Goal: Transaction & Acquisition: Book appointment/travel/reservation

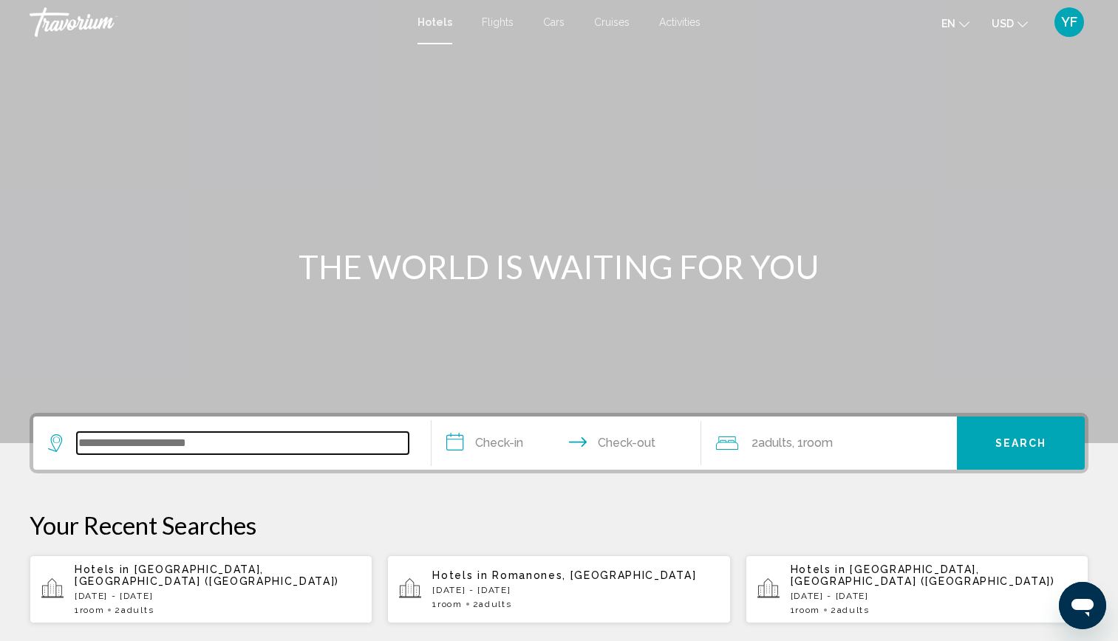
click at [256, 448] on input "Search widget" at bounding box center [243, 443] width 332 height 22
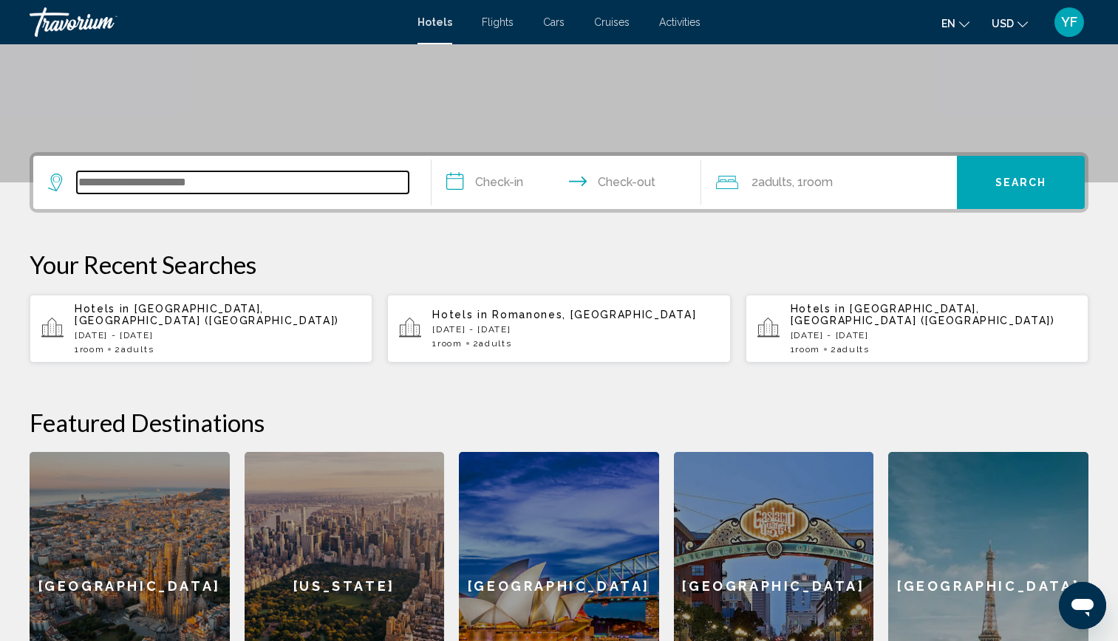
scroll to position [365, 0]
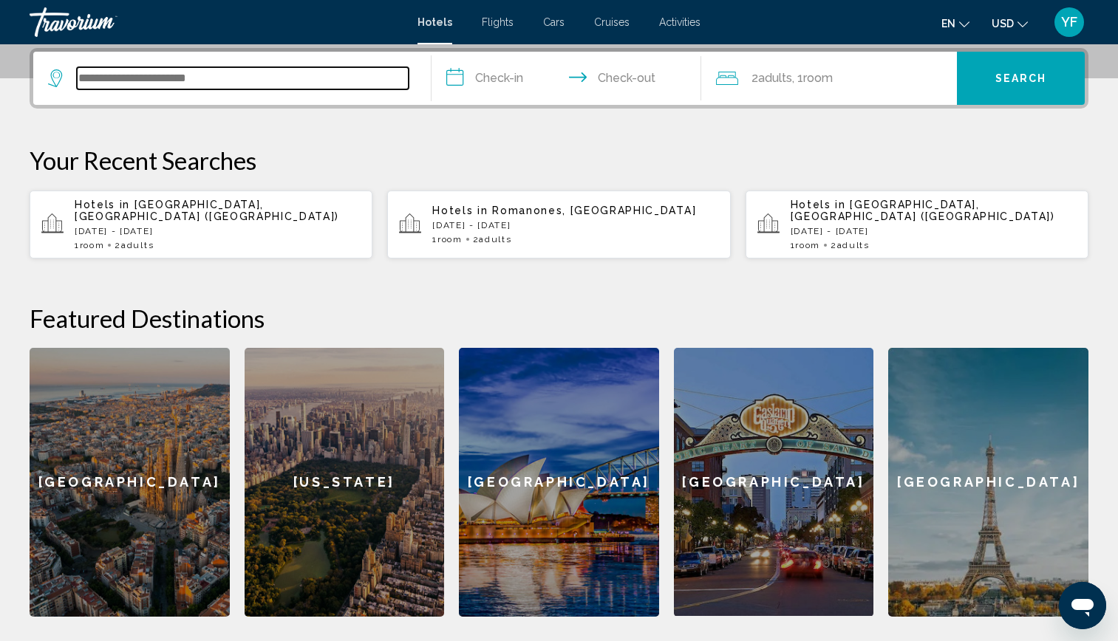
click at [226, 86] on input "Search widget" at bounding box center [243, 78] width 332 height 22
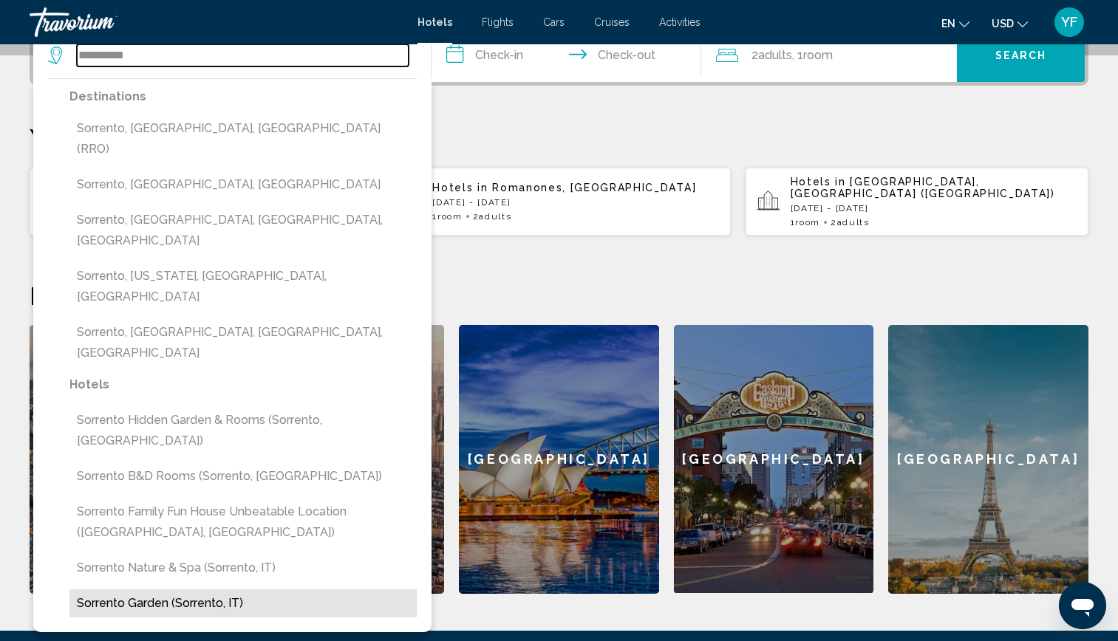
scroll to position [389, 0]
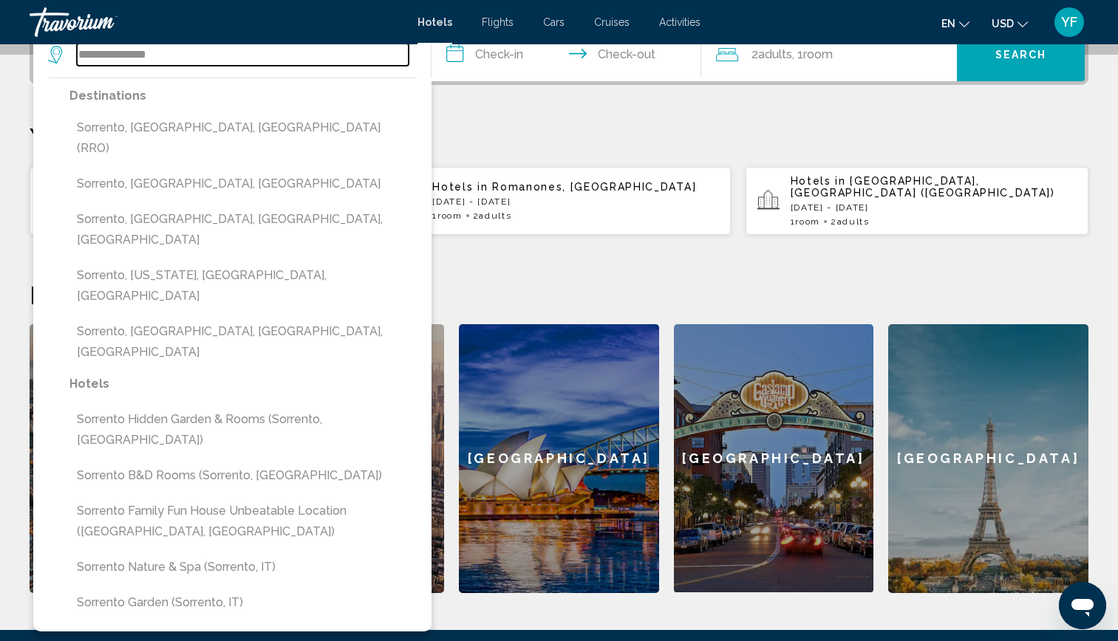
type input "**********"
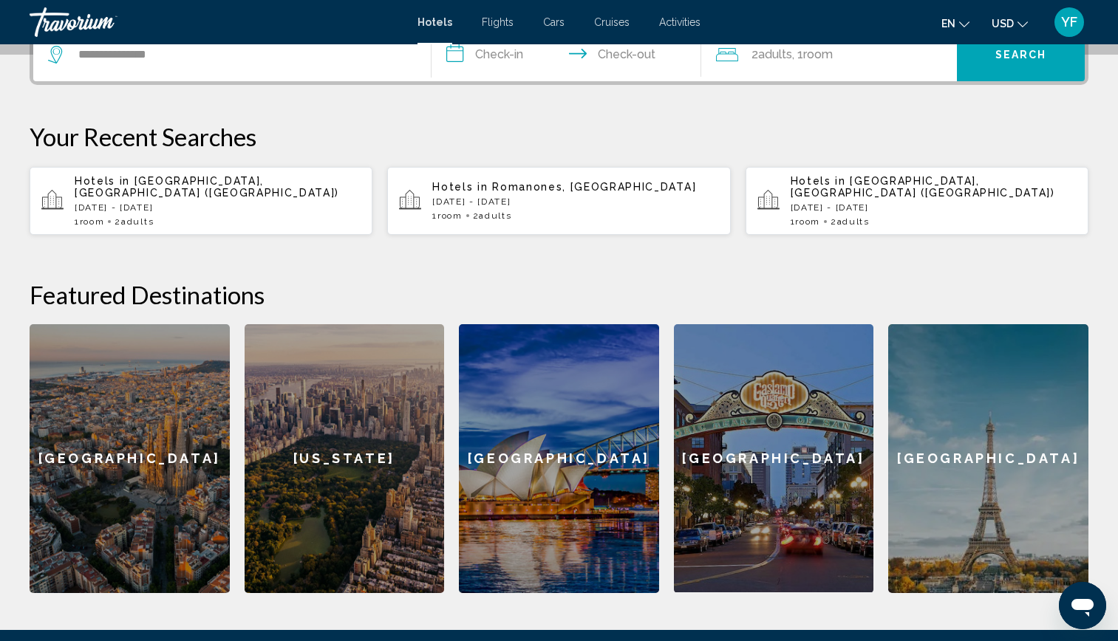
click at [481, 46] on input "**********" at bounding box center [569, 57] width 276 height 58
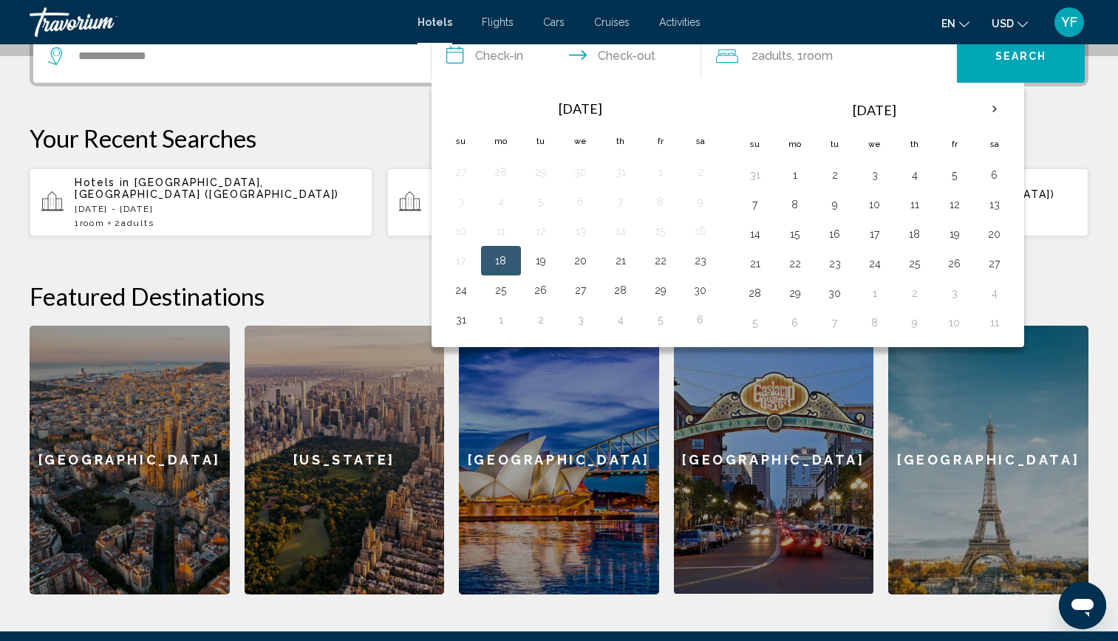
scroll to position [365, 0]
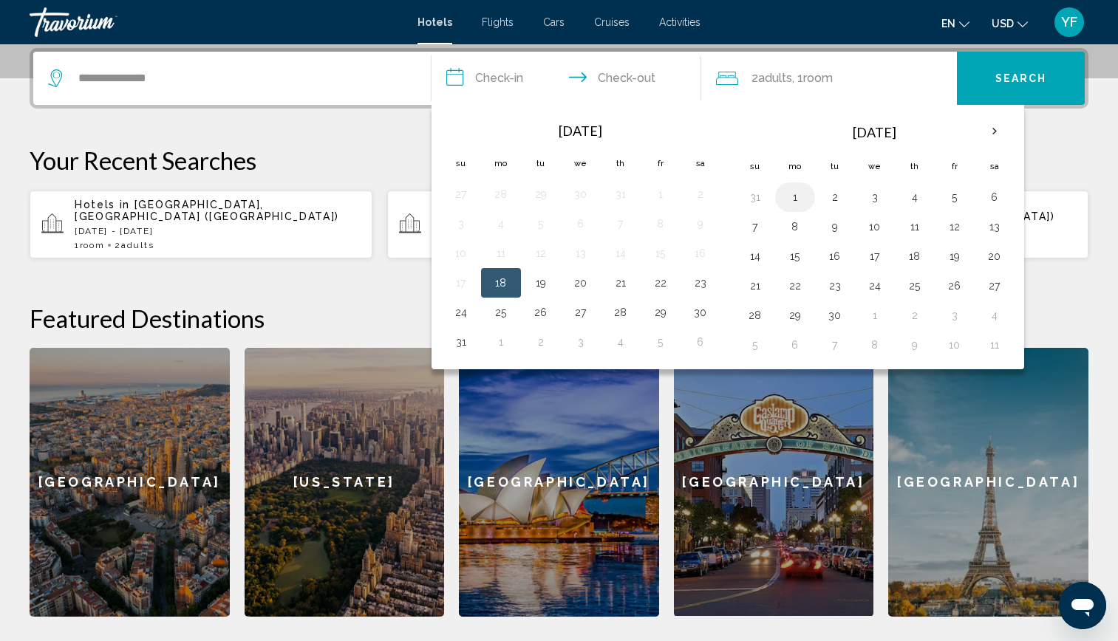
click at [790, 197] on button "1" at bounding box center [795, 197] width 24 height 21
click at [949, 197] on button "5" at bounding box center [955, 197] width 24 height 21
type input "**********"
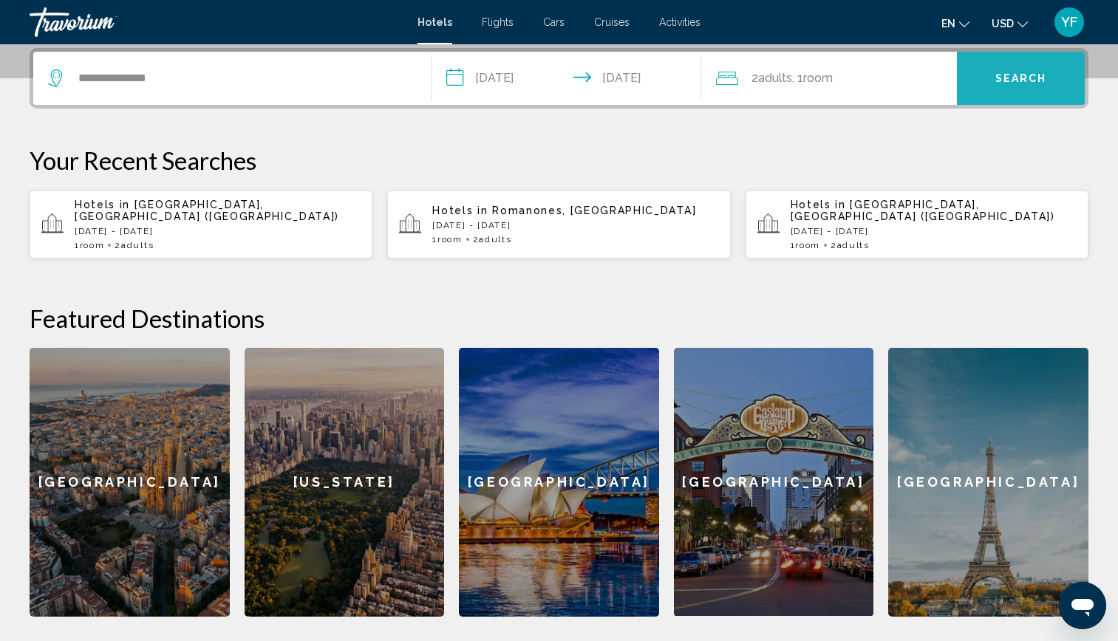
click at [1019, 90] on button "Search" at bounding box center [1021, 78] width 128 height 53
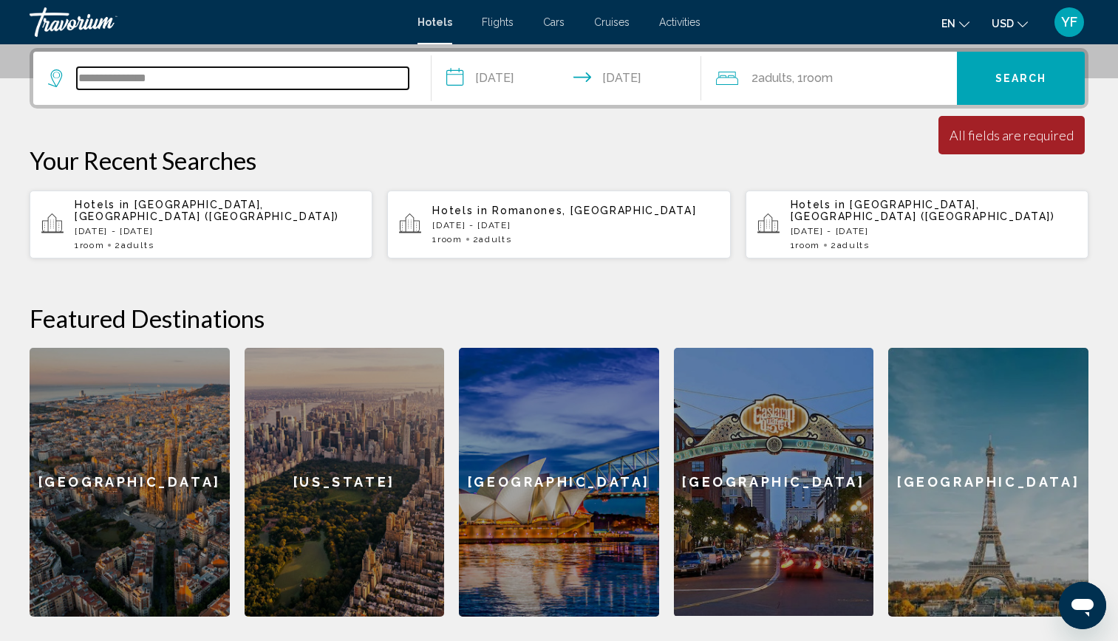
click at [188, 80] on input "**********" at bounding box center [243, 78] width 332 height 22
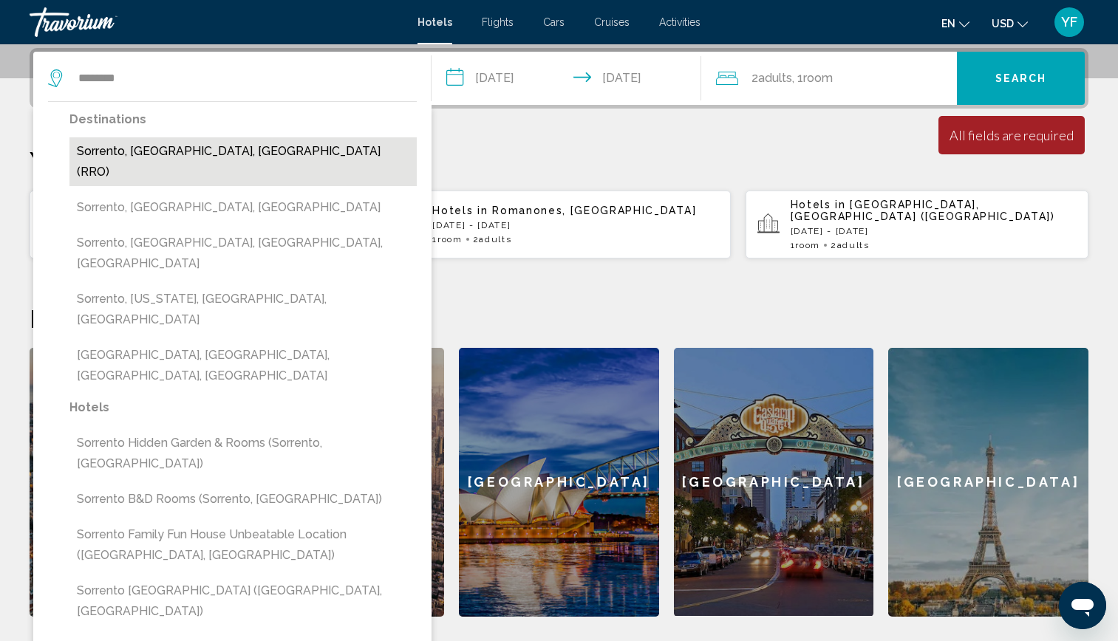
click at [184, 160] on button "Sorrento, [GEOGRAPHIC_DATA], [GEOGRAPHIC_DATA] (RRO)" at bounding box center [242, 161] width 347 height 49
type input "**********"
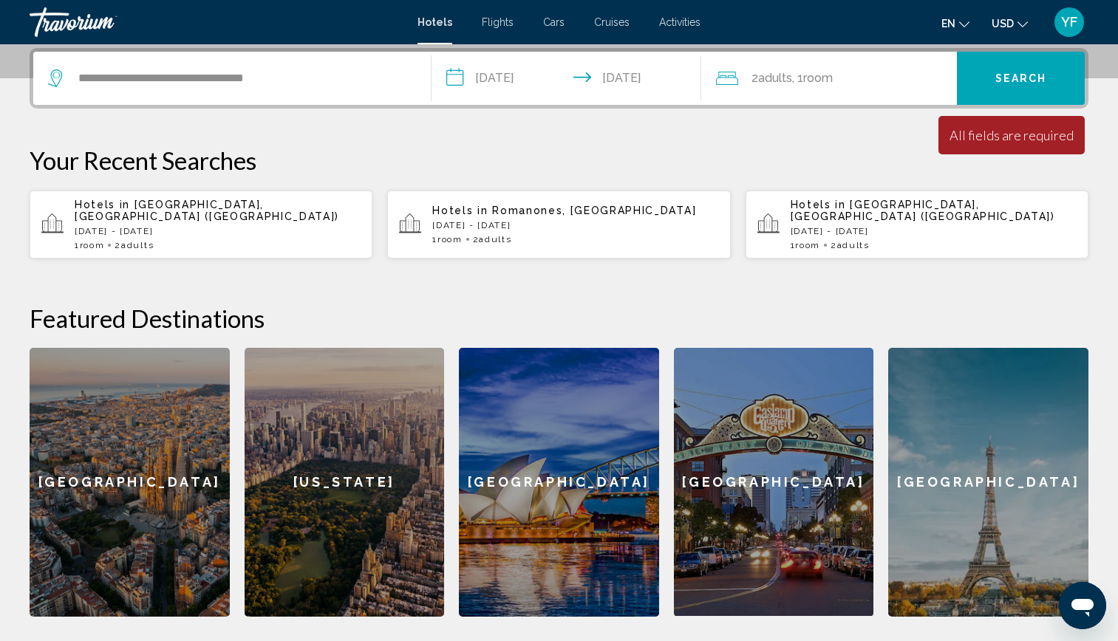
click at [983, 76] on button "Search" at bounding box center [1021, 78] width 128 height 53
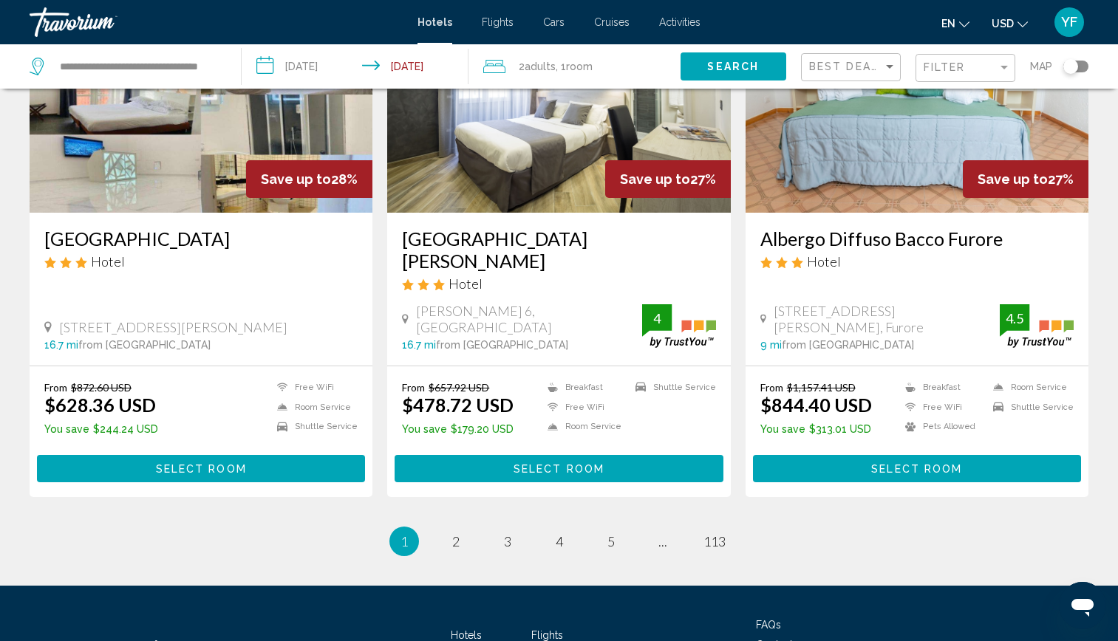
scroll to position [1757, 0]
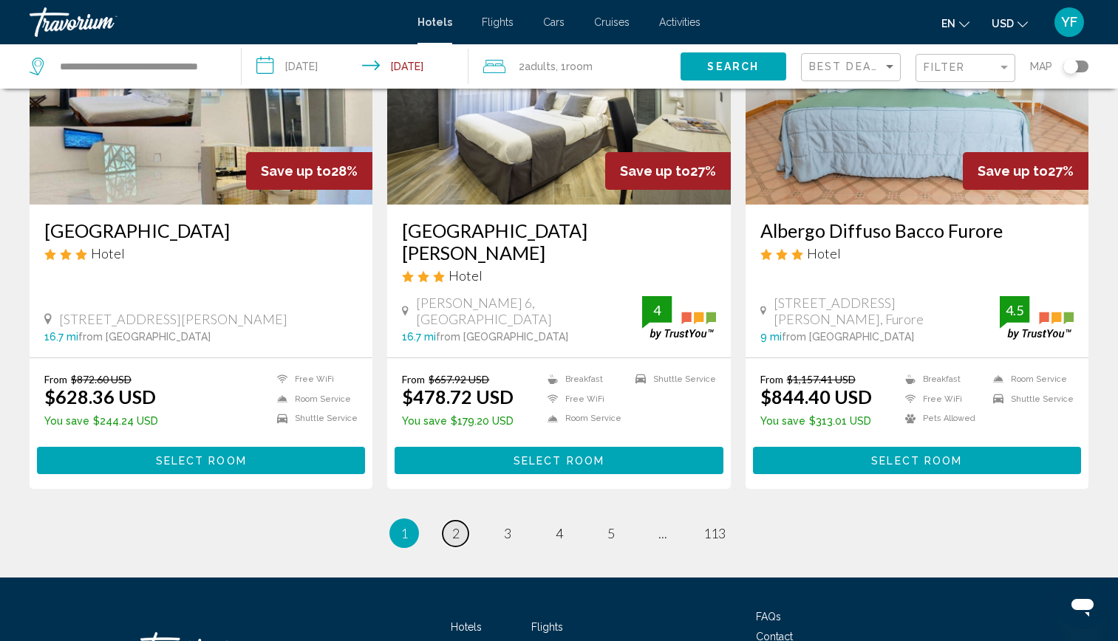
click at [451, 534] on link "page 2" at bounding box center [456, 534] width 26 height 26
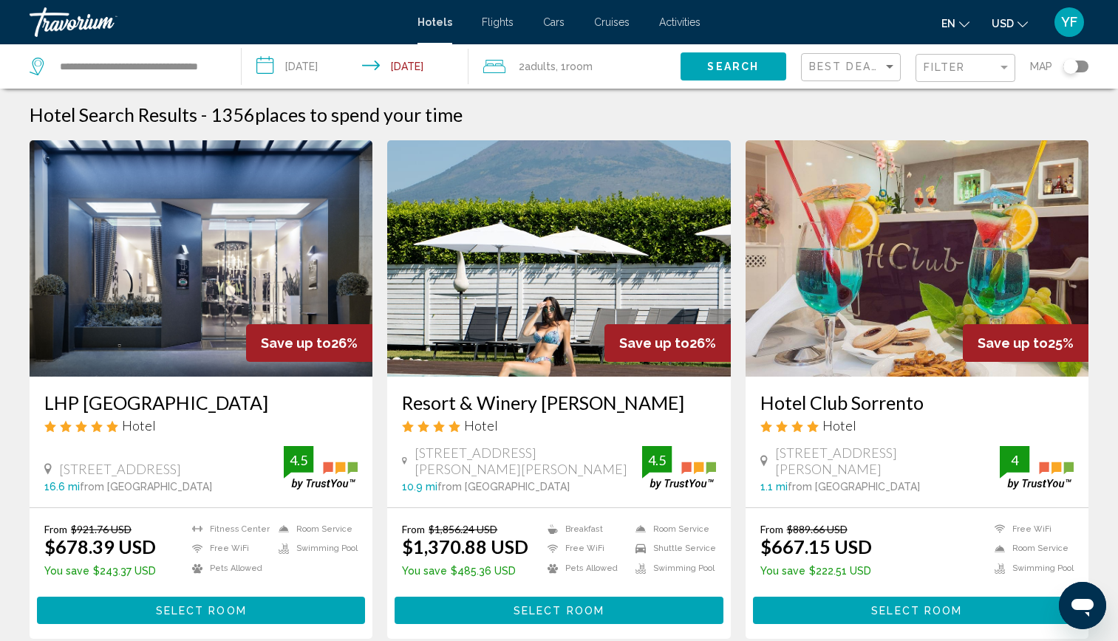
click at [315, 281] on img "Main content" at bounding box center [201, 258] width 343 height 236
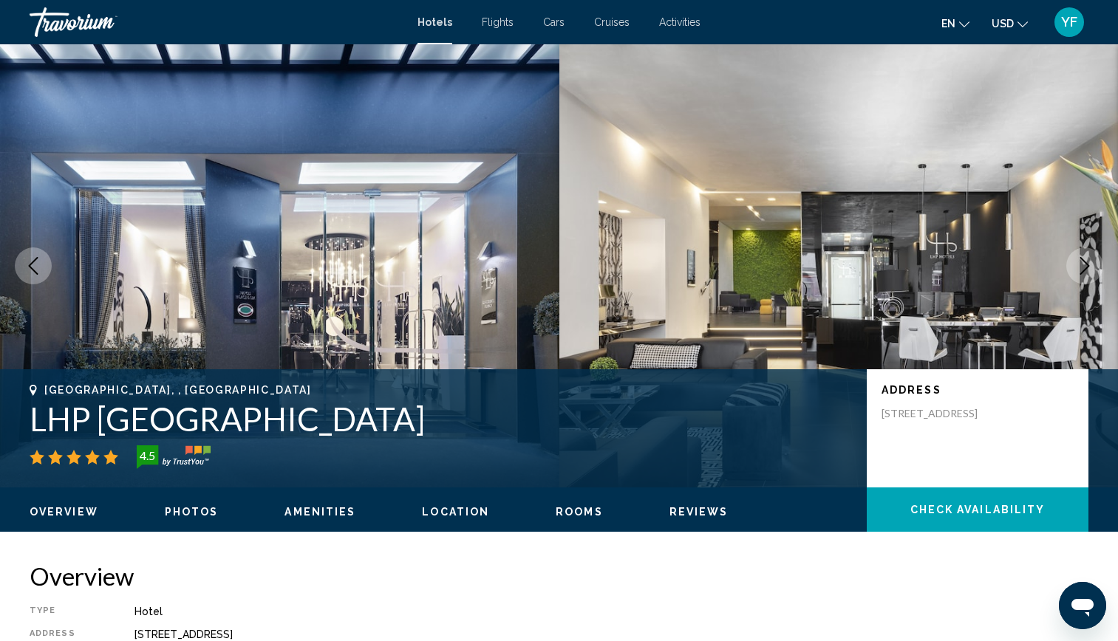
click at [1085, 267] on icon "Next image" at bounding box center [1085, 266] width 18 height 18
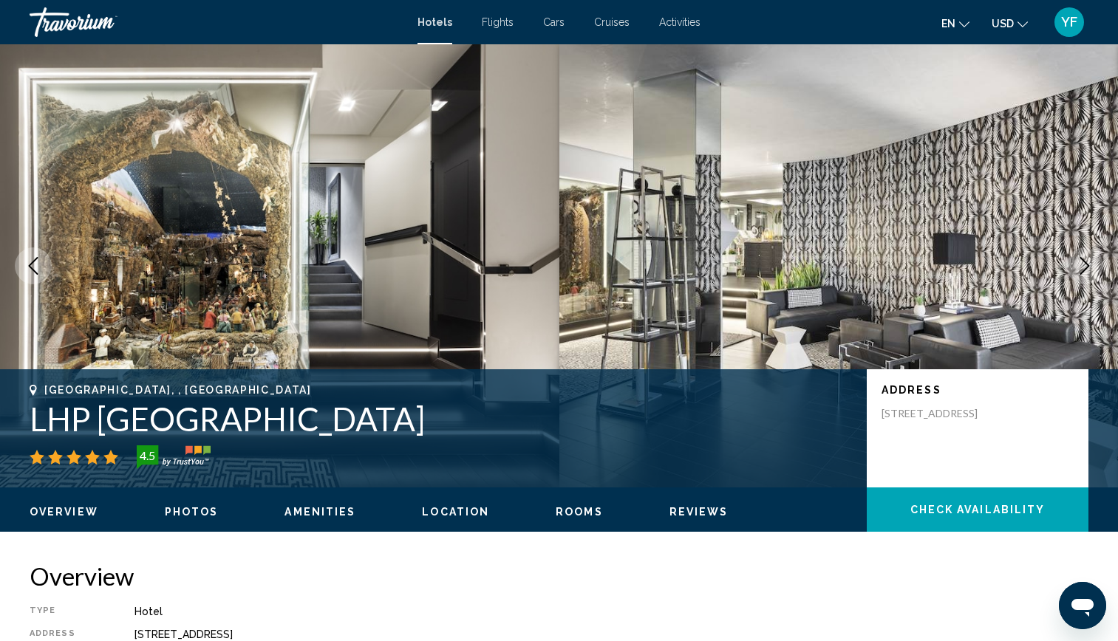
click at [1085, 267] on icon "Next image" at bounding box center [1085, 266] width 18 height 18
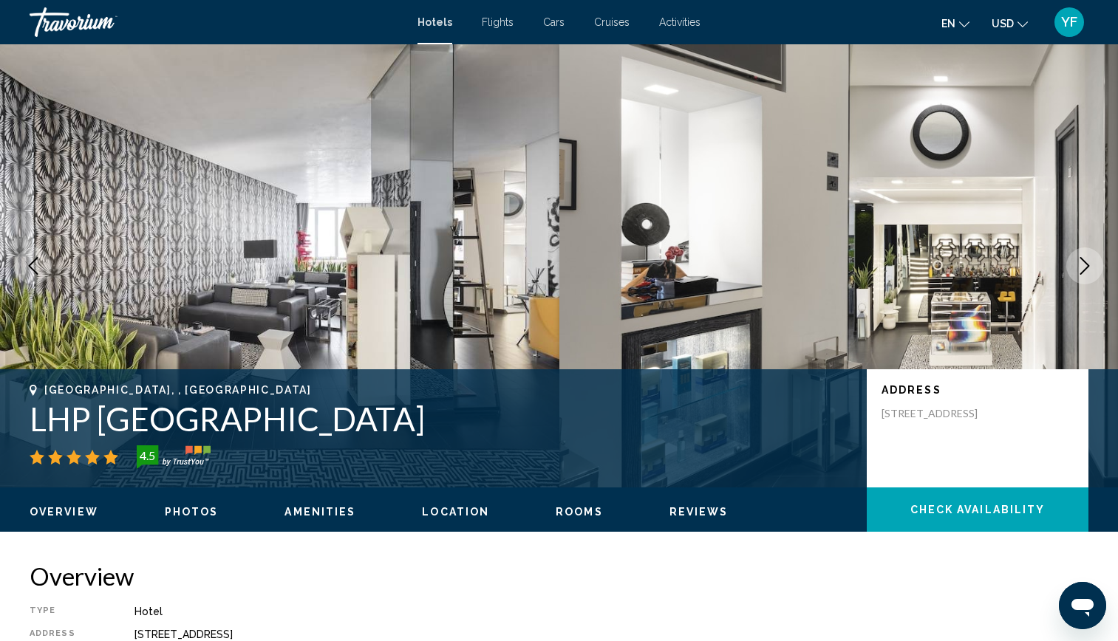
click at [1085, 267] on icon "Next image" at bounding box center [1085, 266] width 18 height 18
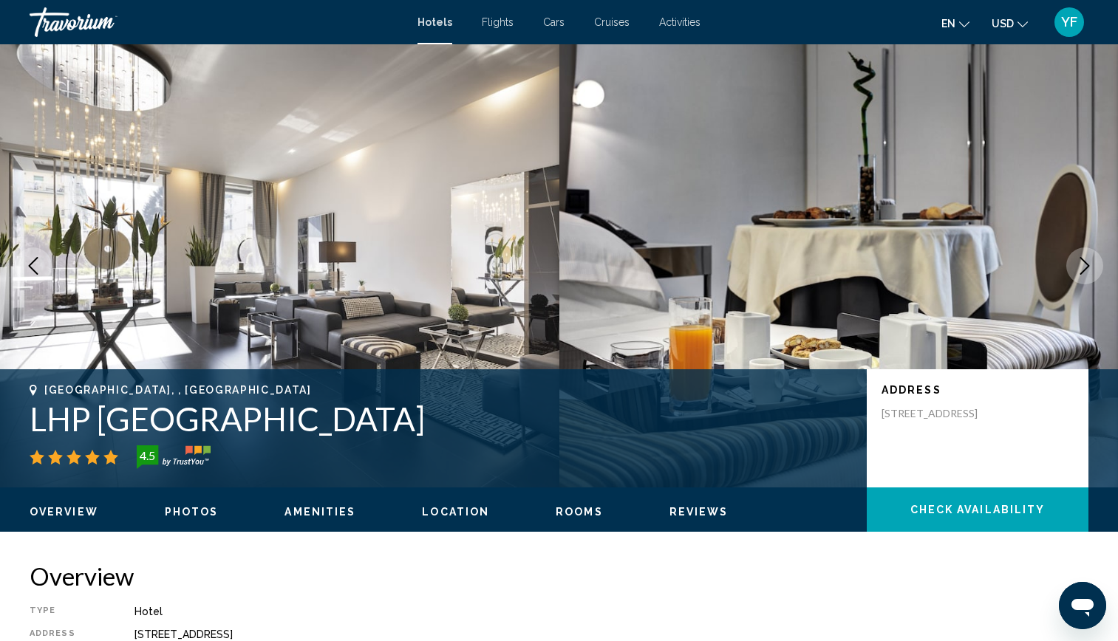
click at [1085, 267] on icon "Next image" at bounding box center [1085, 266] width 18 height 18
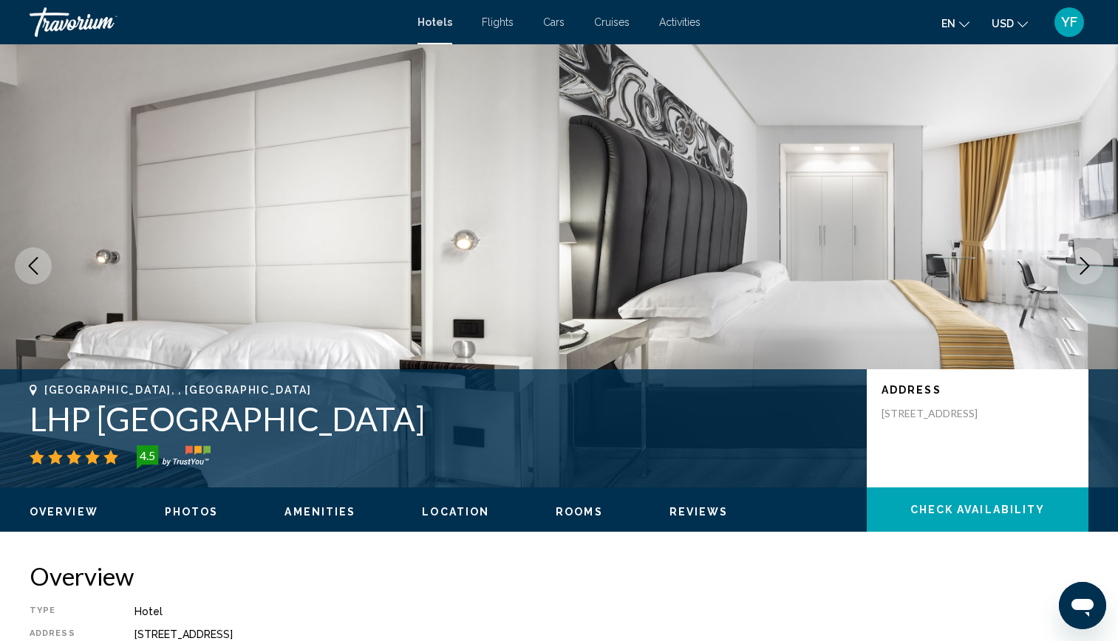
click at [1085, 267] on icon "Next image" at bounding box center [1085, 266] width 18 height 18
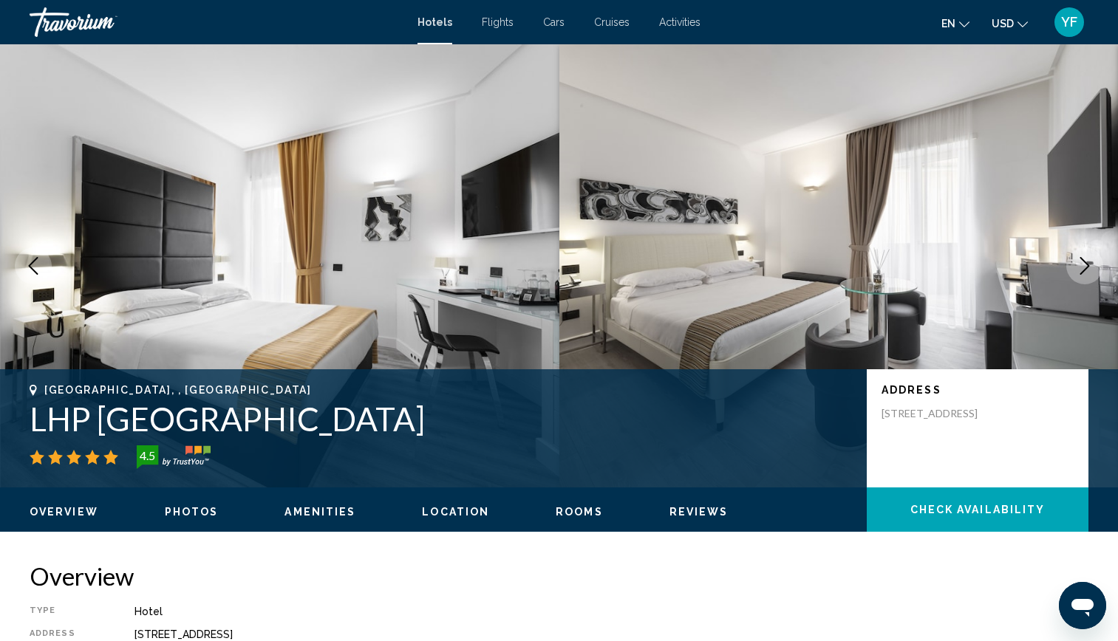
click at [1085, 267] on icon "Next image" at bounding box center [1085, 266] width 18 height 18
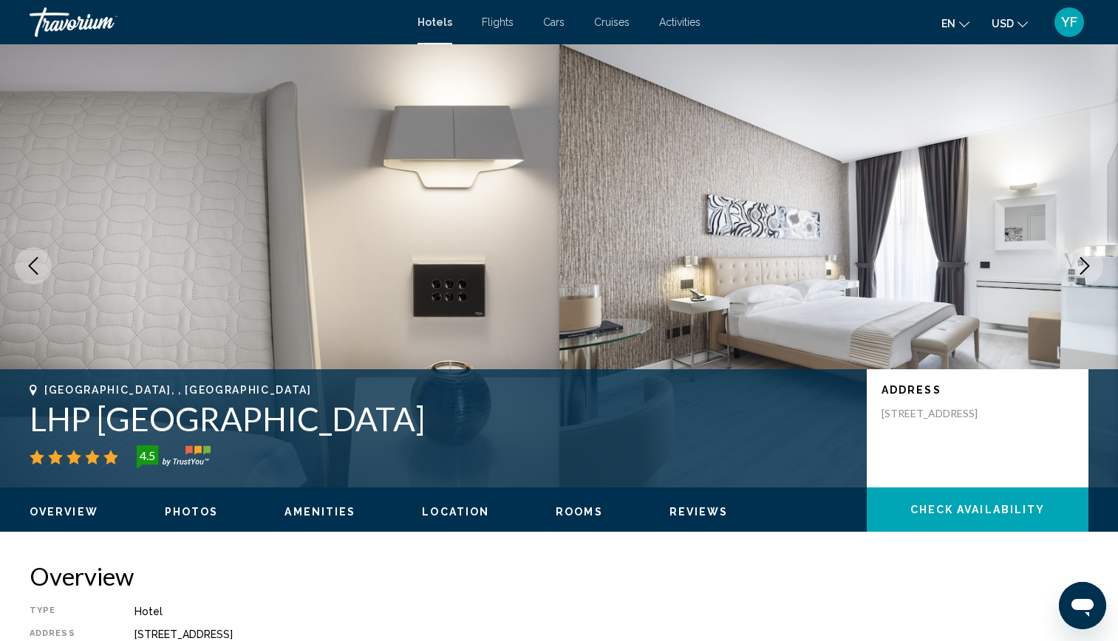
click at [1085, 267] on icon "Next image" at bounding box center [1085, 266] width 18 height 18
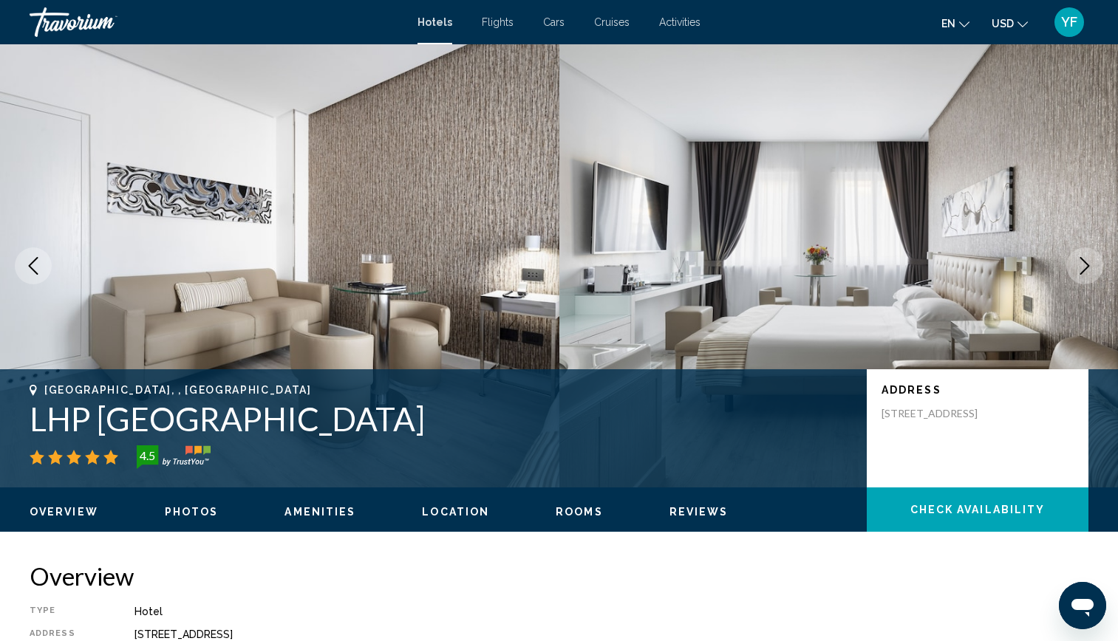
click at [1085, 267] on icon "Next image" at bounding box center [1085, 266] width 18 height 18
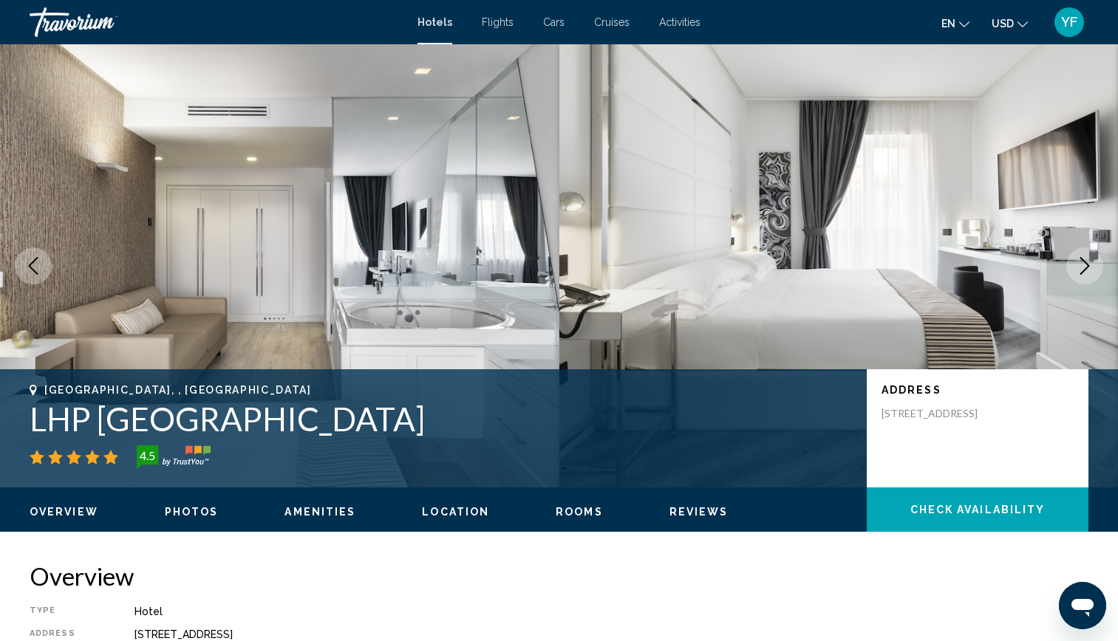
click at [1085, 267] on icon "Next image" at bounding box center [1085, 266] width 18 height 18
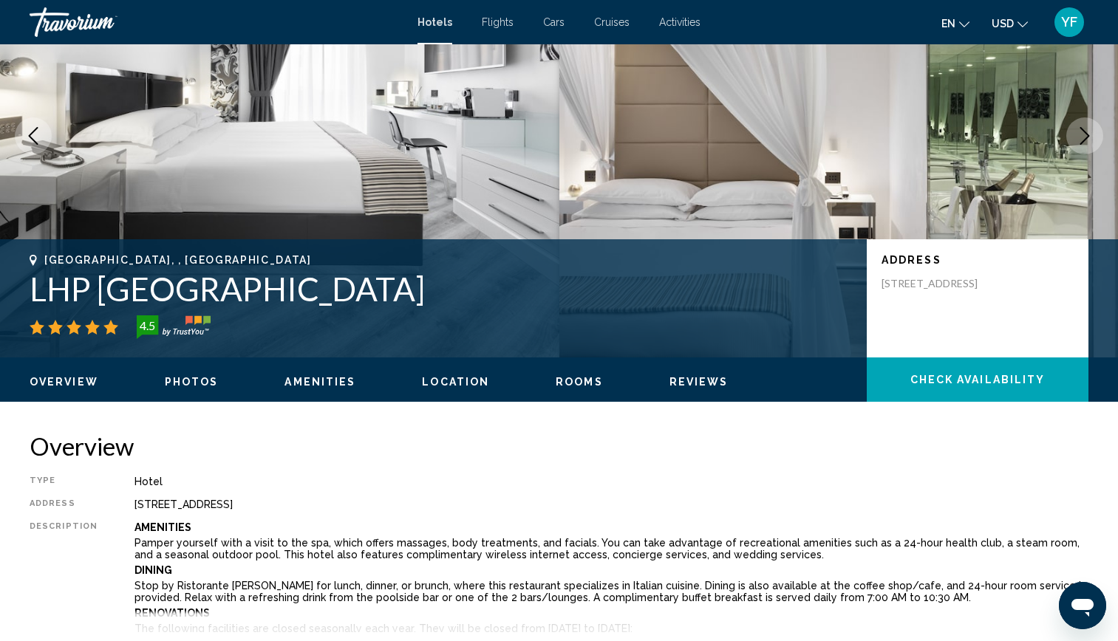
scroll to position [225, 0]
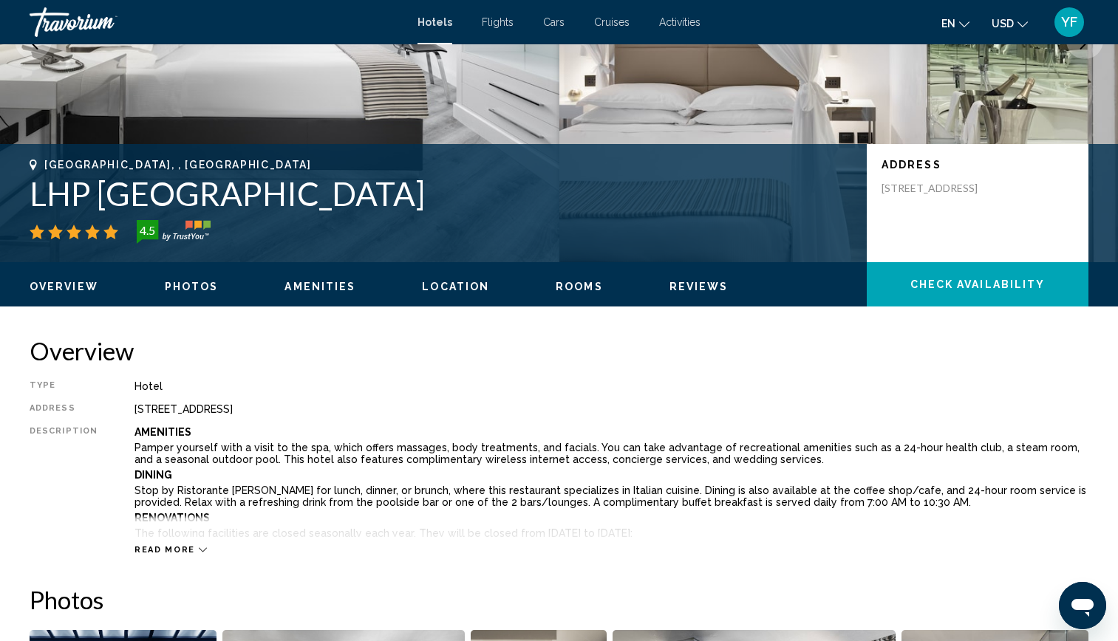
click at [181, 549] on span "Read more" at bounding box center [164, 550] width 61 height 10
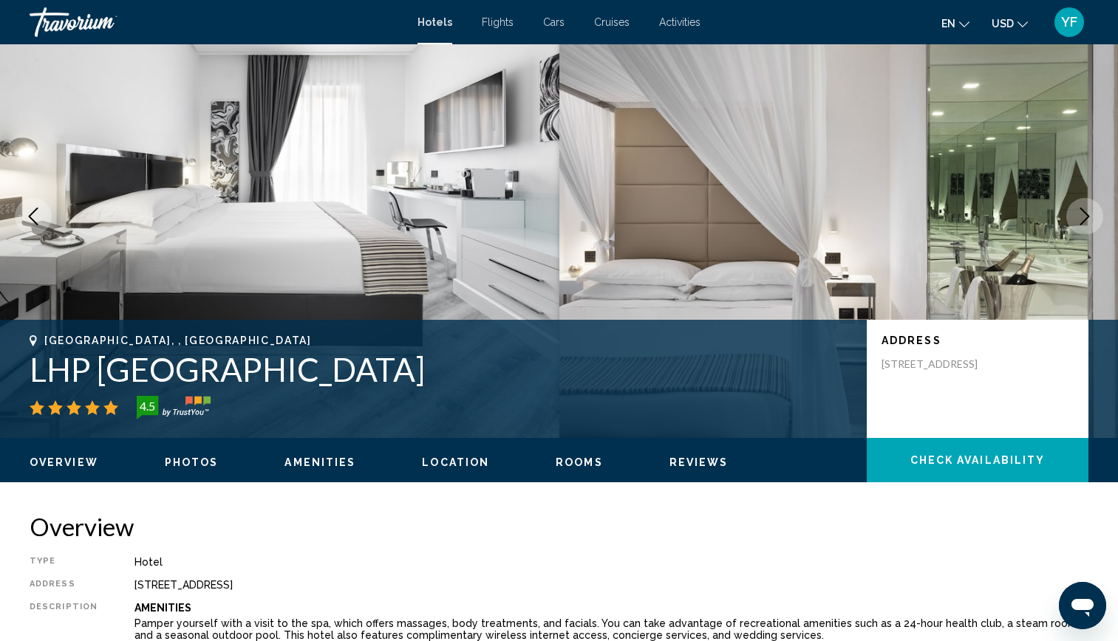
scroll to position [0, 0]
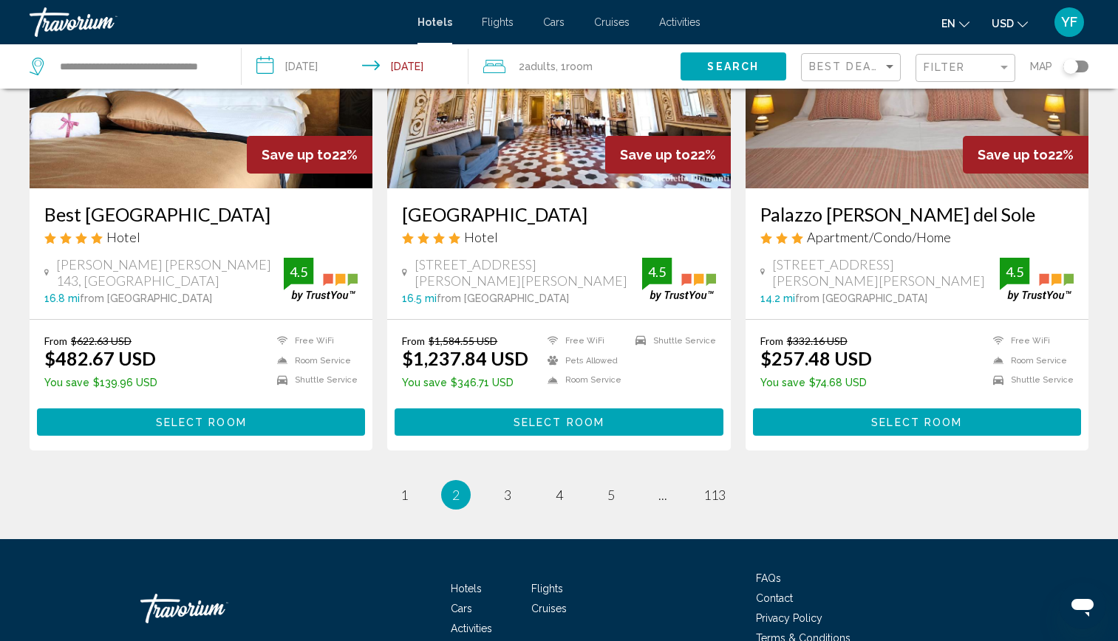
scroll to position [1789, 0]
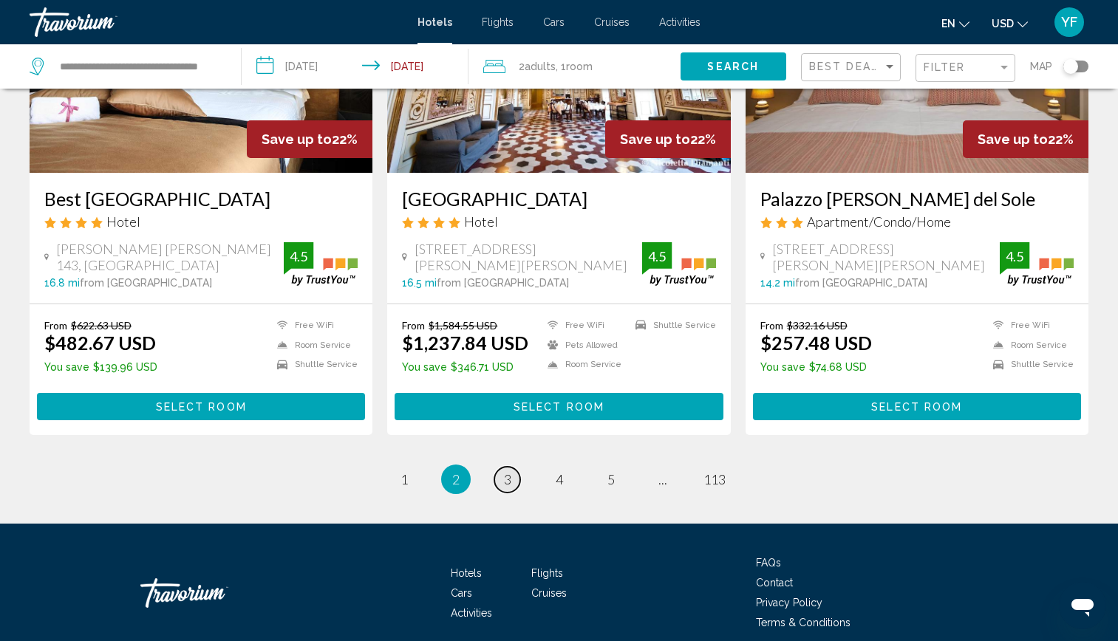
click at [510, 471] on span "3" at bounding box center [507, 479] width 7 height 16
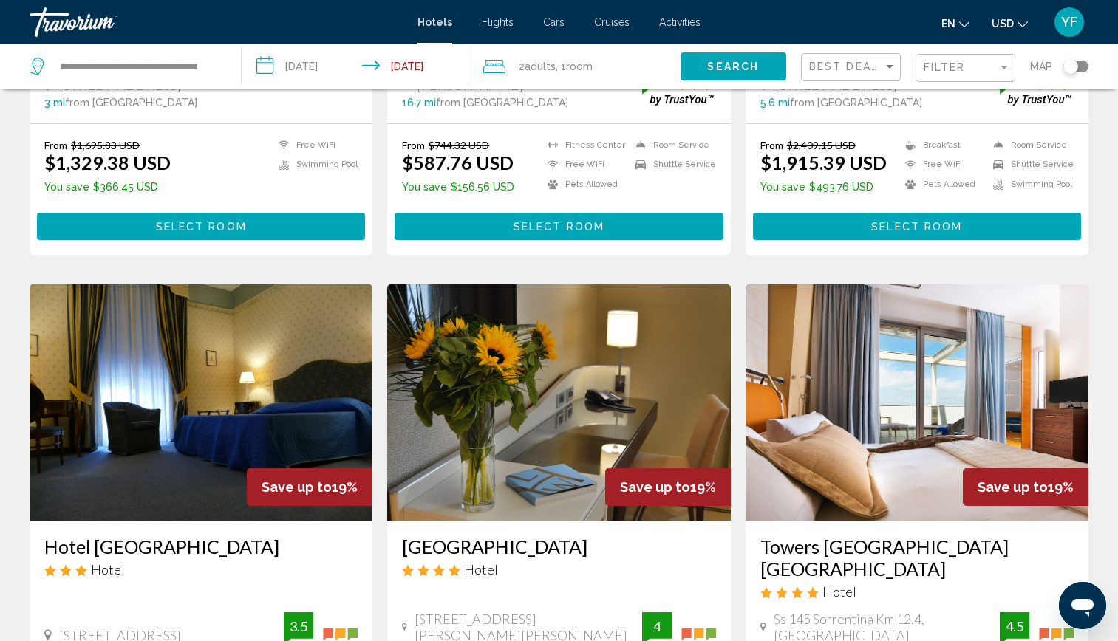
scroll to position [372, 0]
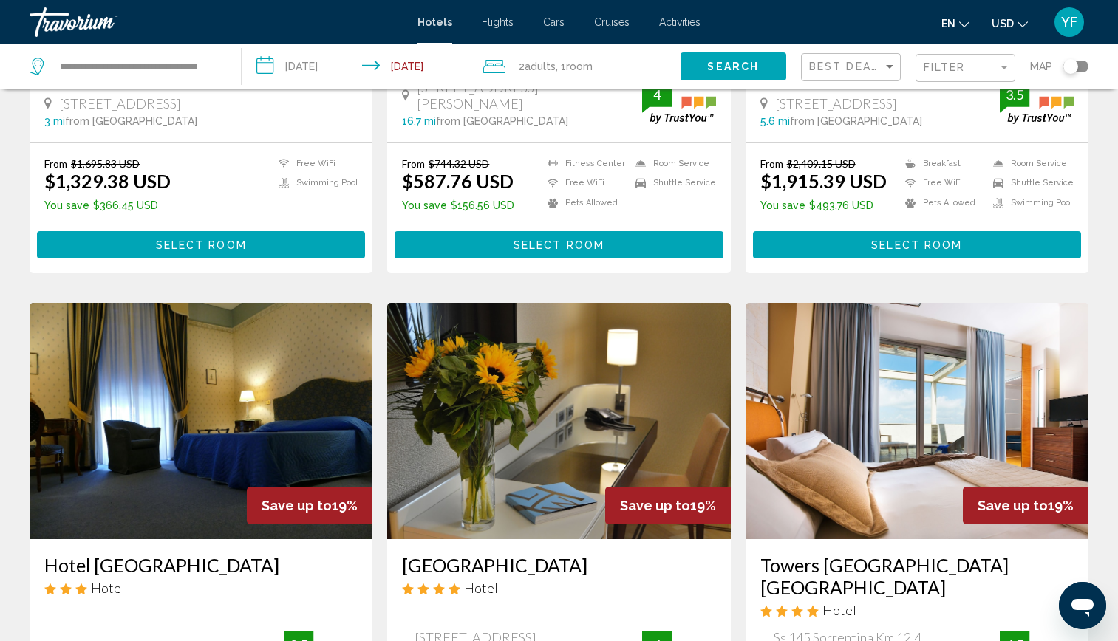
click at [948, 60] on div "Filter" at bounding box center [966, 68] width 87 height 27
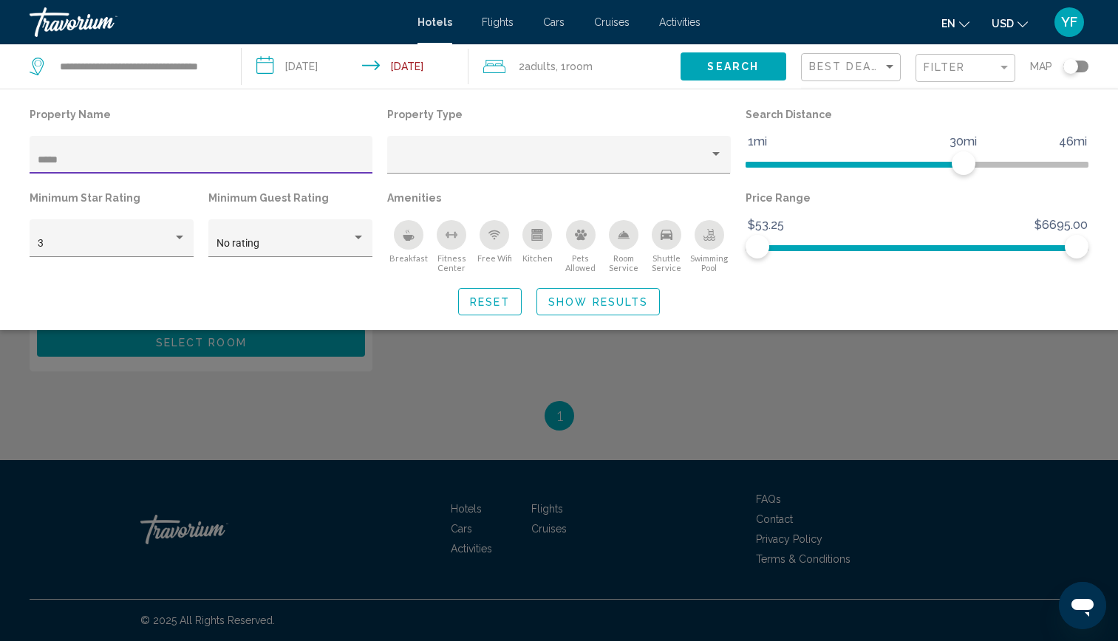
scroll to position [267, 0]
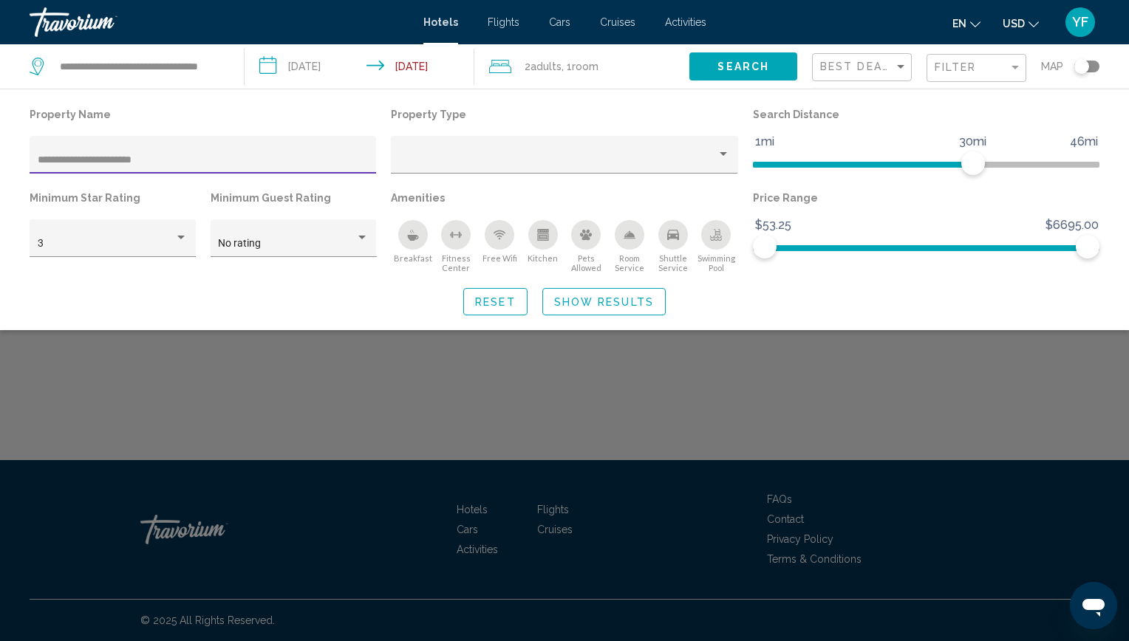
type input "**********"
click at [730, 64] on span "Search" at bounding box center [743, 67] width 52 height 12
click at [728, 65] on span "Search" at bounding box center [743, 67] width 52 height 12
click at [586, 296] on span "Show Results" at bounding box center [604, 302] width 100 height 12
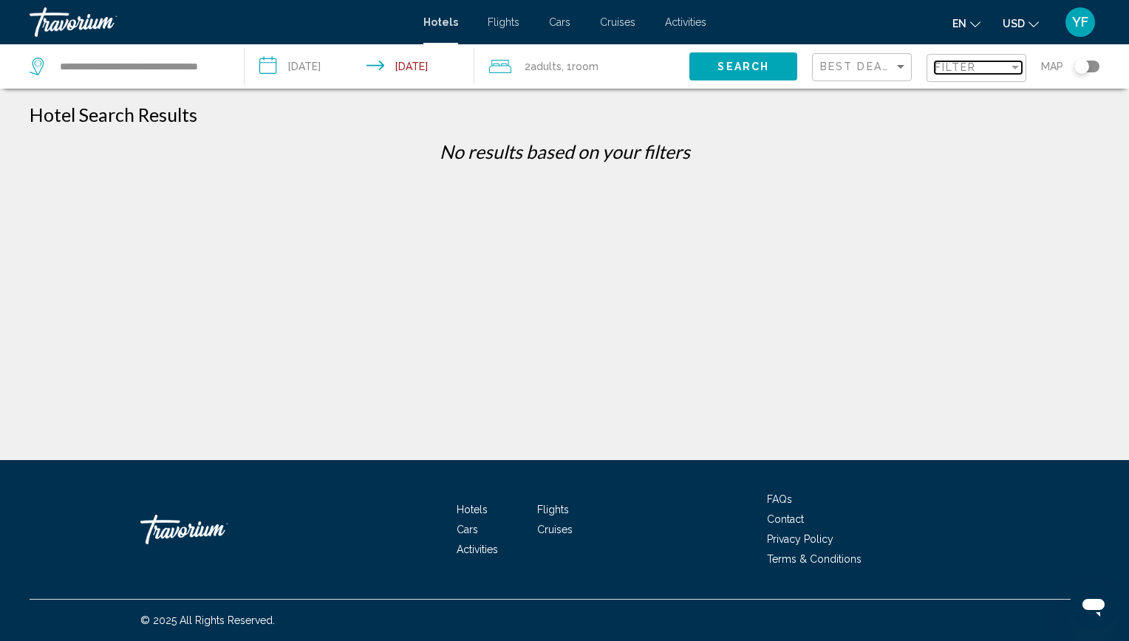
click at [951, 69] on span "Filter" at bounding box center [956, 67] width 42 height 12
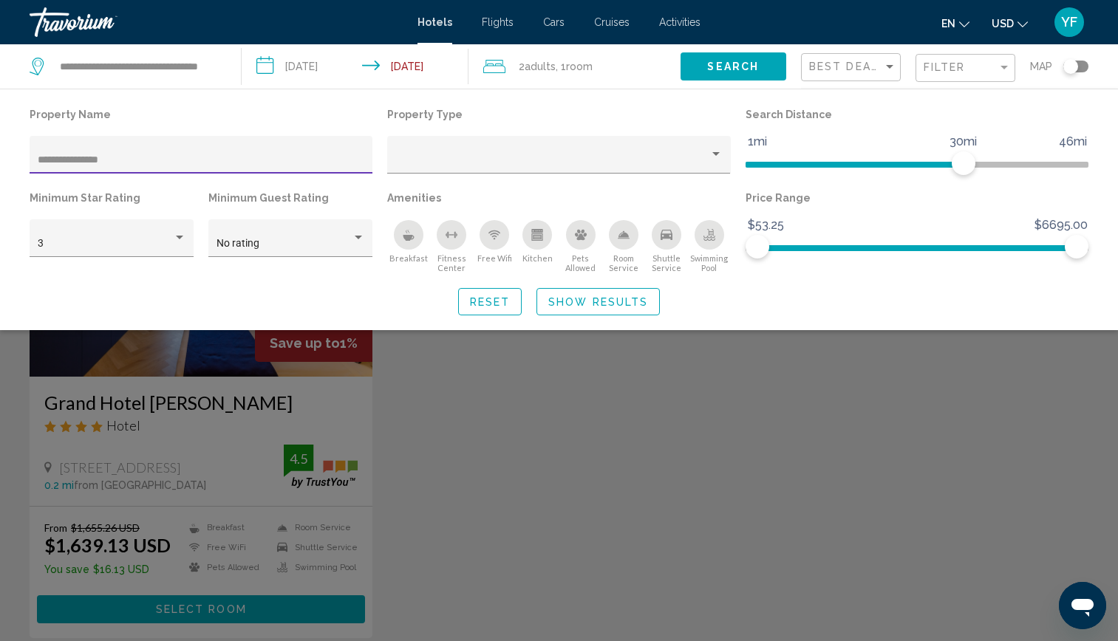
drag, startPoint x: 138, startPoint y: 162, endPoint x: -3, endPoint y: 149, distance: 141.7
click at [0, 149] on html "**********" at bounding box center [559, 320] width 1118 height 641
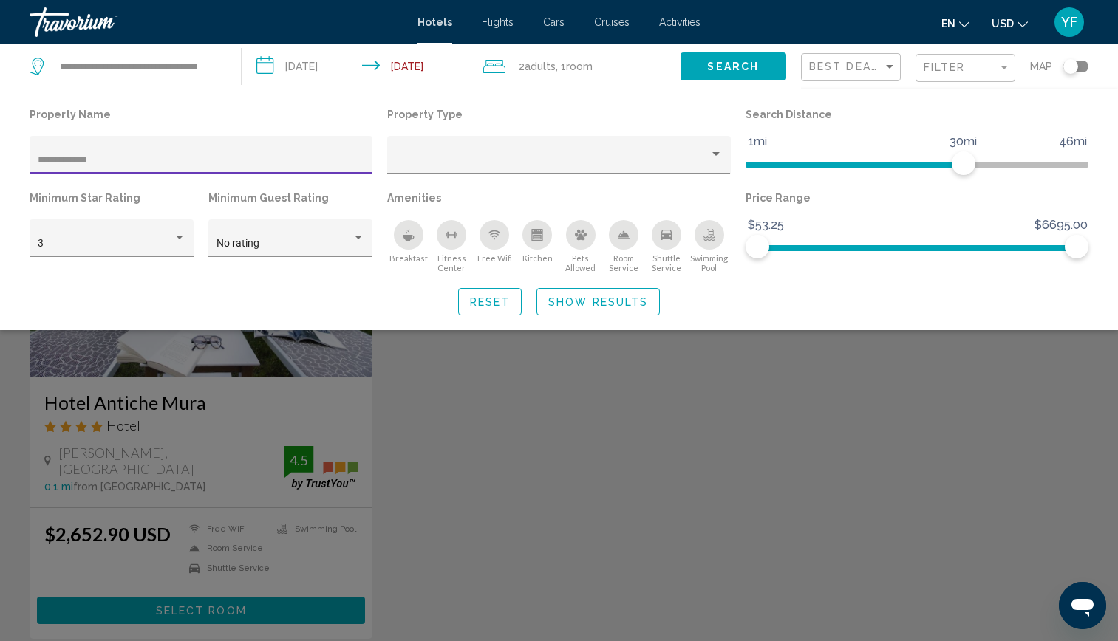
drag, startPoint x: 117, startPoint y: 157, endPoint x: 0, endPoint y: 160, distance: 117.5
click at [0, 160] on div "**********" at bounding box center [559, 209] width 1118 height 211
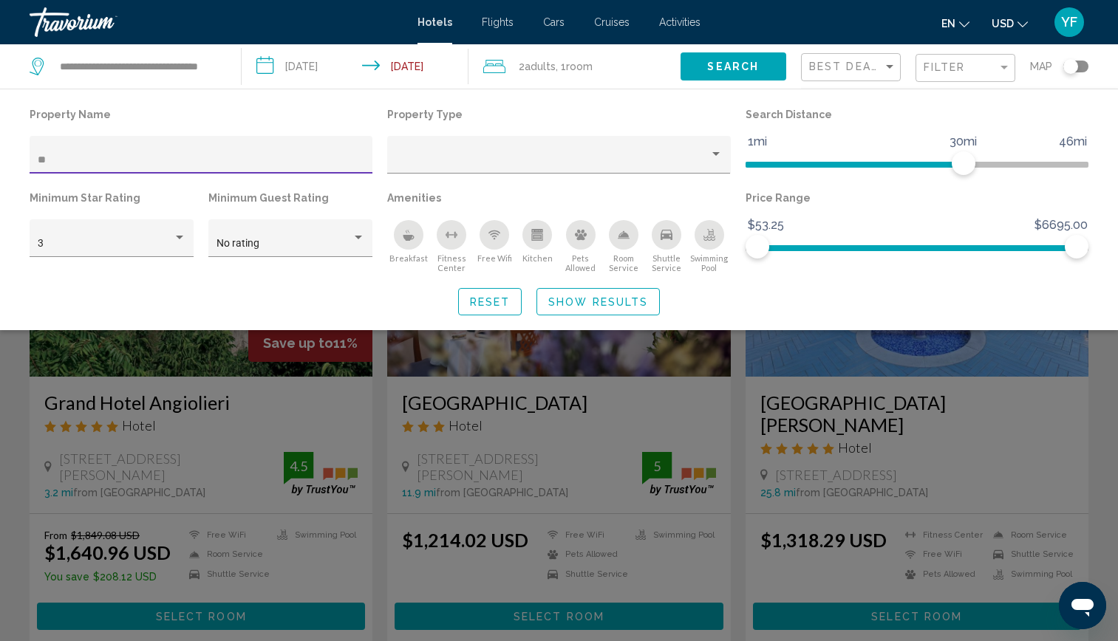
type input "*"
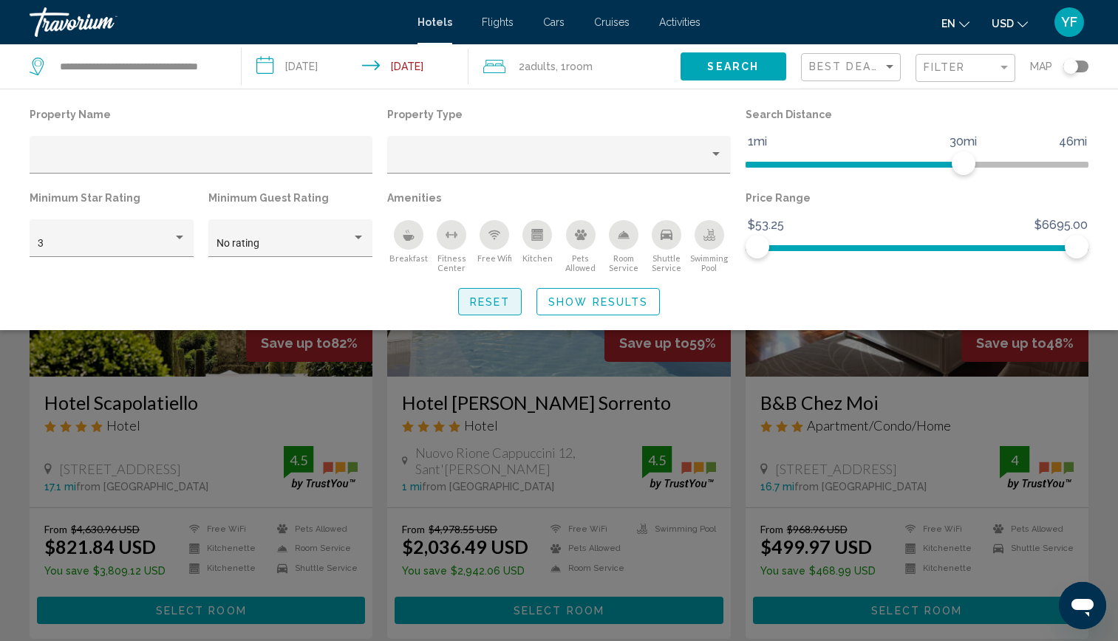
click at [490, 302] on span "Reset" at bounding box center [490, 302] width 41 height 12
click at [496, 301] on span "Reset" at bounding box center [490, 302] width 41 height 12
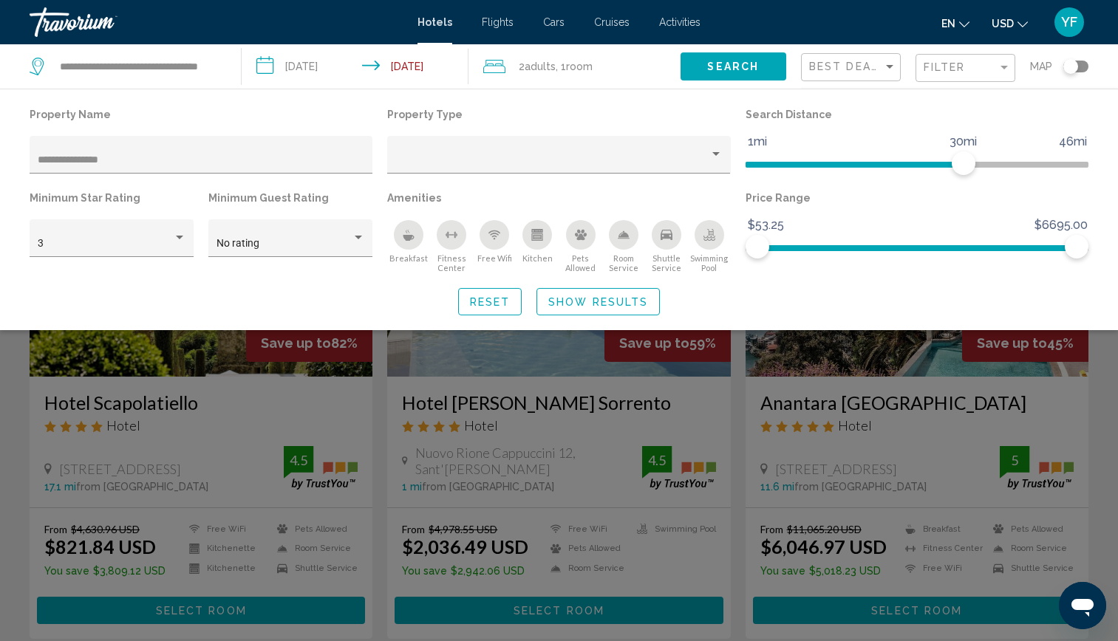
type input "**********"
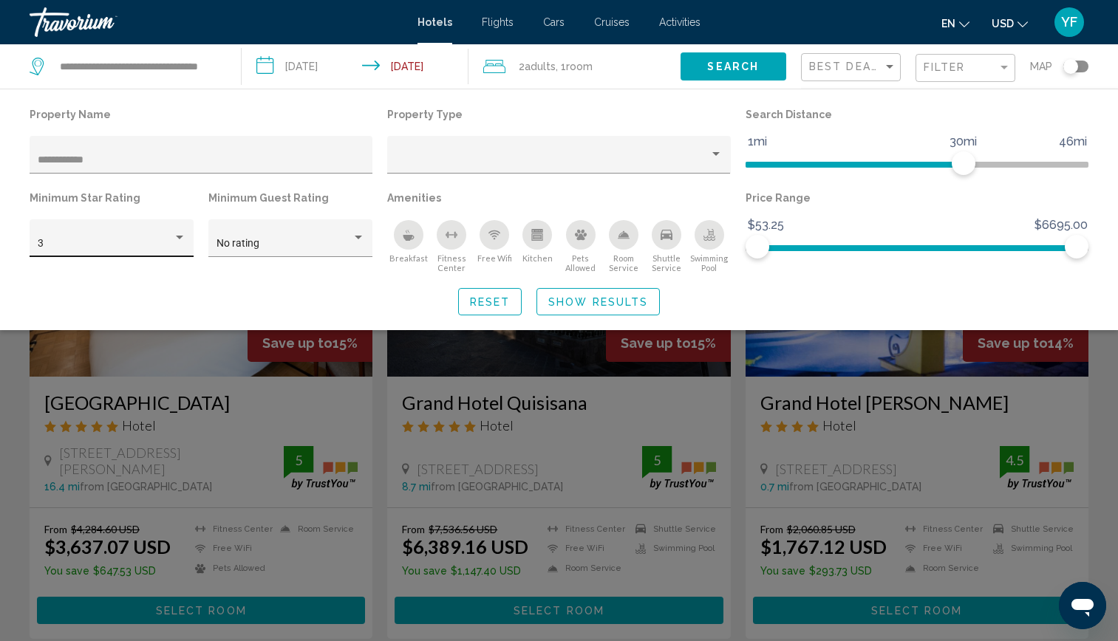
click at [78, 228] on div "3" at bounding box center [112, 243] width 148 height 30
click at [173, 230] on span "3" at bounding box center [112, 243] width 148 height 31
click at [1101, 32] on div "Hotels Flights Cars Cruises Activities Hotels Flights Cars Cruises Activities e…" at bounding box center [559, 22] width 1118 height 31
click at [1017, 30] on button "USD USD ($) MXN (Mex$) CAD (Can$) GBP (£) EUR (€) AUD (A$) NZD (NZ$) CNY (CN¥)" at bounding box center [1009, 23] width 36 height 21
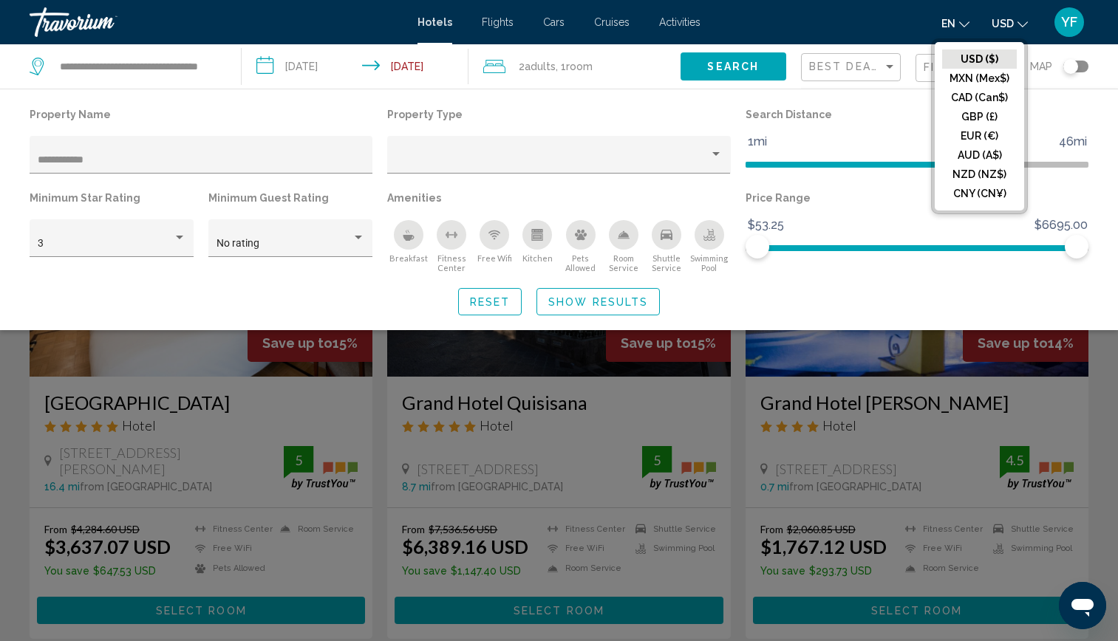
click at [574, 406] on div "Search widget" at bounding box center [559, 432] width 1118 height 420
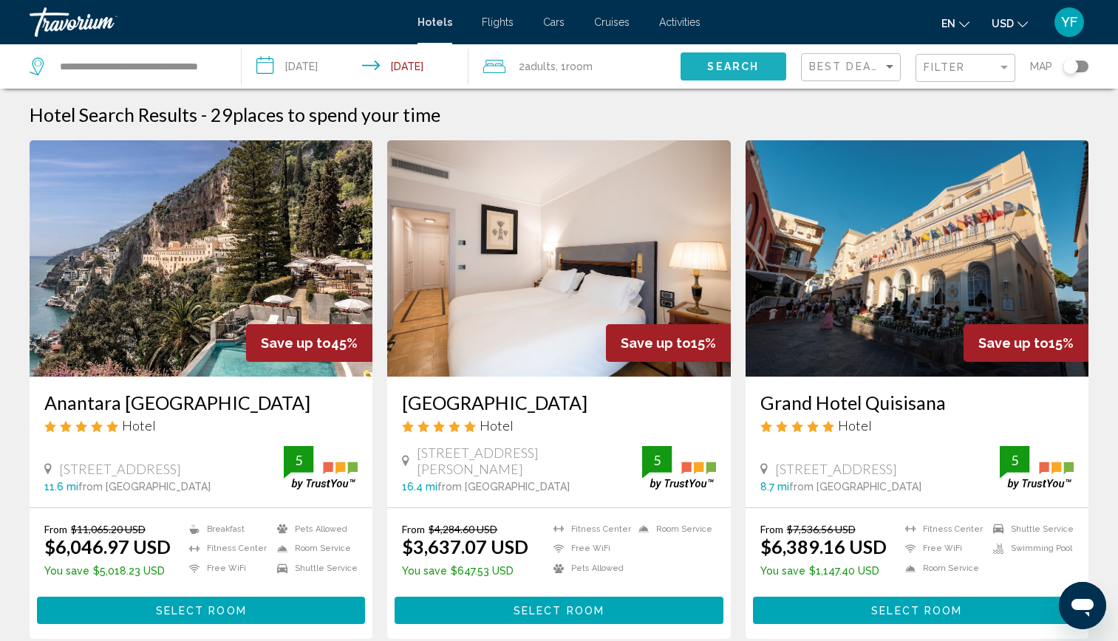
click at [707, 68] on span "Search" at bounding box center [733, 67] width 52 height 12
click at [862, 77] on div "Best Deals" at bounding box center [852, 67] width 87 height 27
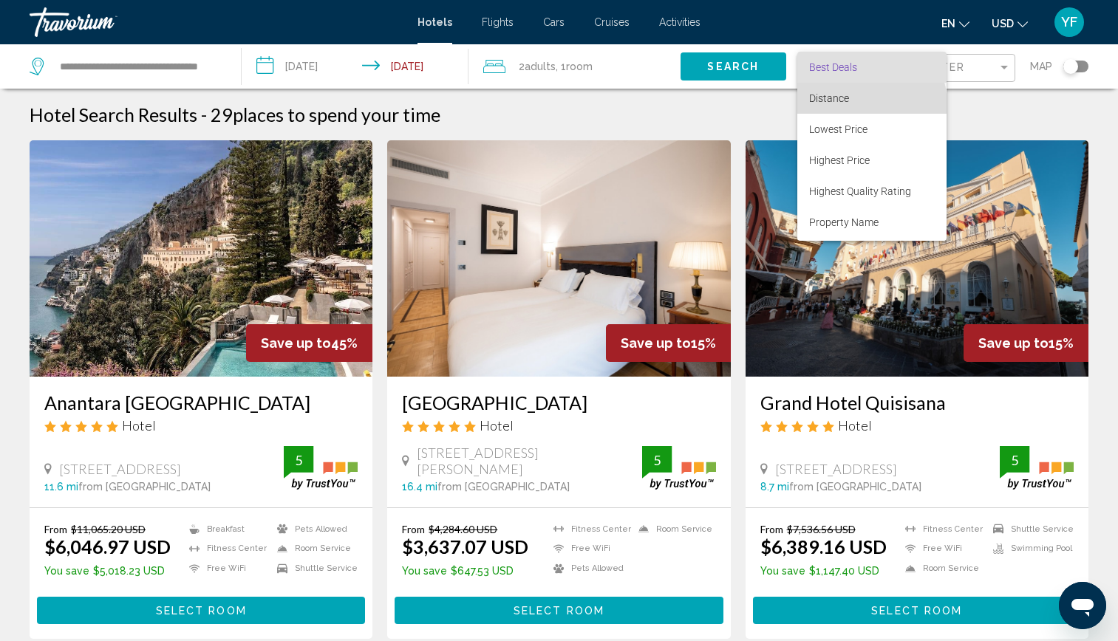
click at [854, 105] on span "Distance" at bounding box center [872, 98] width 126 height 31
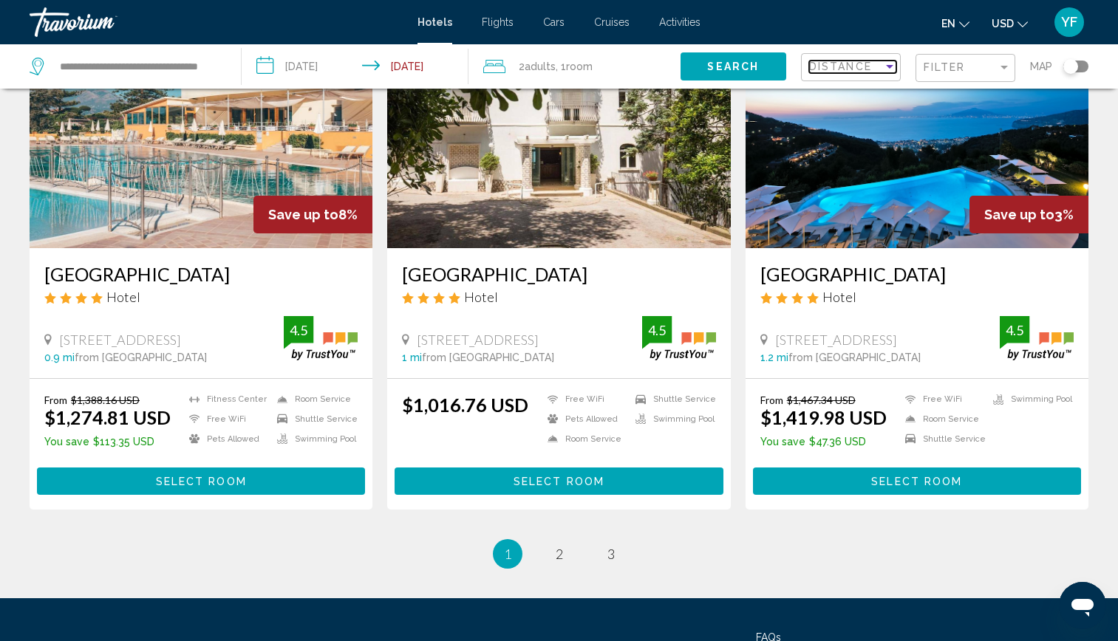
scroll to position [1715, 0]
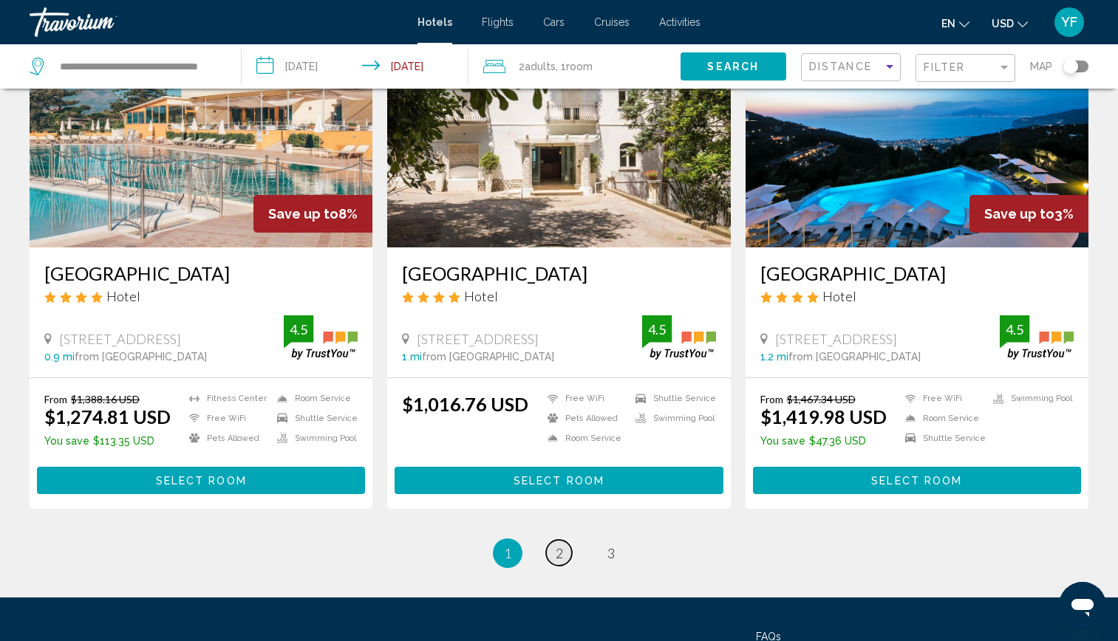
click at [556, 556] on span "2" at bounding box center [559, 553] width 7 height 16
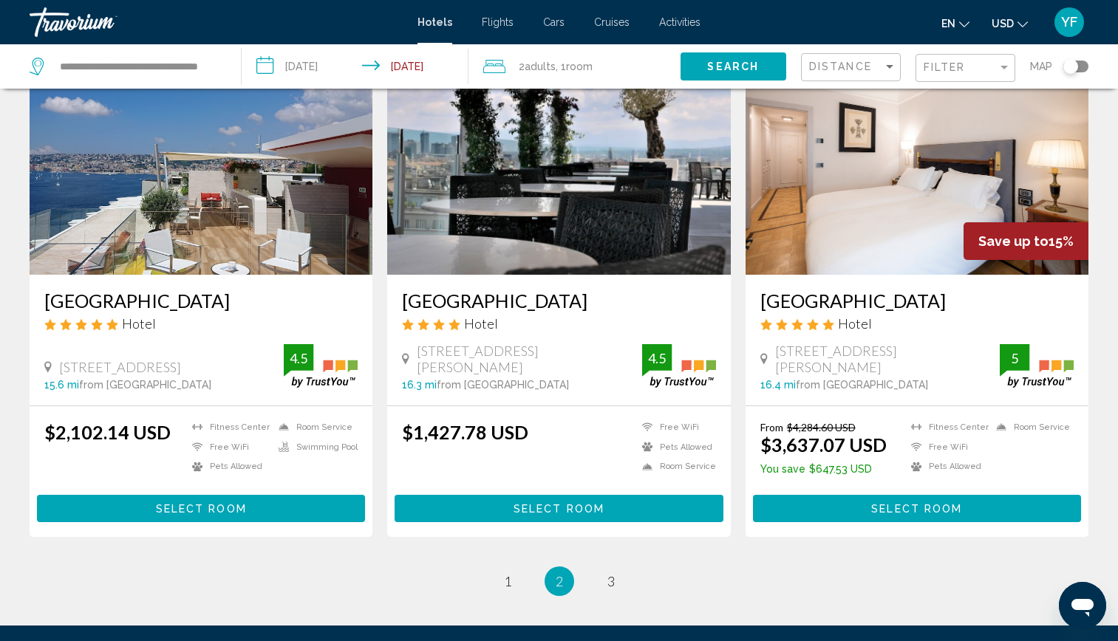
scroll to position [1688, 0]
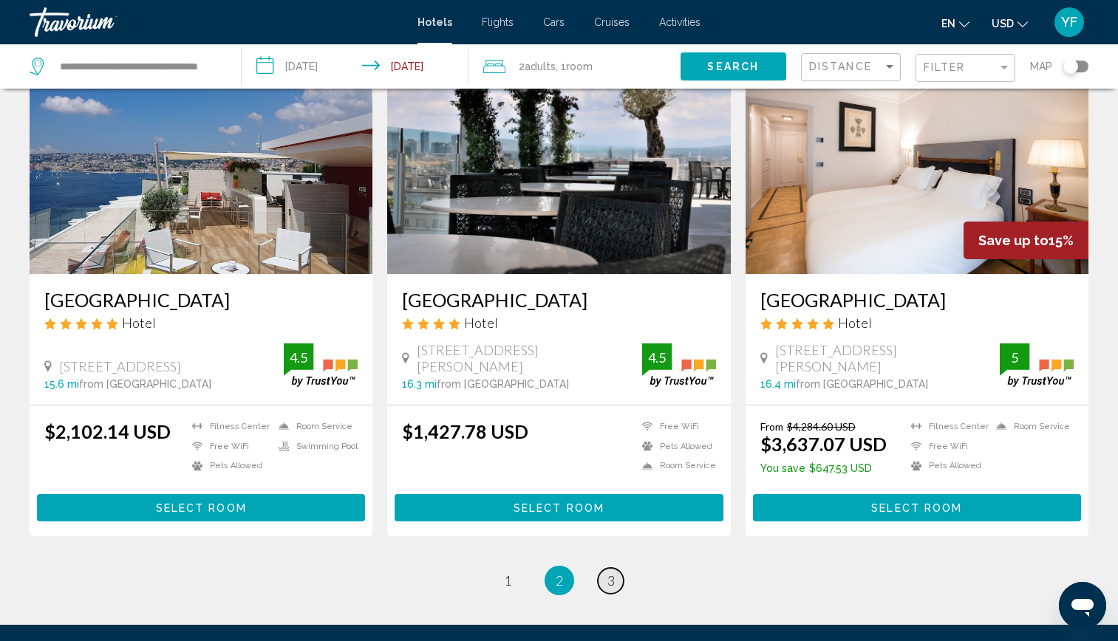
click at [607, 589] on span "3" at bounding box center [610, 581] width 7 height 16
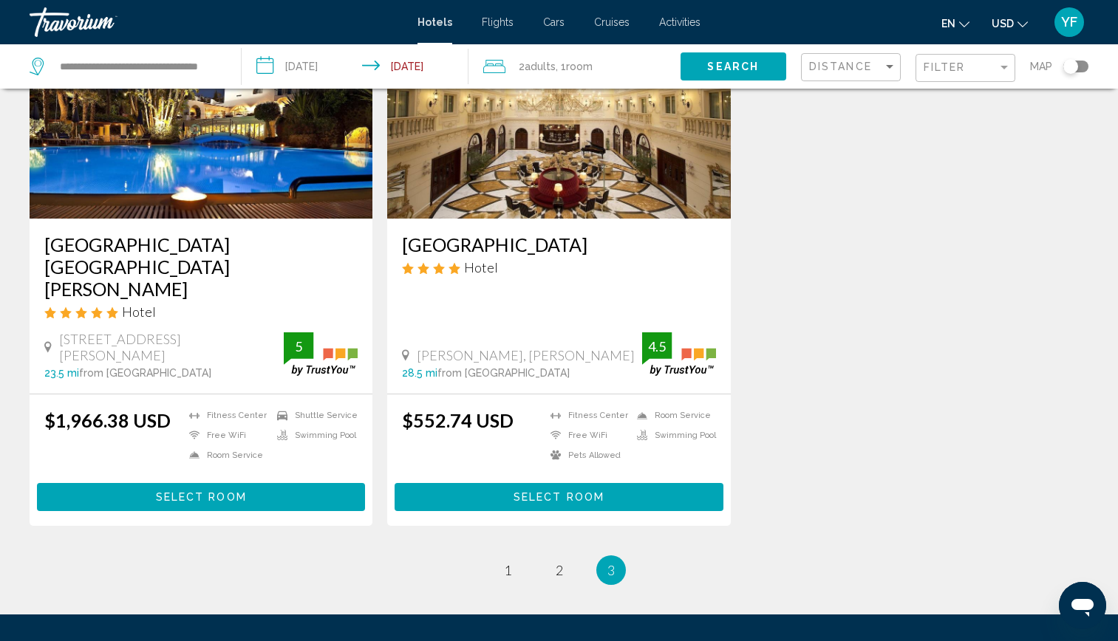
scroll to position [794, 0]
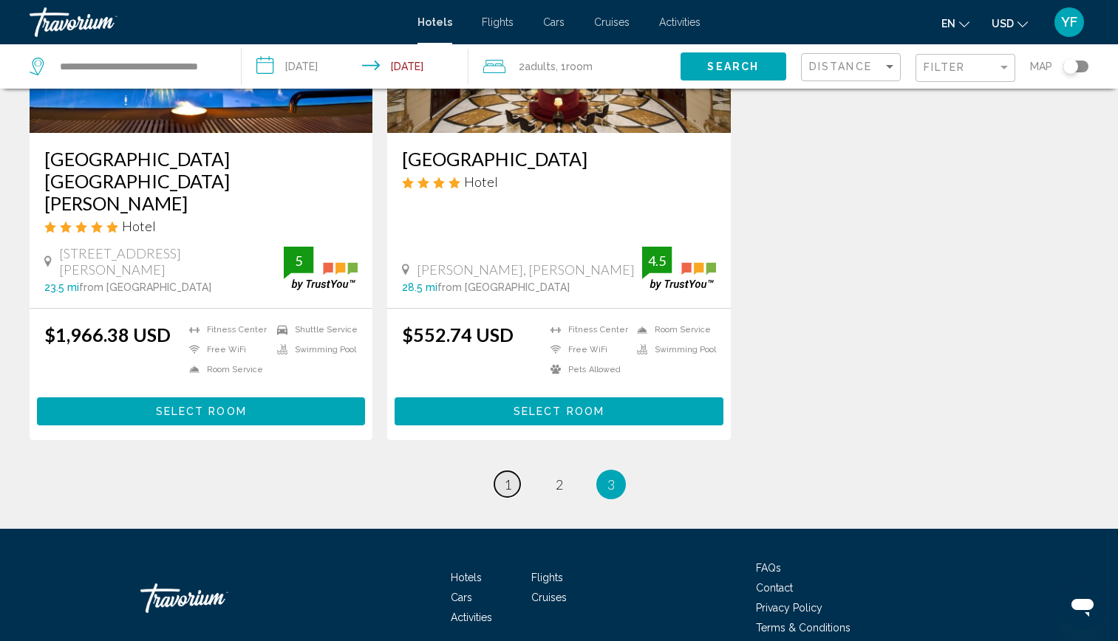
click at [505, 476] on span "1" at bounding box center [507, 484] width 7 height 16
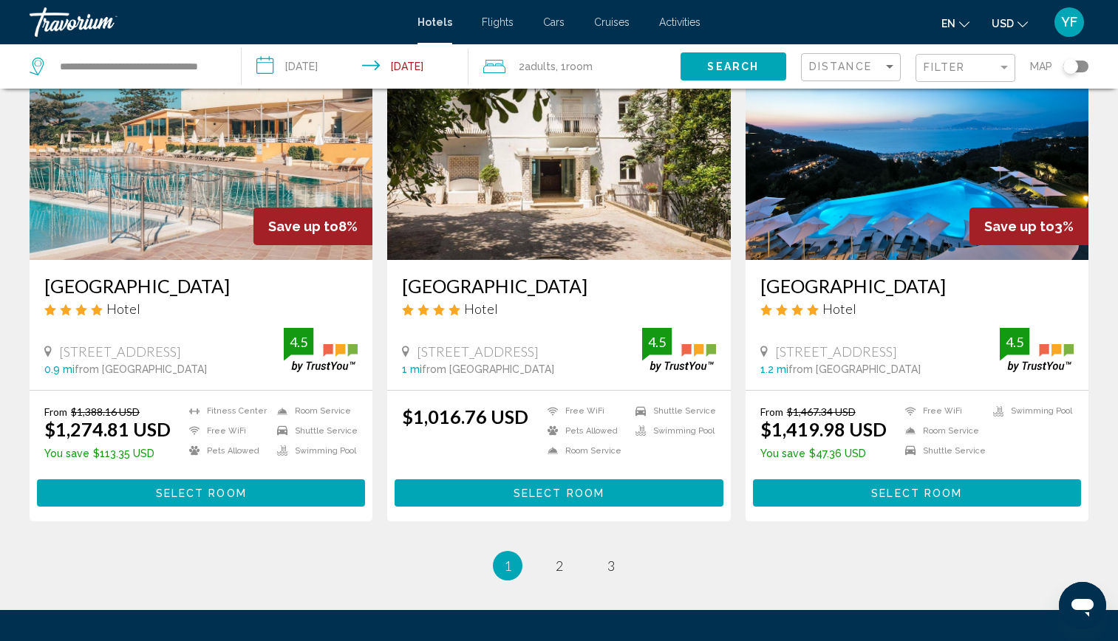
scroll to position [1704, 0]
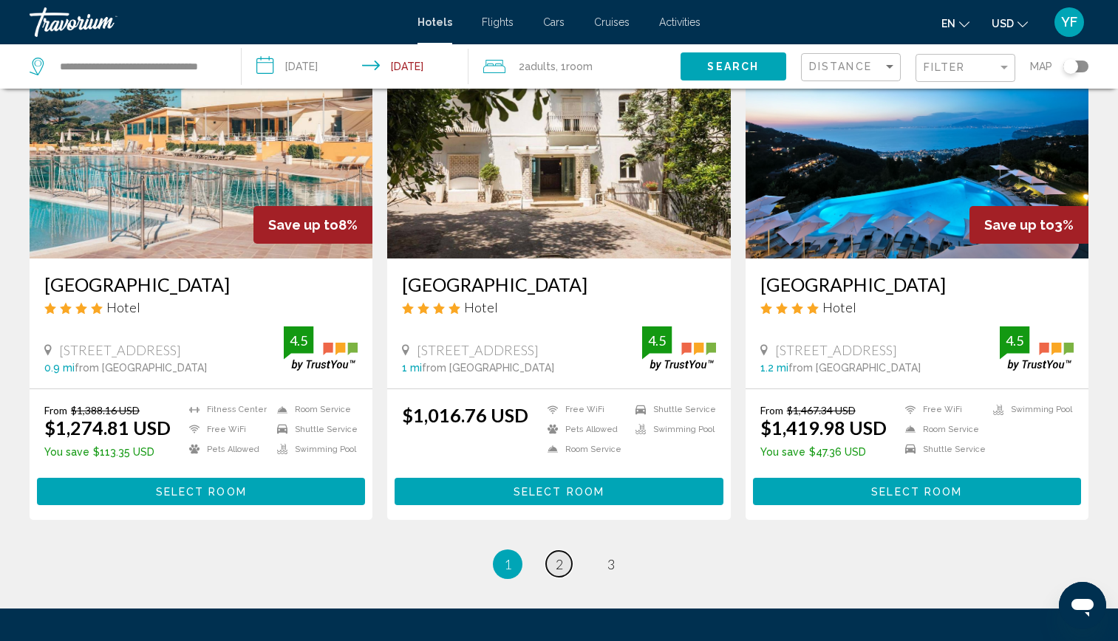
click at [556, 558] on span "2" at bounding box center [559, 564] width 7 height 16
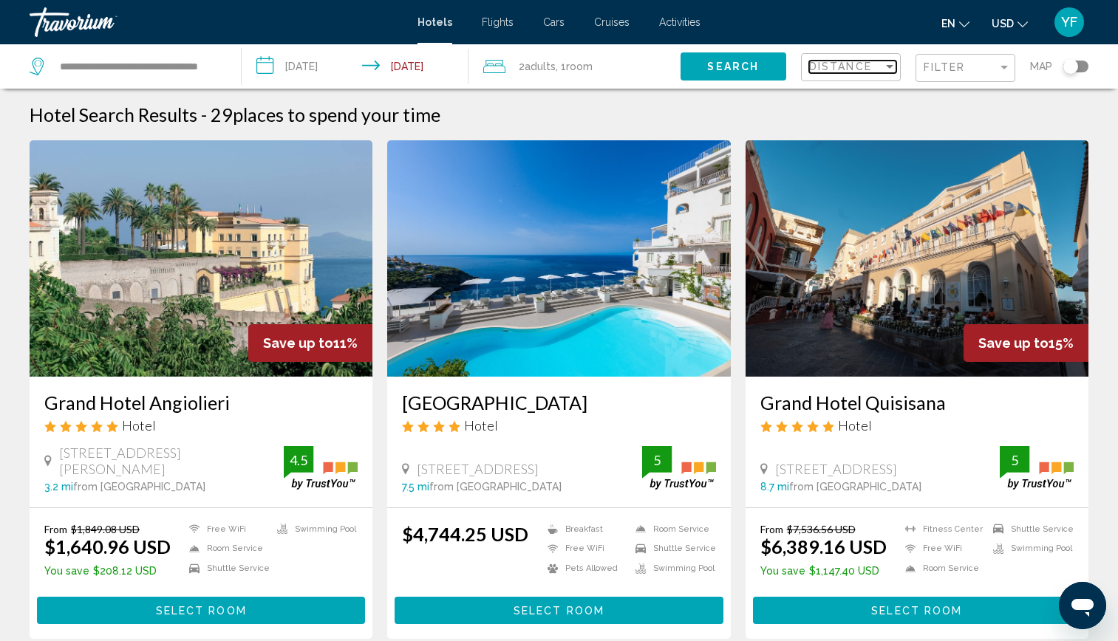
click at [877, 72] on div "Distance" at bounding box center [846, 67] width 74 height 12
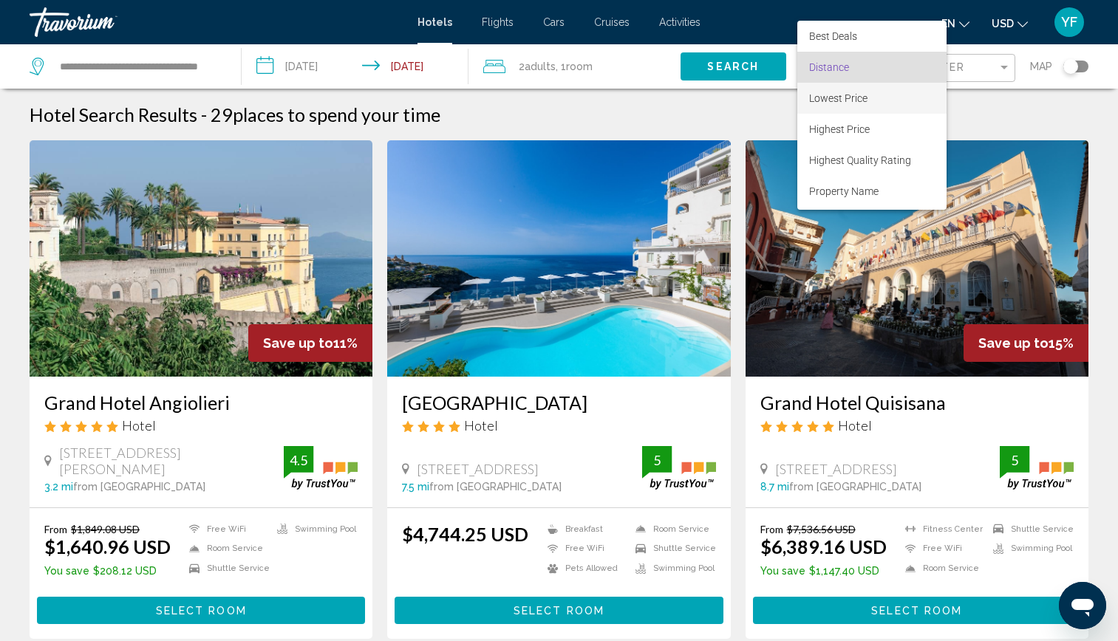
click at [853, 100] on span "Lowest Price" at bounding box center [838, 98] width 58 height 12
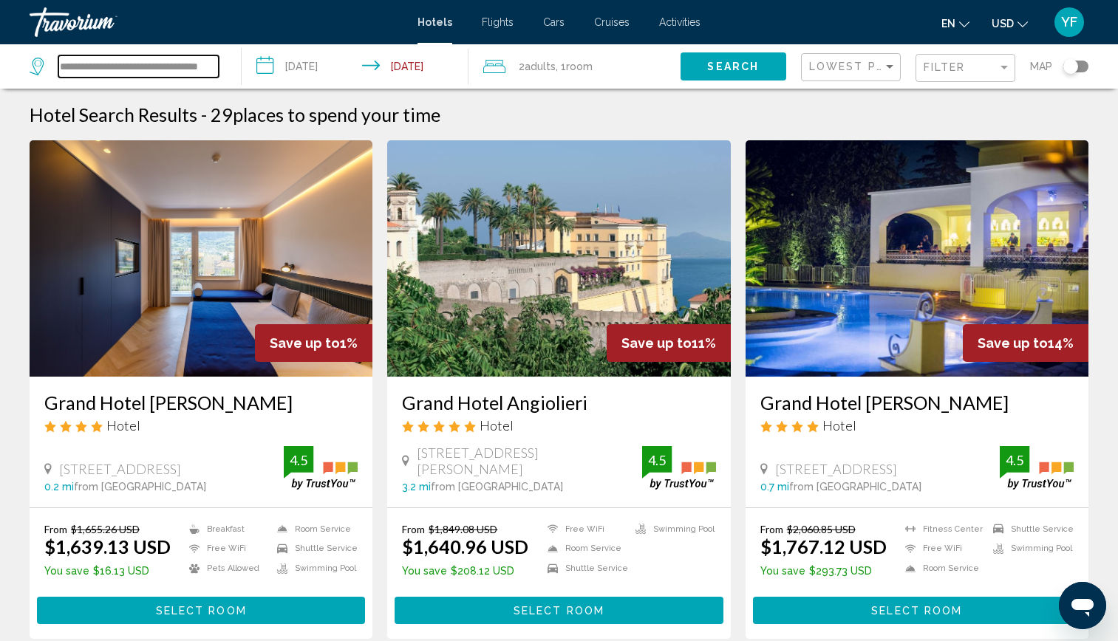
click at [214, 76] on input "**********" at bounding box center [138, 66] width 160 height 22
click at [148, 66] on input "**********" at bounding box center [138, 66] width 160 height 22
click at [177, 64] on input "**********" at bounding box center [138, 66] width 160 height 22
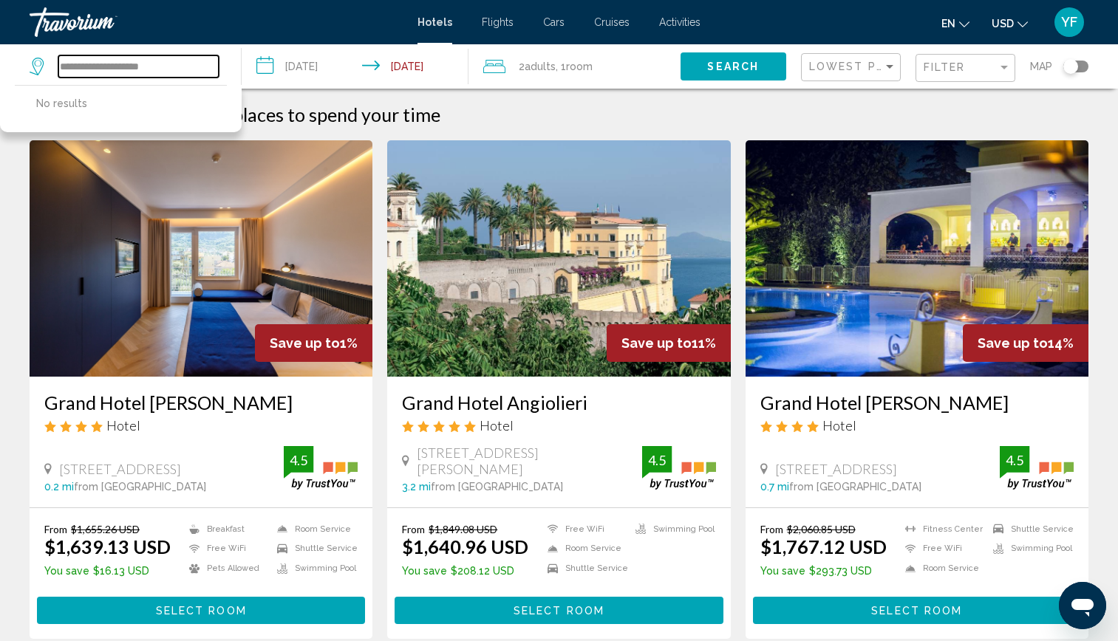
type input "**********"
click at [728, 72] on span "Search" at bounding box center [733, 67] width 52 height 12
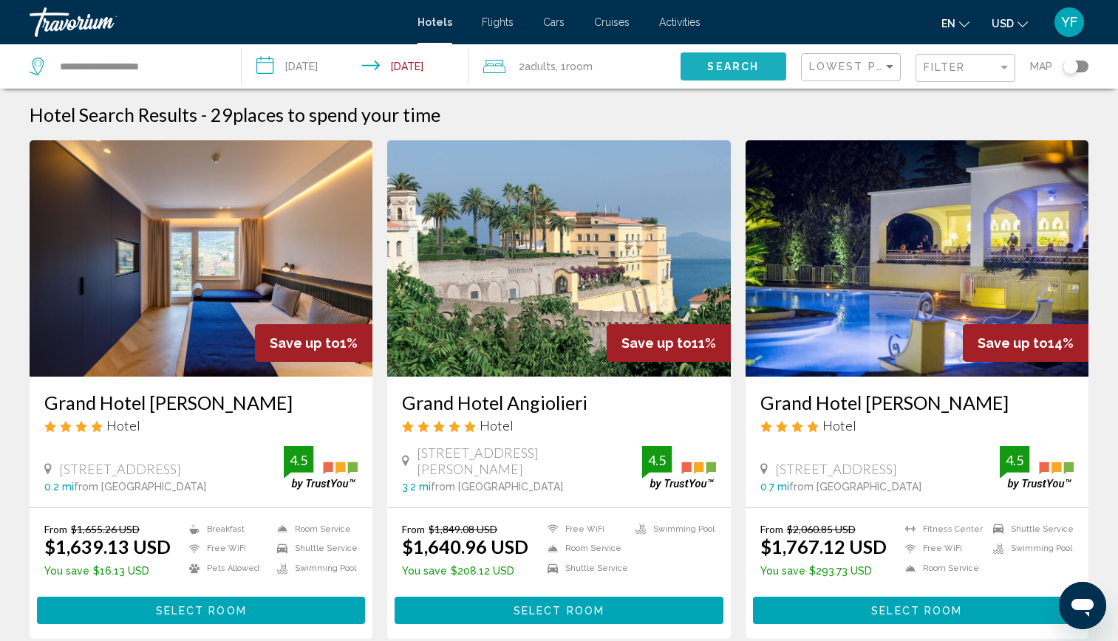
click at [727, 69] on span "Search" at bounding box center [733, 67] width 52 height 12
click at [727, 74] on button "Search" at bounding box center [733, 65] width 106 height 27
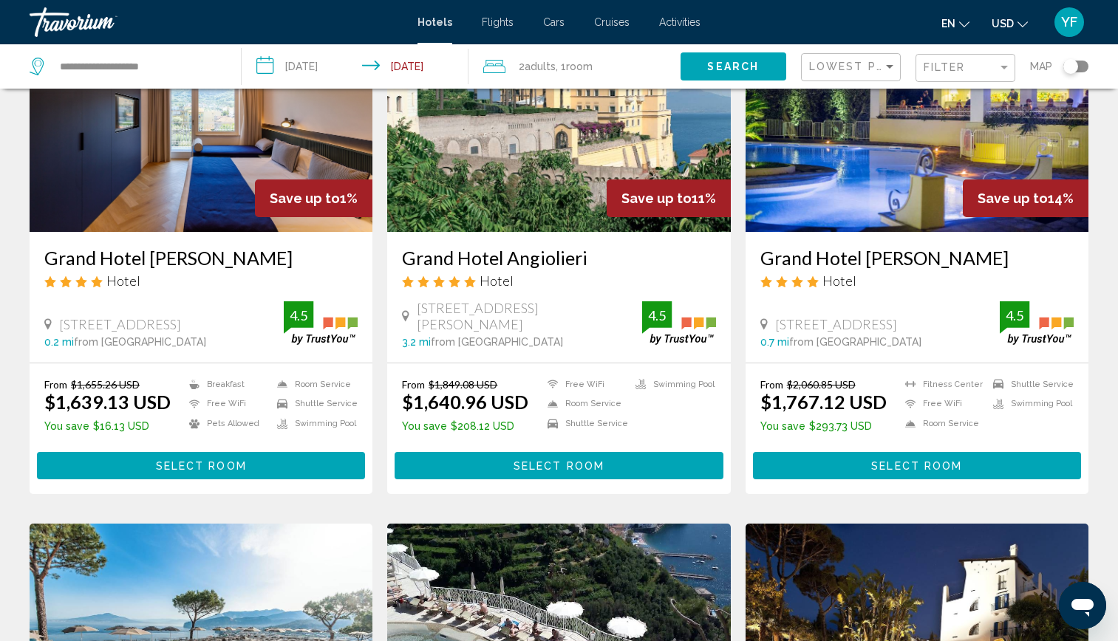
scroll to position [144, 0]
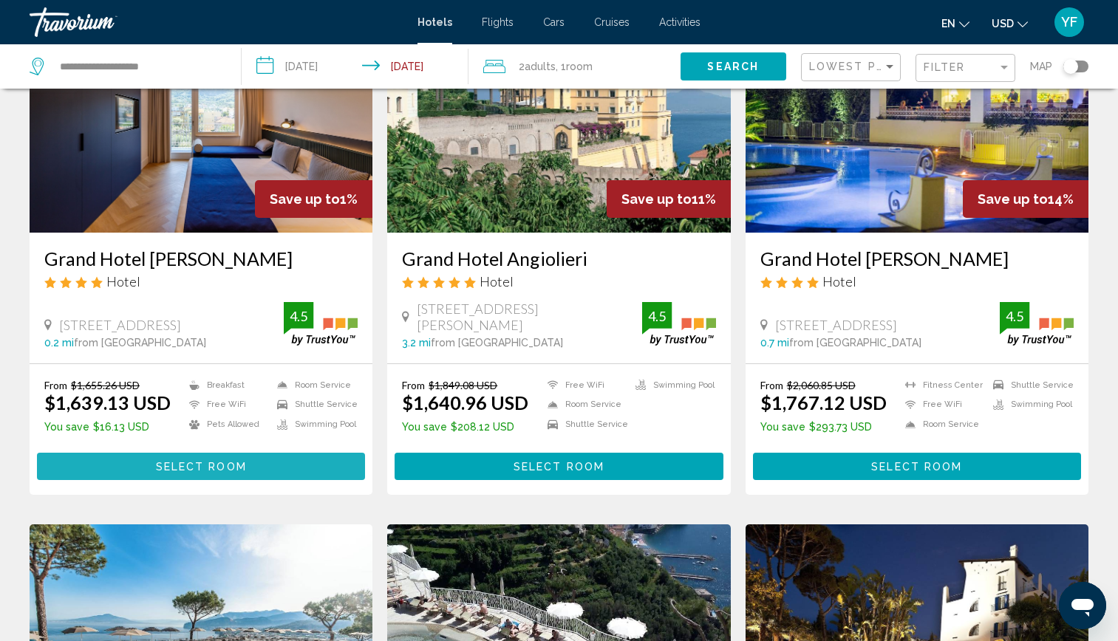
click at [176, 468] on span "Select Room" at bounding box center [201, 467] width 91 height 12
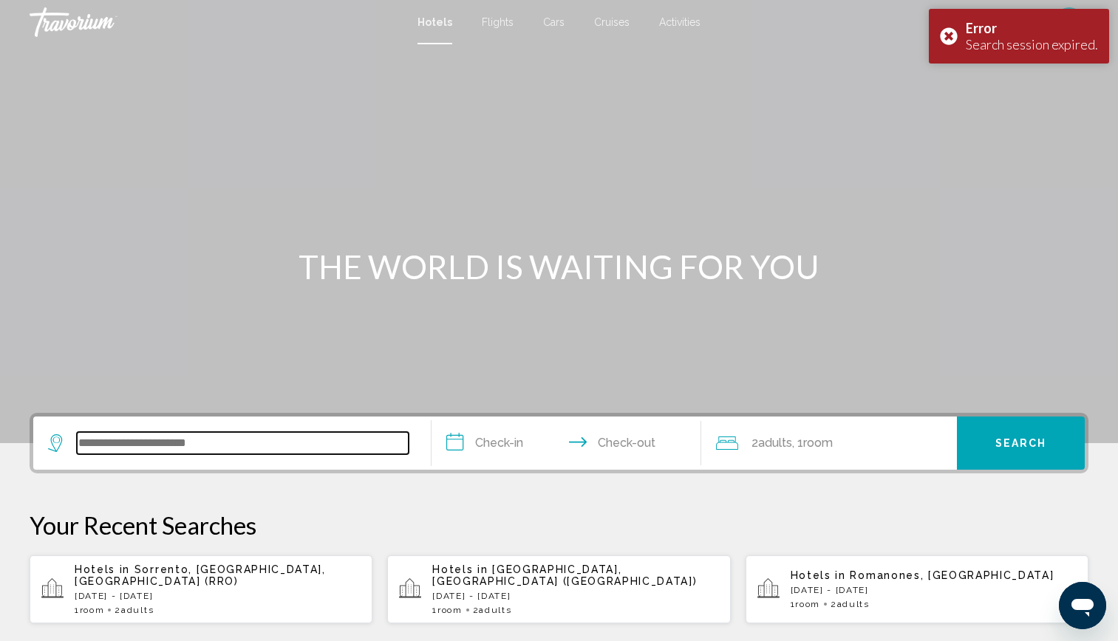
click at [217, 445] on input "Search widget" at bounding box center [243, 443] width 332 height 22
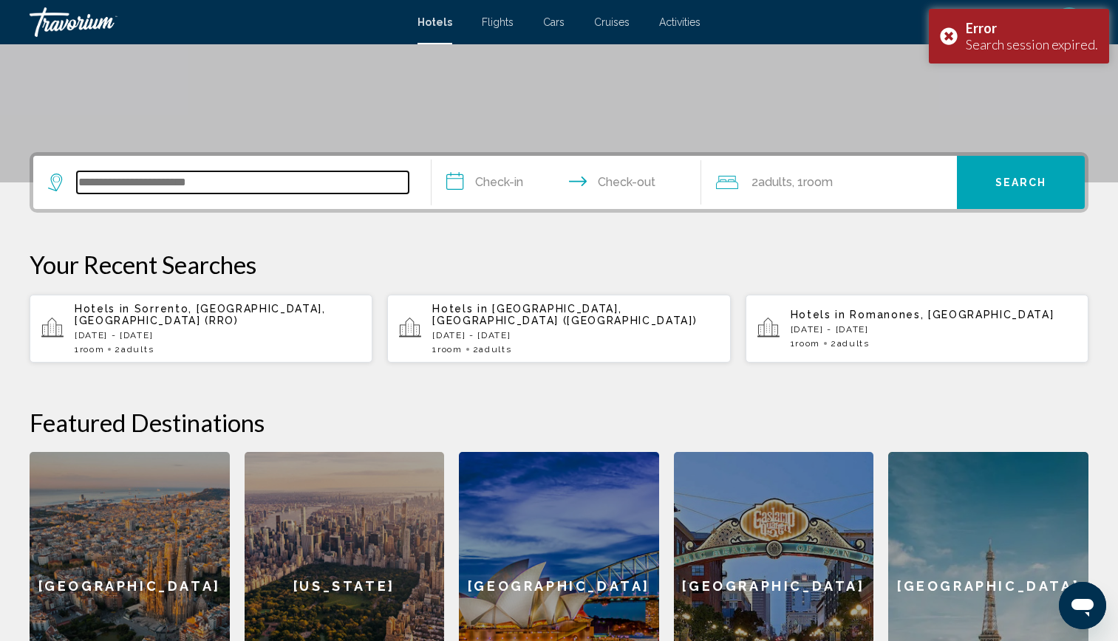
scroll to position [365, 0]
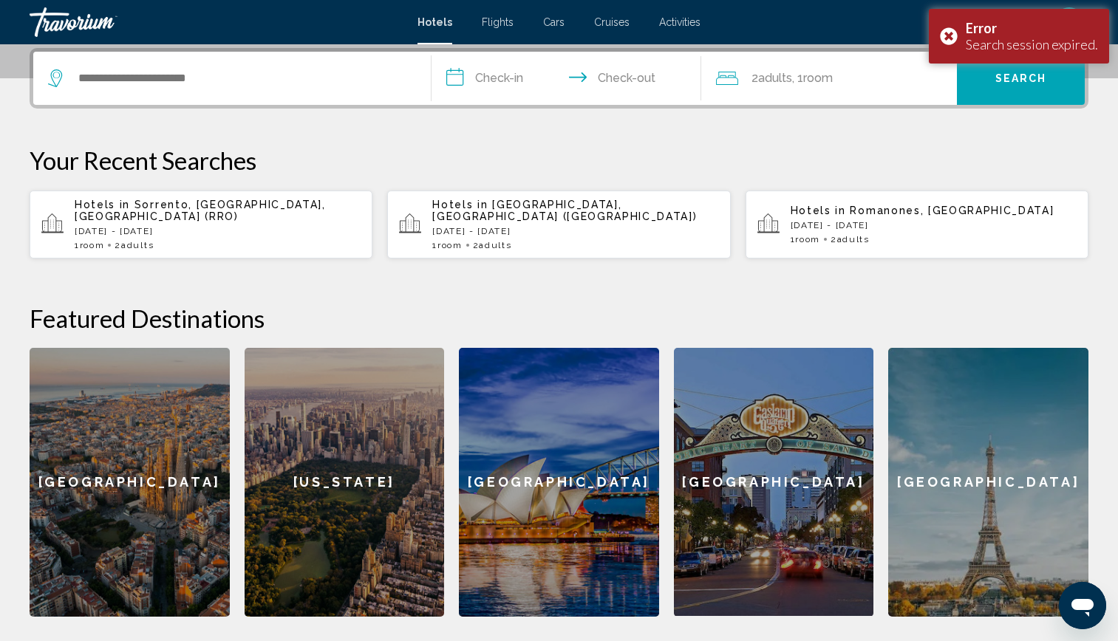
click at [146, 228] on div "Hotels in [GEOGRAPHIC_DATA], [GEOGRAPHIC_DATA], [GEOGRAPHIC_DATA] (RRO) [DATE] …" at bounding box center [218, 225] width 286 height 52
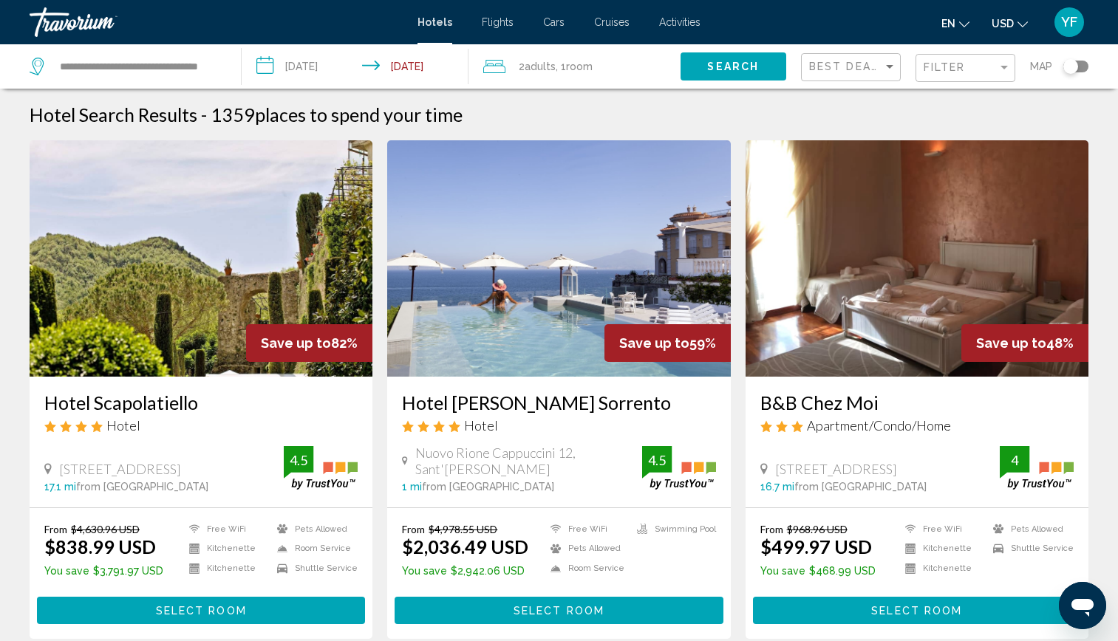
drag, startPoint x: 233, startPoint y: 217, endPoint x: 531, endPoint y: 98, distance: 321.6
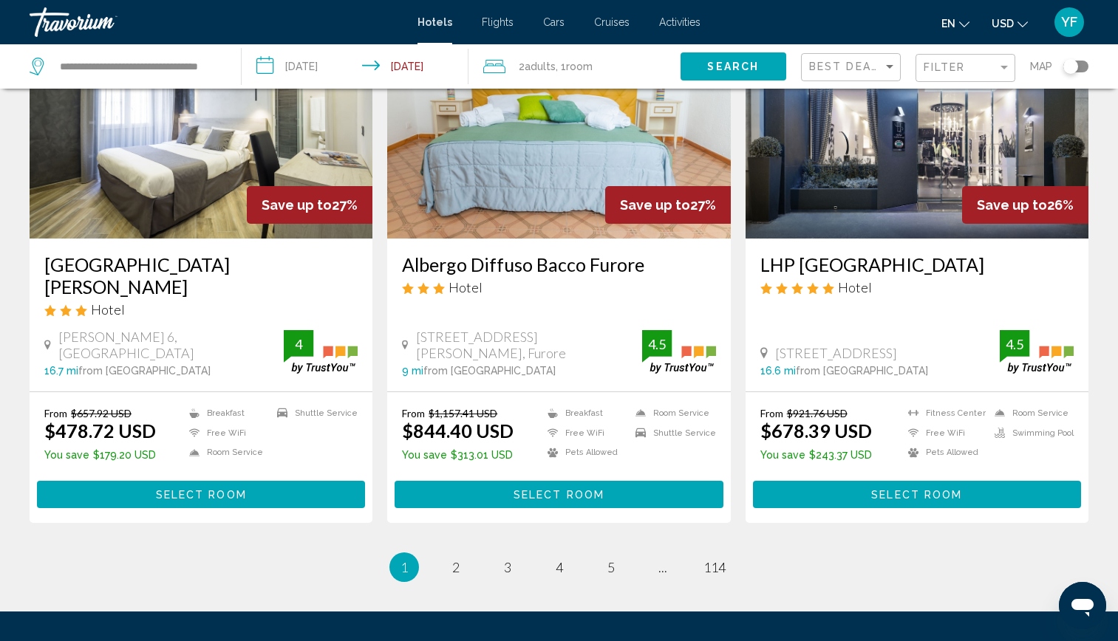
scroll to position [1733, 0]
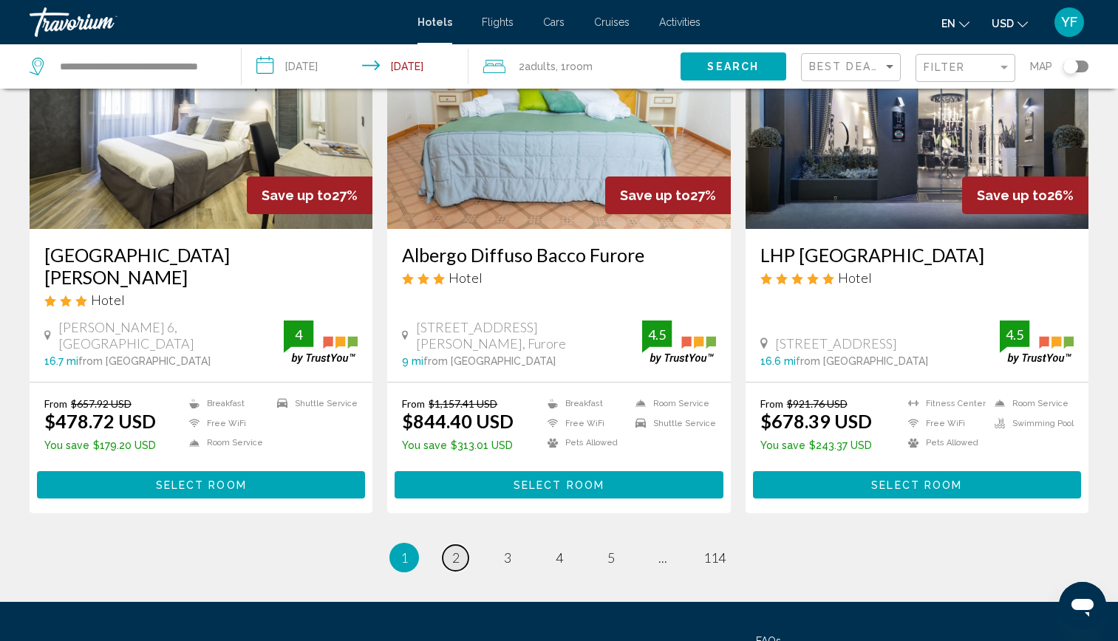
click at [453, 550] on span "2" at bounding box center [455, 558] width 7 height 16
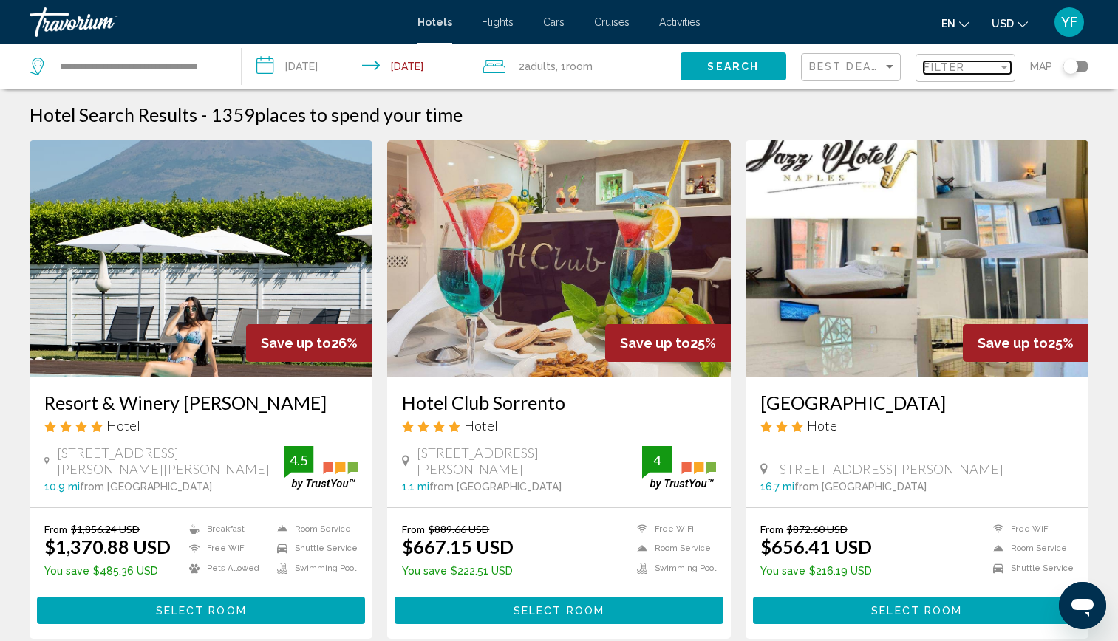
click at [937, 70] on span "Filter" at bounding box center [944, 67] width 42 height 12
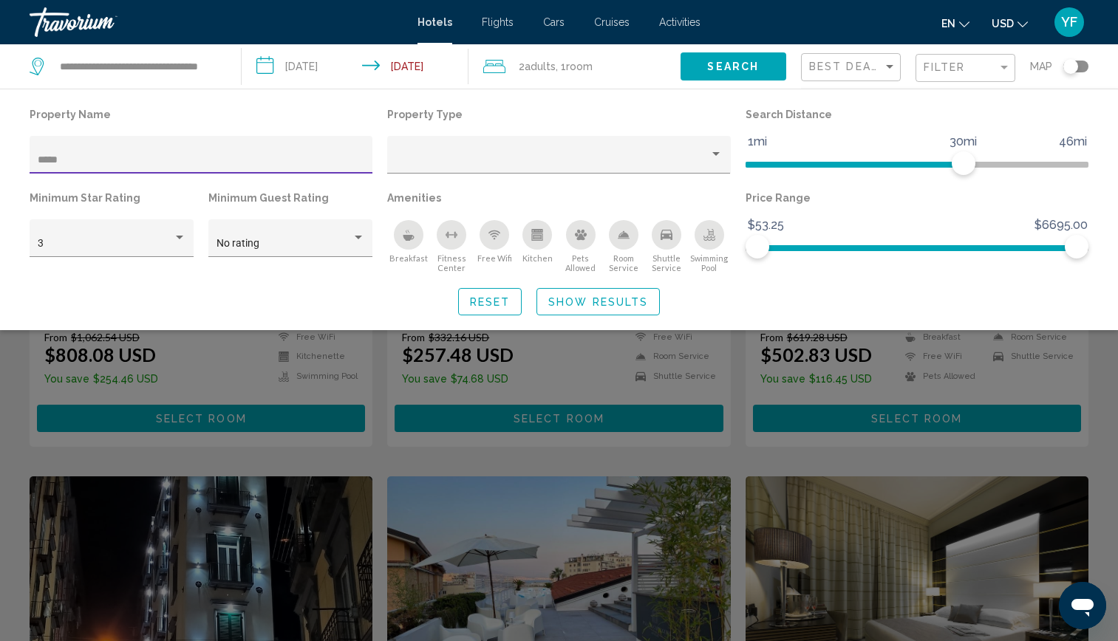
scroll to position [188, 0]
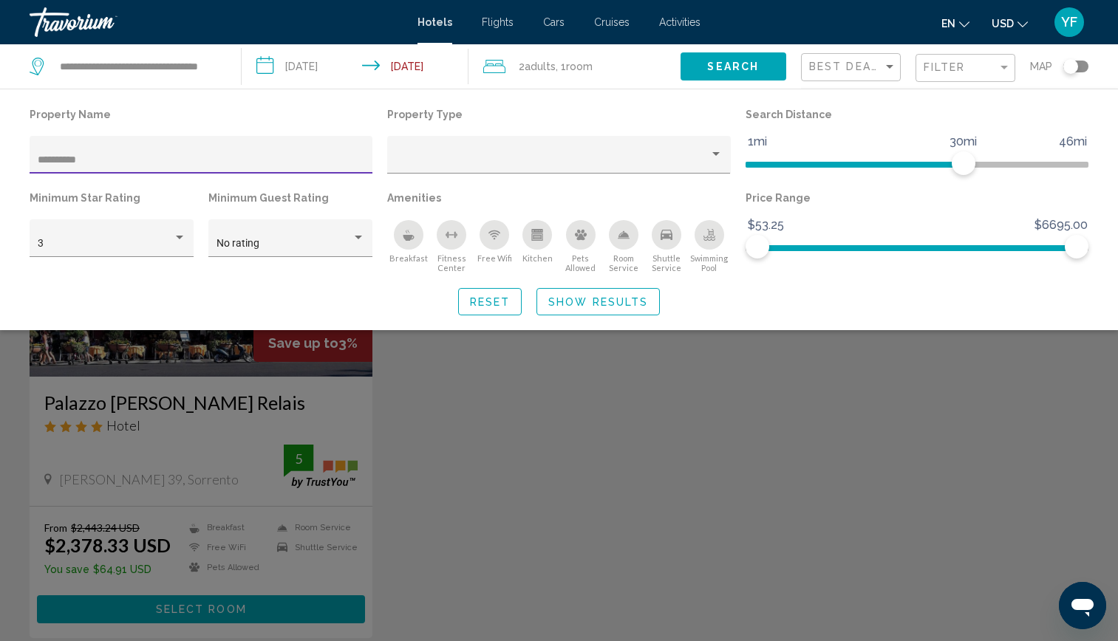
type input "**********"
click at [241, 409] on div "Search widget" at bounding box center [559, 432] width 1118 height 420
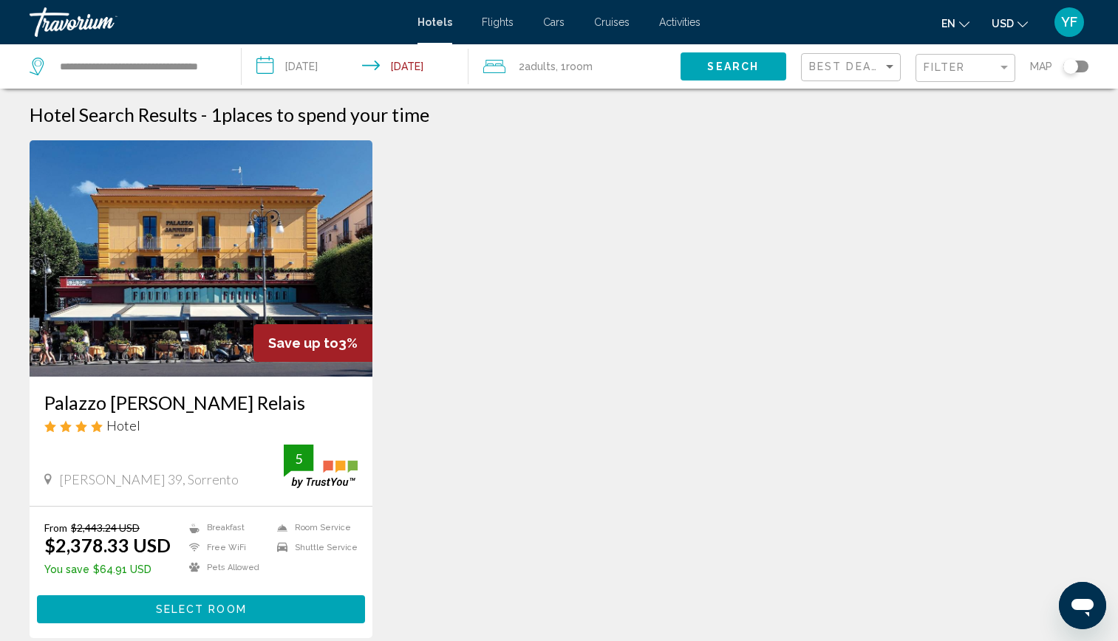
click at [211, 227] on img "Main content" at bounding box center [201, 258] width 343 height 236
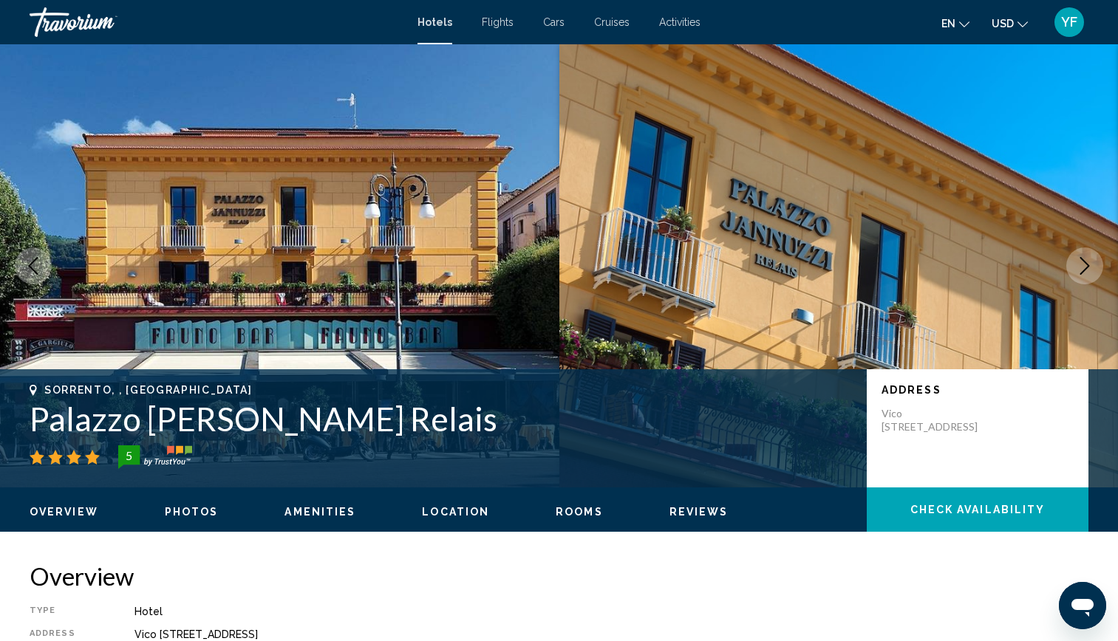
click at [467, 508] on span "Location" at bounding box center [455, 512] width 67 height 12
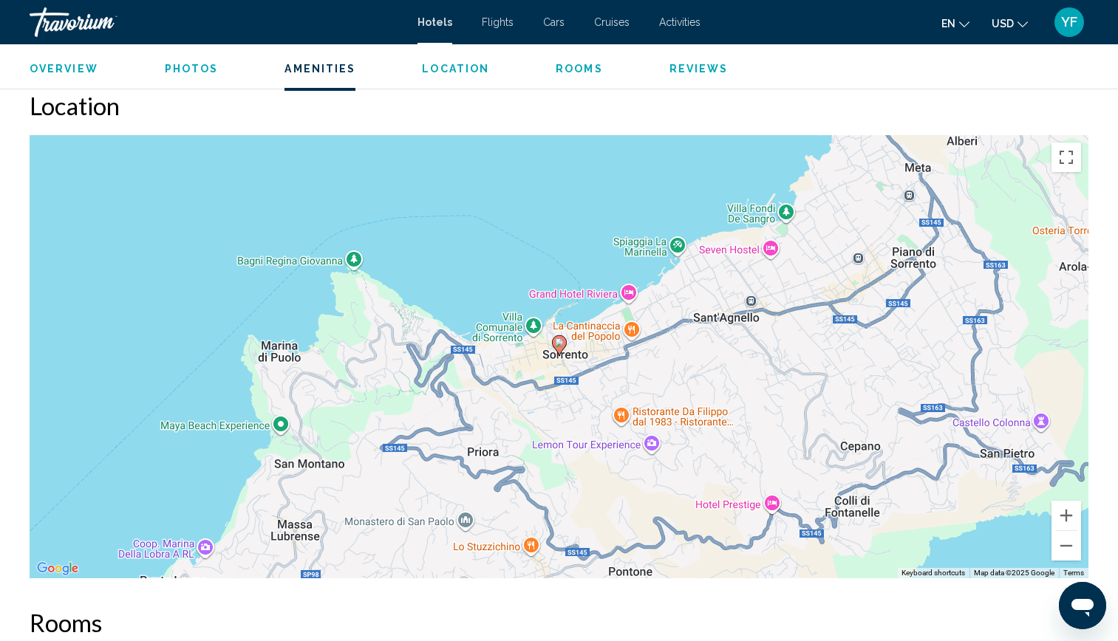
scroll to position [1353, 0]
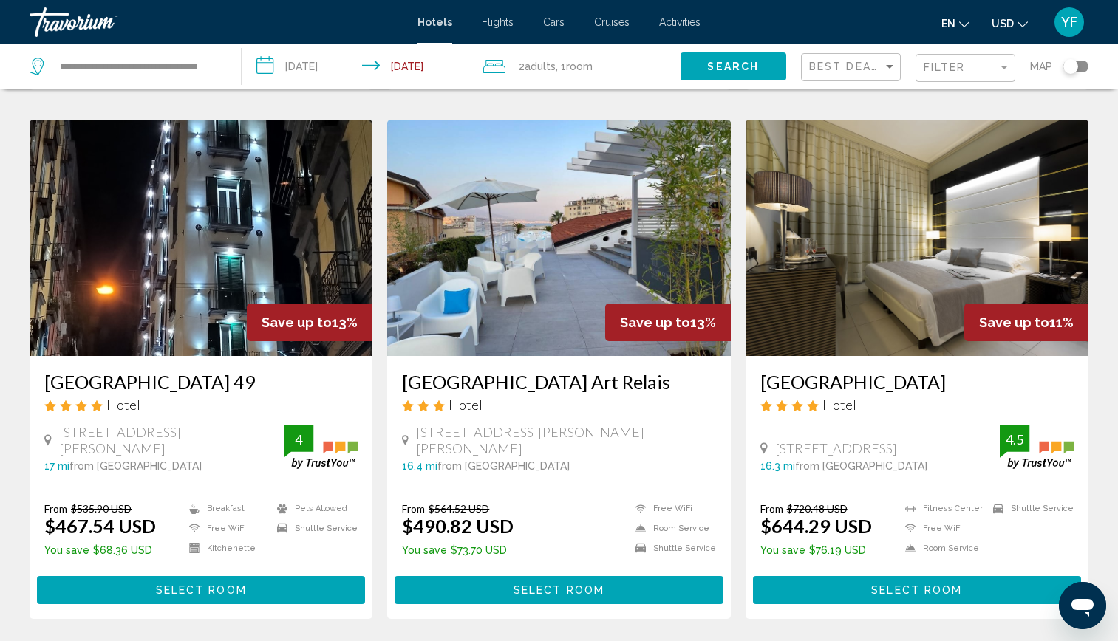
scroll to position [547, 0]
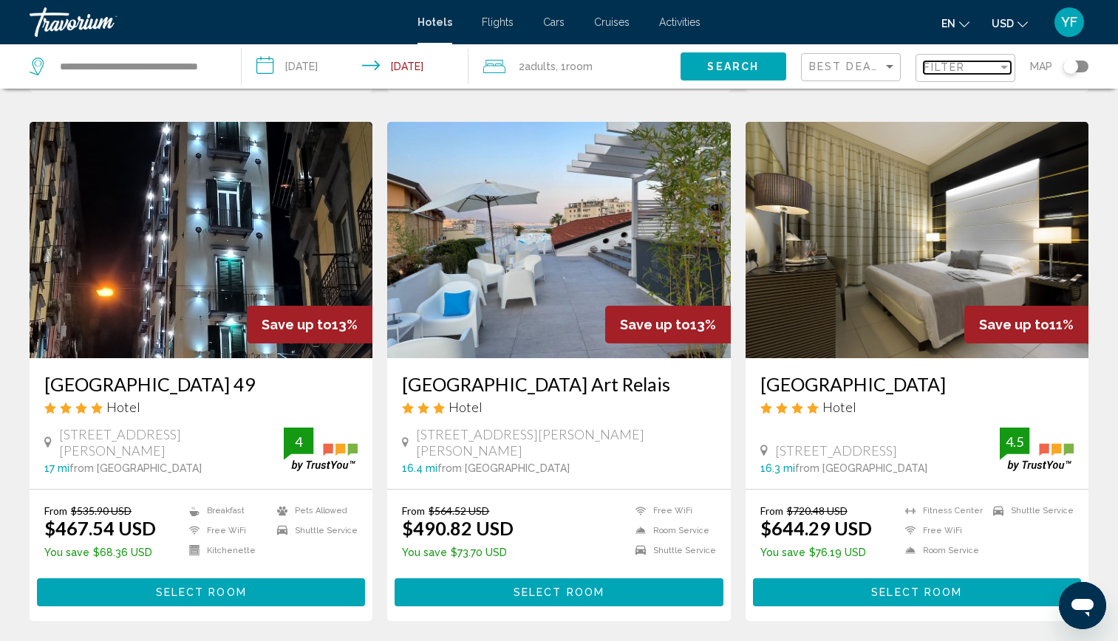
click at [955, 69] on span "Filter" at bounding box center [944, 67] width 42 height 12
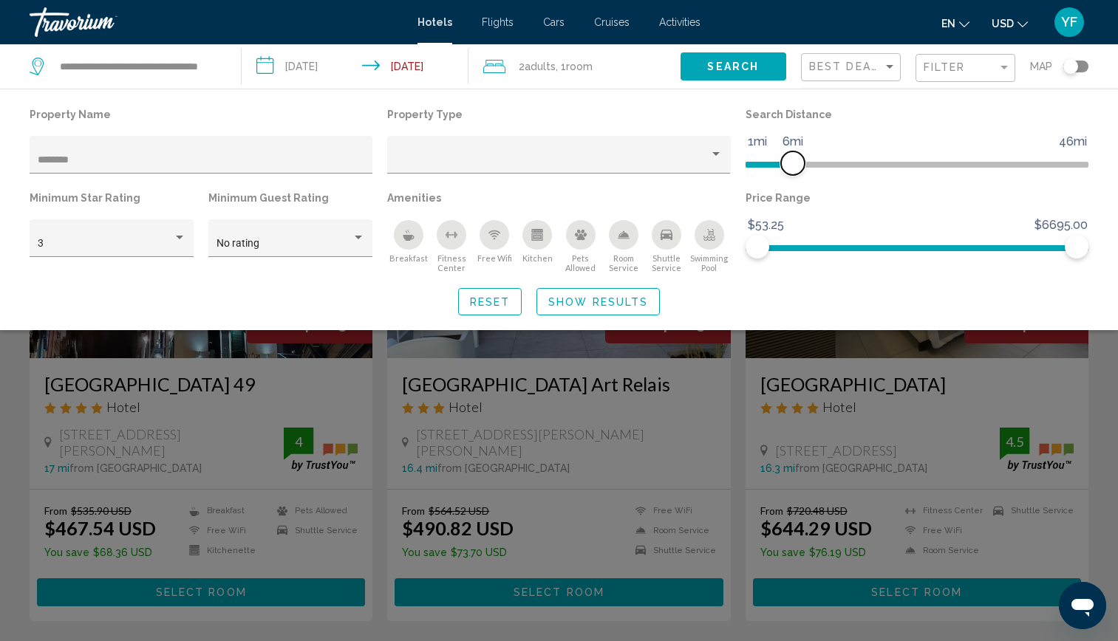
drag, startPoint x: 964, startPoint y: 171, endPoint x: 789, endPoint y: 179, distance: 175.3
click at [789, 179] on div "Search Distance 1mi 46mi 6mi" at bounding box center [917, 145] width 358 height 83
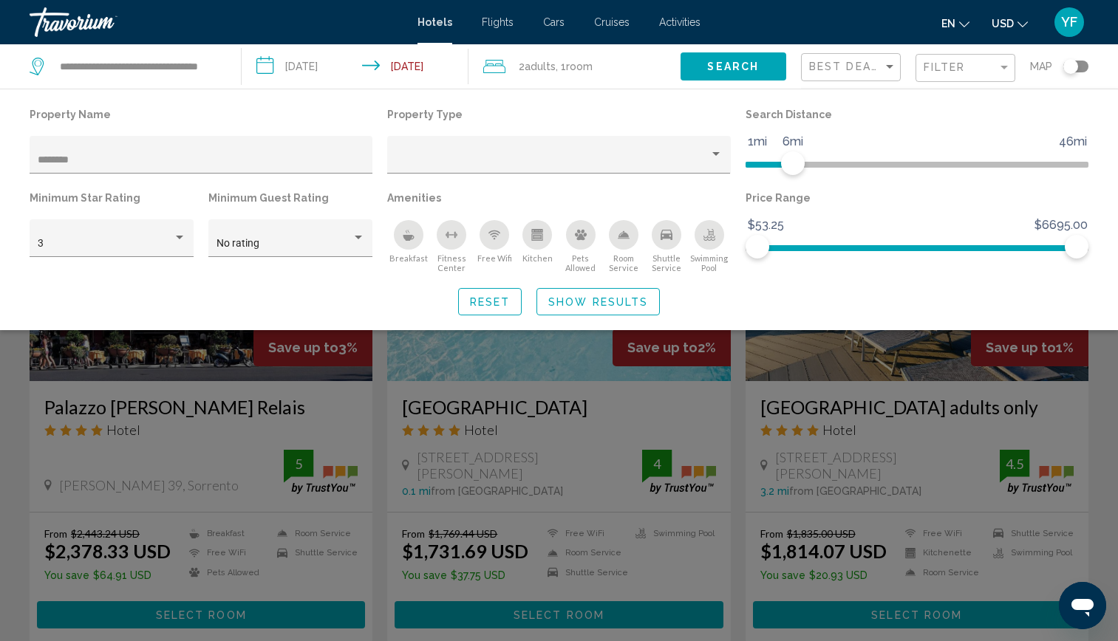
drag, startPoint x: 789, startPoint y: 179, endPoint x: 951, endPoint y: 102, distance: 179.1
click at [951, 102] on div "Property Name ******* Property Type Search Distance 1mi 46mi 6mi Minimum Star R…" at bounding box center [559, 210] width 1118 height 242
click at [612, 296] on span "Show Results" at bounding box center [598, 302] width 100 height 12
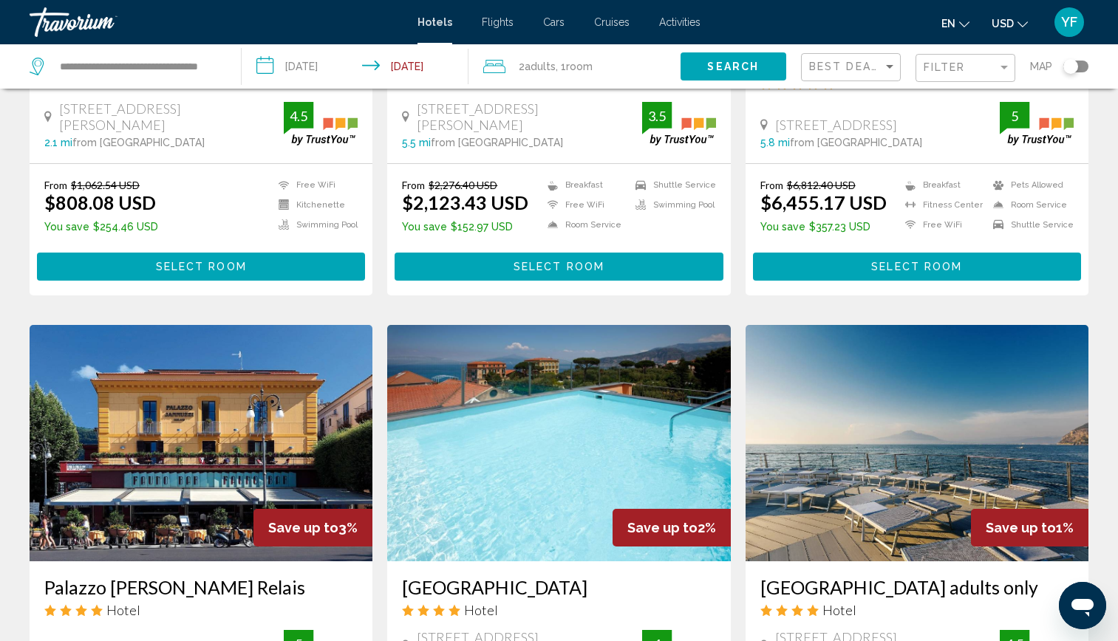
scroll to position [351, 0]
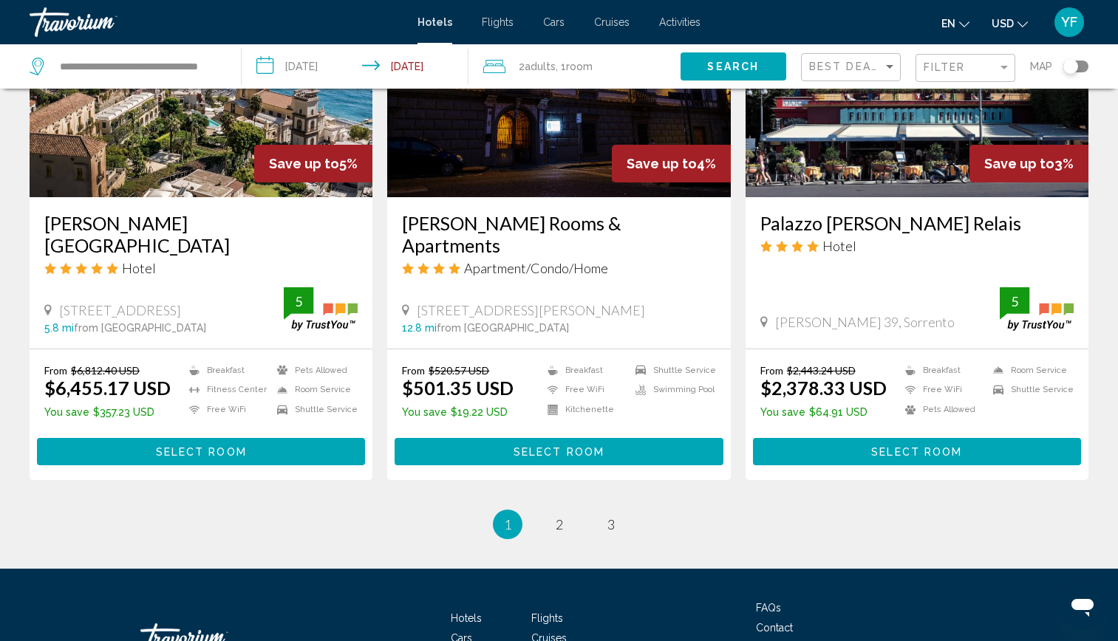
scroll to position [1822, 0]
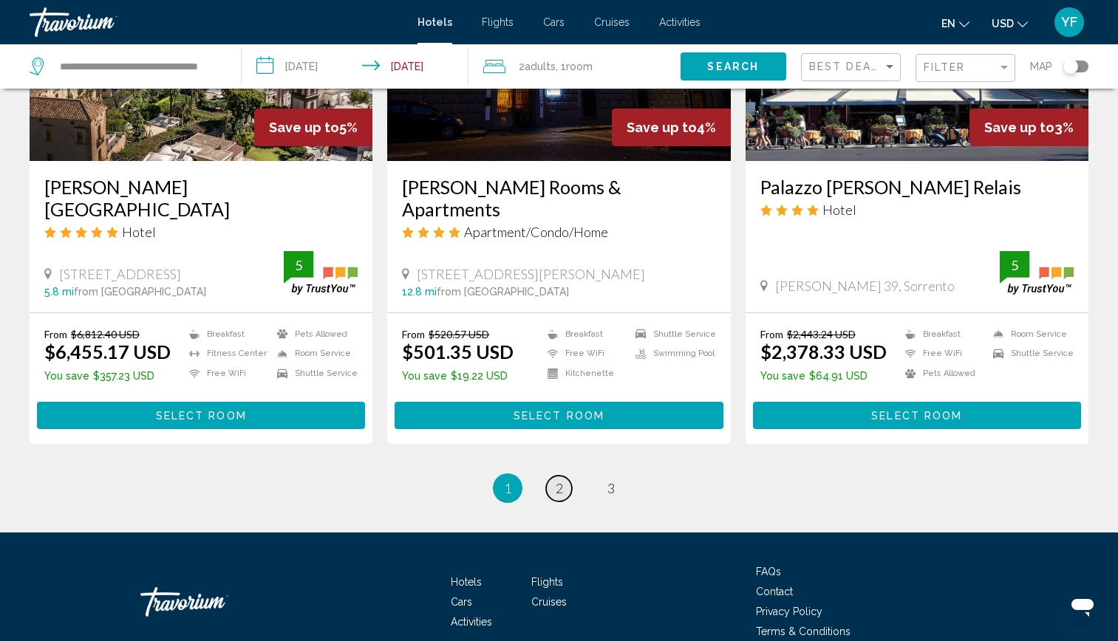
click at [563, 476] on link "page 2" at bounding box center [559, 489] width 26 height 26
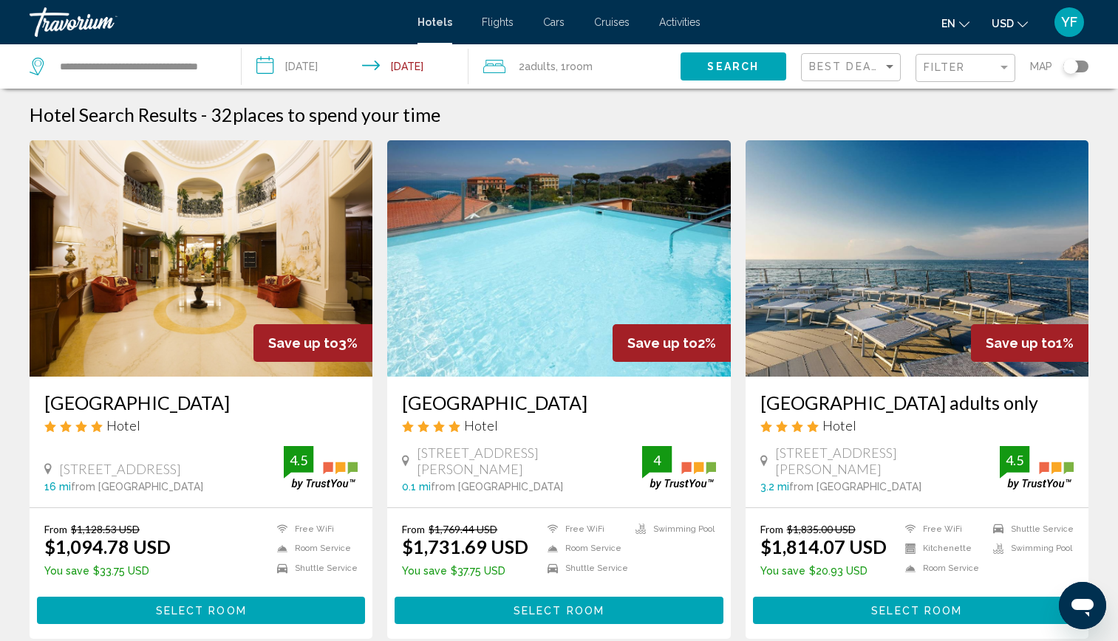
click at [205, 259] on img "Main content" at bounding box center [201, 258] width 343 height 236
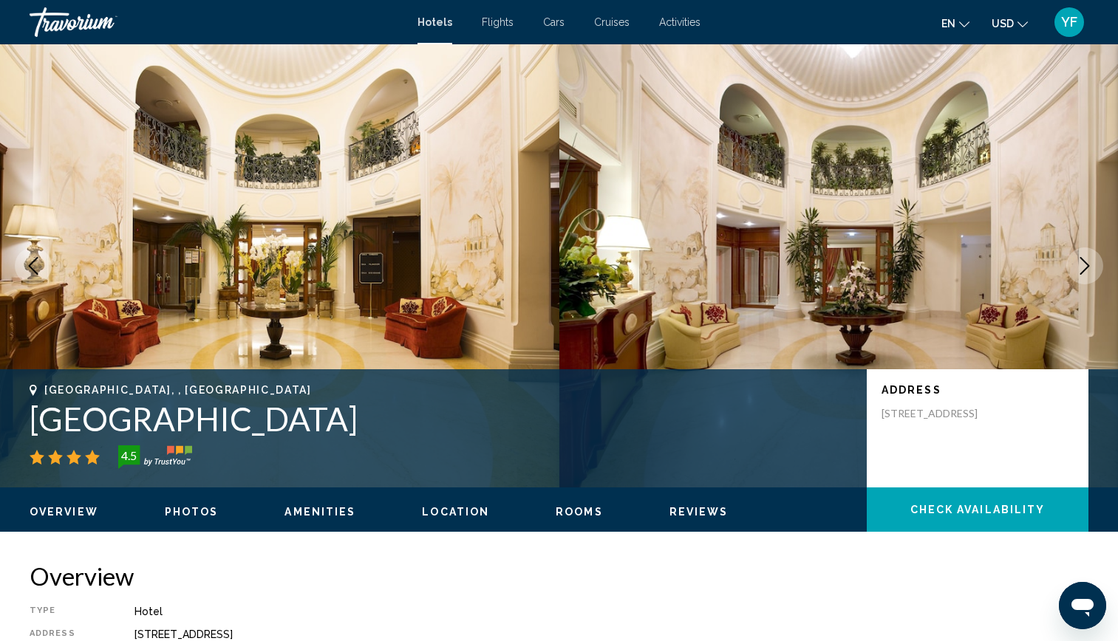
click at [1090, 267] on icon "Next image" at bounding box center [1085, 266] width 18 height 18
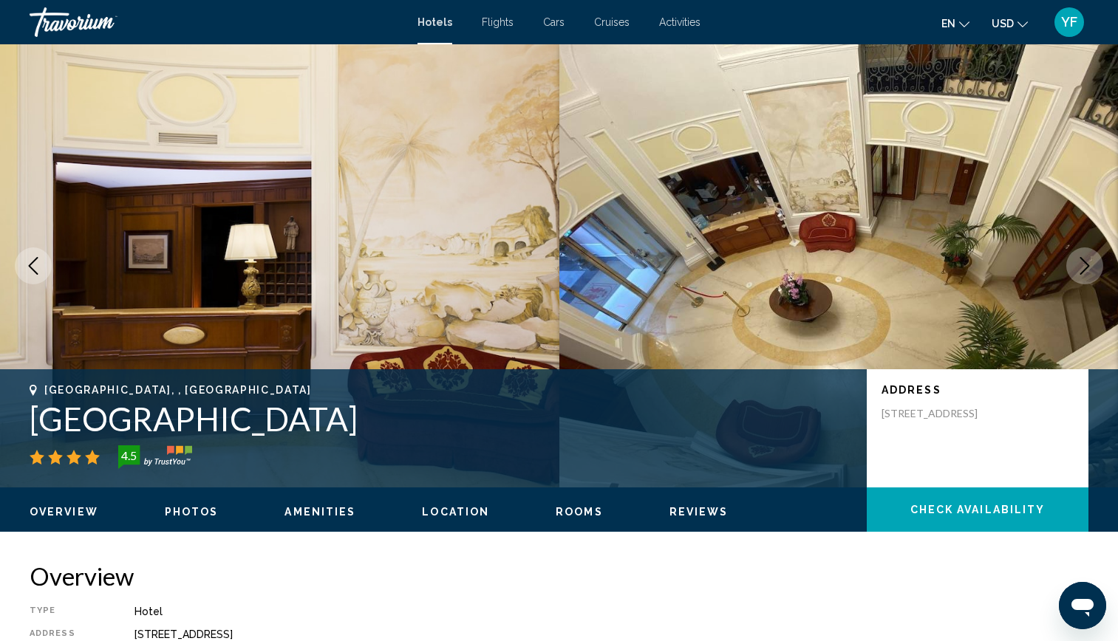
drag, startPoint x: 1090, startPoint y: 267, endPoint x: 1068, endPoint y: 197, distance: 73.4
click at [1068, 197] on img "Main content" at bounding box center [838, 265] width 559 height 443
click at [1088, 264] on icon "Next image" at bounding box center [1085, 266] width 18 height 18
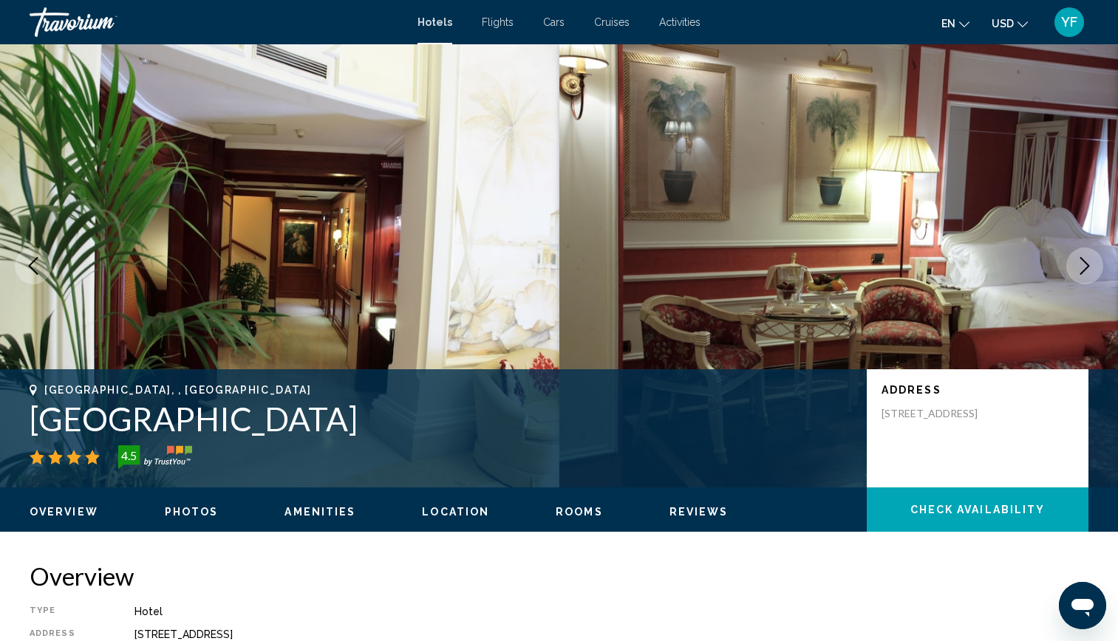
click at [1088, 264] on icon "Next image" at bounding box center [1085, 266] width 18 height 18
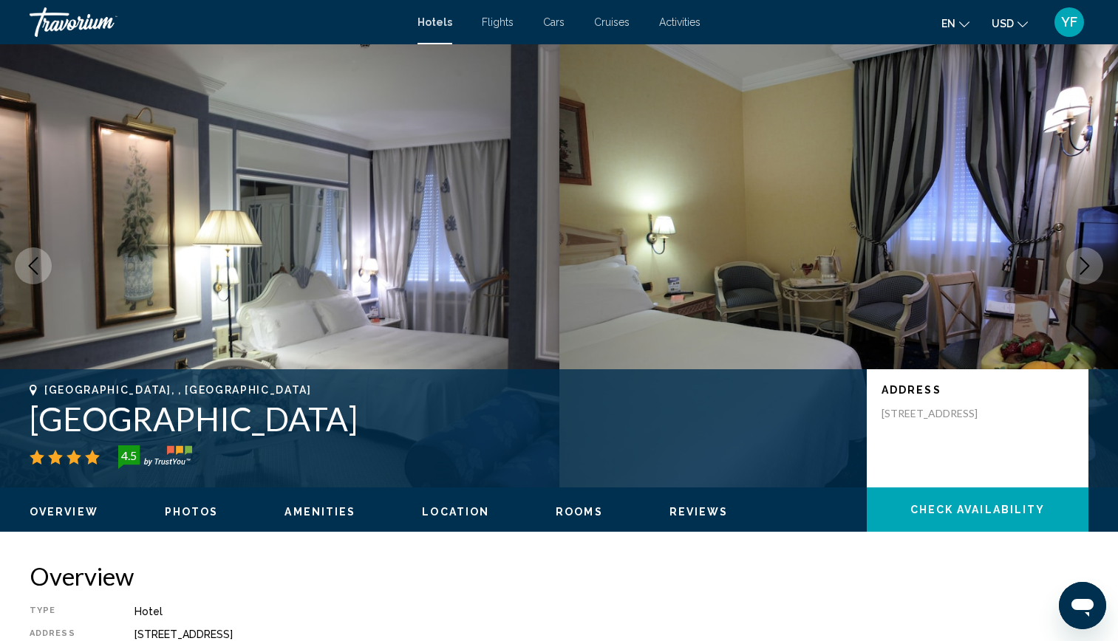
click at [1088, 264] on icon "Next image" at bounding box center [1085, 266] width 18 height 18
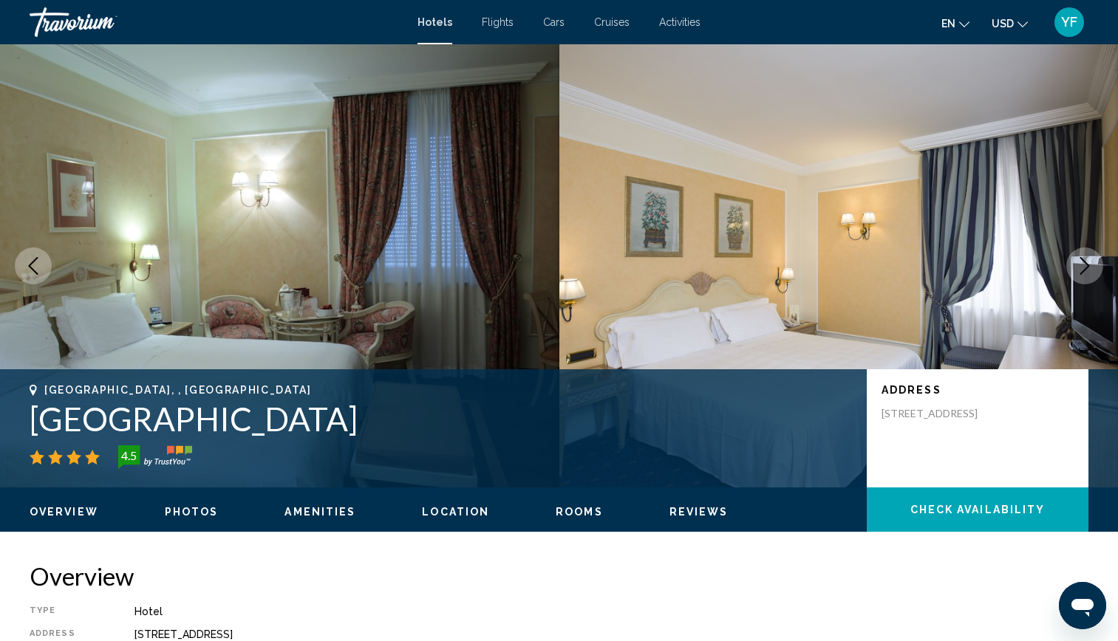
click at [1088, 264] on icon "Next image" at bounding box center [1085, 266] width 18 height 18
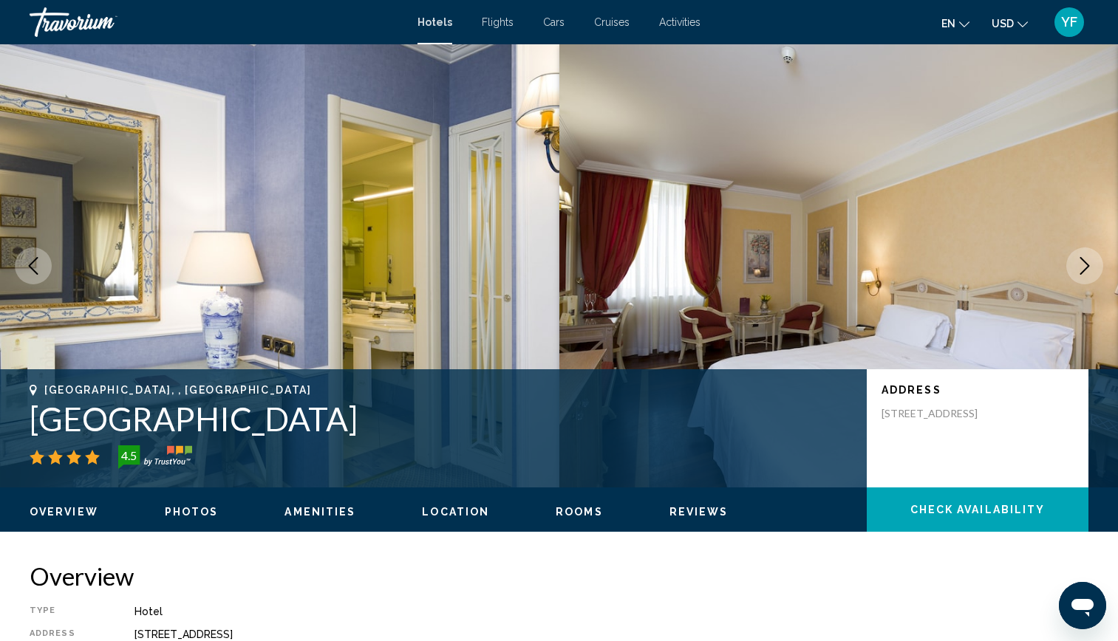
click at [1088, 264] on icon "Next image" at bounding box center [1085, 266] width 18 height 18
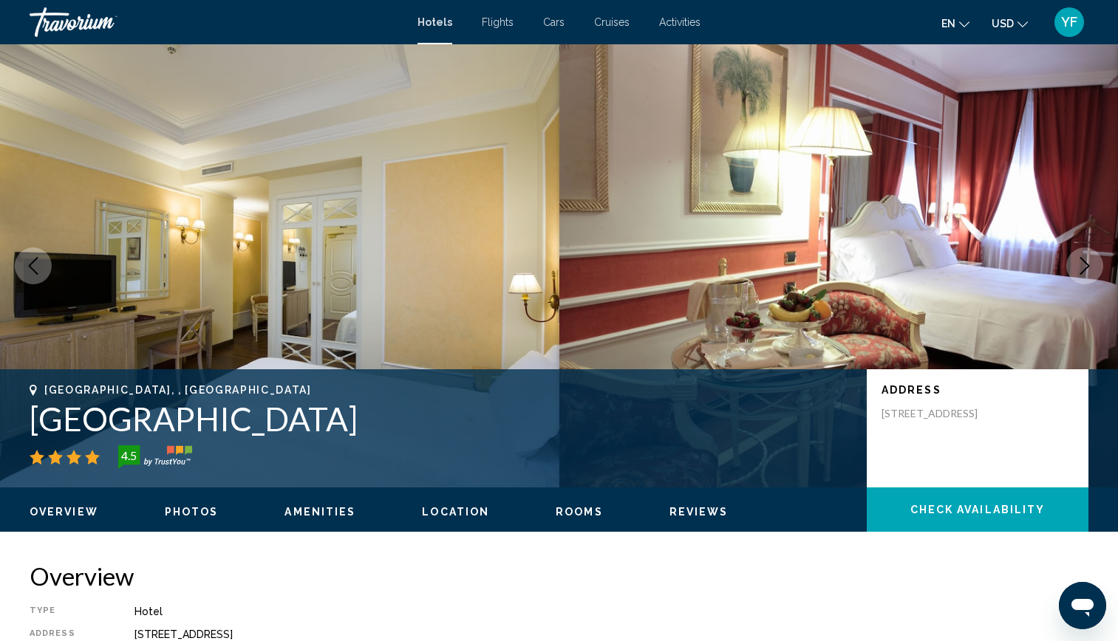
click at [1088, 264] on icon "Next image" at bounding box center [1085, 266] width 18 height 18
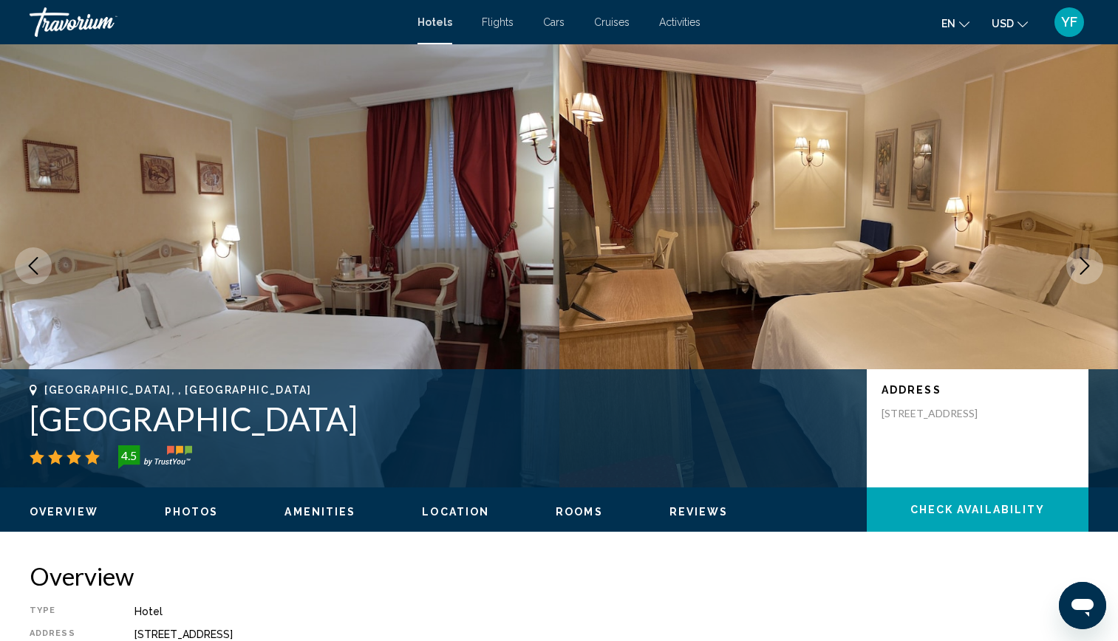
click at [1088, 264] on icon "Next image" at bounding box center [1085, 266] width 18 height 18
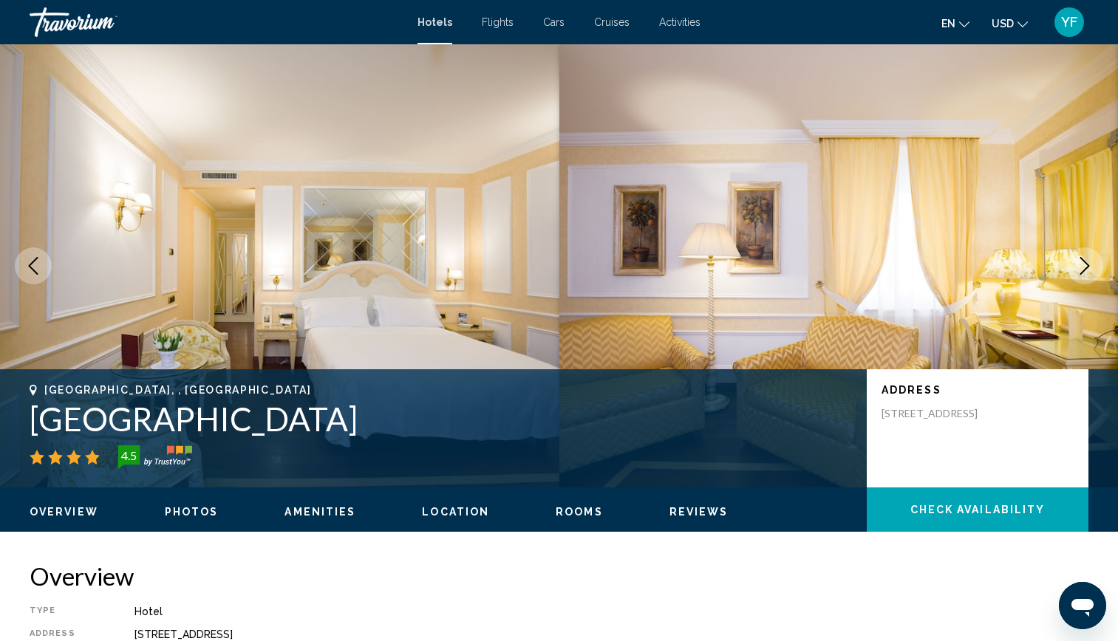
click at [1088, 264] on icon "Next image" at bounding box center [1085, 266] width 18 height 18
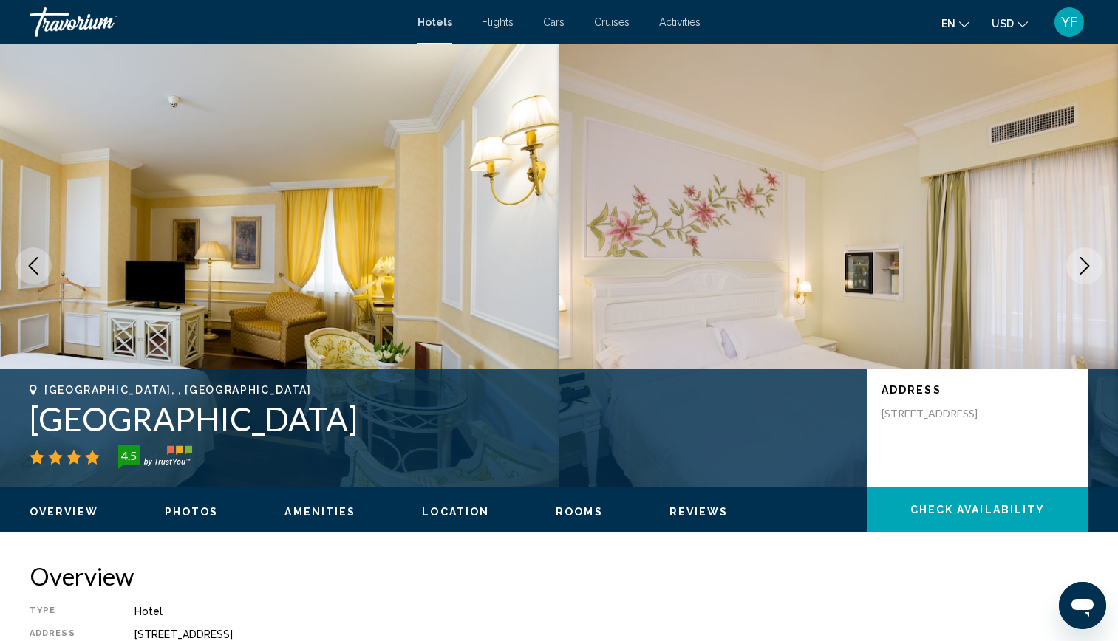
click at [1088, 264] on icon "Next image" at bounding box center [1085, 266] width 18 height 18
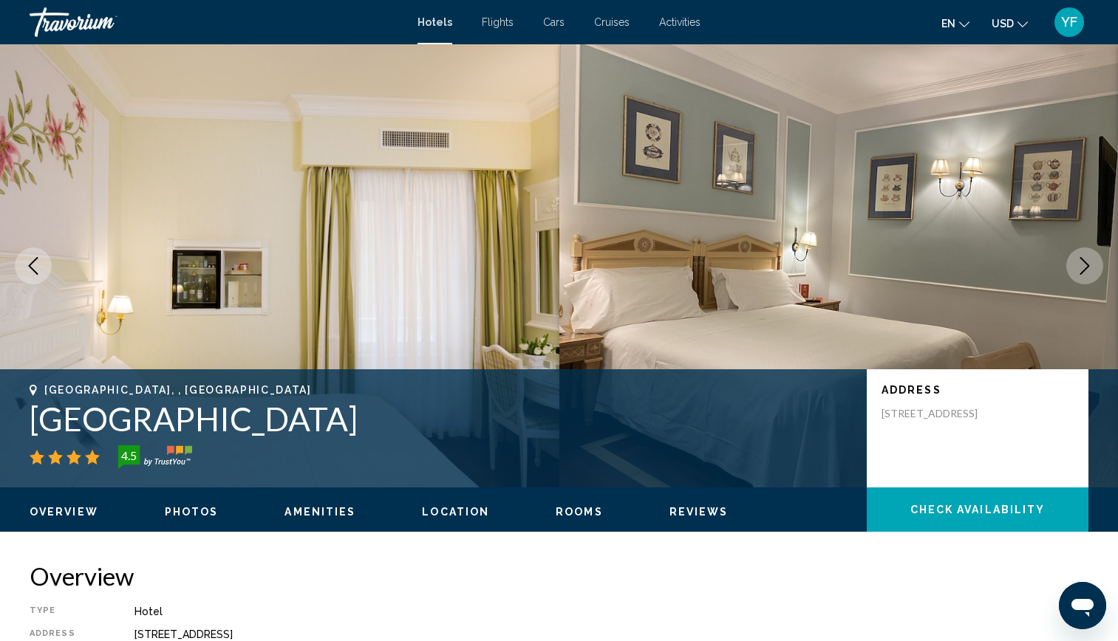
click at [1088, 264] on icon "Next image" at bounding box center [1085, 266] width 18 height 18
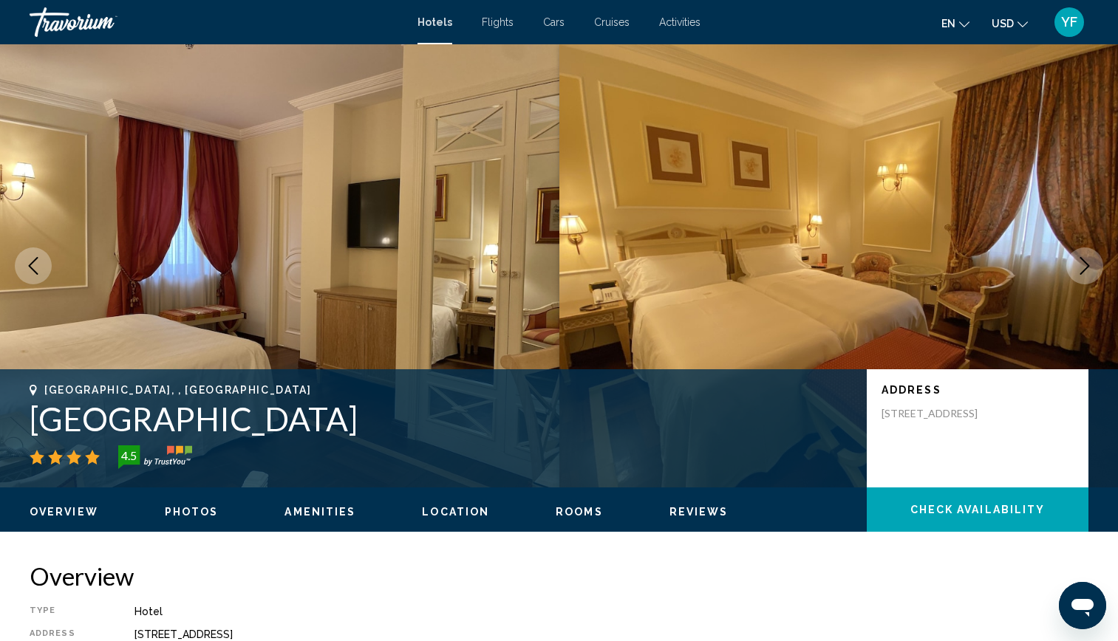
click at [1088, 264] on icon "Next image" at bounding box center [1085, 266] width 18 height 18
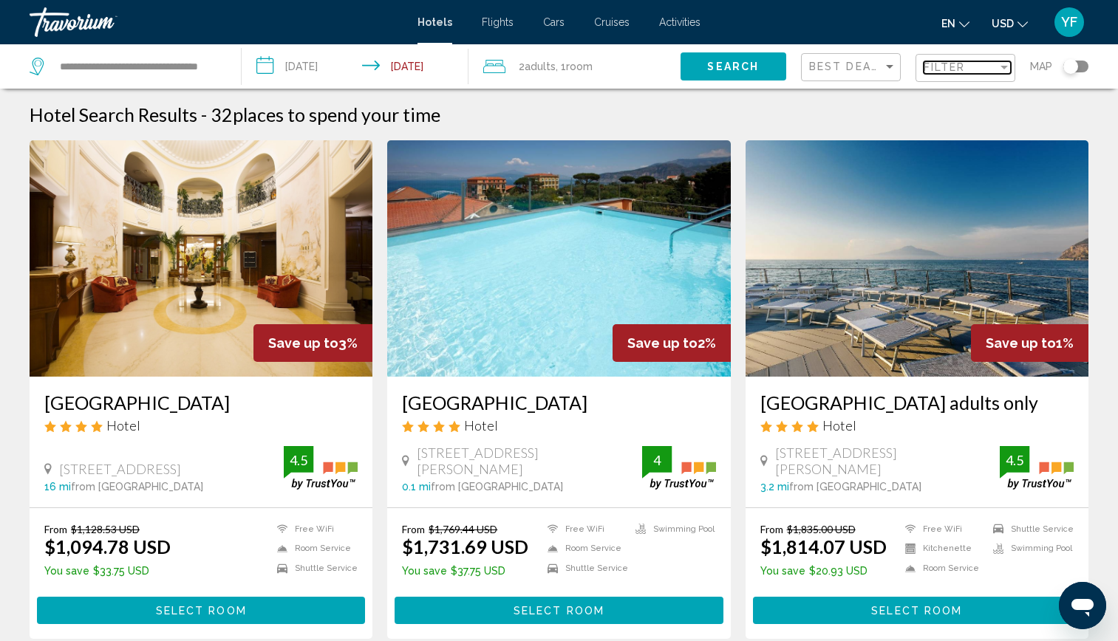
click at [949, 70] on span "Filter" at bounding box center [944, 67] width 42 height 12
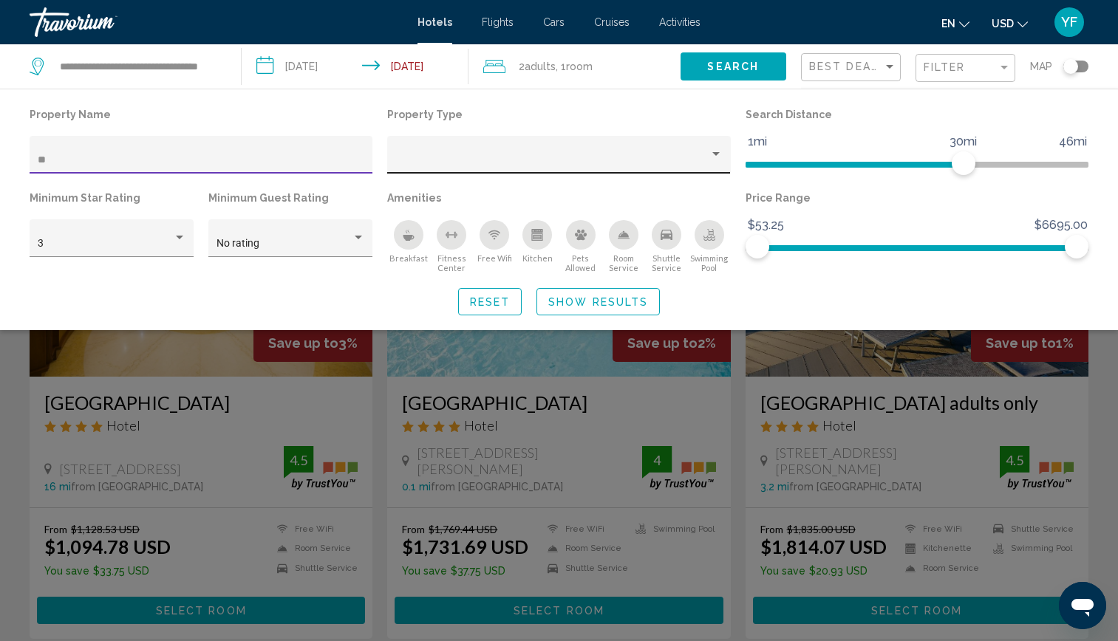
type input "*"
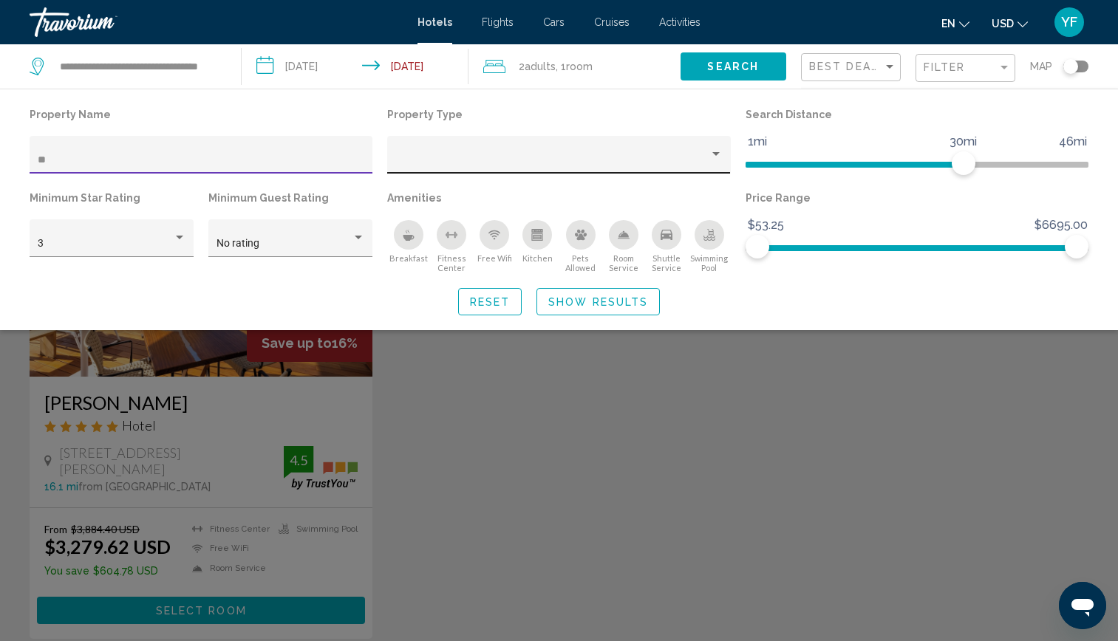
type input "*"
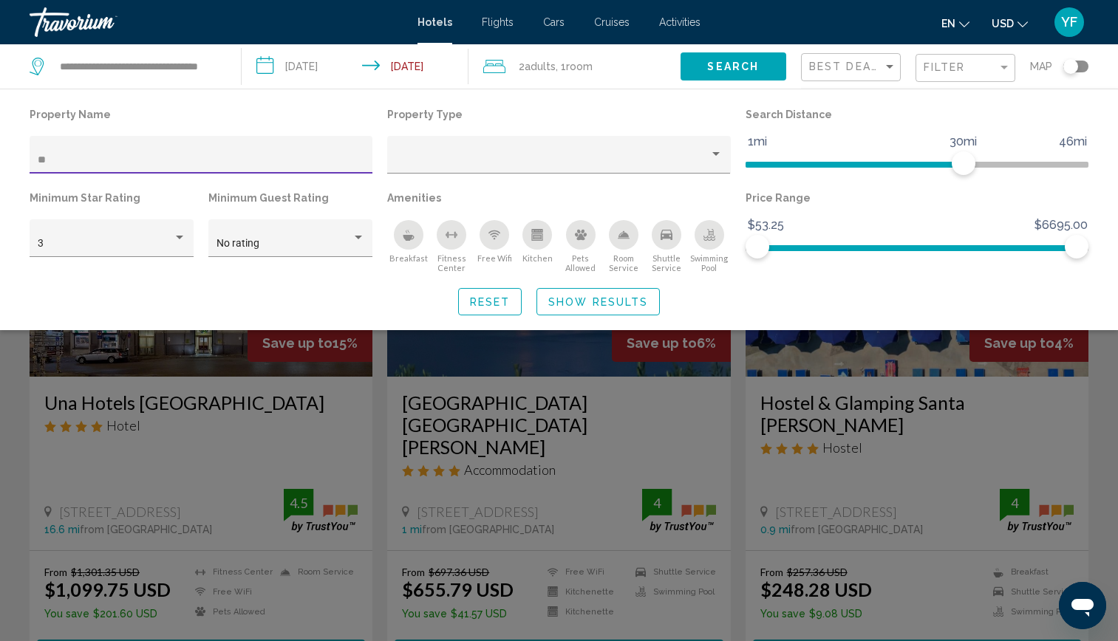
type input "*"
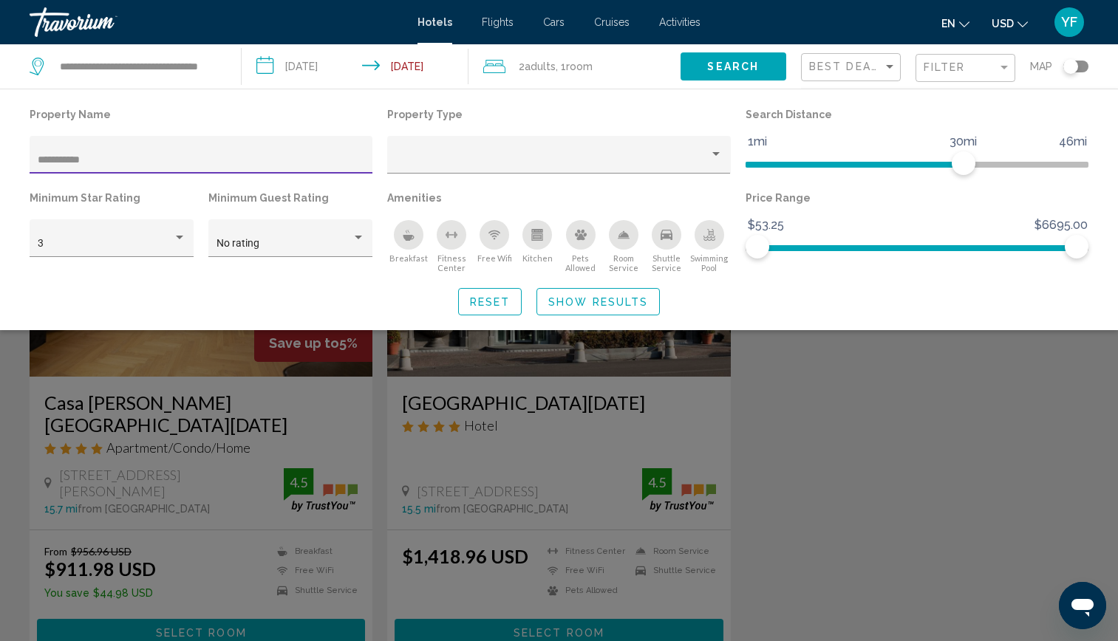
type input "**********"
click at [454, 367] on div "Search widget" at bounding box center [559, 432] width 1118 height 420
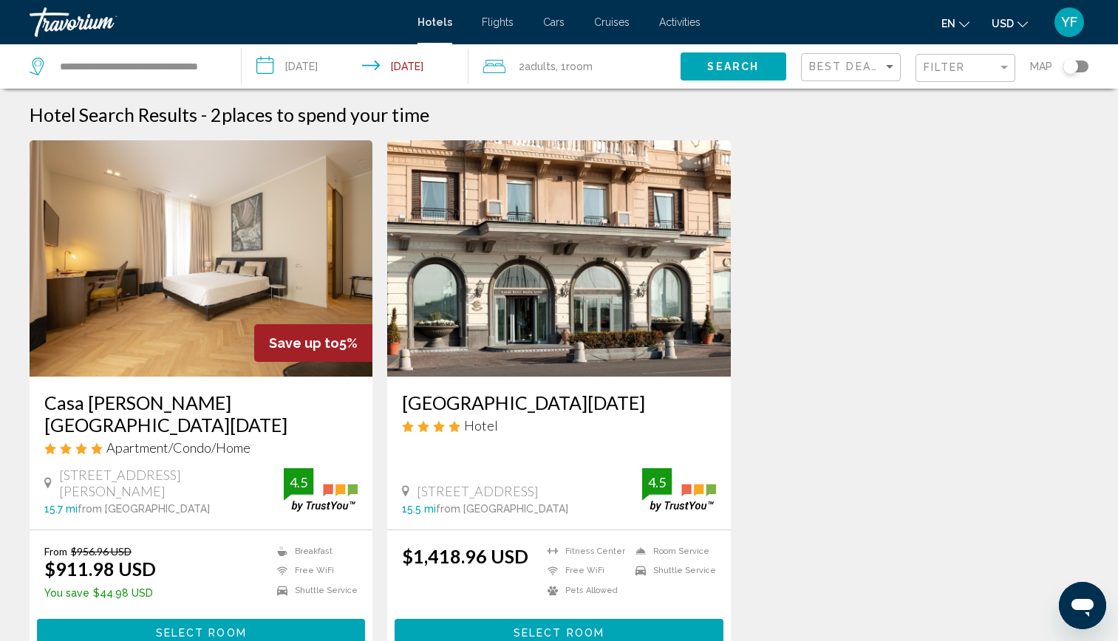
click at [604, 194] on img "Main content" at bounding box center [558, 258] width 343 height 236
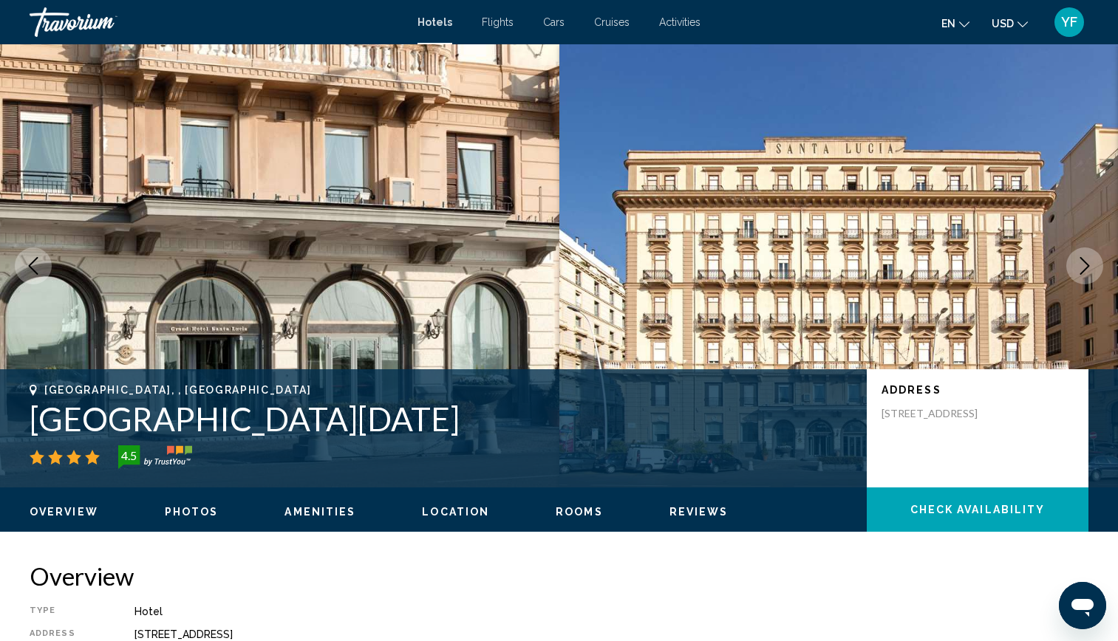
click at [1088, 264] on icon "Next image" at bounding box center [1085, 266] width 18 height 18
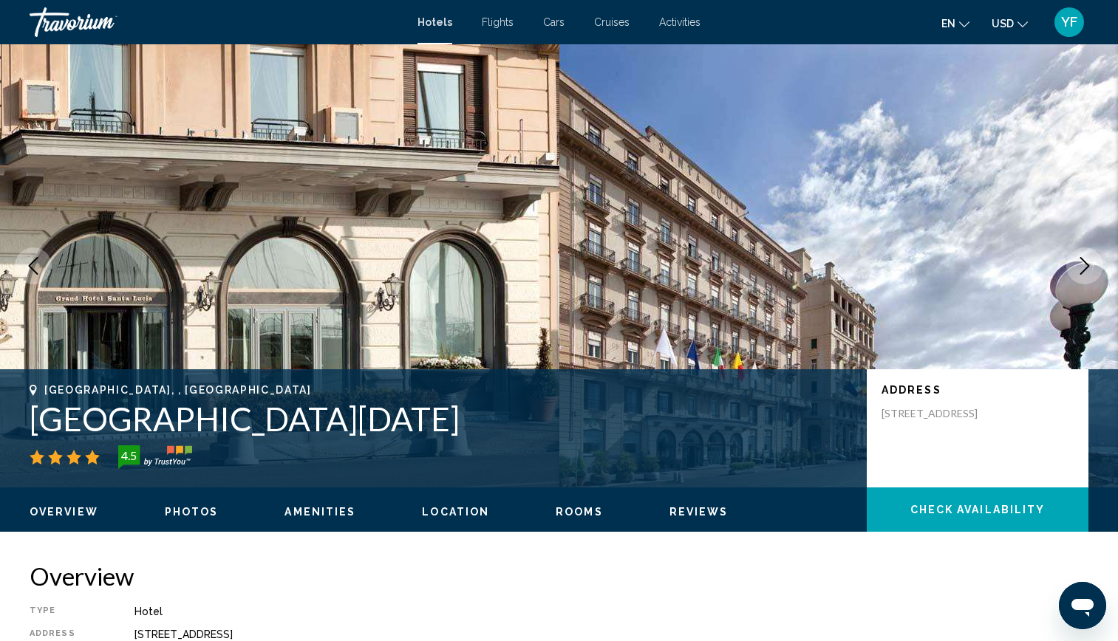
click at [1088, 264] on icon "Next image" at bounding box center [1085, 266] width 18 height 18
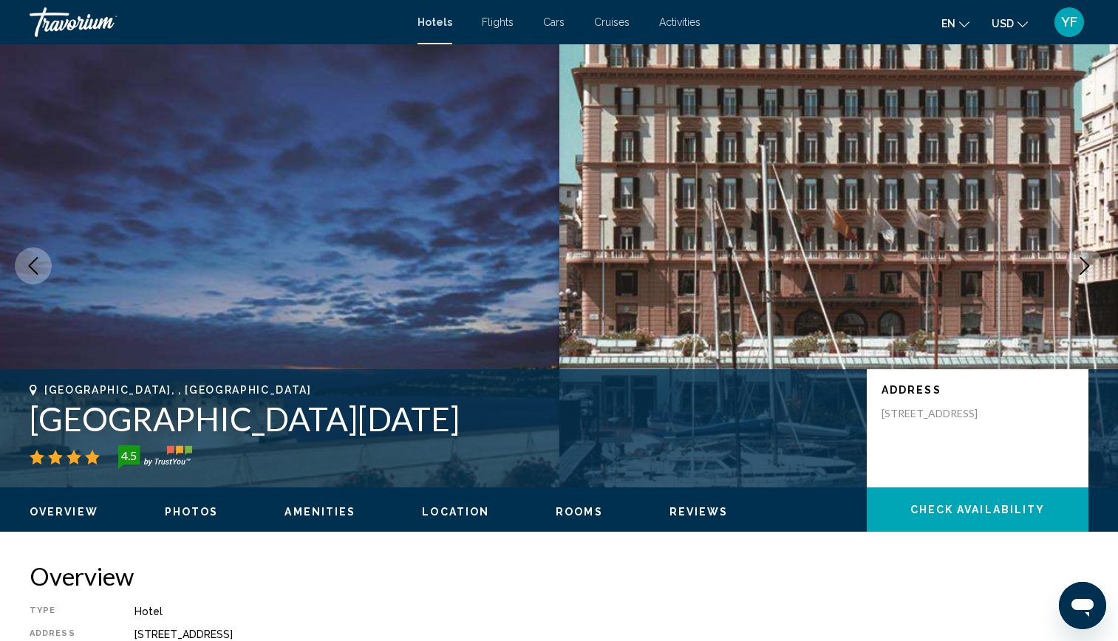
click at [1088, 265] on icon "Next image" at bounding box center [1085, 266] width 10 height 18
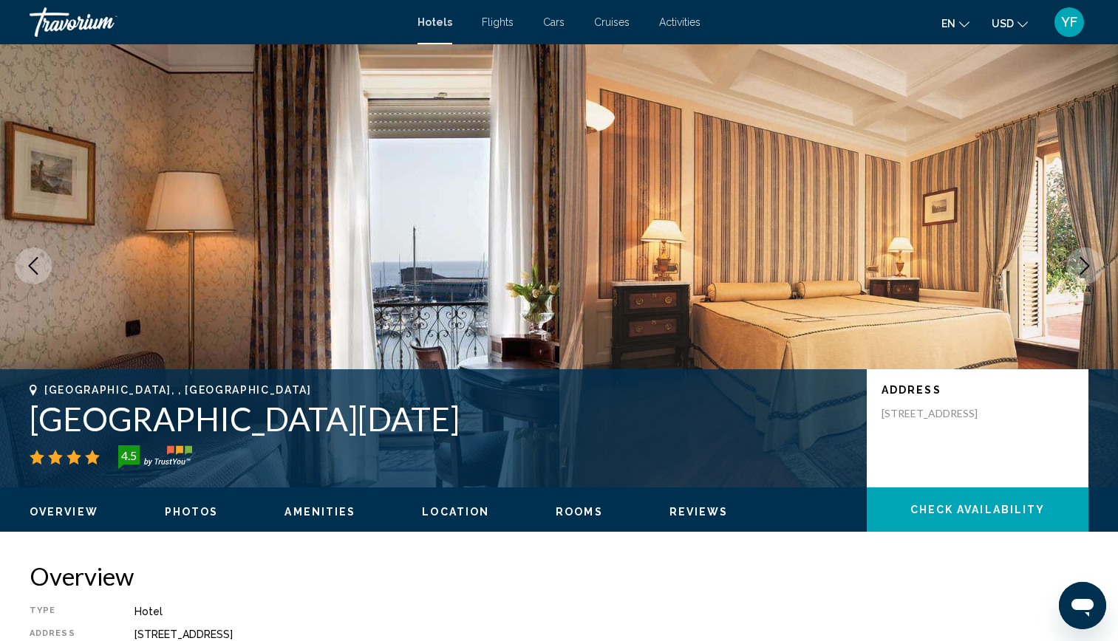
click at [1088, 265] on icon "Next image" at bounding box center [1085, 266] width 10 height 18
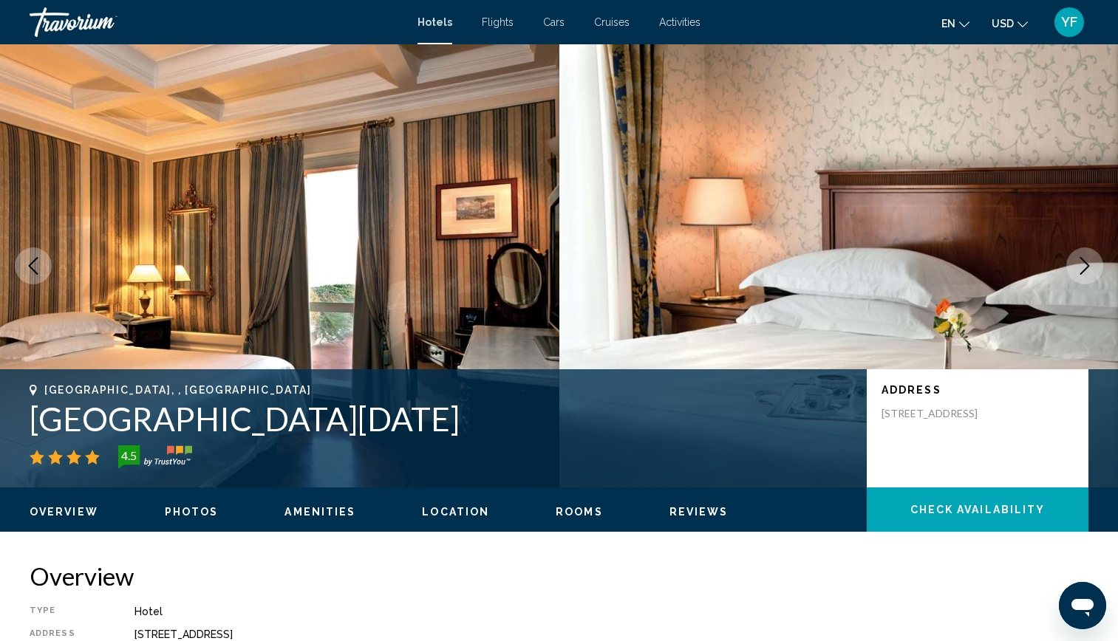
click at [1088, 265] on icon "Next image" at bounding box center [1085, 266] width 10 height 18
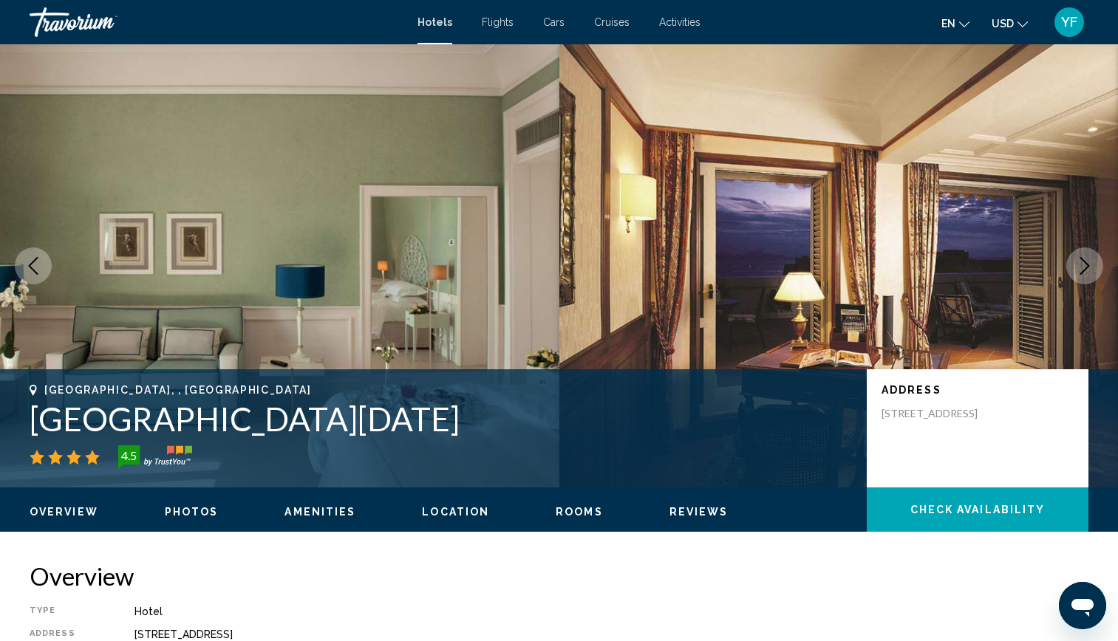
click at [1088, 265] on icon "Next image" at bounding box center [1085, 266] width 10 height 18
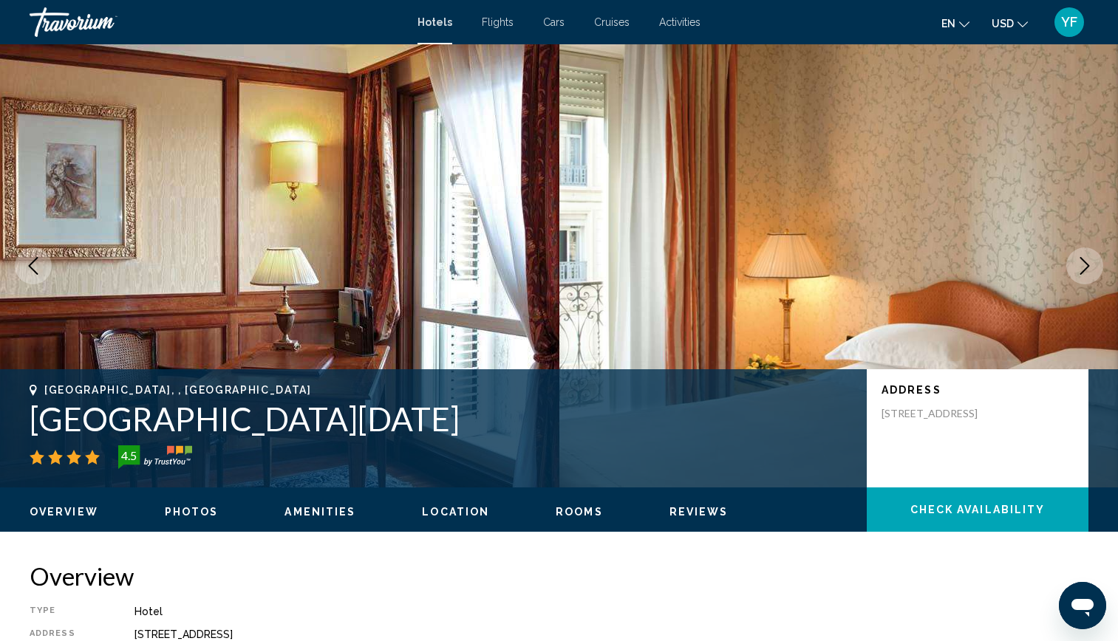
click at [1088, 265] on icon "Next image" at bounding box center [1085, 266] width 10 height 18
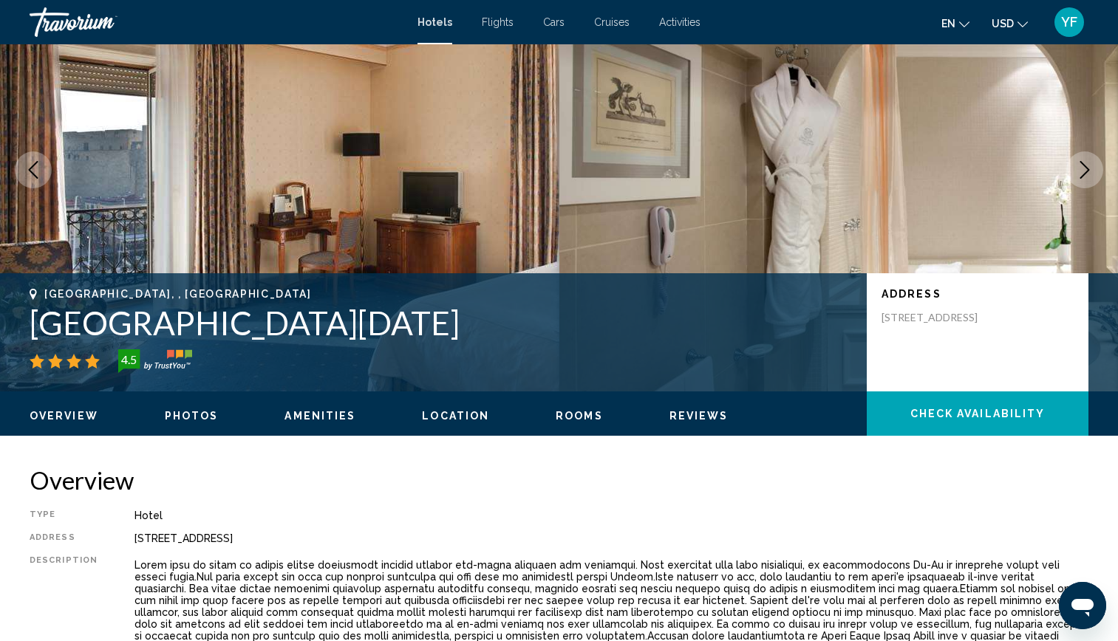
scroll to position [80, 0]
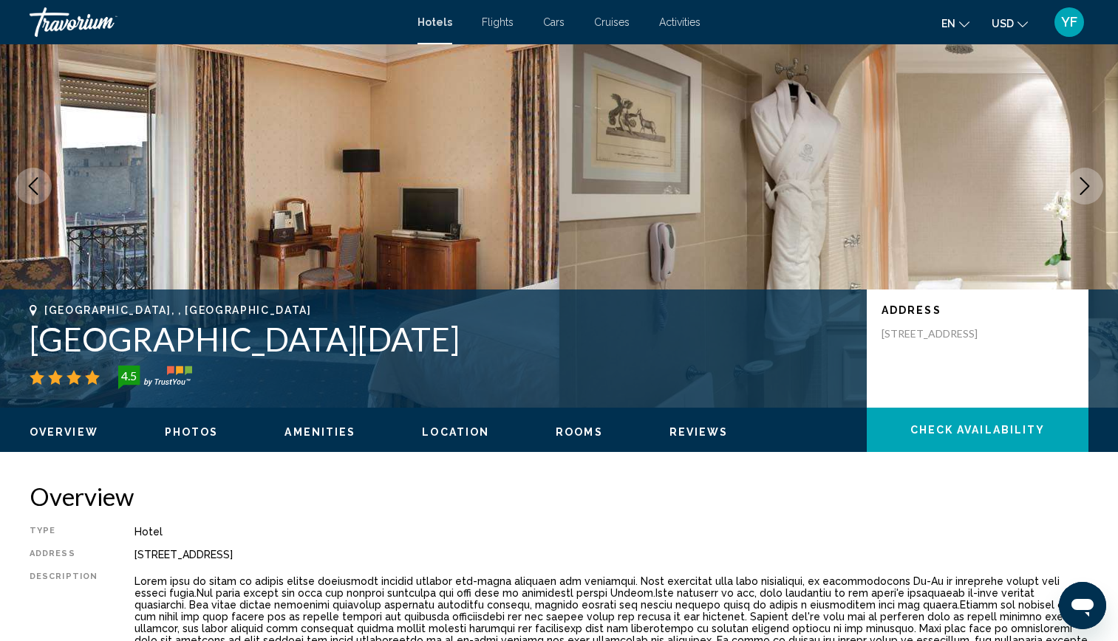
click at [191, 430] on span "Photos" at bounding box center [192, 432] width 54 height 12
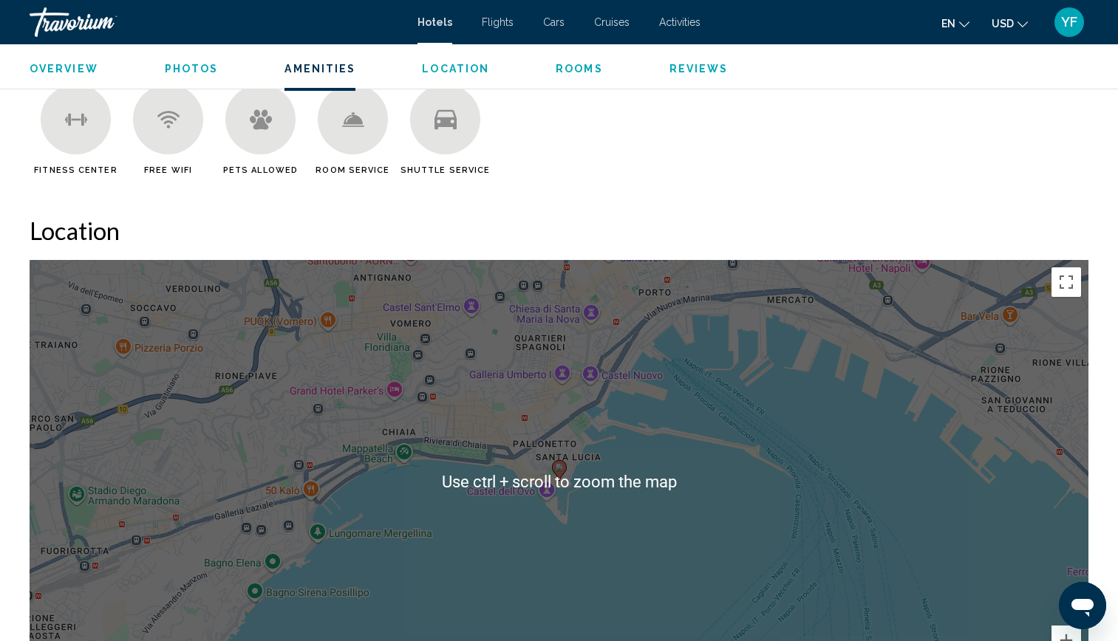
scroll to position [1336, 0]
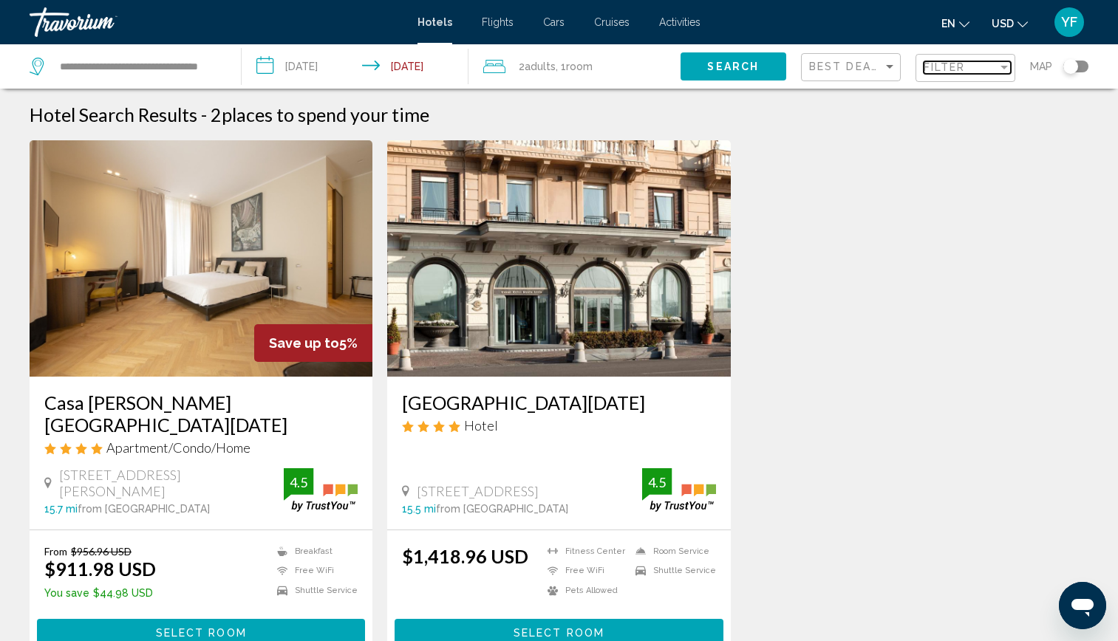
click at [947, 74] on mat-select "Filter" at bounding box center [966, 68] width 87 height 13
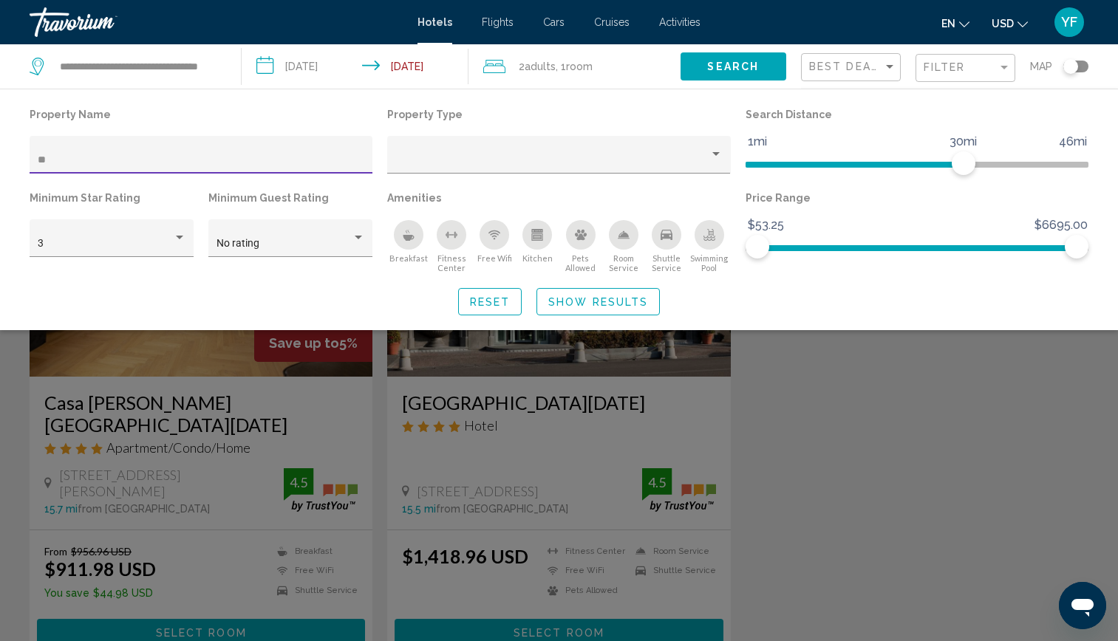
type input "*"
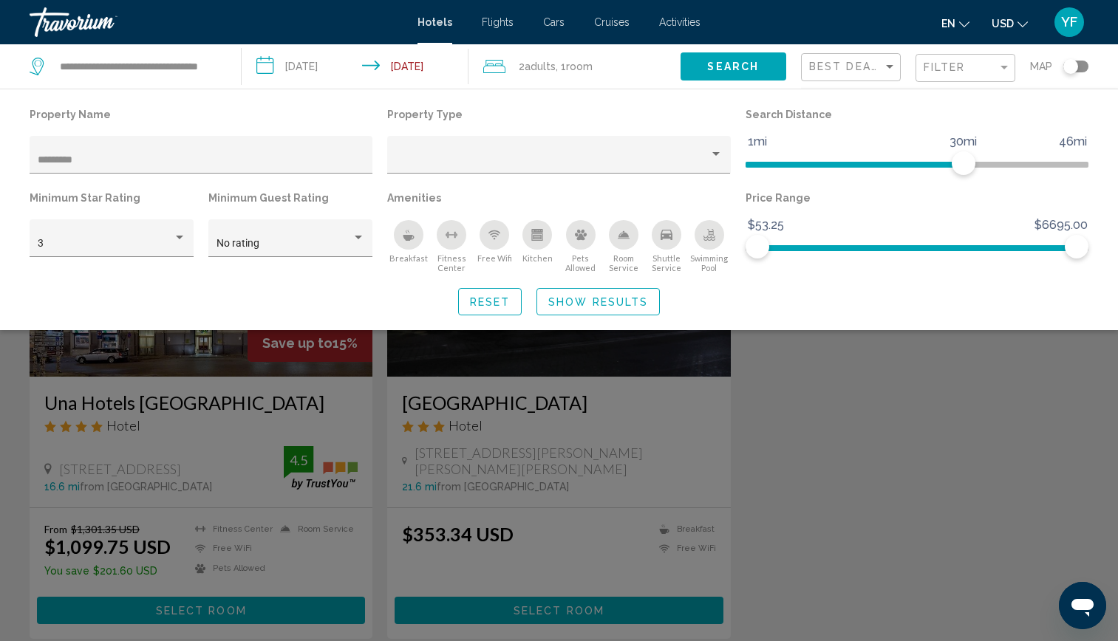
click at [653, 209] on div "Amenities Breakfast [GEOGRAPHIC_DATA] Free Wifi Kitchen Pets Allowed Room Servi…" at bounding box center [559, 231] width 358 height 86
click at [89, 160] on input "*********" at bounding box center [201, 160] width 327 height 12
type input "*"
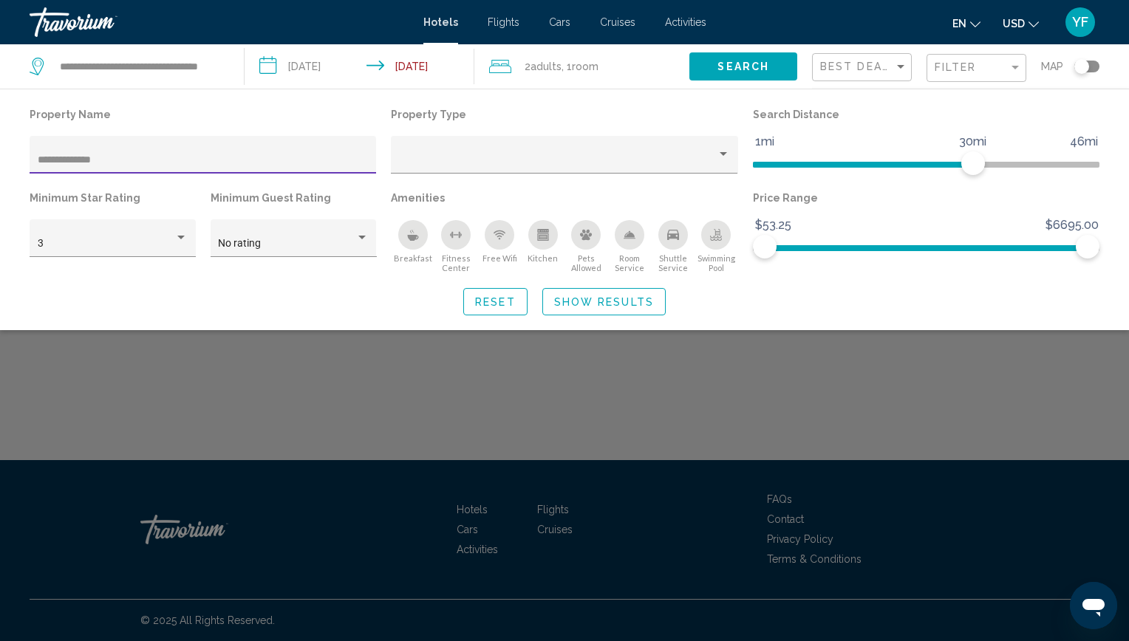
click at [55, 159] on input "**********" at bounding box center [203, 160] width 331 height 12
click at [91, 159] on input "**********" at bounding box center [203, 160] width 331 height 12
click at [187, 160] on input "**********" at bounding box center [203, 160] width 331 height 12
type input "**********"
click at [581, 310] on button "Show Results" at bounding box center [603, 301] width 123 height 27
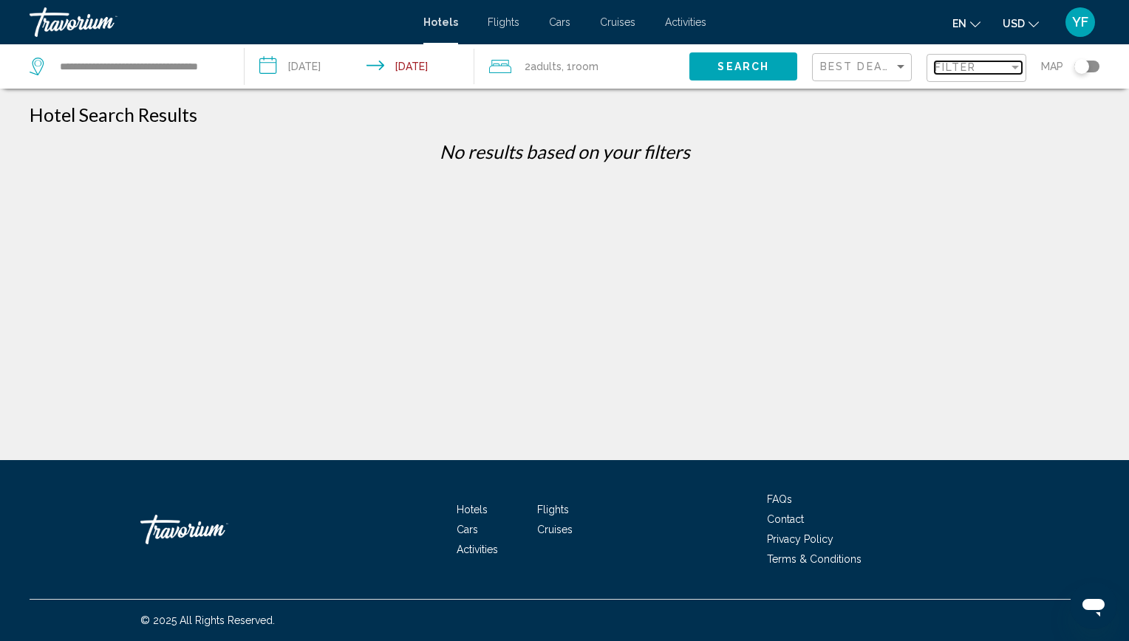
click at [946, 65] on span "Filter" at bounding box center [956, 67] width 42 height 12
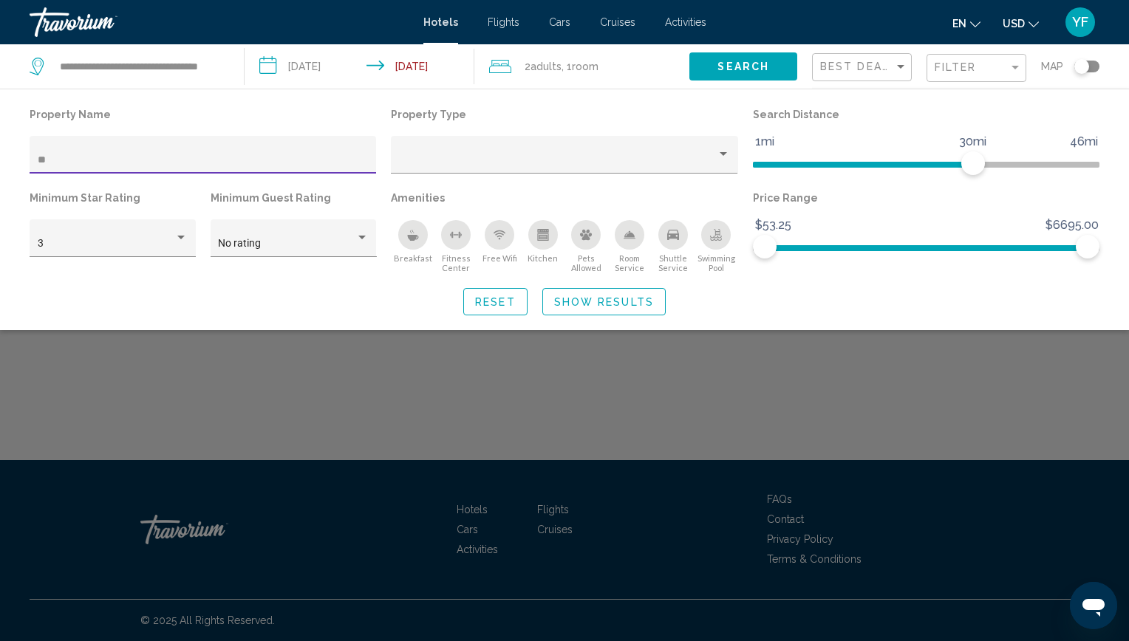
type input "*"
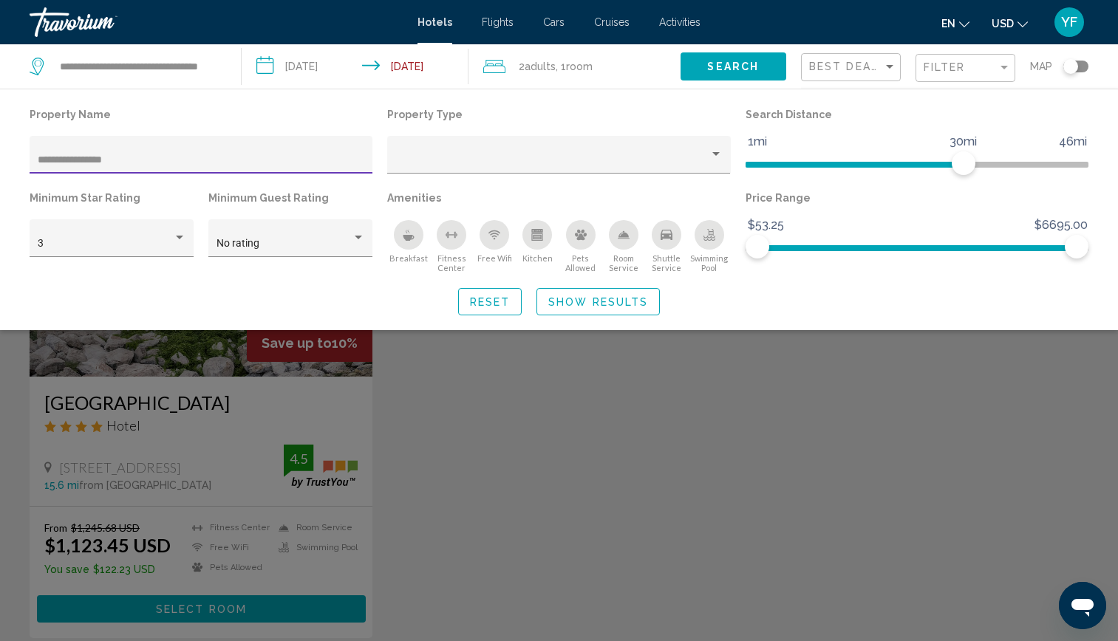
type input "**********"
click at [135, 353] on div "Search widget" at bounding box center [559, 432] width 1118 height 420
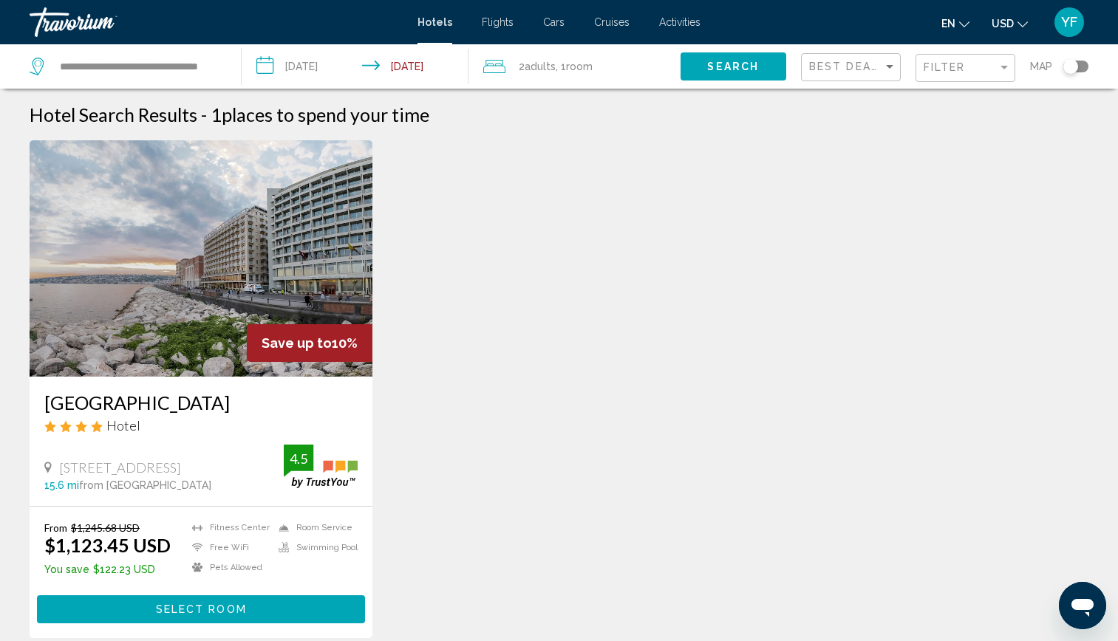
click at [193, 270] on img "Main content" at bounding box center [201, 258] width 343 height 236
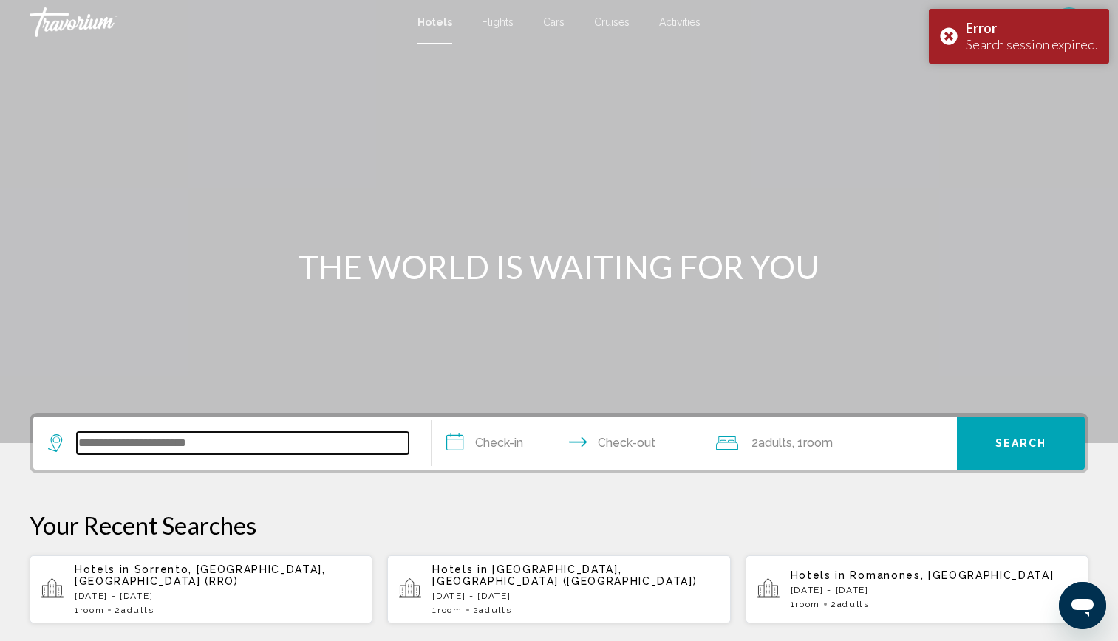
click at [188, 440] on input "Search widget" at bounding box center [243, 443] width 332 height 22
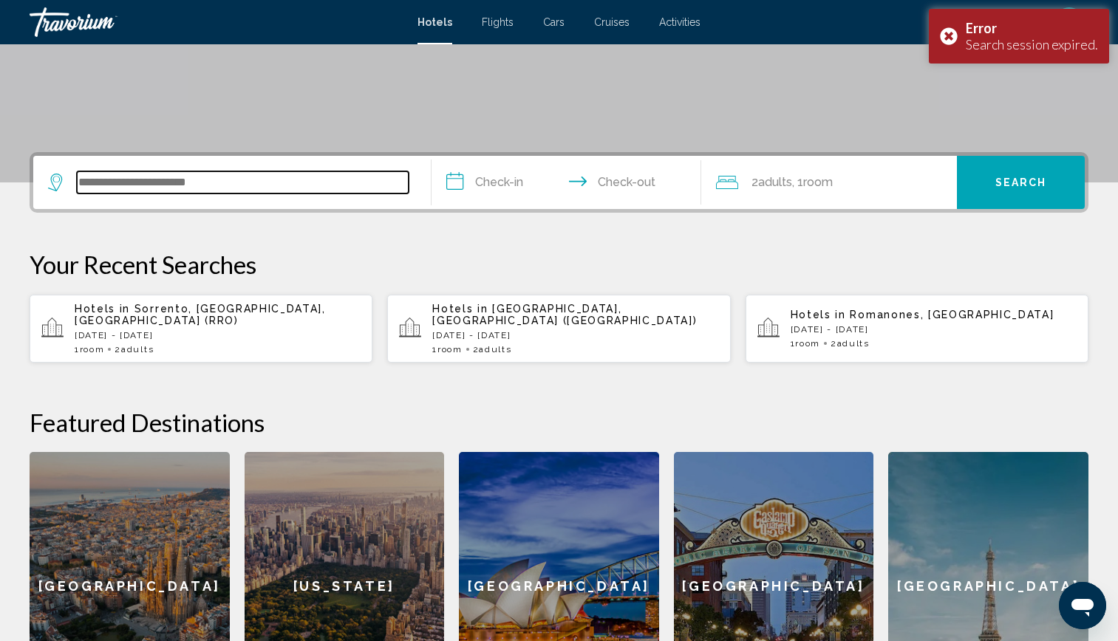
scroll to position [365, 0]
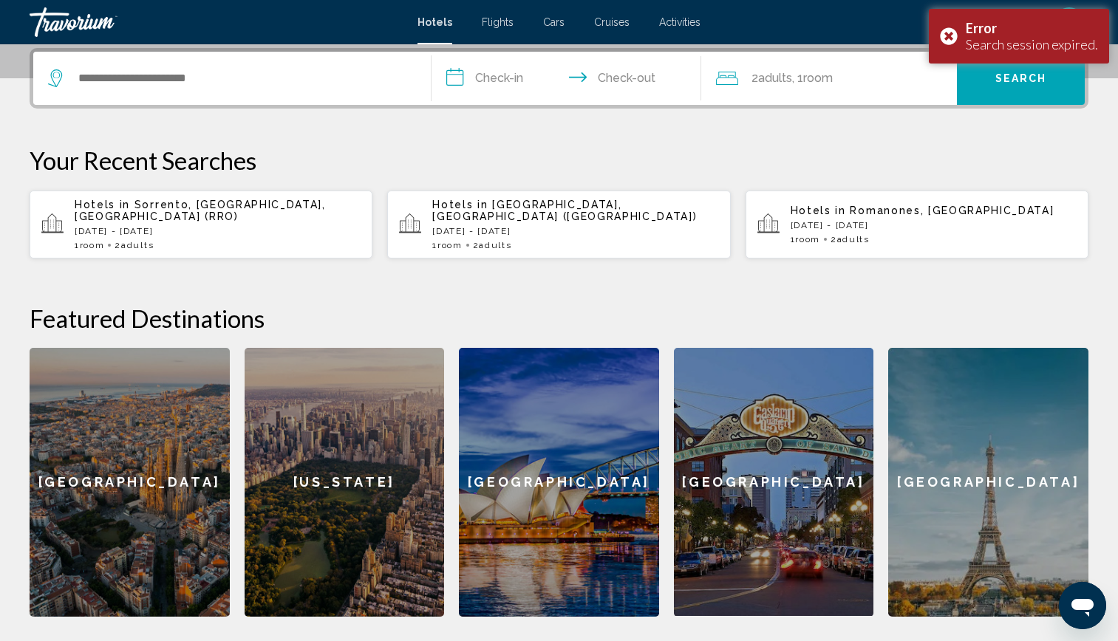
click at [231, 205] on span "Sorrento, [GEOGRAPHIC_DATA], [GEOGRAPHIC_DATA] (RRO)" at bounding box center [200, 211] width 251 height 24
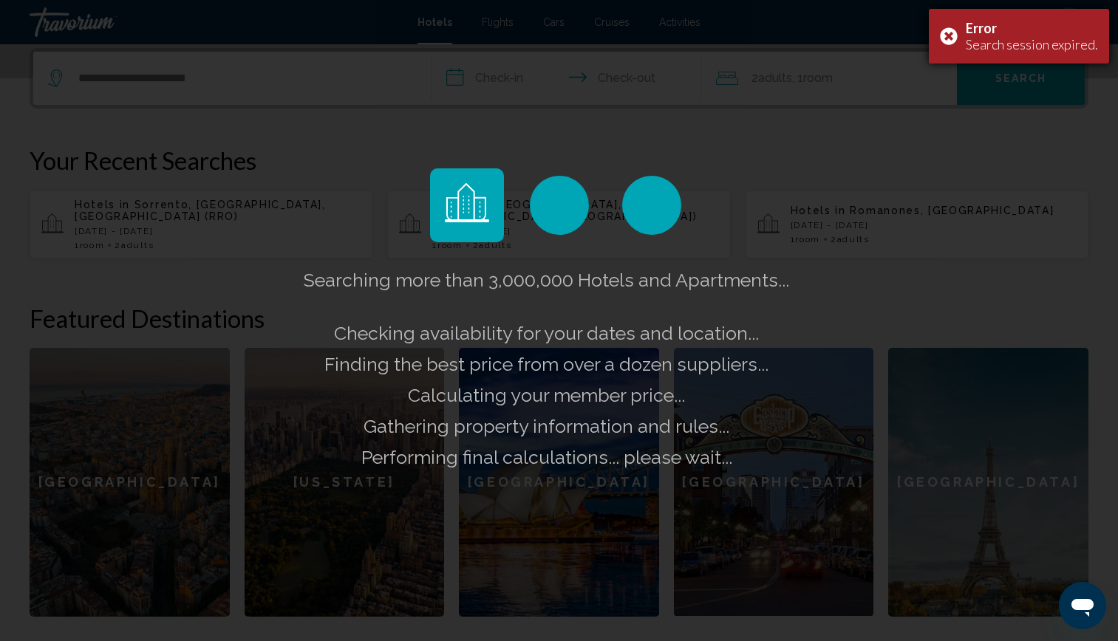
click at [953, 33] on div "Error Search session expired." at bounding box center [1019, 36] width 180 height 55
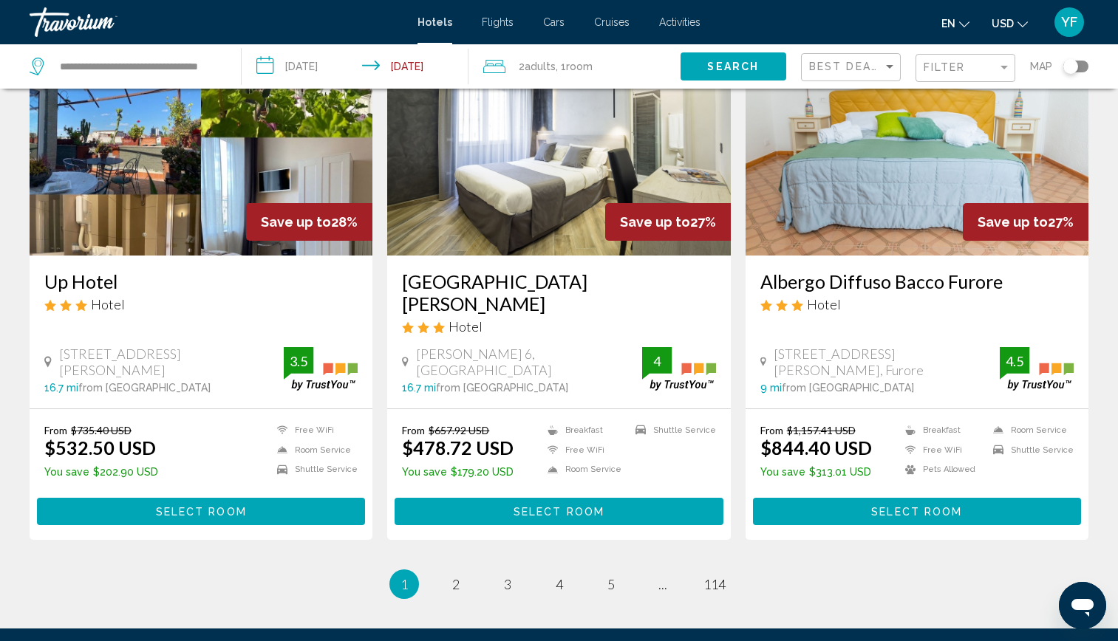
scroll to position [1708, 0]
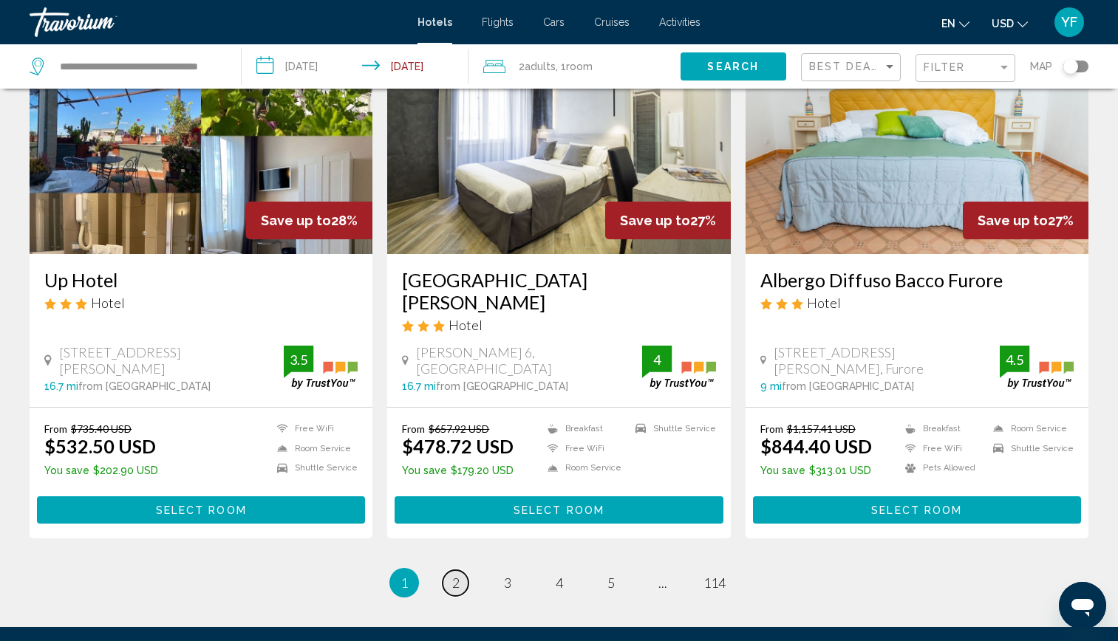
click at [457, 583] on span "2" at bounding box center [455, 583] width 7 height 16
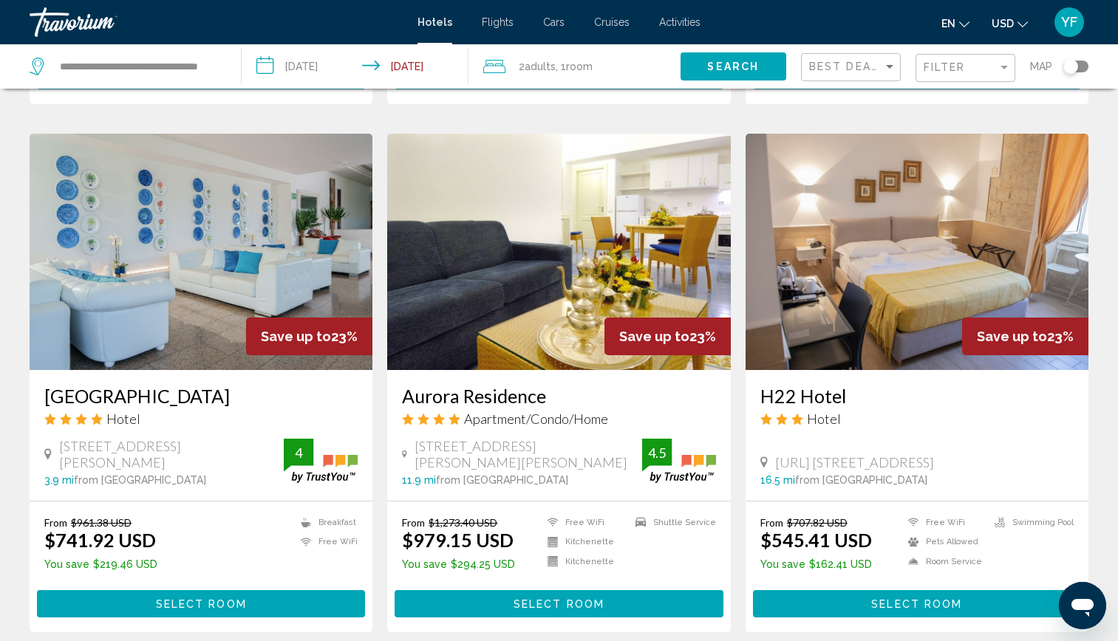
scroll to position [1063, 0]
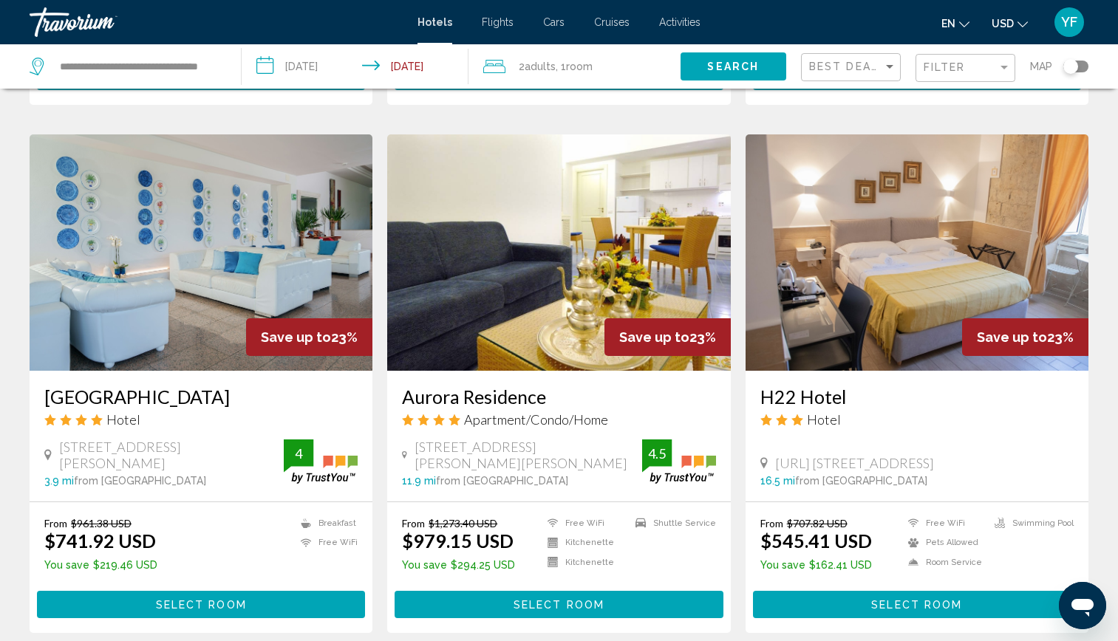
click at [211, 222] on img "Main content" at bounding box center [201, 252] width 343 height 236
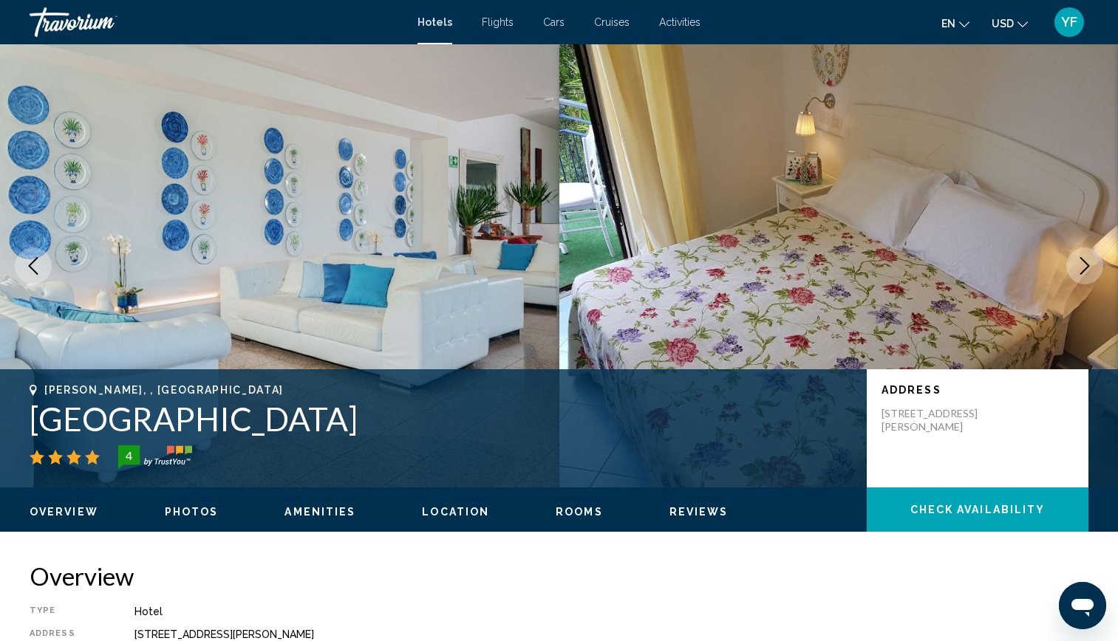
click at [1082, 266] on icon "Next image" at bounding box center [1085, 266] width 18 height 18
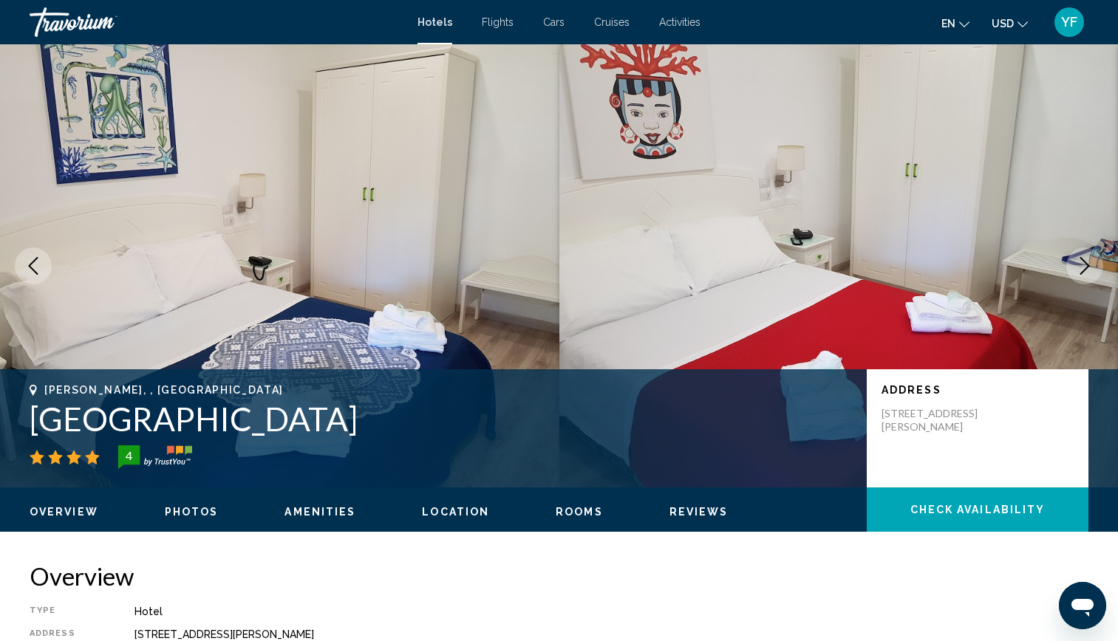
click at [1082, 266] on icon "Next image" at bounding box center [1085, 266] width 18 height 18
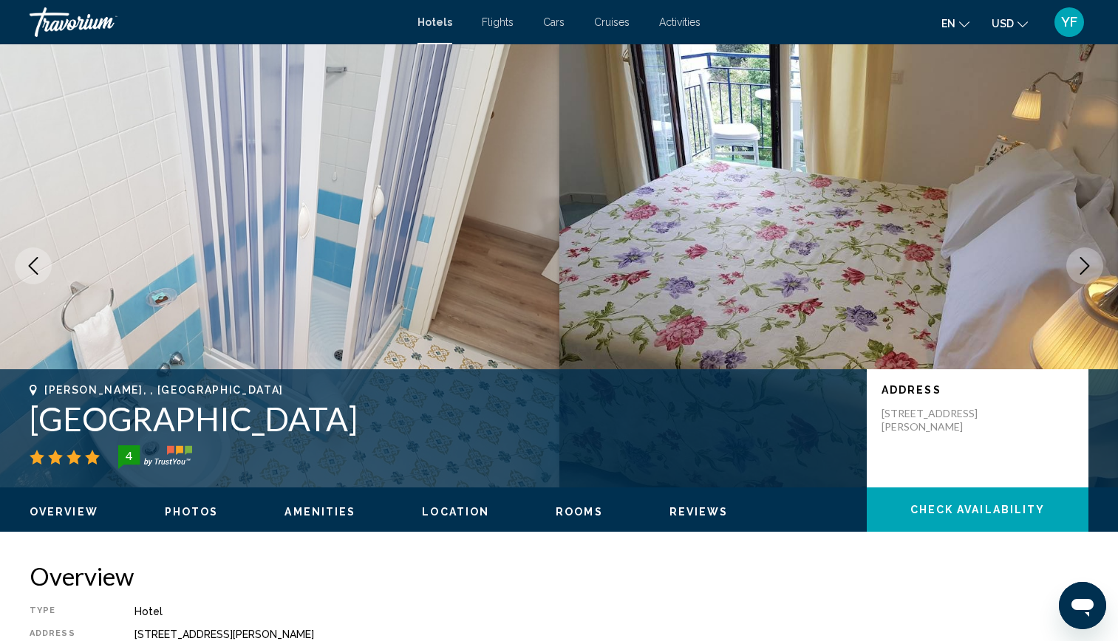
click at [1082, 266] on icon "Next image" at bounding box center [1085, 266] width 18 height 18
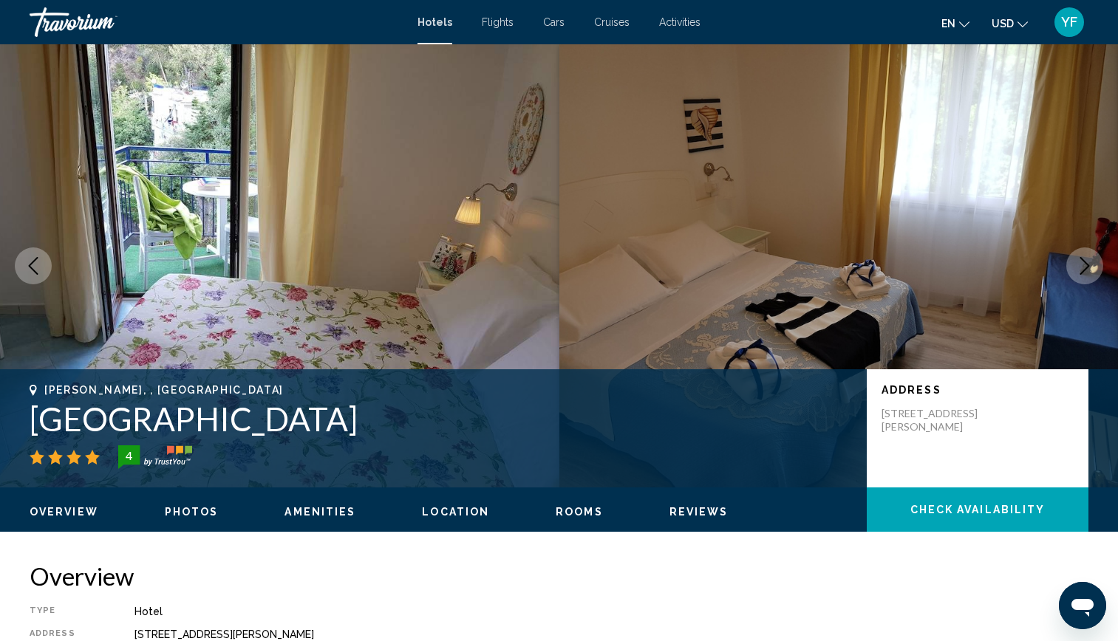
click at [1082, 266] on icon "Next image" at bounding box center [1085, 266] width 18 height 18
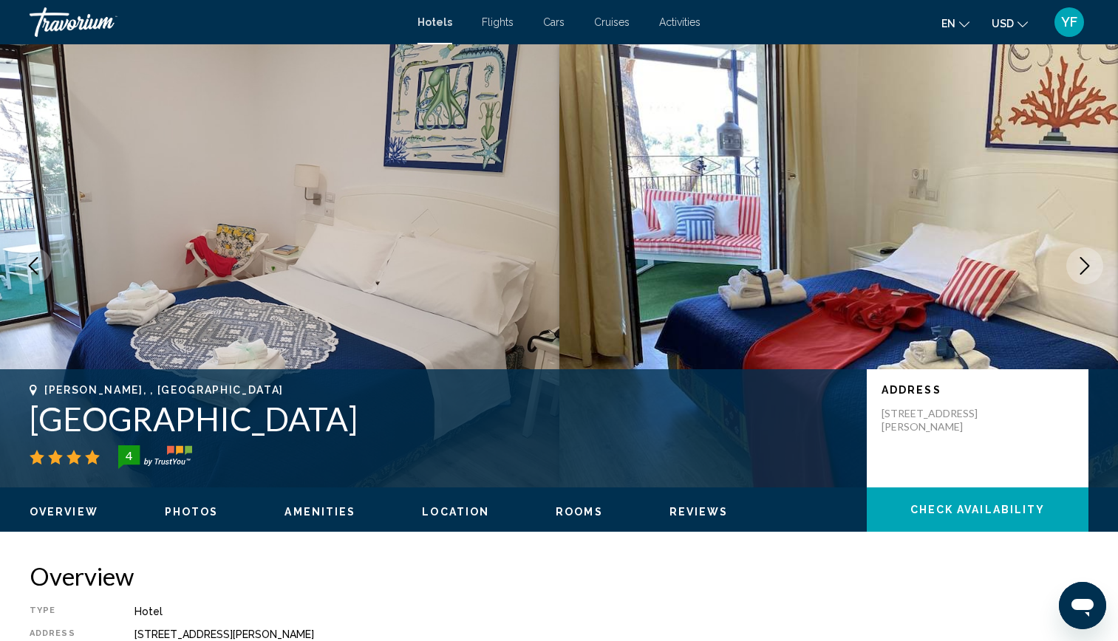
click at [1082, 266] on icon "Next image" at bounding box center [1085, 266] width 18 height 18
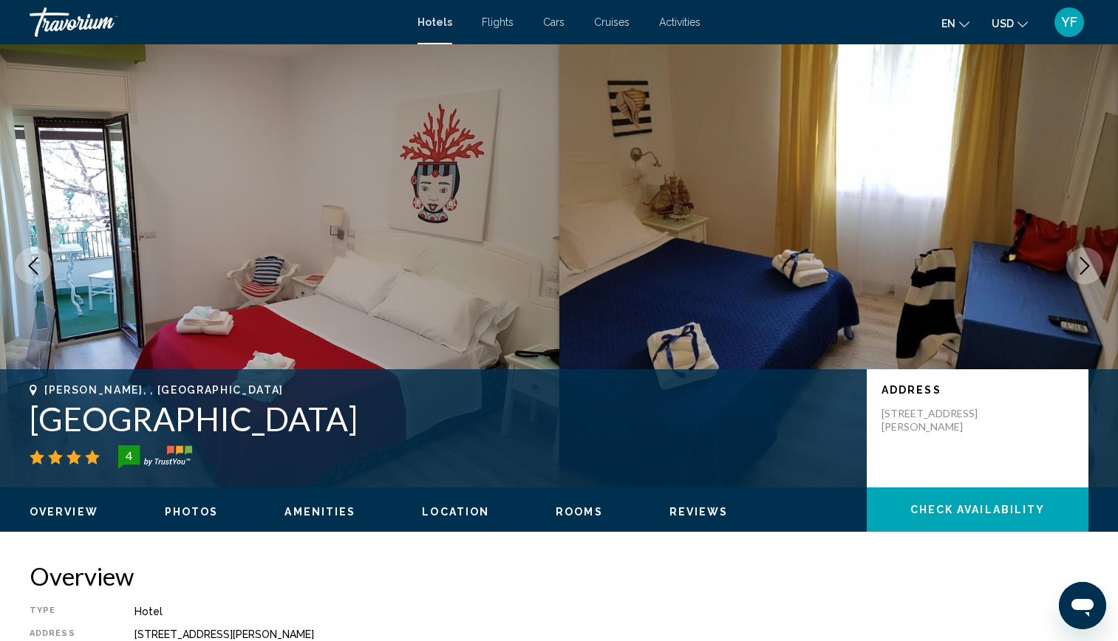
click at [1082, 266] on icon "Next image" at bounding box center [1085, 266] width 18 height 18
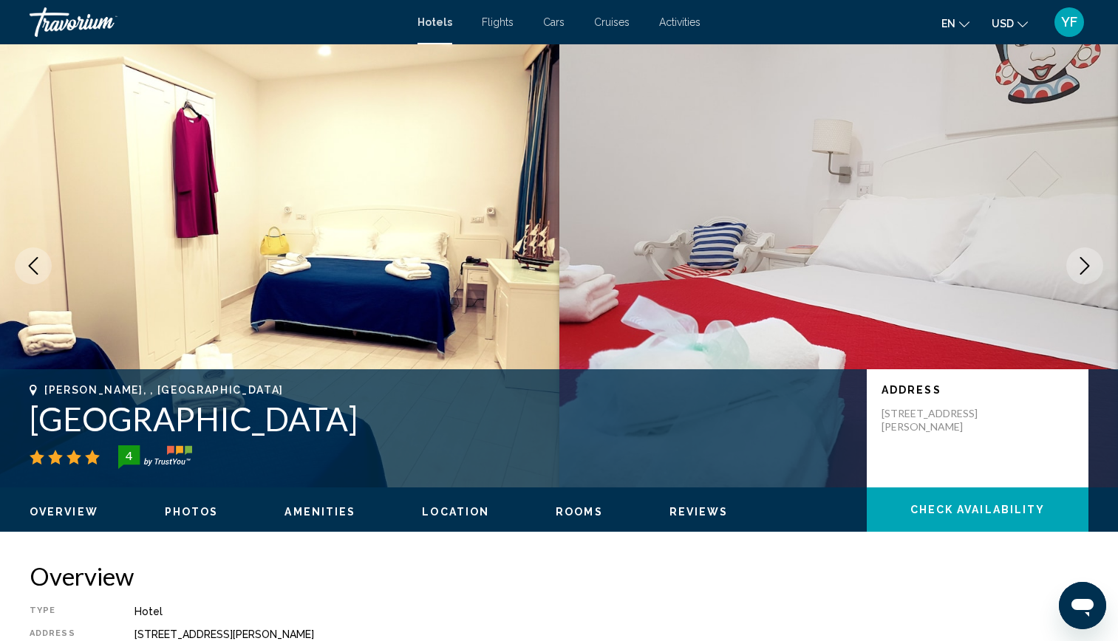
click at [1082, 266] on icon "Next image" at bounding box center [1085, 266] width 18 height 18
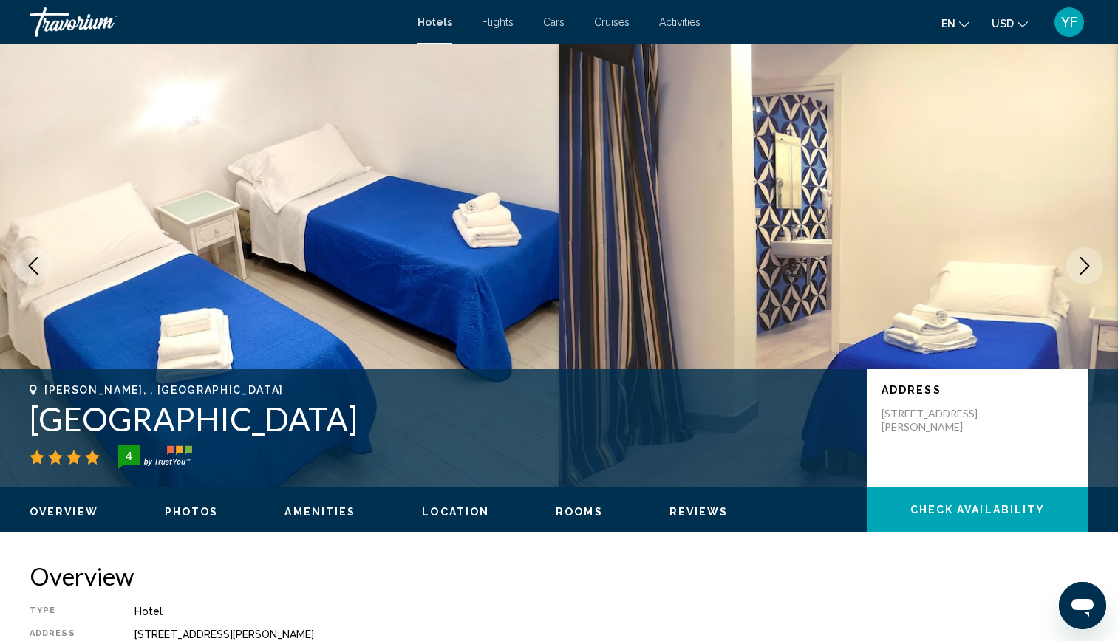
click at [1082, 266] on icon "Next image" at bounding box center [1085, 266] width 18 height 18
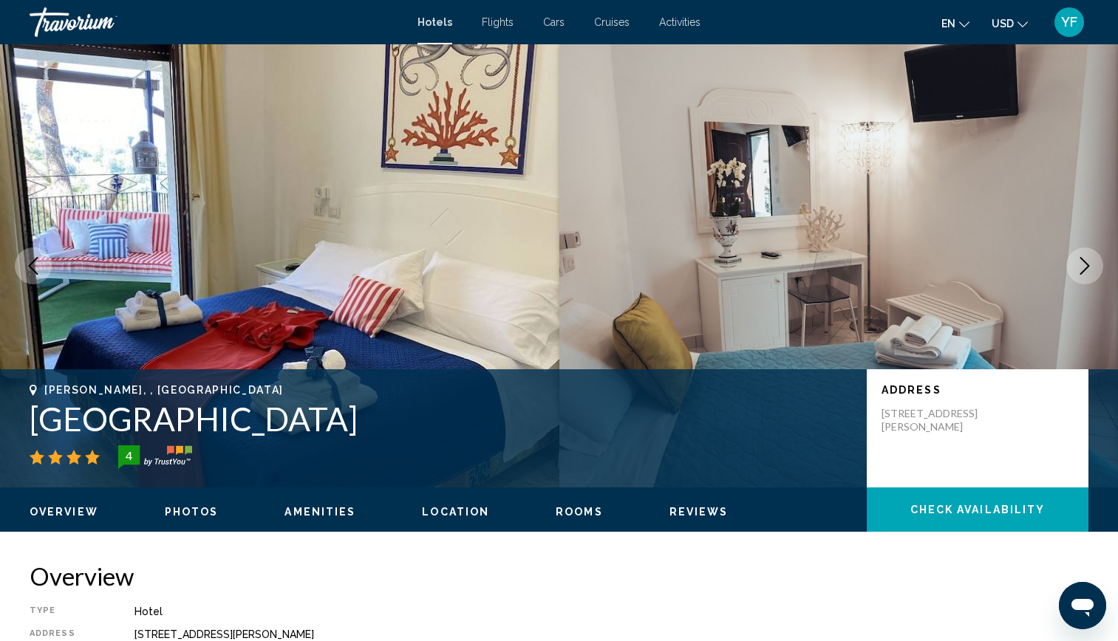
click at [1082, 266] on icon "Next image" at bounding box center [1085, 266] width 18 height 18
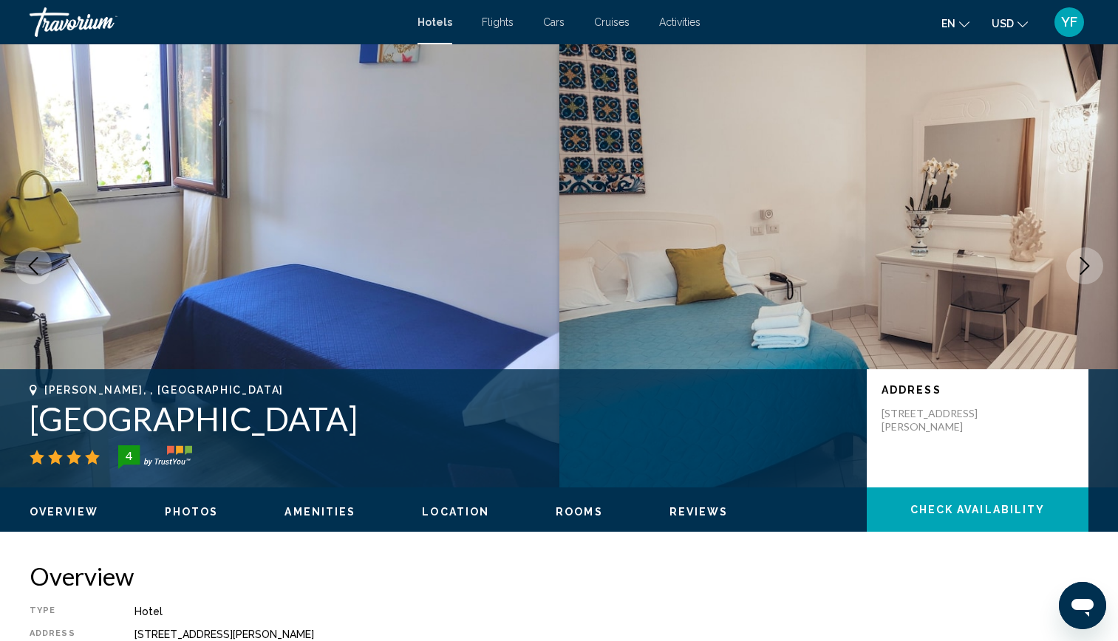
click at [1082, 266] on icon "Next image" at bounding box center [1085, 266] width 18 height 18
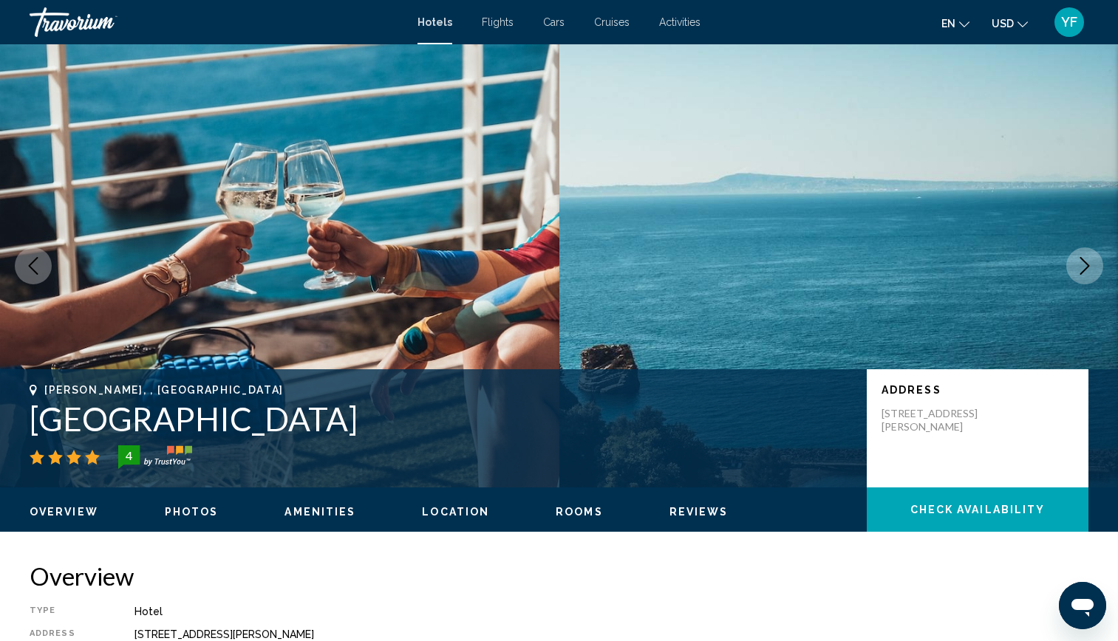
click at [1082, 266] on icon "Next image" at bounding box center [1085, 266] width 18 height 18
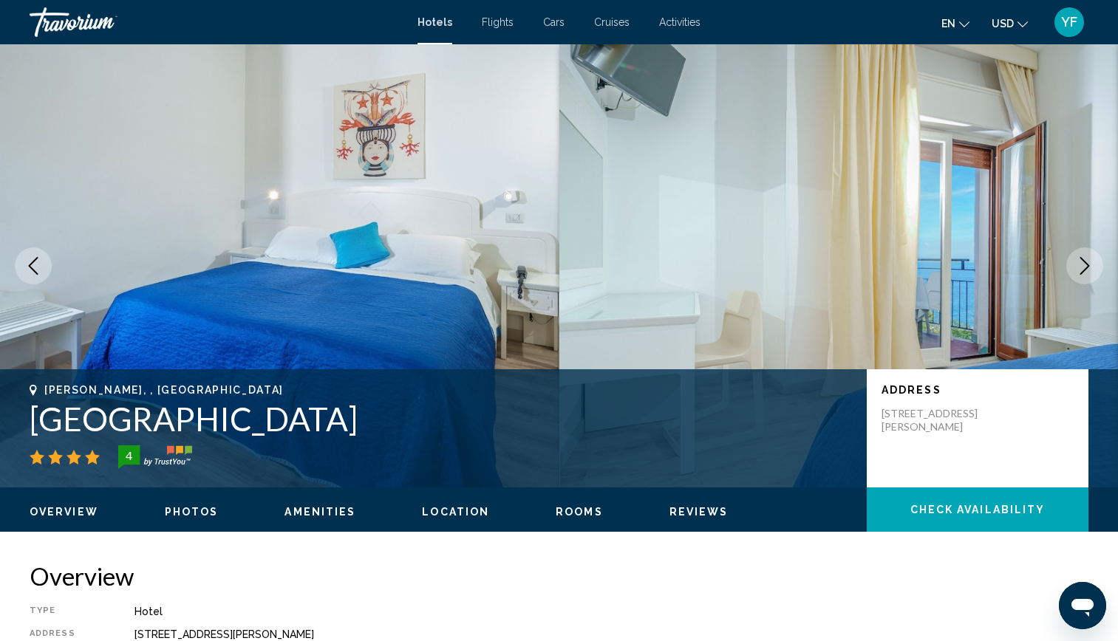
click at [1082, 266] on icon "Next image" at bounding box center [1085, 266] width 18 height 18
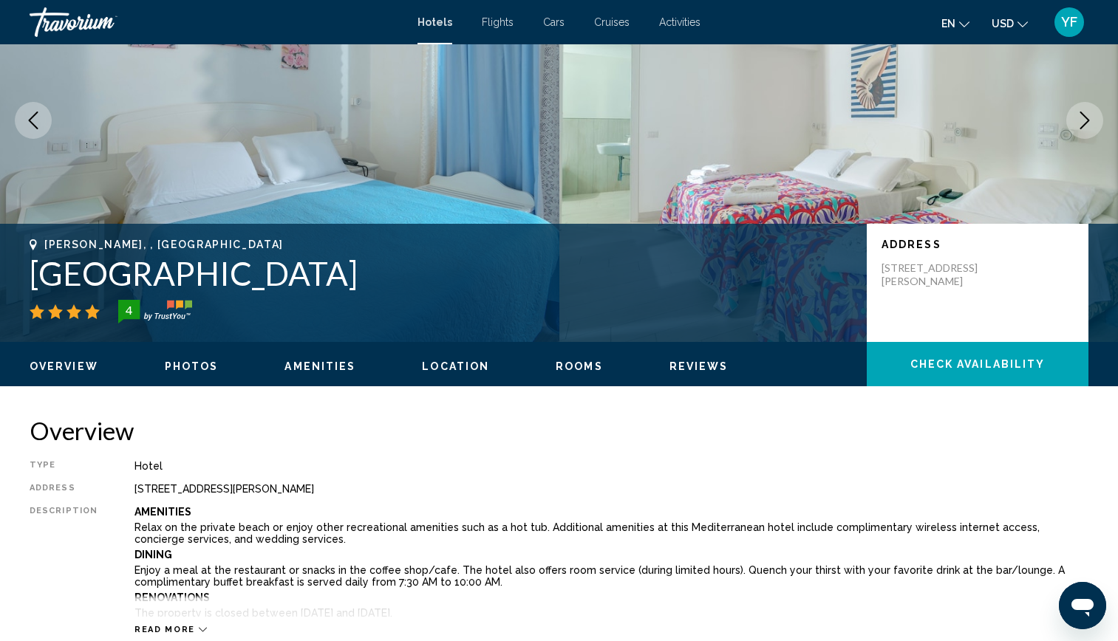
scroll to position [168, 0]
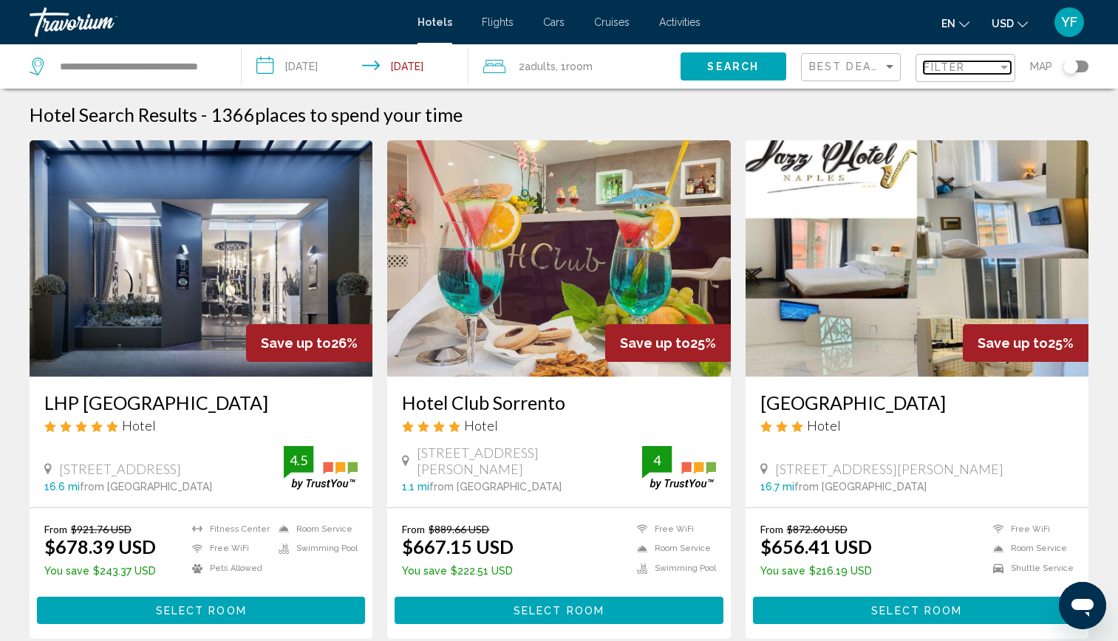
click at [943, 66] on span "Filter" at bounding box center [944, 67] width 42 height 12
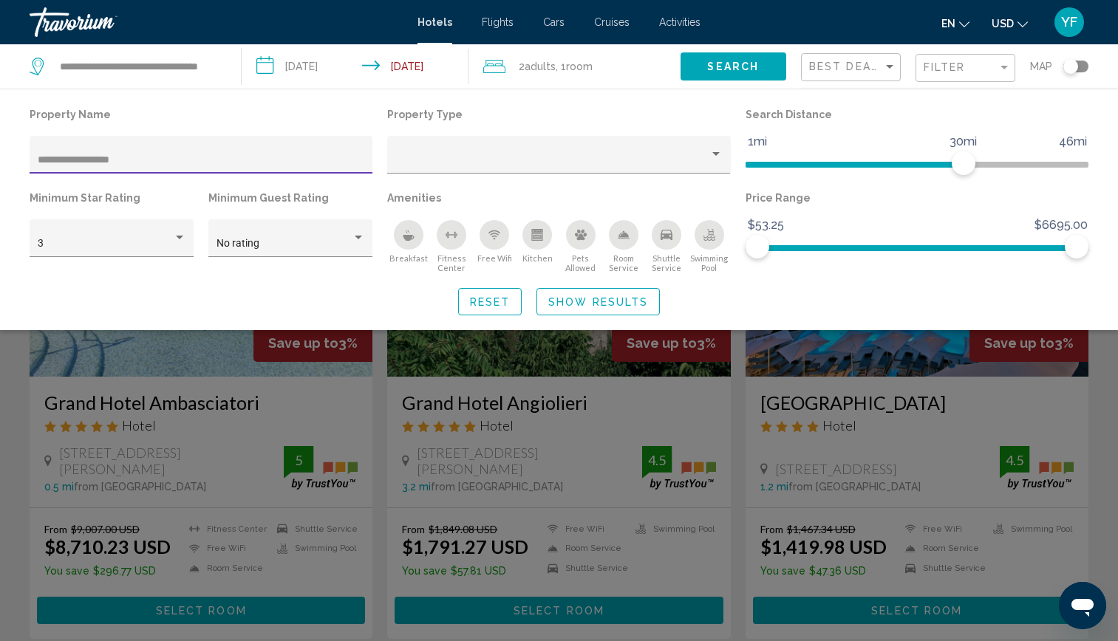
type input "**********"
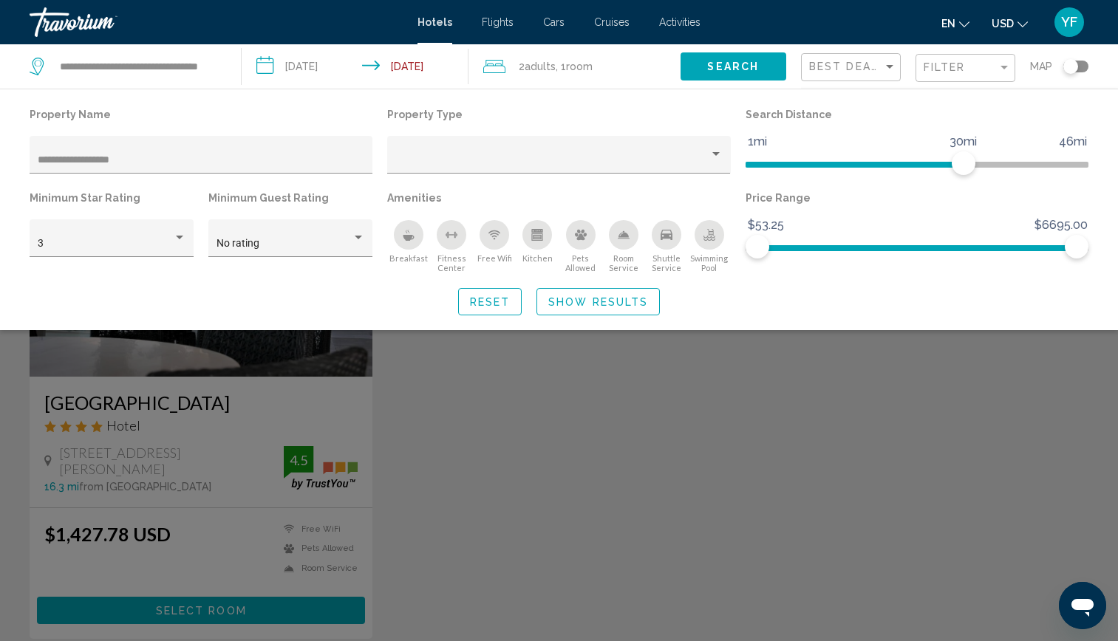
click at [284, 368] on div "Search widget" at bounding box center [559, 432] width 1118 height 420
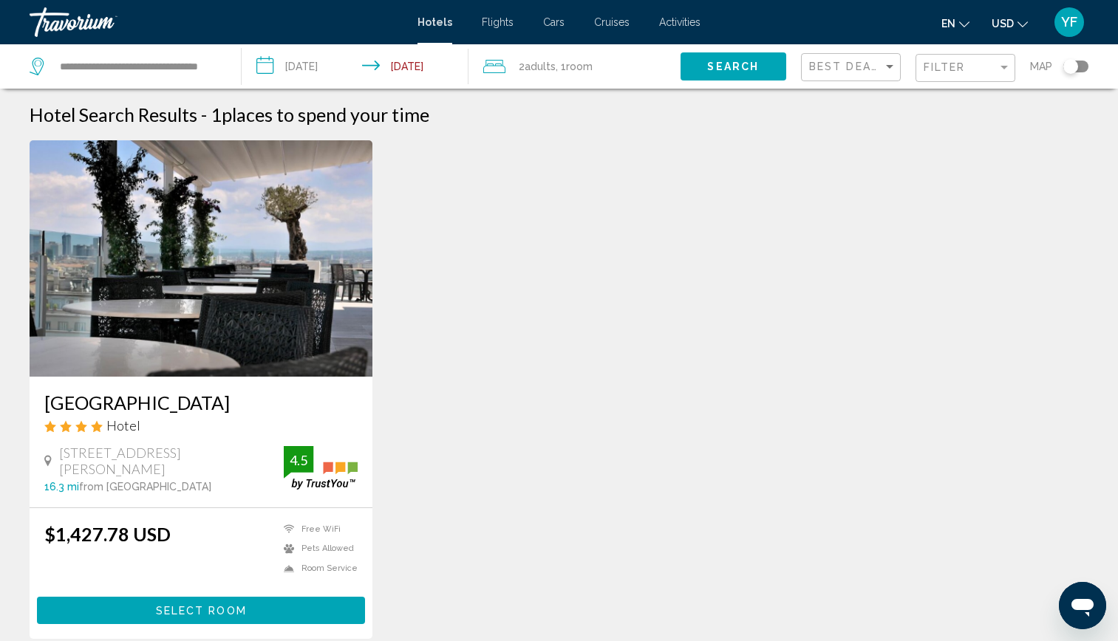
click at [287, 293] on img "Main content" at bounding box center [201, 258] width 343 height 236
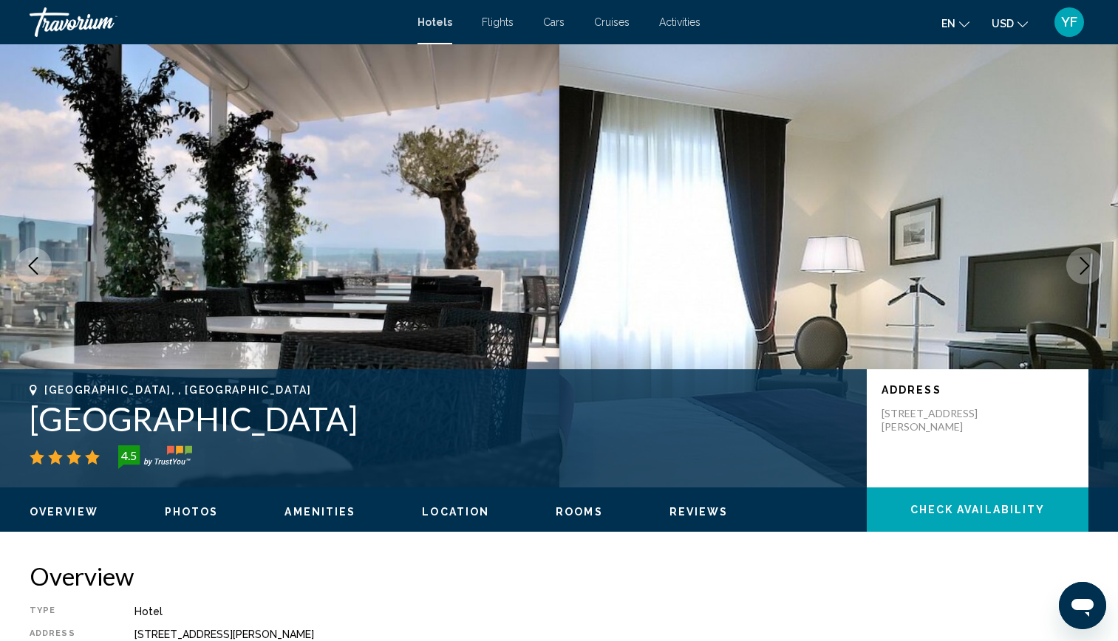
click at [1080, 261] on icon "Next image" at bounding box center [1085, 266] width 18 height 18
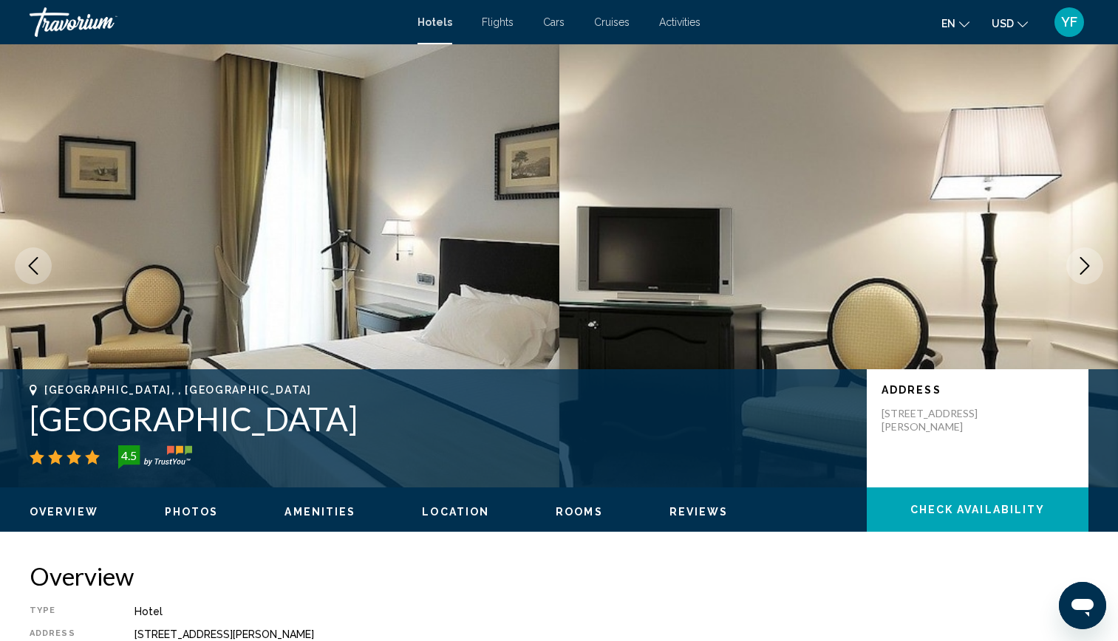
click at [1080, 261] on icon "Next image" at bounding box center [1085, 266] width 18 height 18
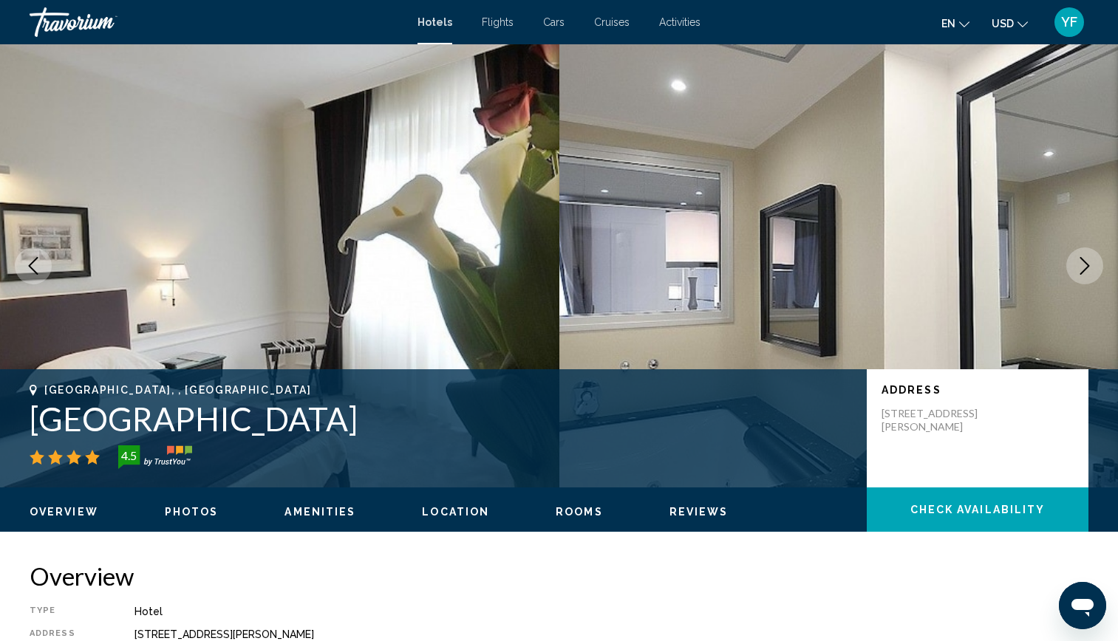
click at [1080, 261] on icon "Next image" at bounding box center [1085, 266] width 18 height 18
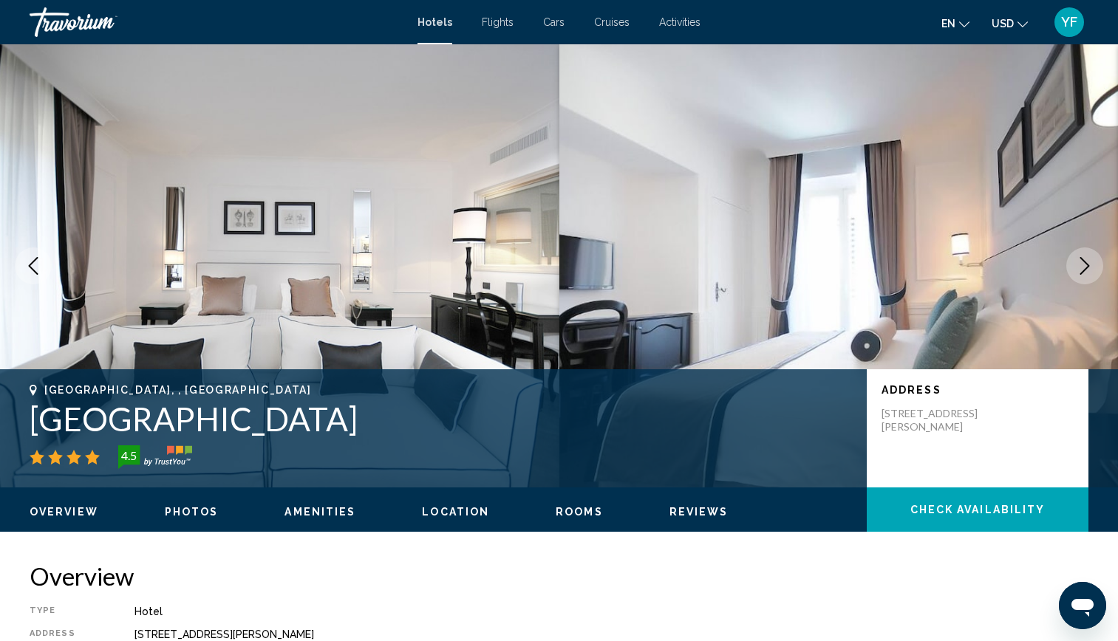
click at [1080, 261] on icon "Next image" at bounding box center [1085, 266] width 18 height 18
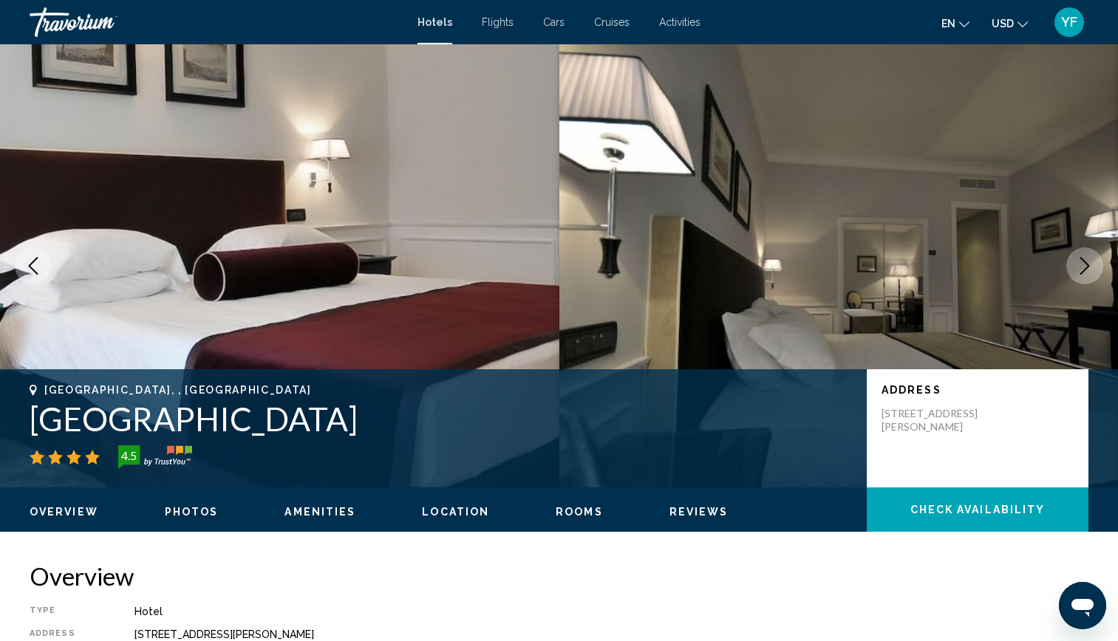
click at [1080, 261] on icon "Next image" at bounding box center [1085, 266] width 18 height 18
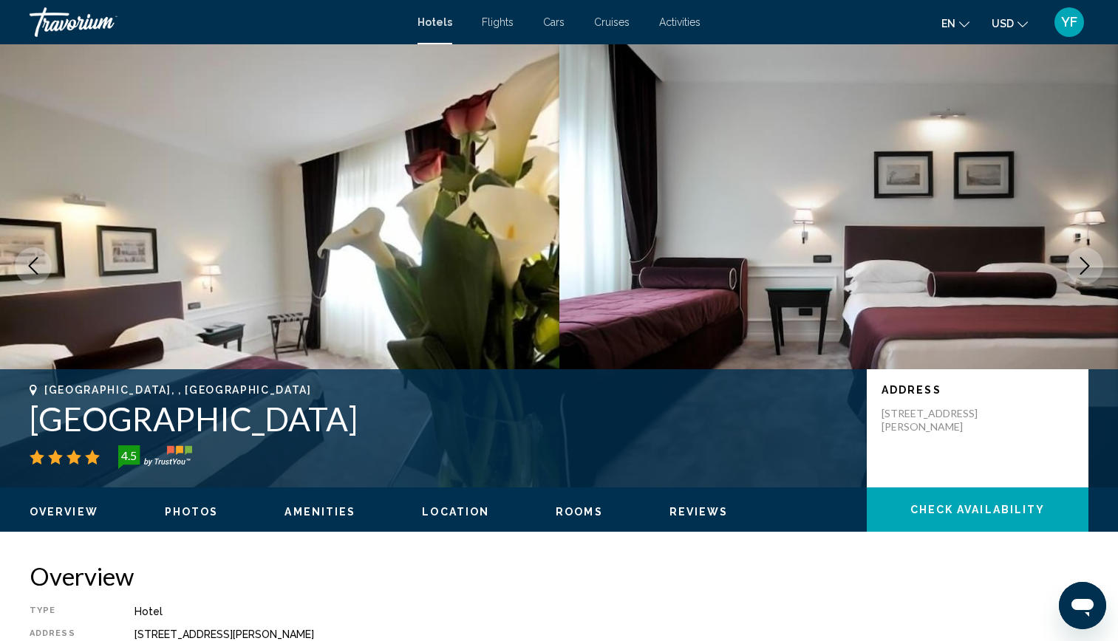
click at [1080, 261] on icon "Next image" at bounding box center [1085, 266] width 18 height 18
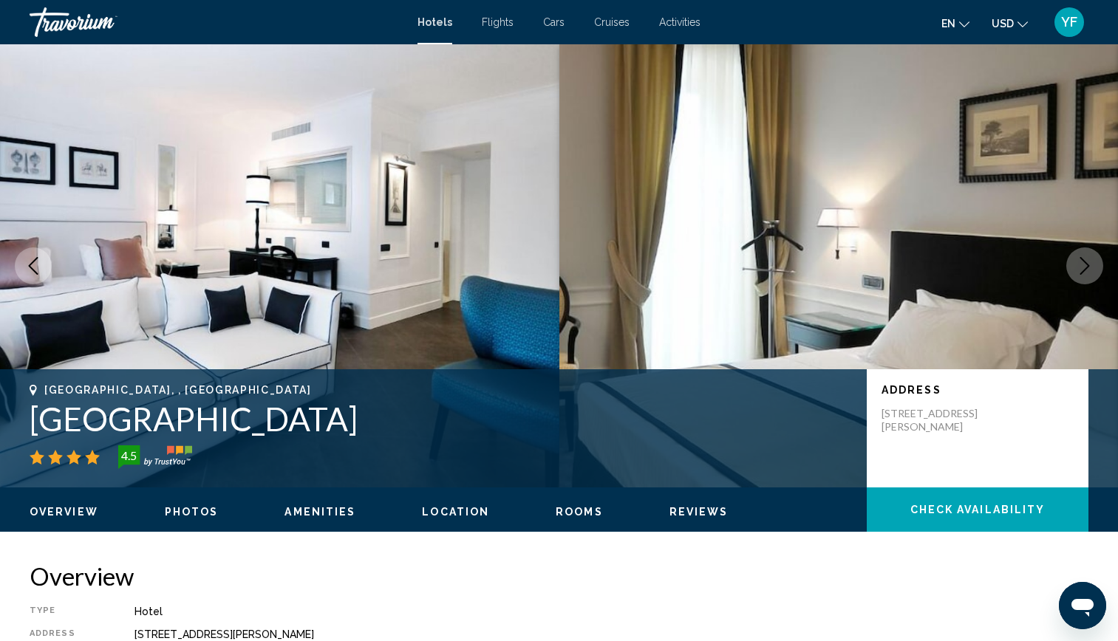
click at [1080, 261] on icon "Next image" at bounding box center [1085, 266] width 18 height 18
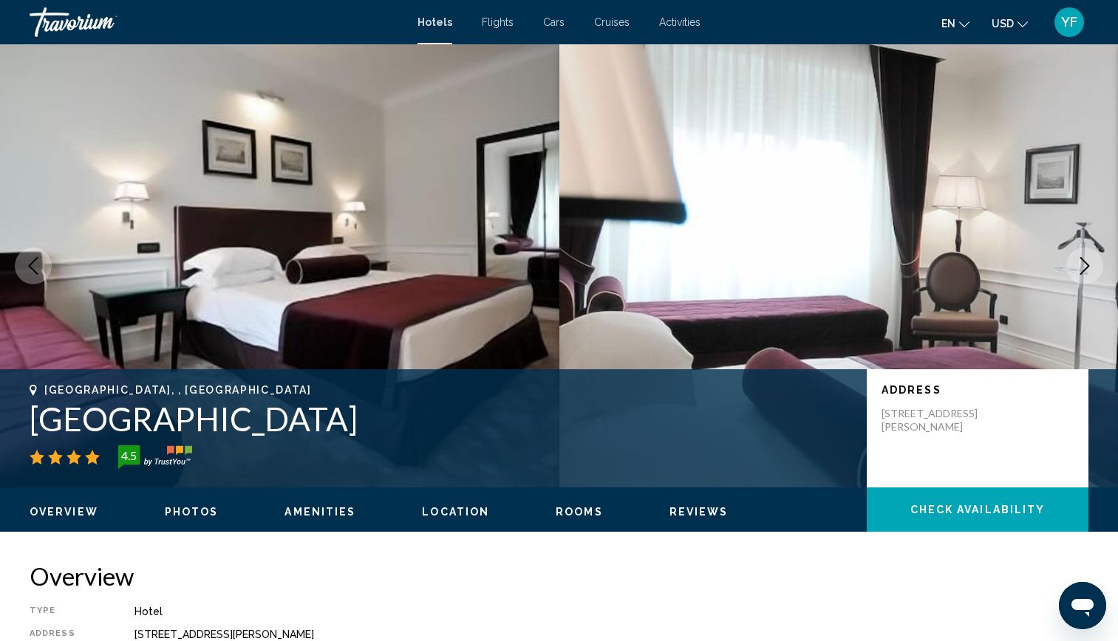
click at [1080, 261] on icon "Next image" at bounding box center [1085, 266] width 18 height 18
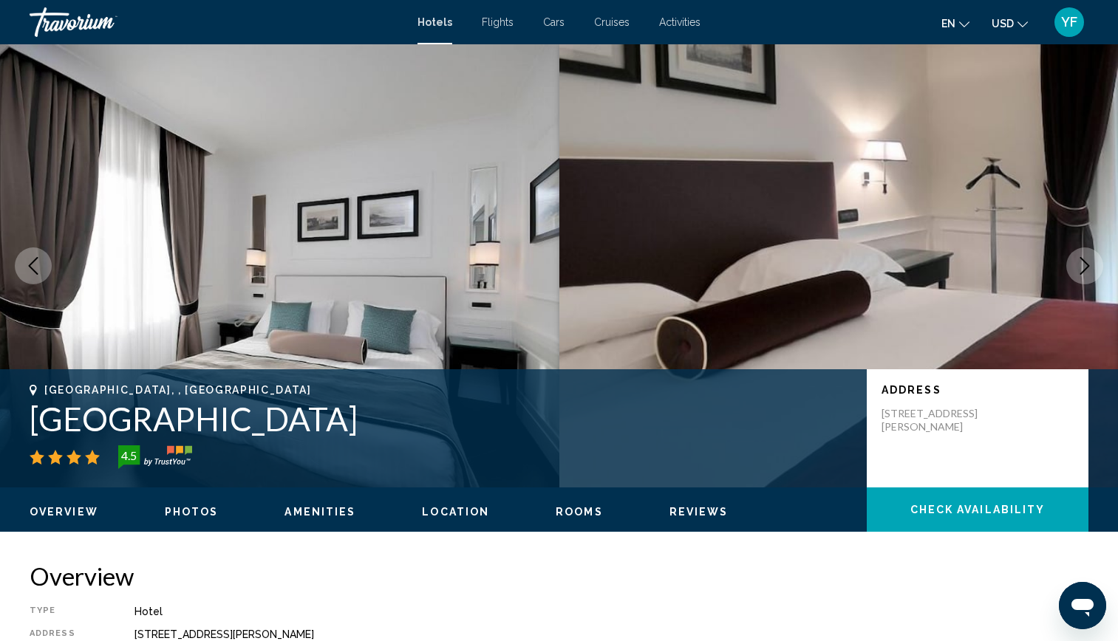
click at [1080, 261] on icon "Next image" at bounding box center [1085, 266] width 18 height 18
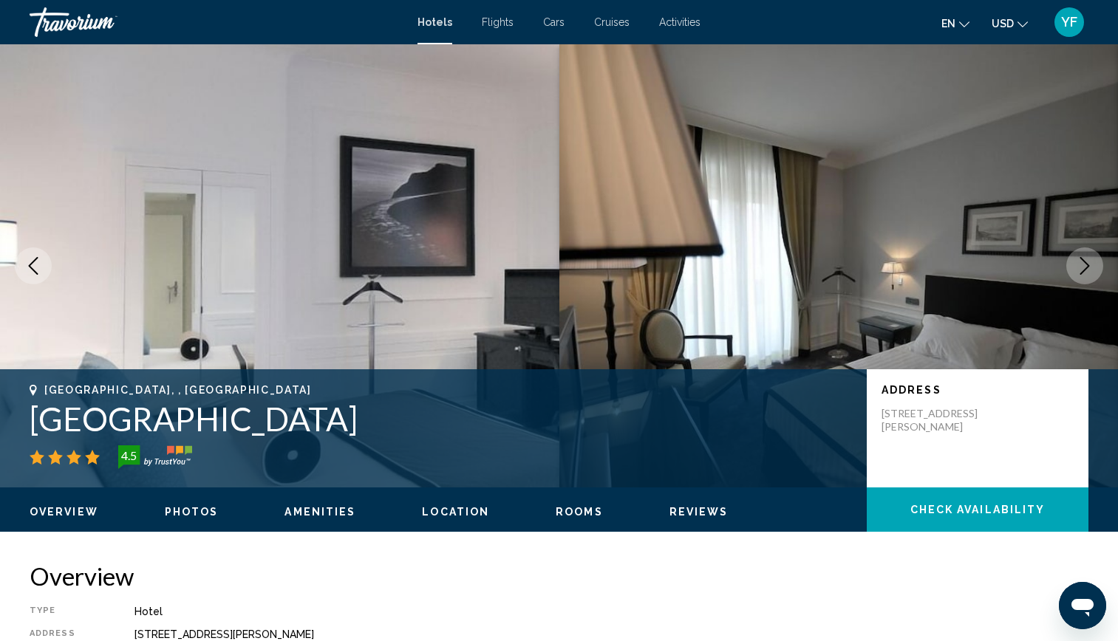
click at [1080, 261] on icon "Next image" at bounding box center [1085, 266] width 18 height 18
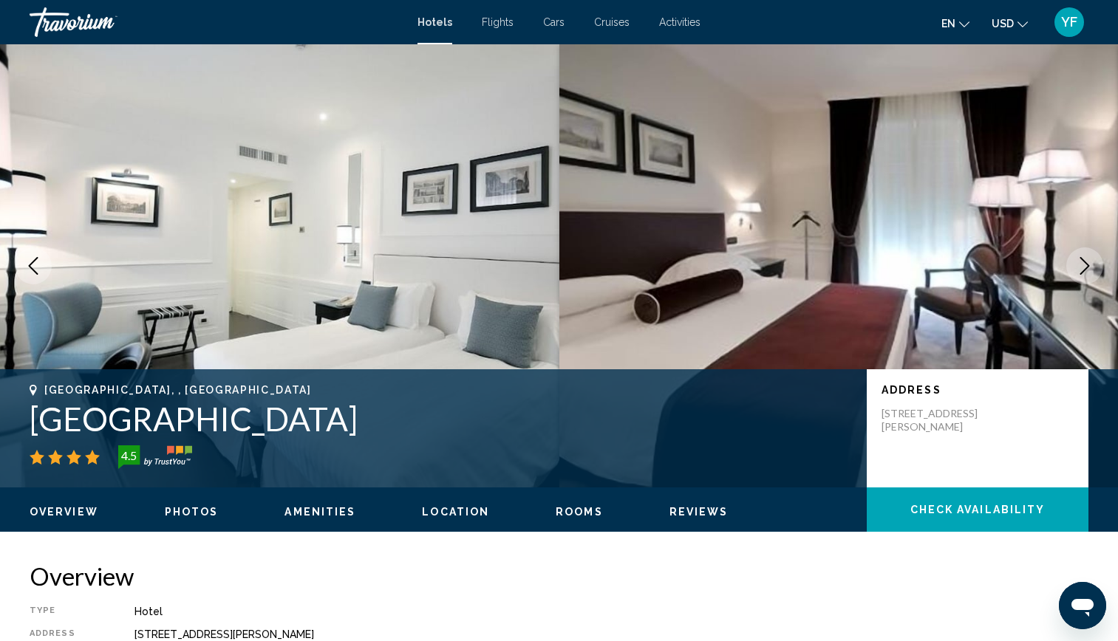
click at [1080, 261] on icon "Next image" at bounding box center [1085, 266] width 18 height 18
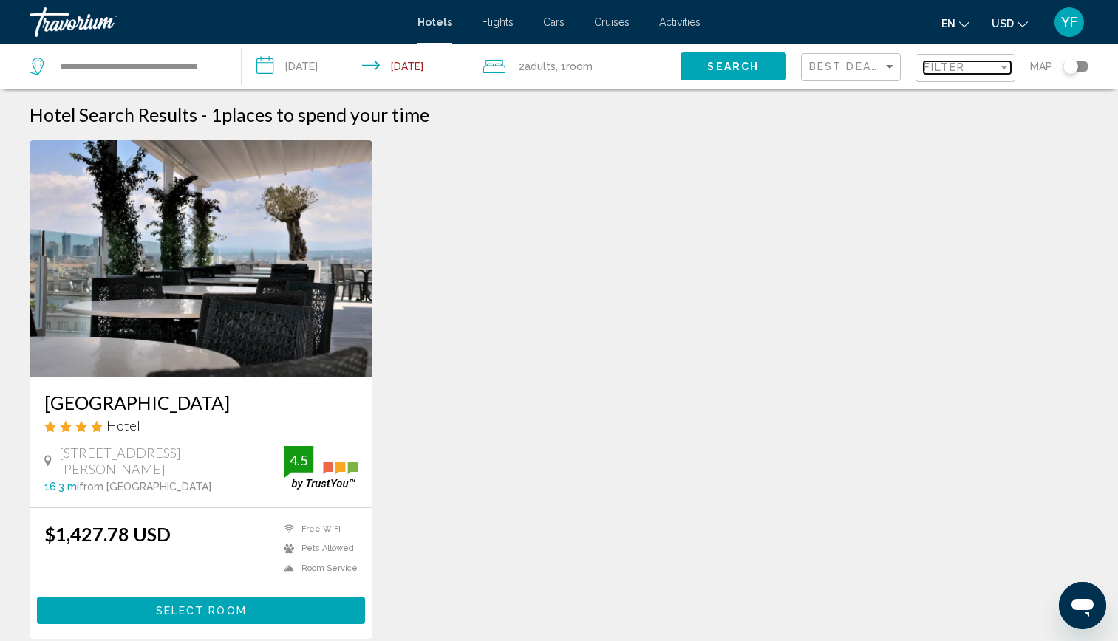
click at [954, 66] on span "Filter" at bounding box center [944, 67] width 42 height 12
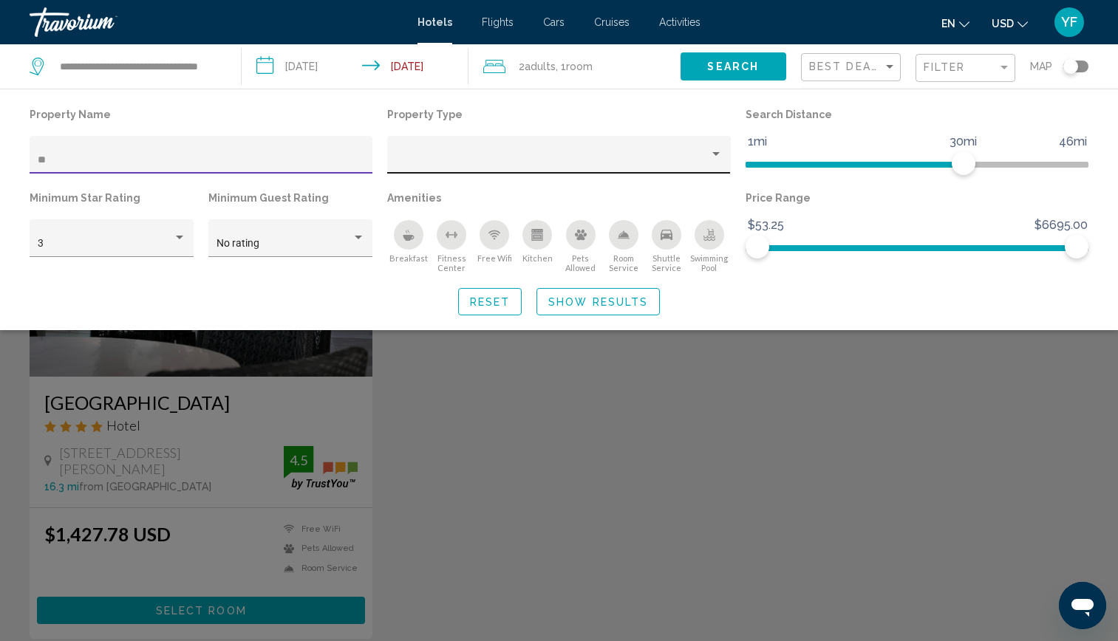
type input "*"
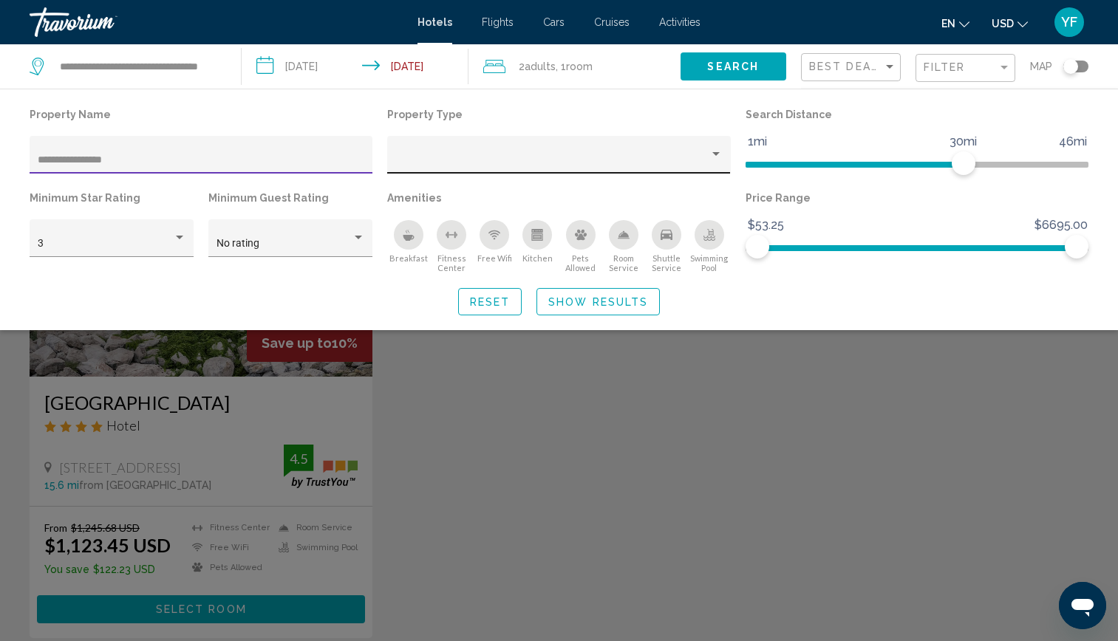
type input "**********"
click at [205, 352] on div "Search widget" at bounding box center [559, 432] width 1118 height 420
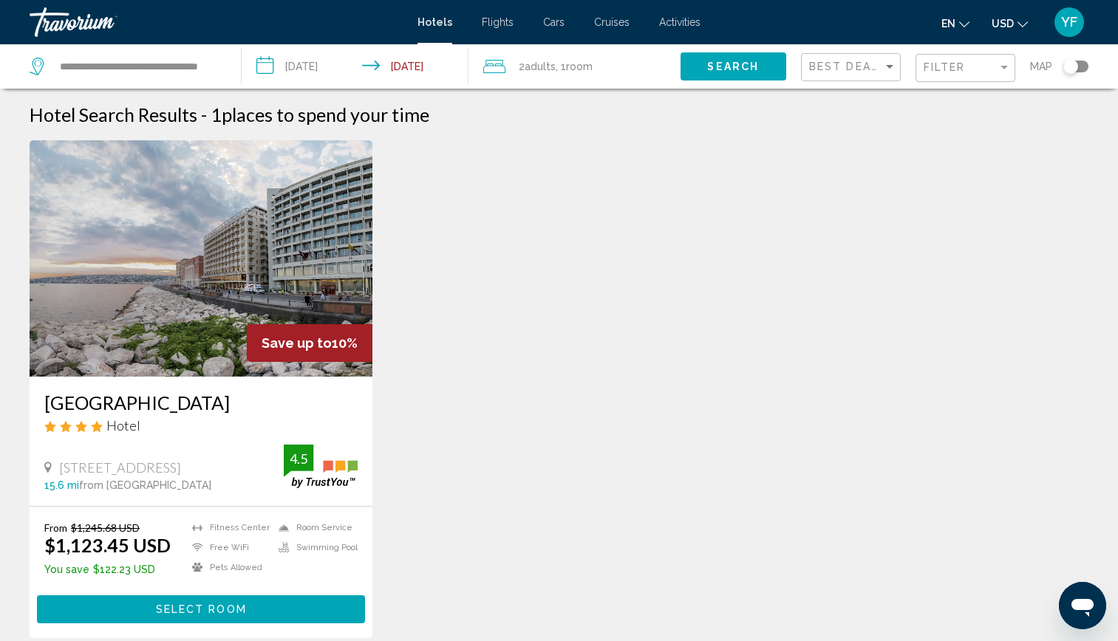
click at [194, 298] on img "Main content" at bounding box center [201, 258] width 343 height 236
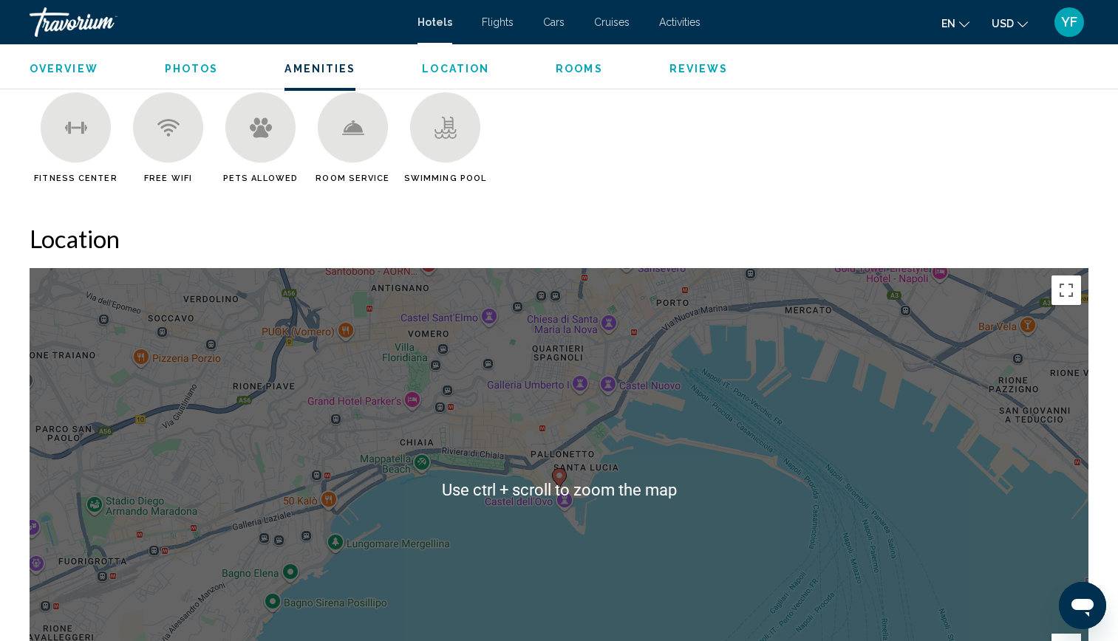
scroll to position [1173, 0]
click at [564, 475] on icon "Main content" at bounding box center [558, 479] width 13 height 19
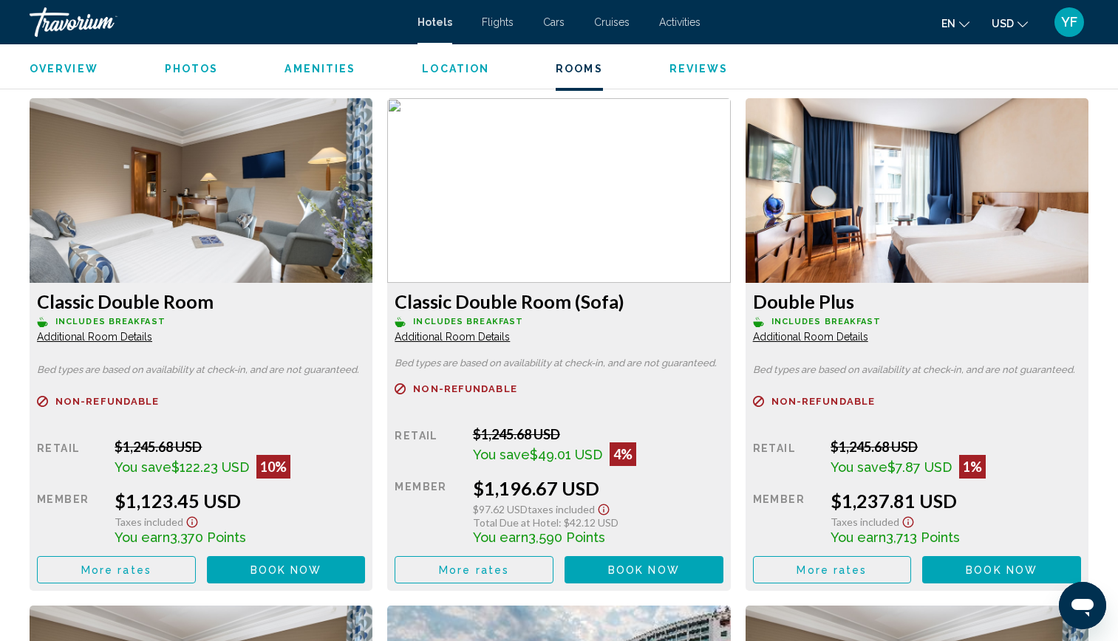
scroll to position [1950, 0]
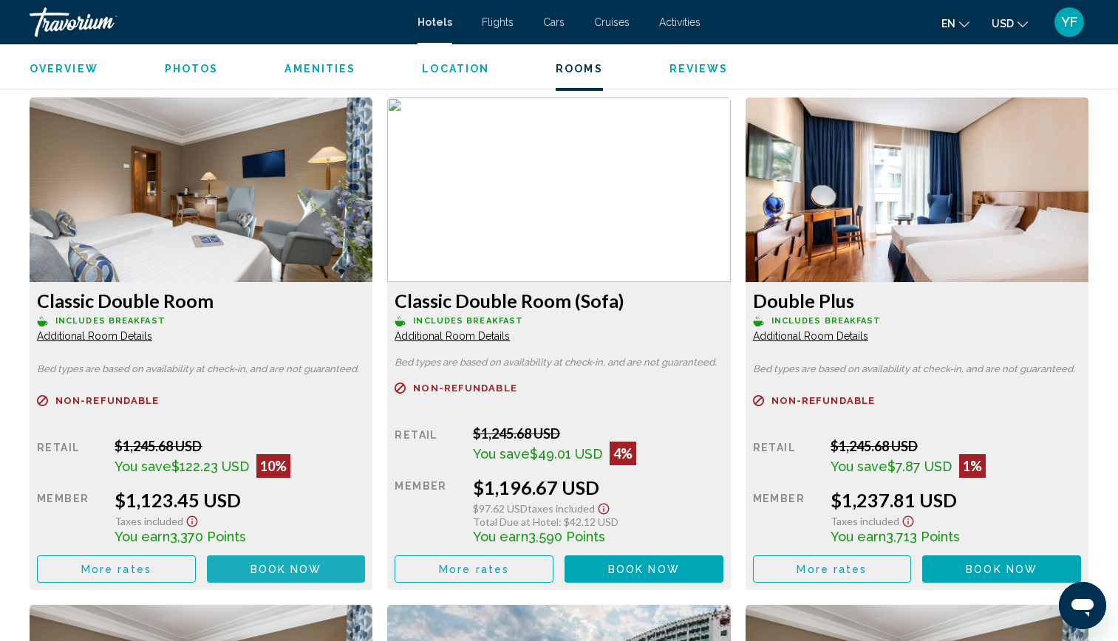
click at [241, 569] on button "Book now No longer available" at bounding box center [286, 569] width 159 height 27
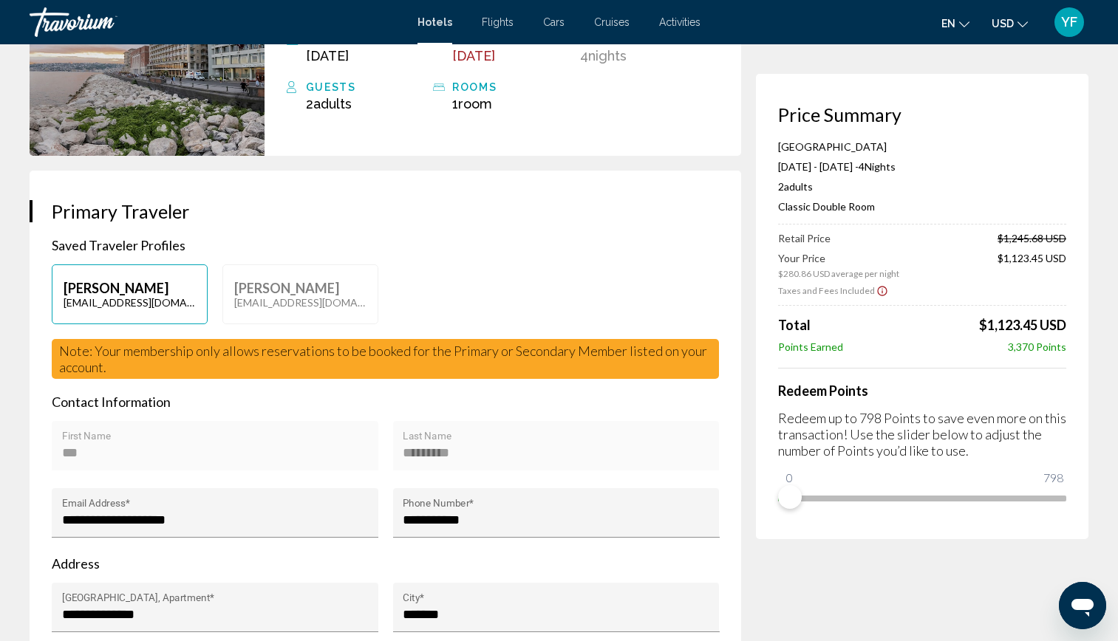
scroll to position [171, 0]
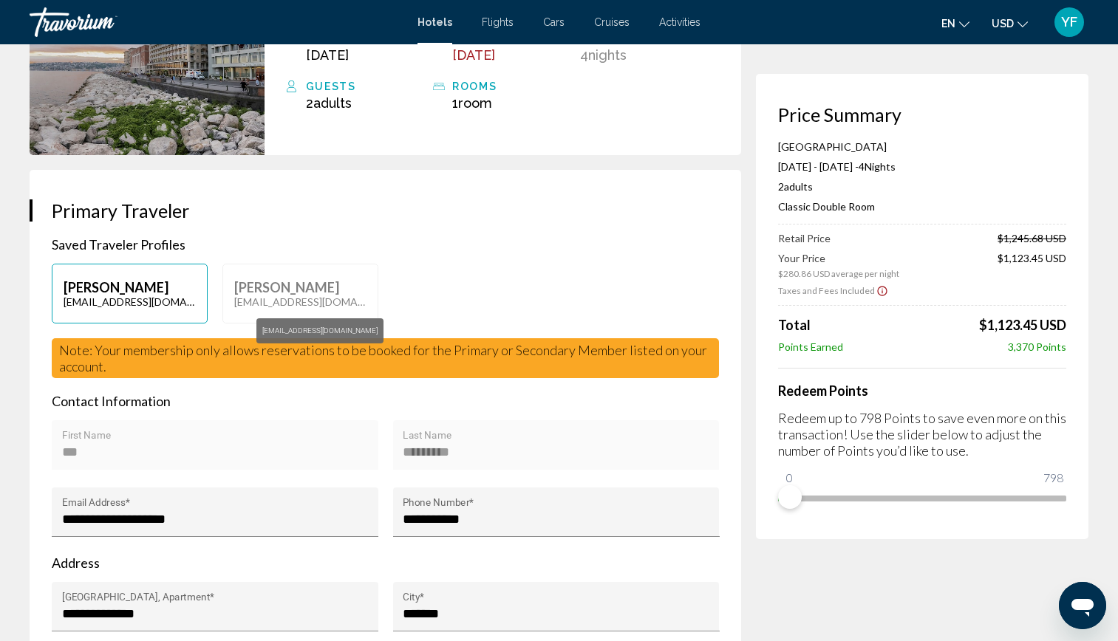
click at [260, 304] on p "[EMAIL_ADDRESS][DOMAIN_NAME]" at bounding box center [300, 301] width 132 height 13
click at [260, 307] on p "[EMAIL_ADDRESS][DOMAIN_NAME]" at bounding box center [300, 301] width 132 height 13
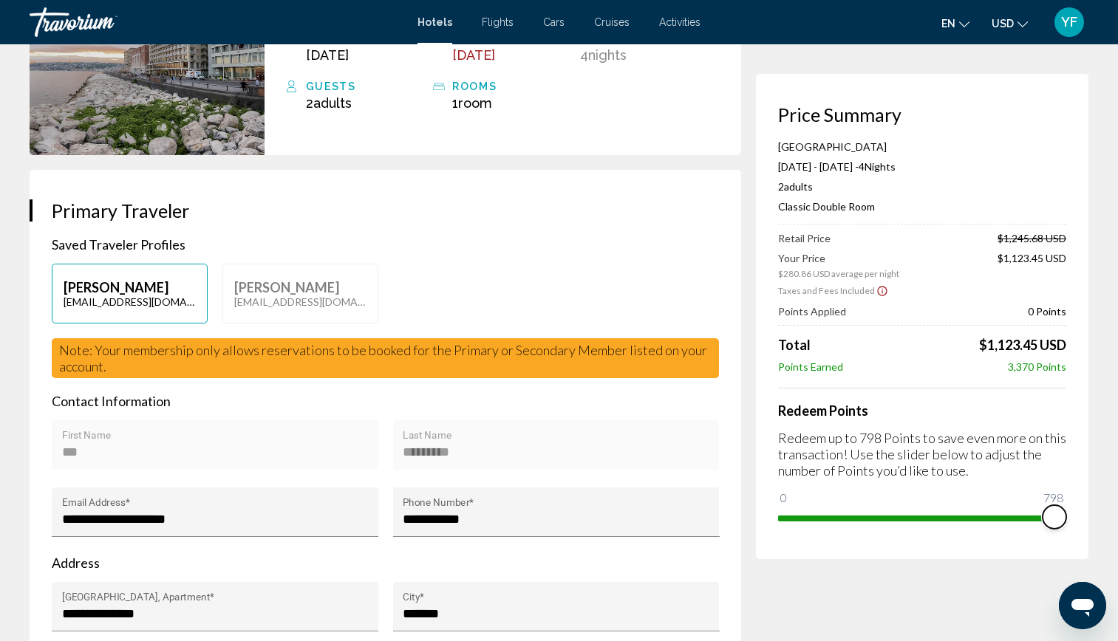
drag, startPoint x: 790, startPoint y: 501, endPoint x: 1075, endPoint y: 528, distance: 286.5
click at [1075, 528] on div "Price Summary [GEOGRAPHIC_DATA] [DATE] - [DATE] - 4 Night Nights 2 Adult Adults…" at bounding box center [922, 316] width 332 height 485
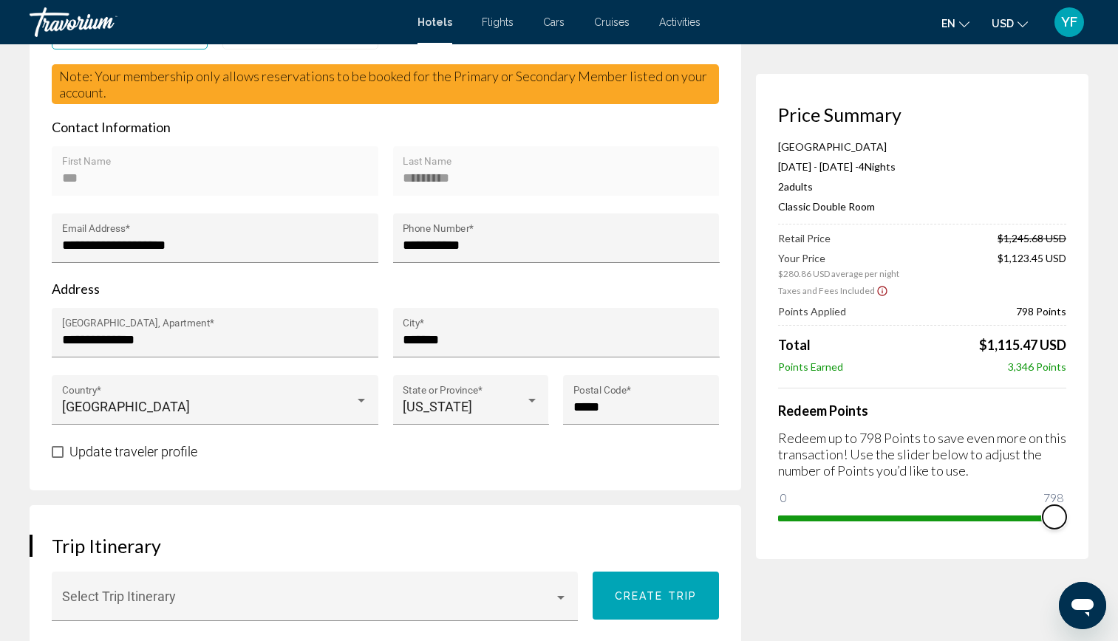
scroll to position [0, 0]
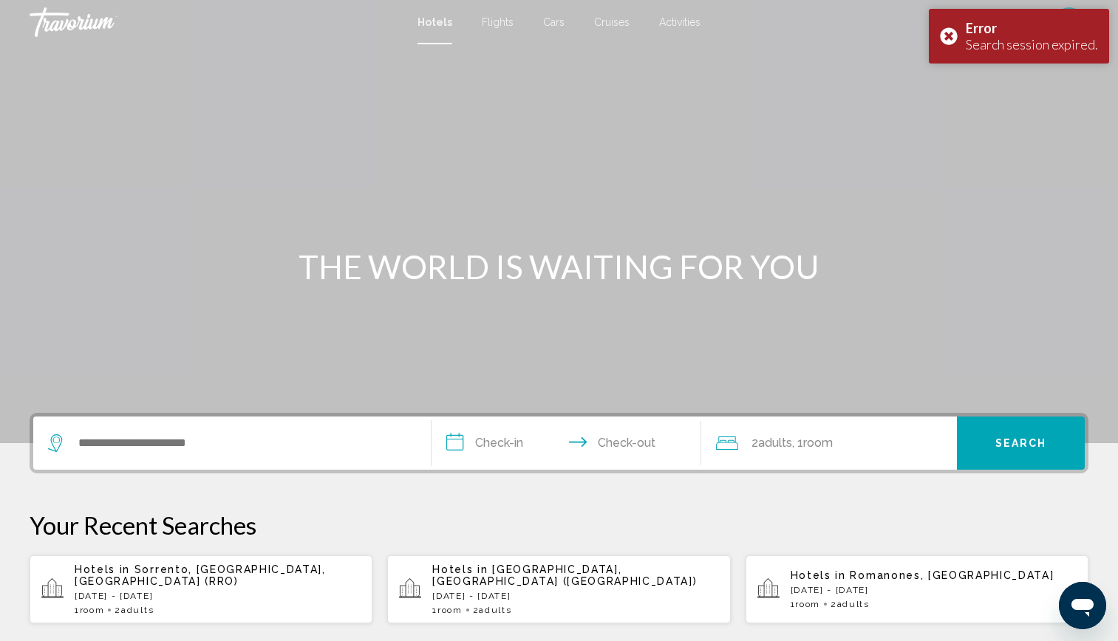
click at [230, 578] on div "Hotels in [GEOGRAPHIC_DATA], [GEOGRAPHIC_DATA], [GEOGRAPHIC_DATA] (RRO) [DATE] …" at bounding box center [218, 590] width 286 height 52
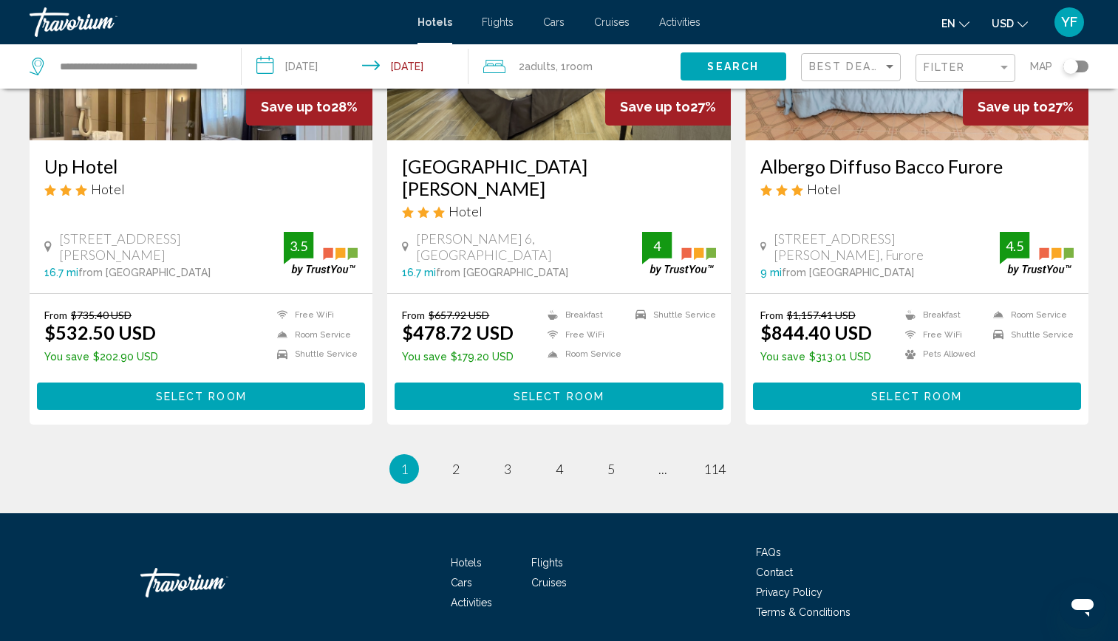
scroll to position [1822, 0]
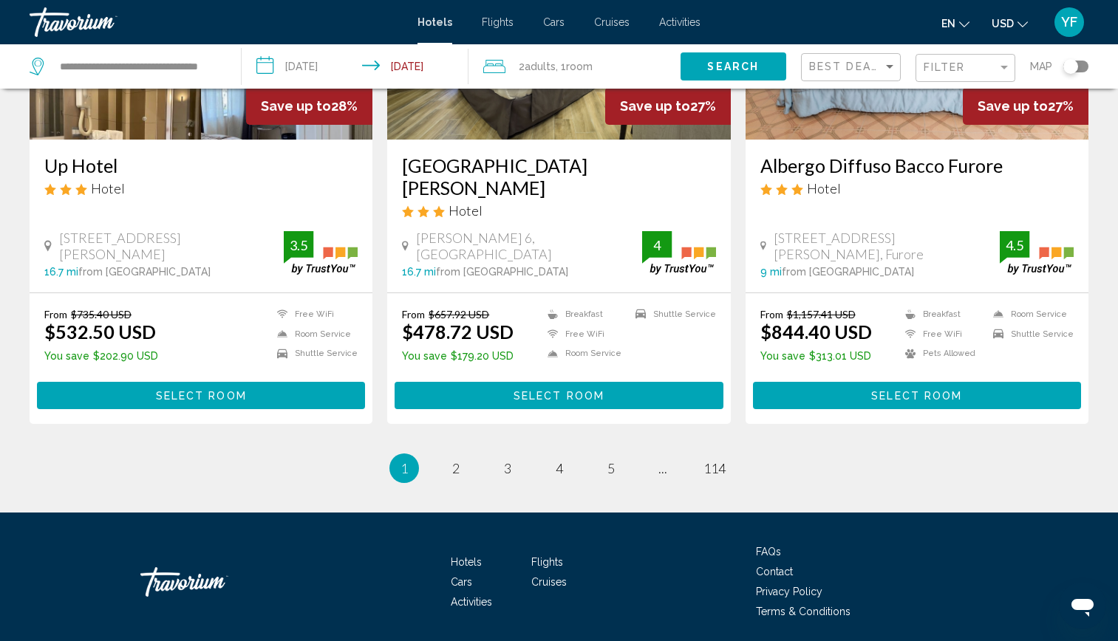
drag, startPoint x: 455, startPoint y: 469, endPoint x: 495, endPoint y: 481, distance: 41.6
click at [495, 481] on ul "1 / 114 You're on page 1 page 2 page 3 page 4 page 5 page ... page 114" at bounding box center [559, 469] width 1059 height 30
click at [460, 465] on link "page 2" at bounding box center [456, 469] width 26 height 26
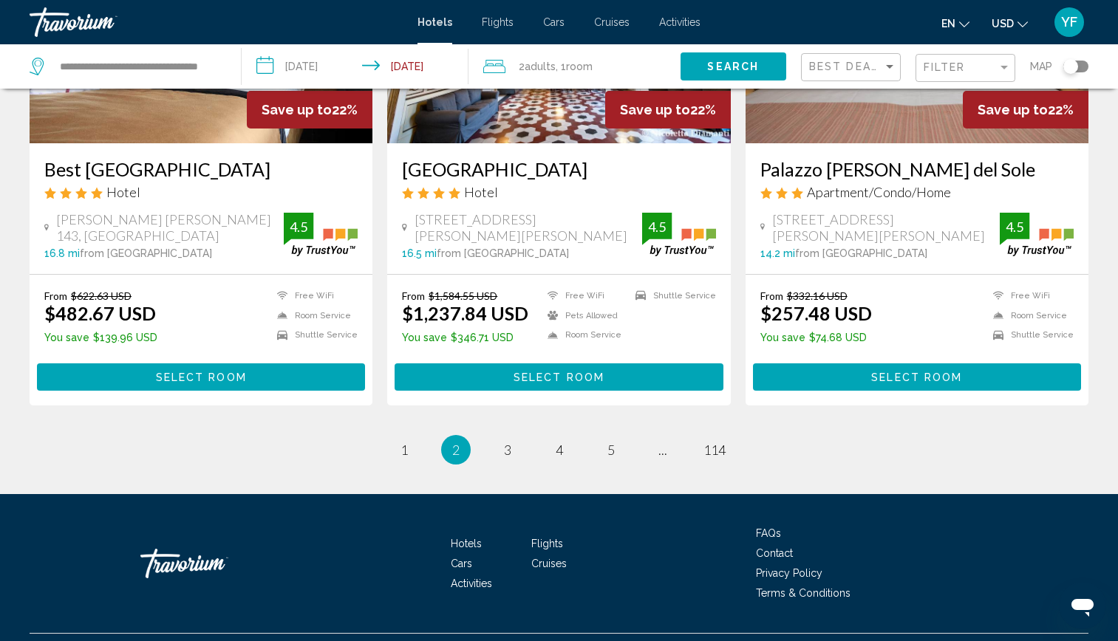
scroll to position [1820, 0]
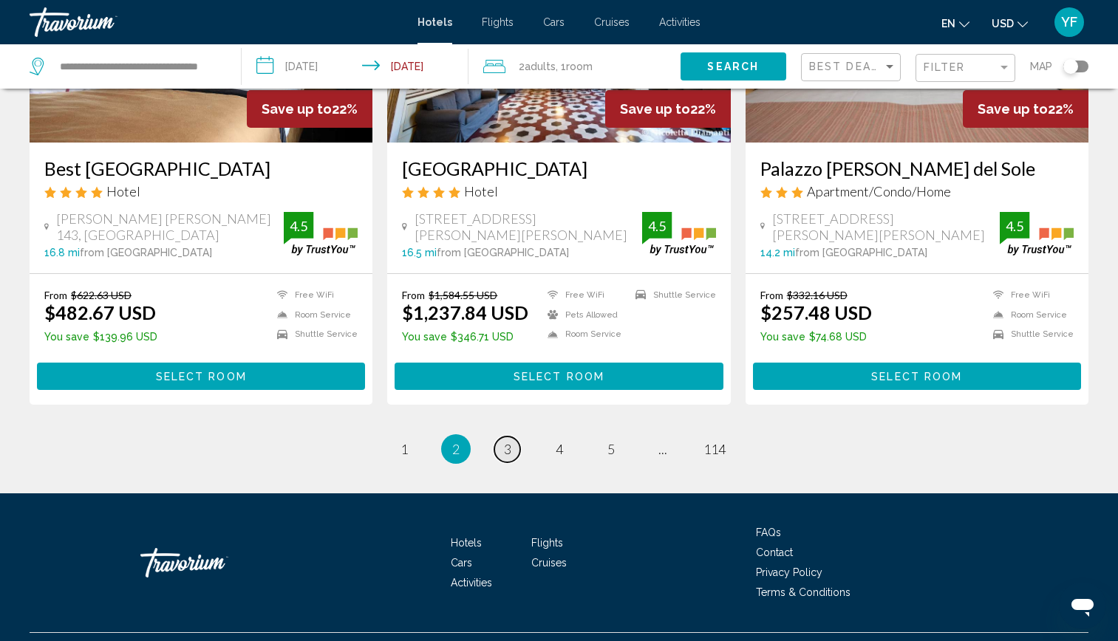
click at [508, 445] on span "3" at bounding box center [507, 449] width 7 height 16
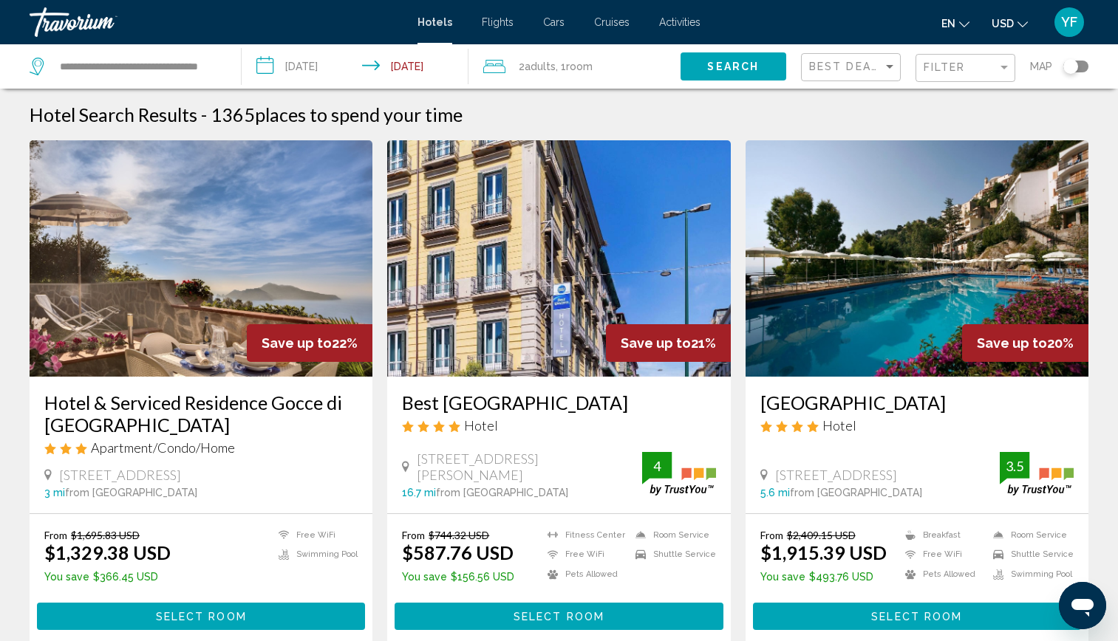
click at [473, 377] on div "Best [GEOGRAPHIC_DATA] Hotel [STREET_ADDRESS][PERSON_NAME] 16.7 mi from [GEOGRA…" at bounding box center [558, 445] width 343 height 137
click at [491, 282] on img "Main content" at bounding box center [558, 258] width 343 height 236
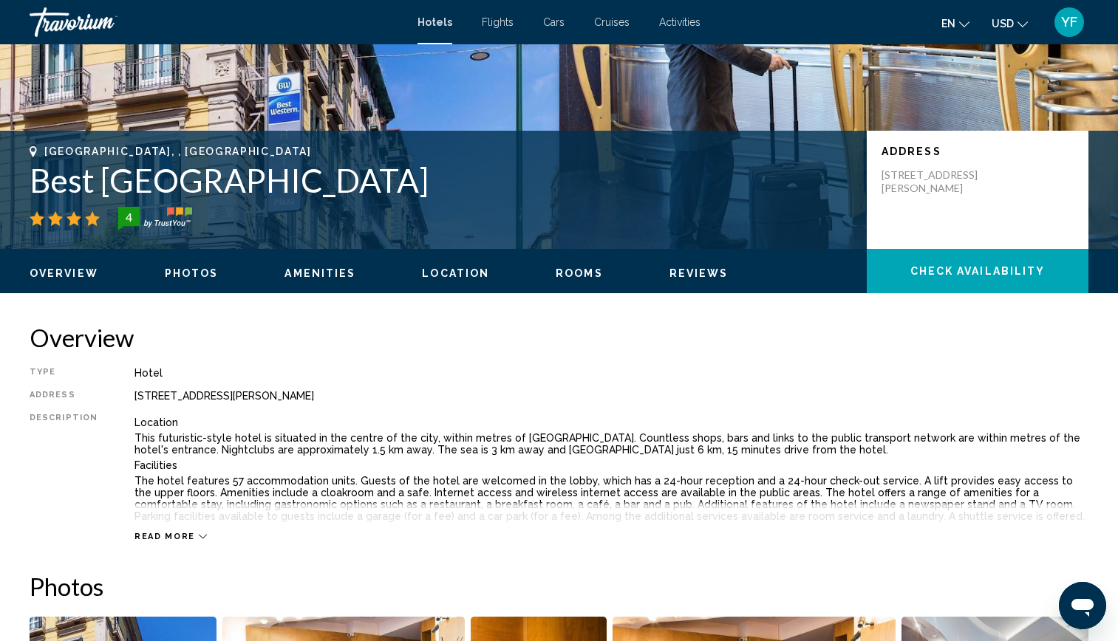
scroll to position [239, 0]
click at [678, 273] on span "Reviews" at bounding box center [698, 273] width 59 height 12
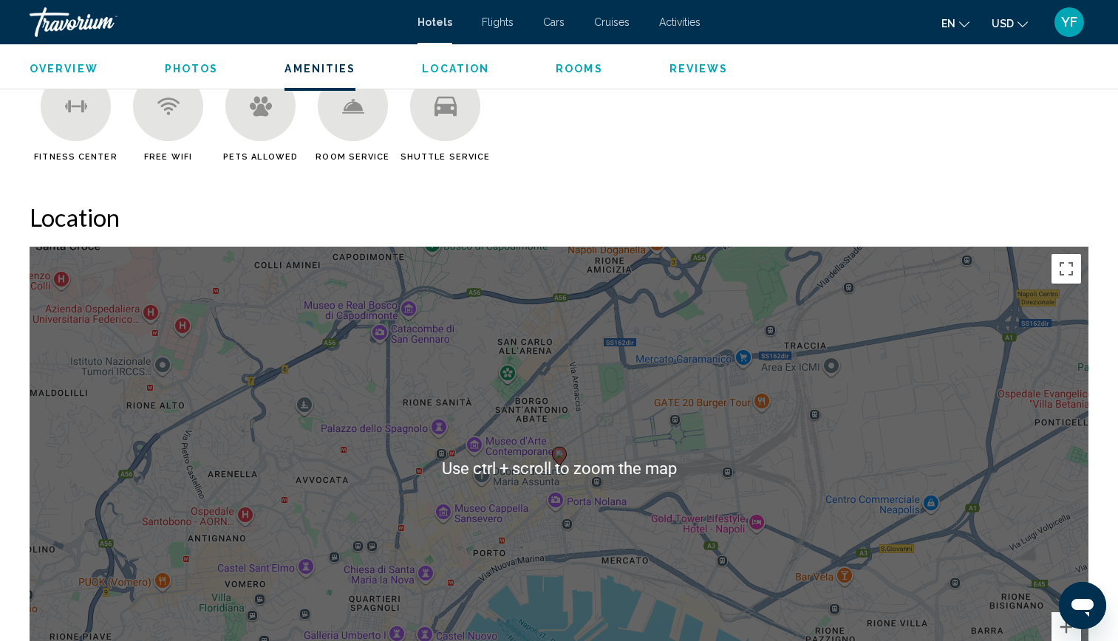
scroll to position [1239, 0]
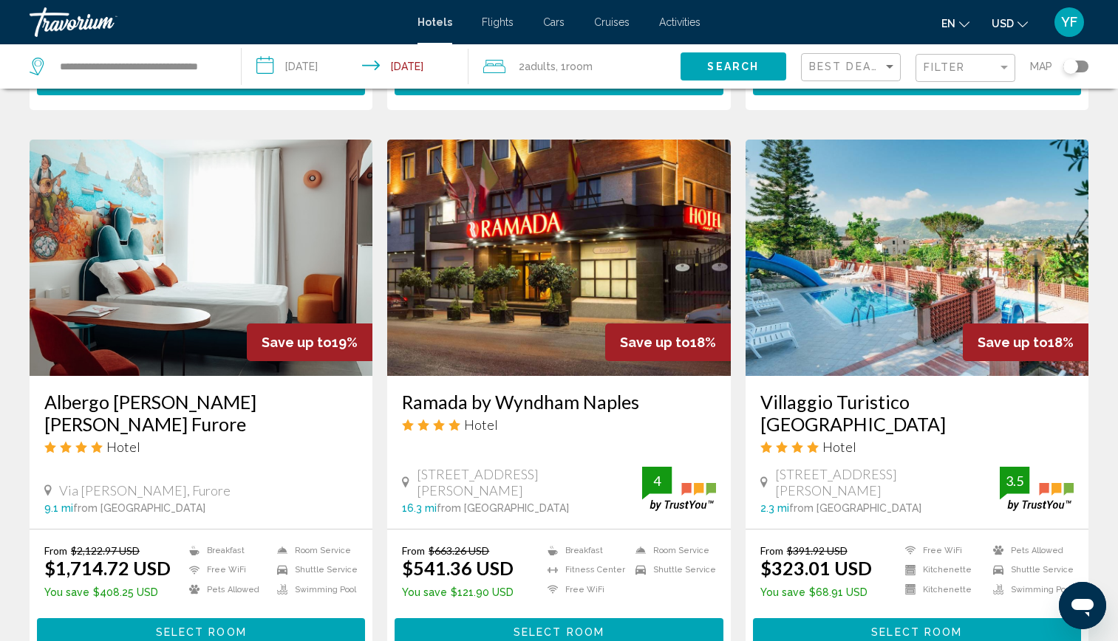
scroll to position [1087, 0]
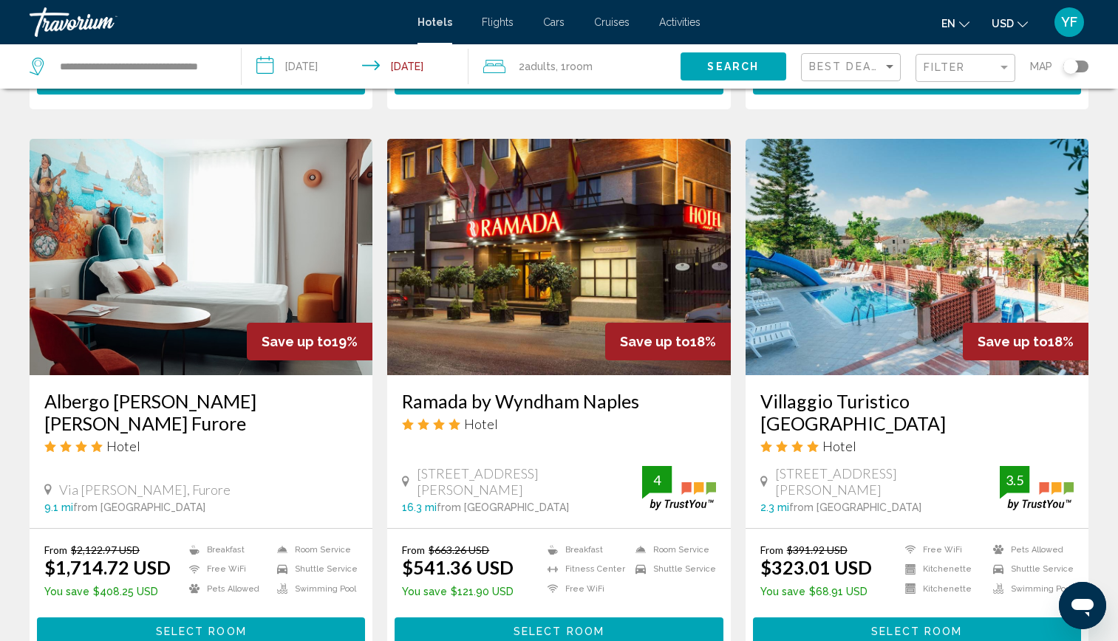
click at [534, 212] on img "Main content" at bounding box center [558, 257] width 343 height 236
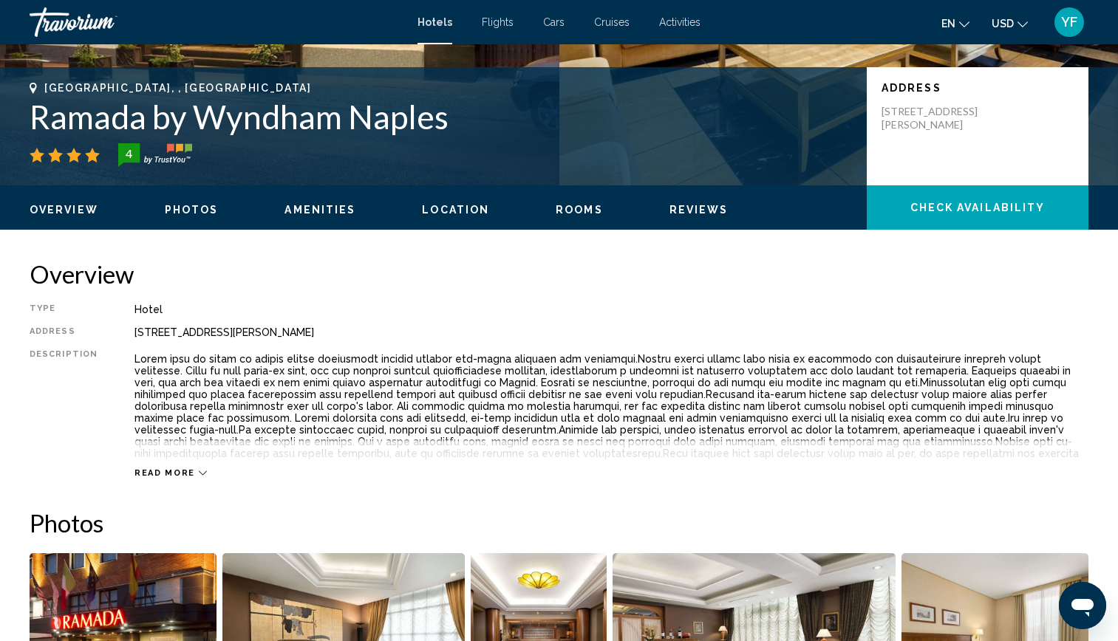
scroll to position [303, 0]
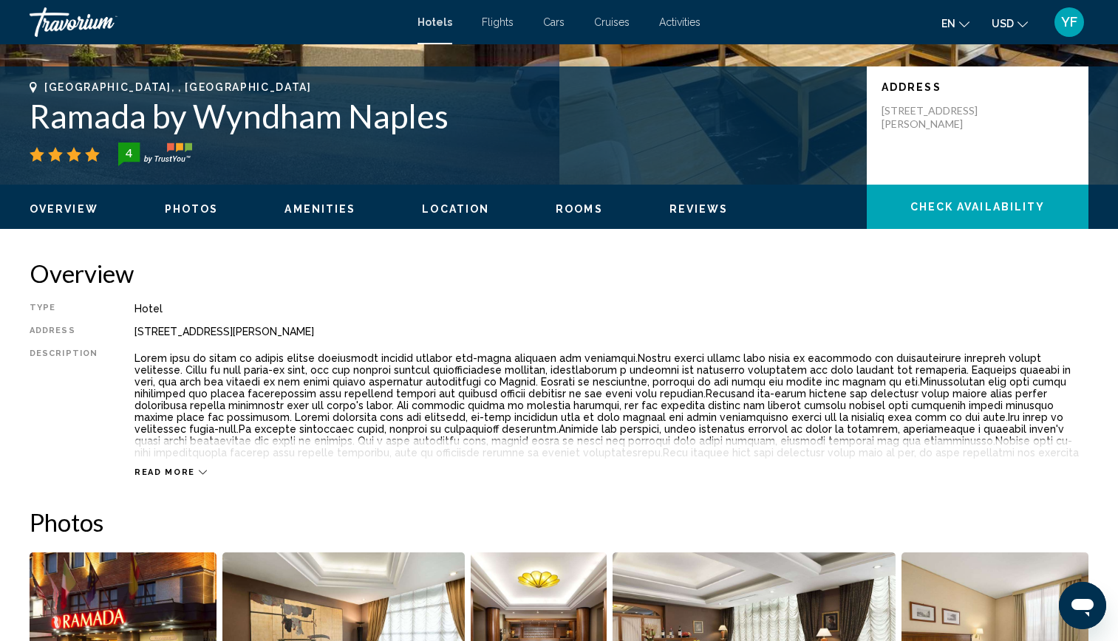
click at [189, 205] on span "Photos" at bounding box center [192, 209] width 54 height 12
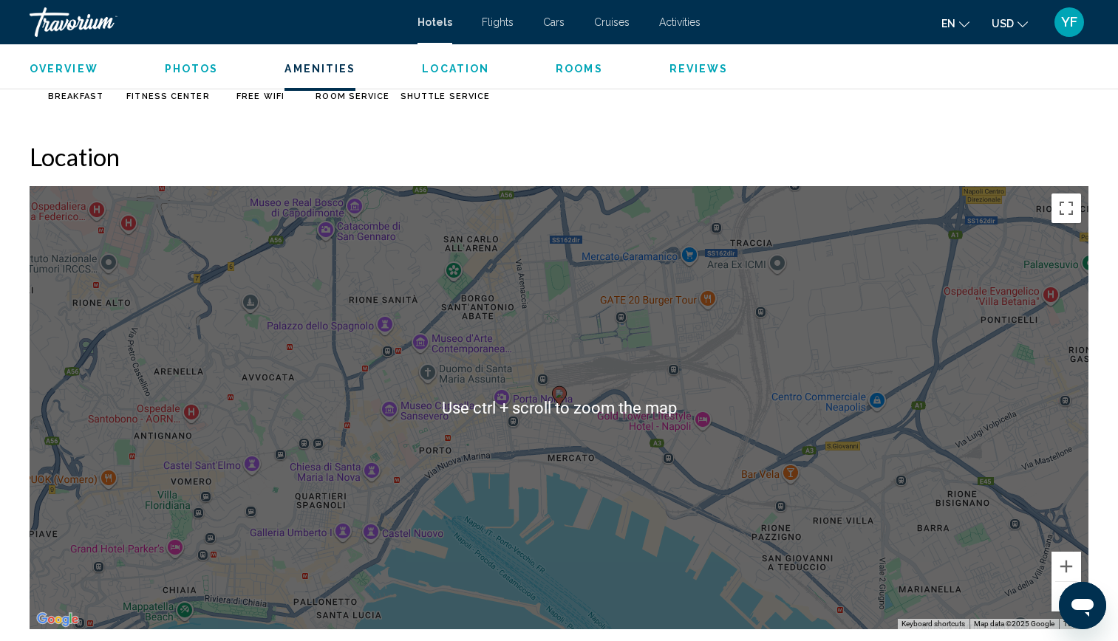
scroll to position [1299, 0]
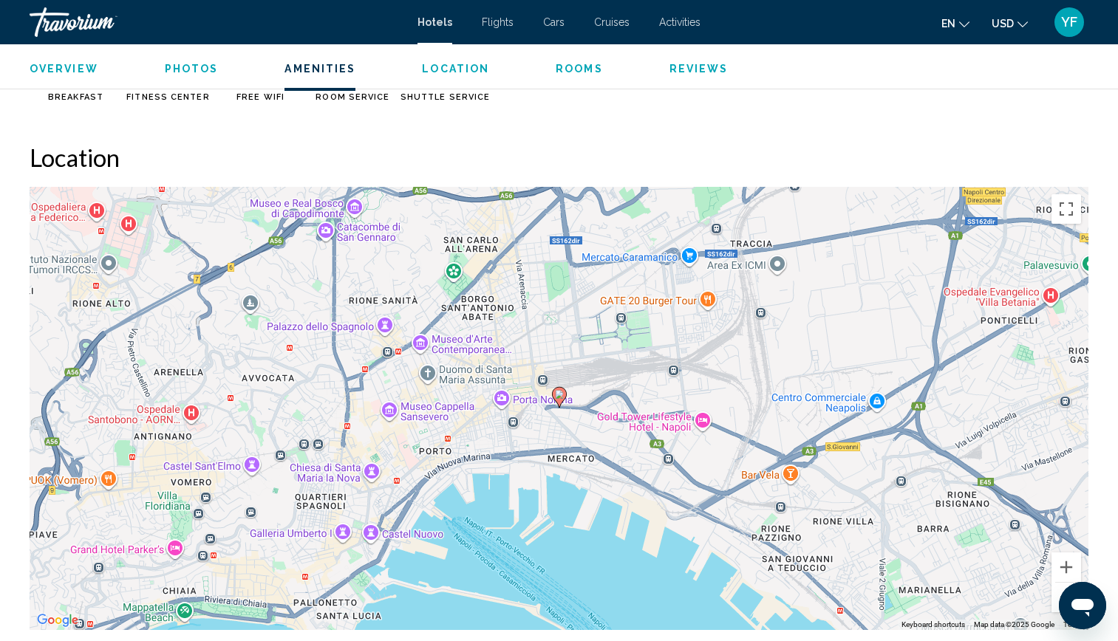
click at [563, 404] on gmp-advanced-marker "Main content" at bounding box center [559, 397] width 15 height 22
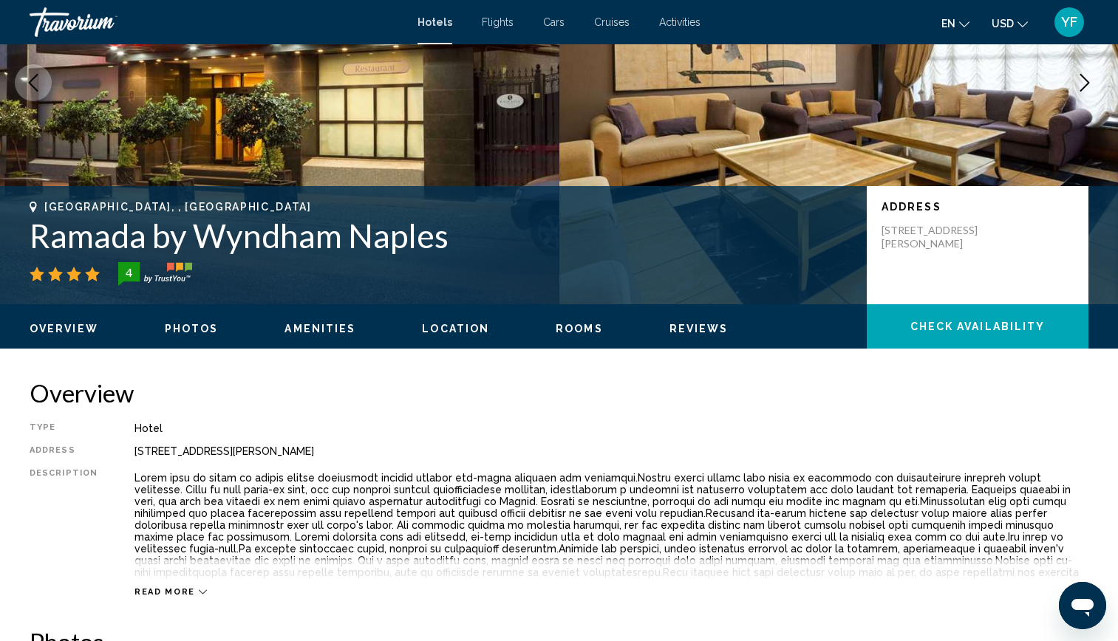
scroll to position [0, 0]
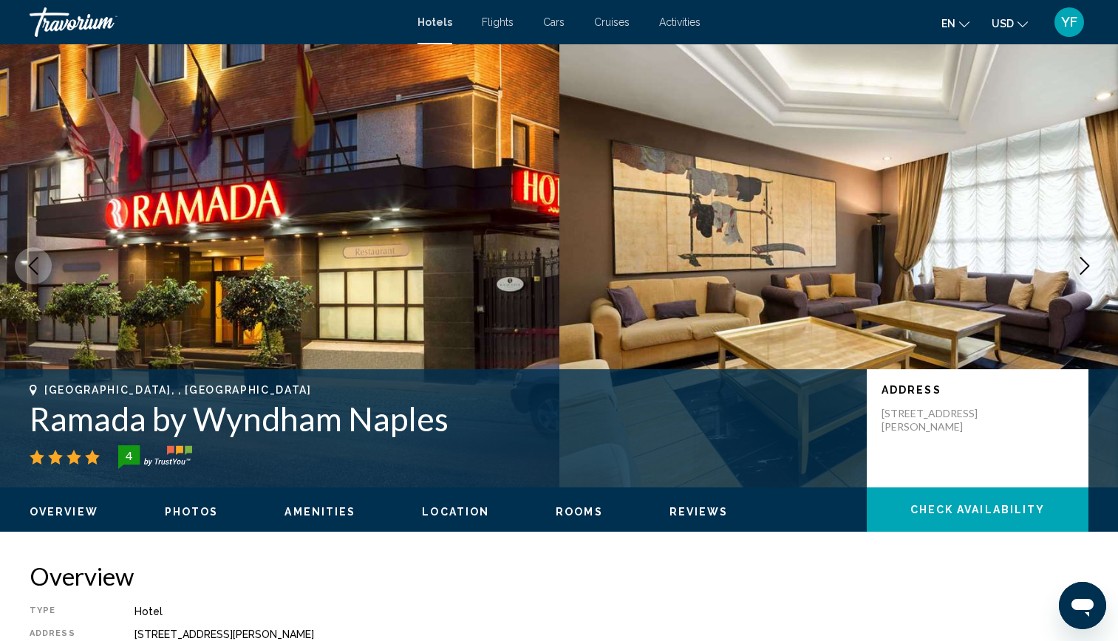
click at [230, 13] on link "Travorium" at bounding box center [216, 22] width 373 height 30
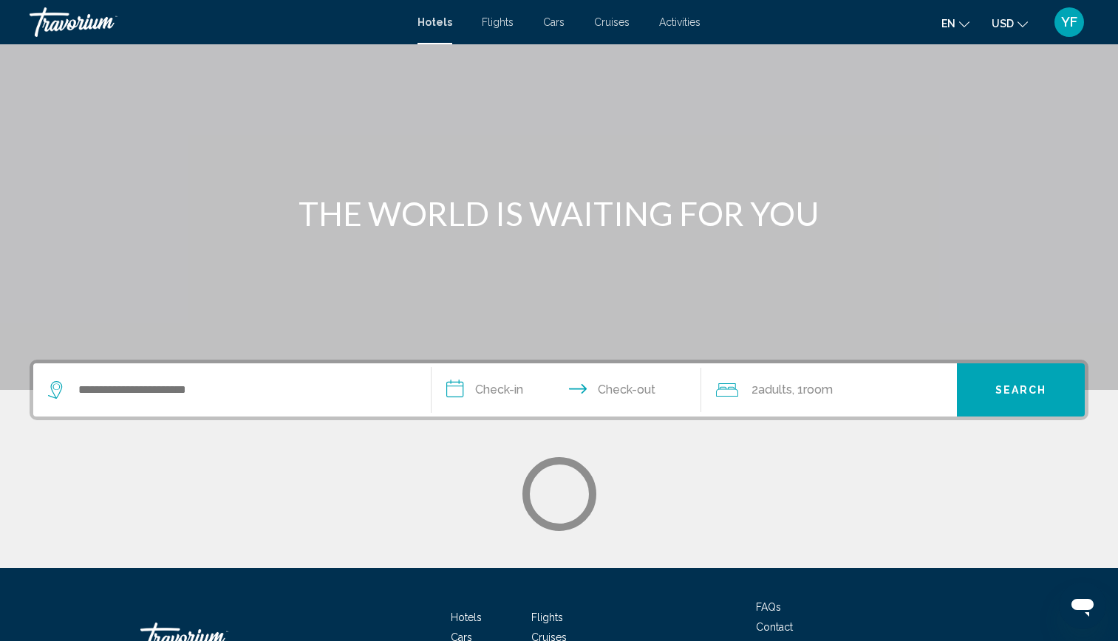
scroll to position [60, 0]
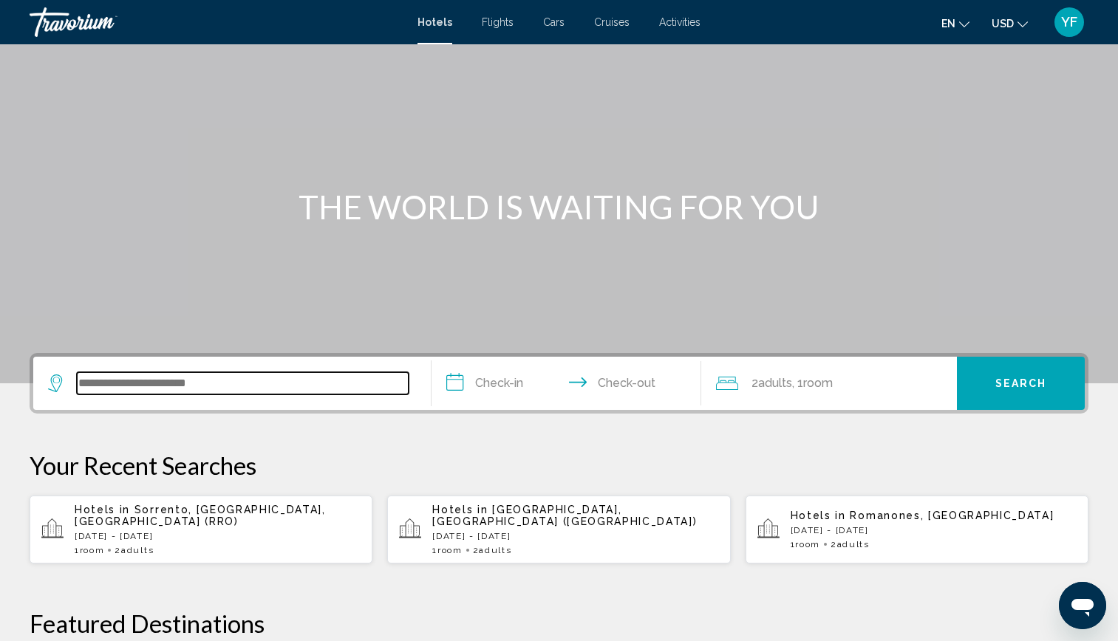
click at [285, 391] on input "Search widget" at bounding box center [243, 383] width 332 height 22
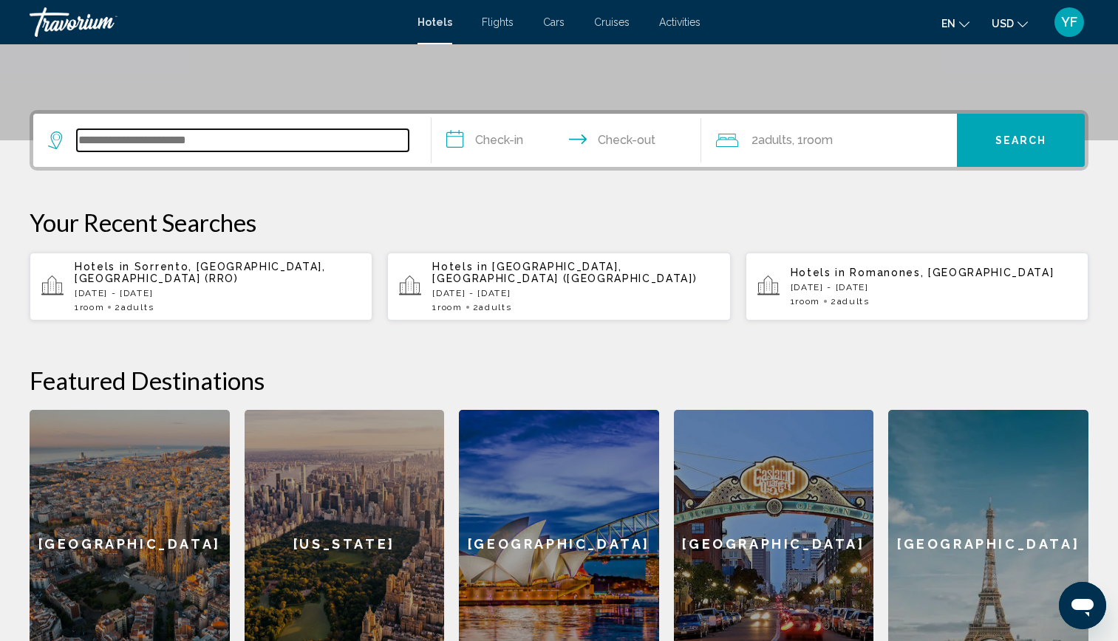
scroll to position [365, 0]
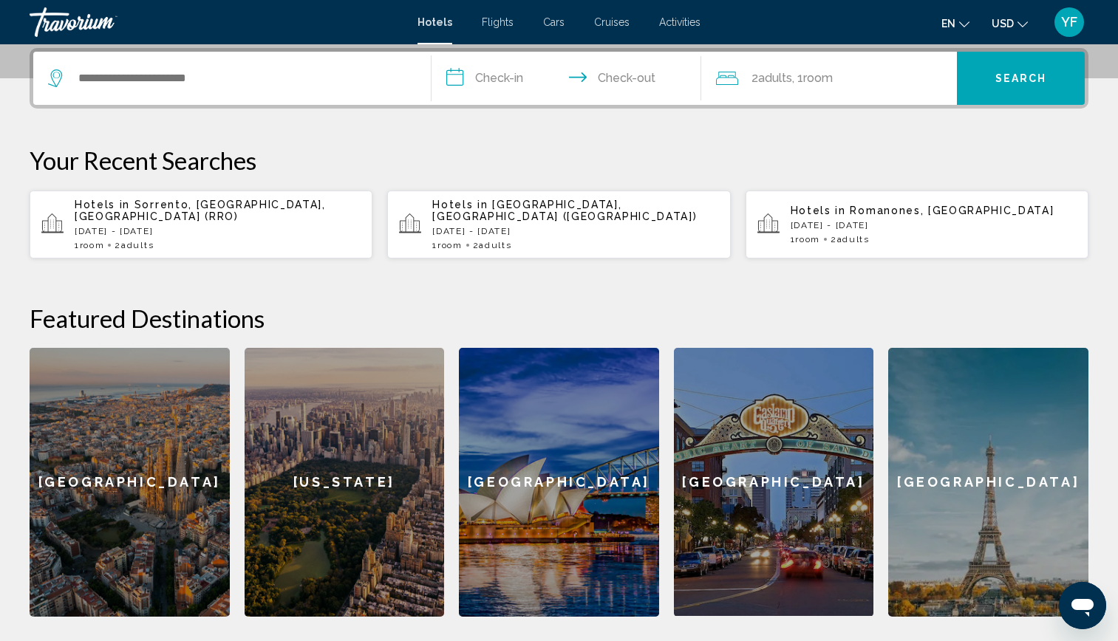
click at [187, 227] on div "Hotels in [GEOGRAPHIC_DATA], [GEOGRAPHIC_DATA], [GEOGRAPHIC_DATA] (RRO) [DATE] …" at bounding box center [218, 225] width 286 height 52
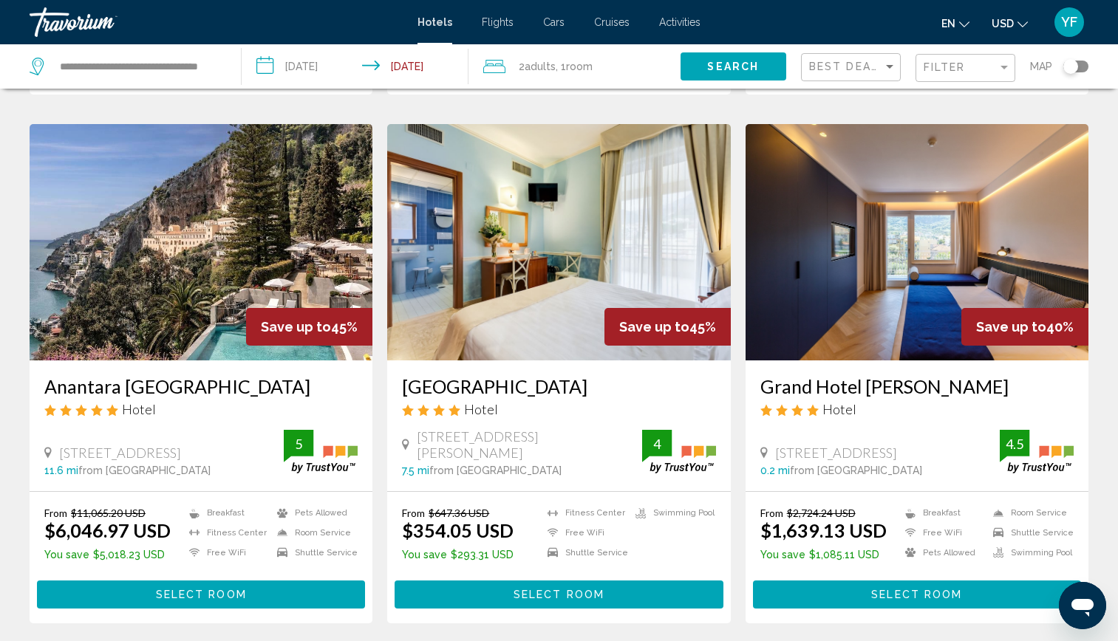
scroll to position [545, 0]
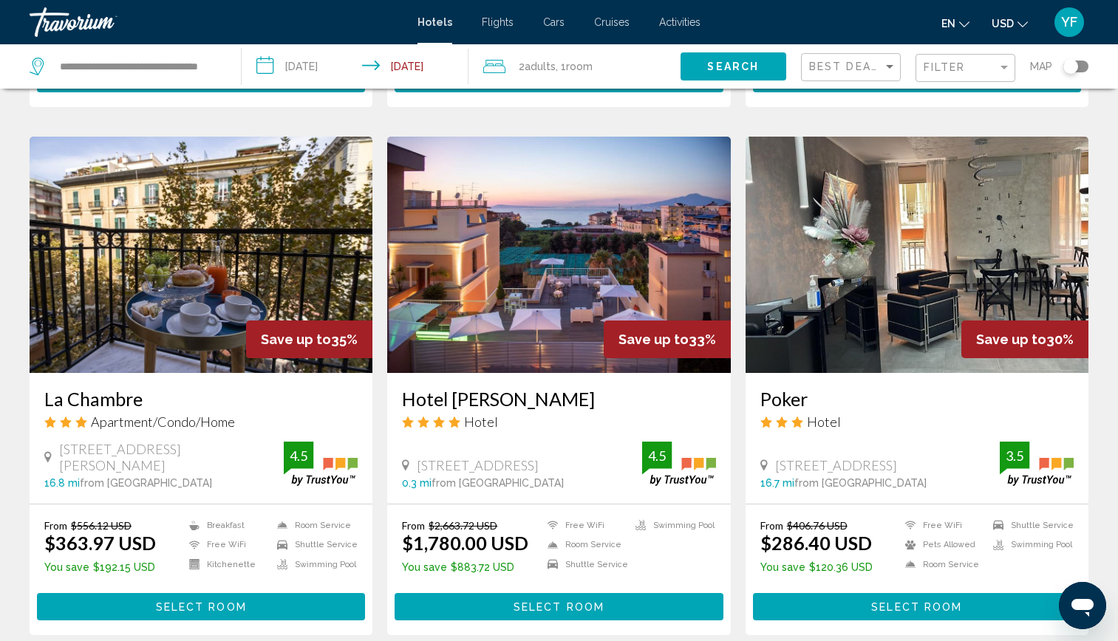
click at [187, 227] on img "Main content" at bounding box center [201, 255] width 343 height 236
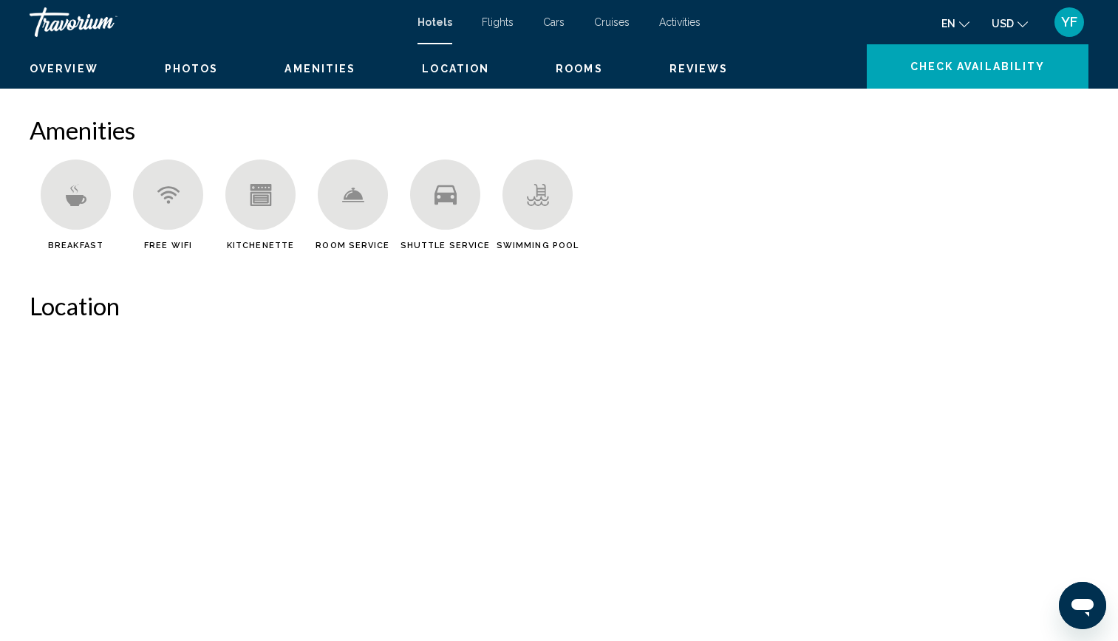
scroll to position [69, 0]
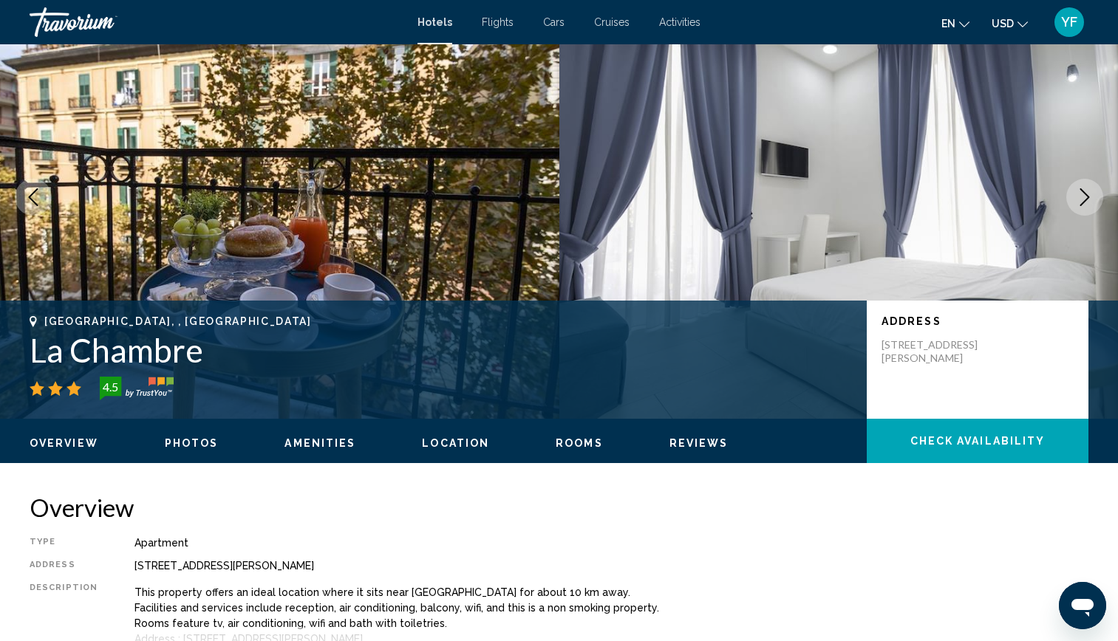
click at [1074, 194] on button "Next image" at bounding box center [1084, 197] width 37 height 37
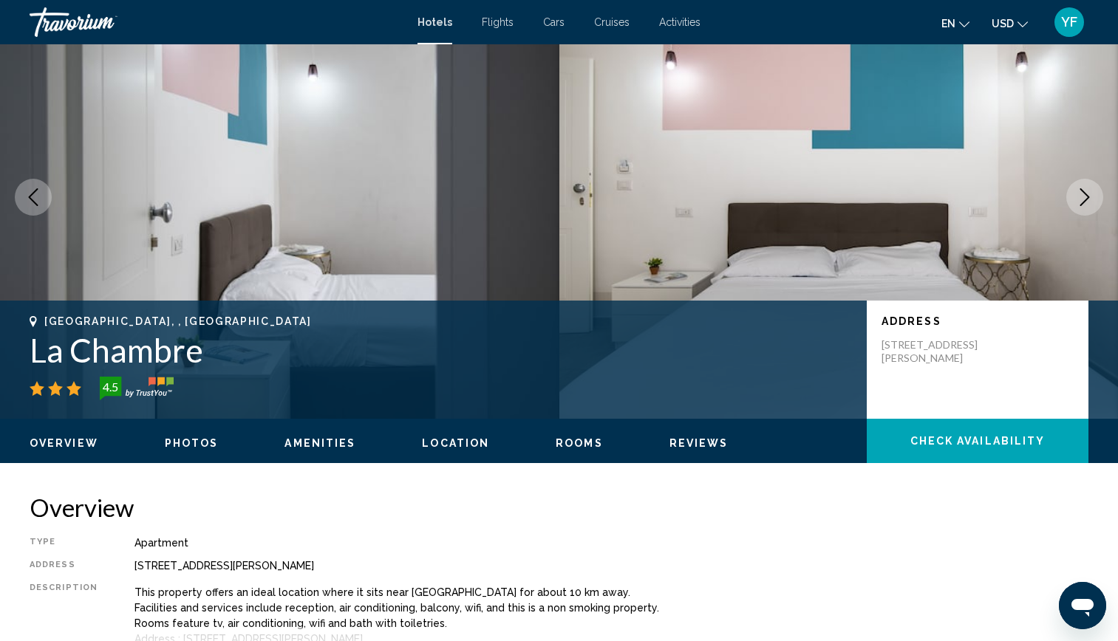
click at [1085, 195] on icon "Next image" at bounding box center [1085, 197] width 18 height 18
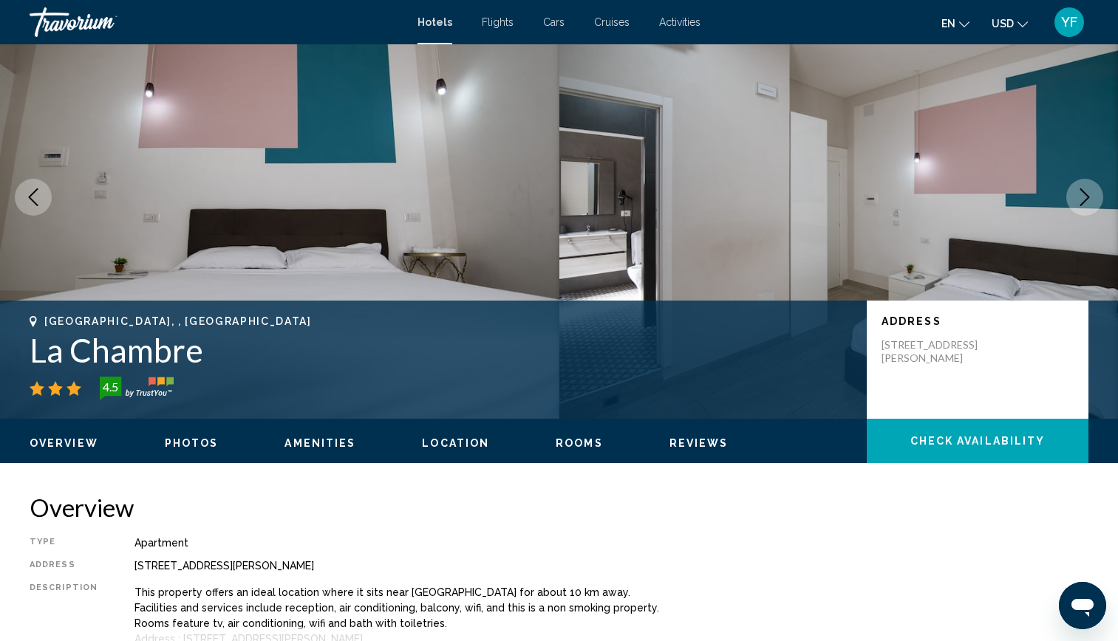
click at [1085, 195] on icon "Next image" at bounding box center [1085, 197] width 18 height 18
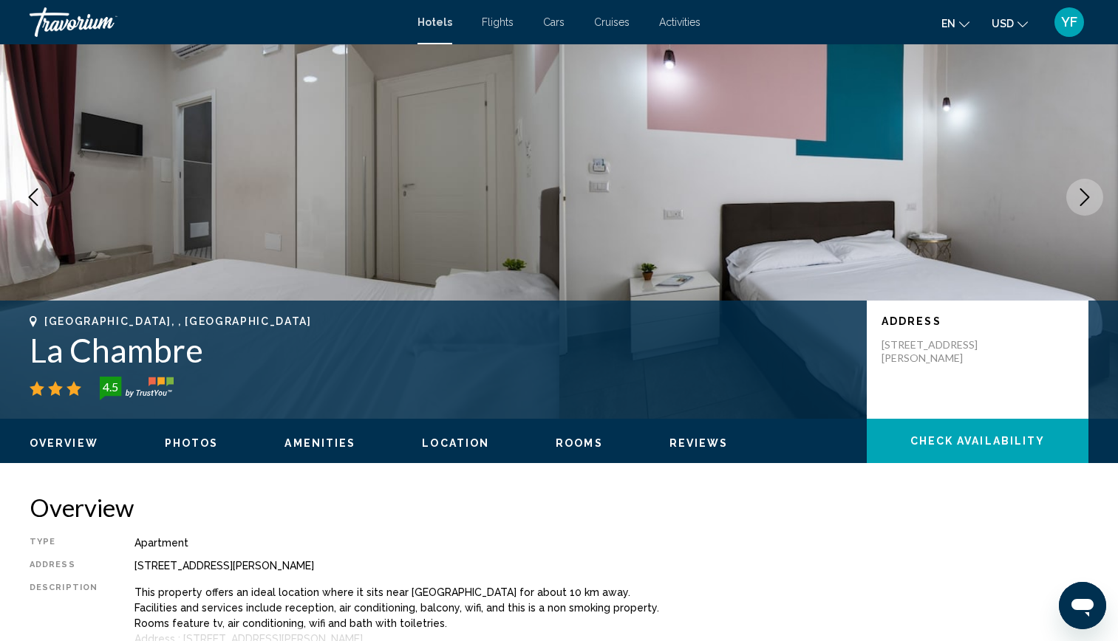
click at [1085, 195] on icon "Next image" at bounding box center [1085, 197] width 18 height 18
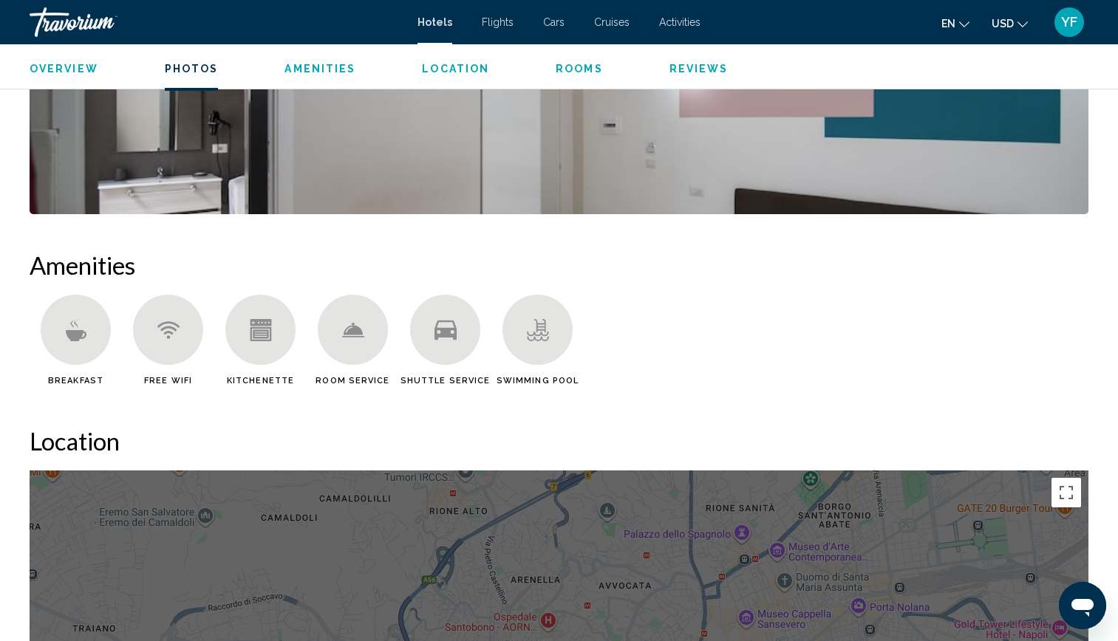
scroll to position [948, 0]
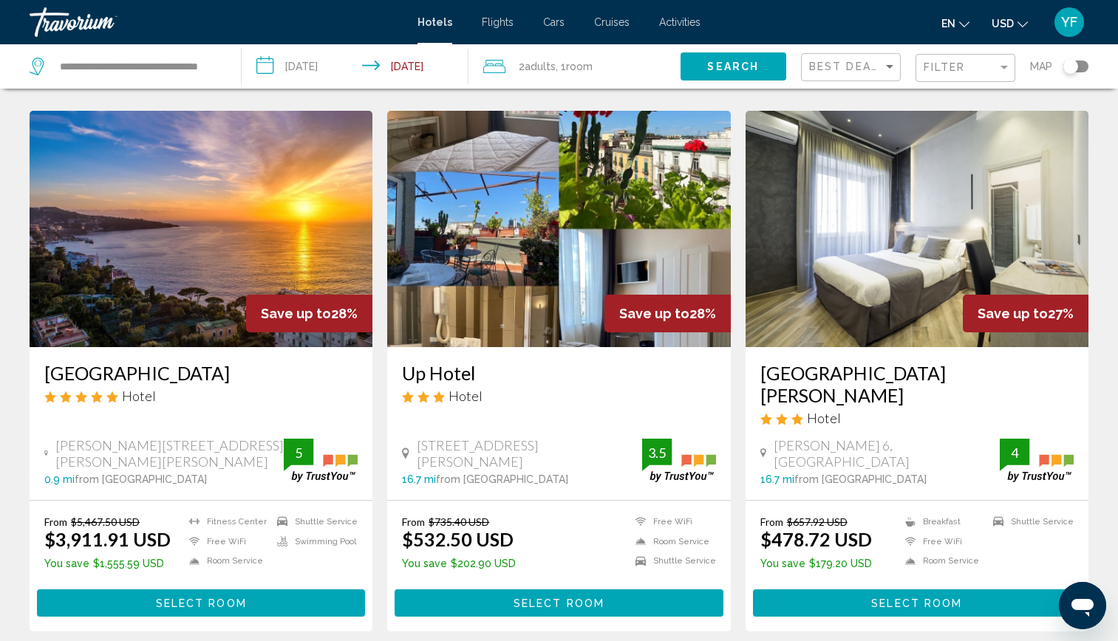
scroll to position [1617, 0]
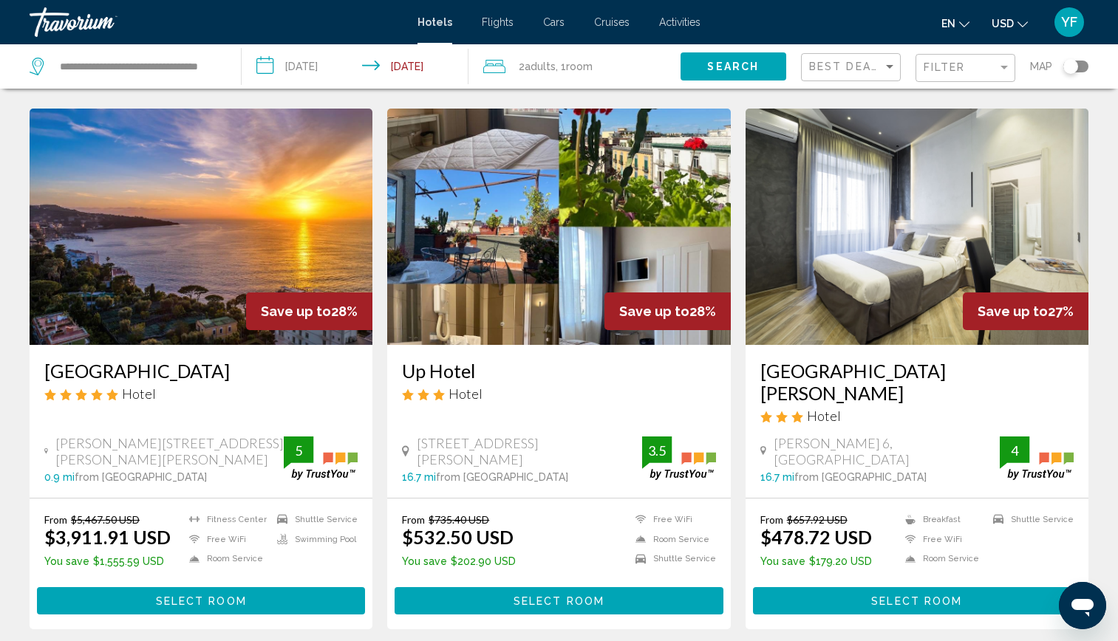
click at [859, 251] on img "Main content" at bounding box center [916, 227] width 343 height 236
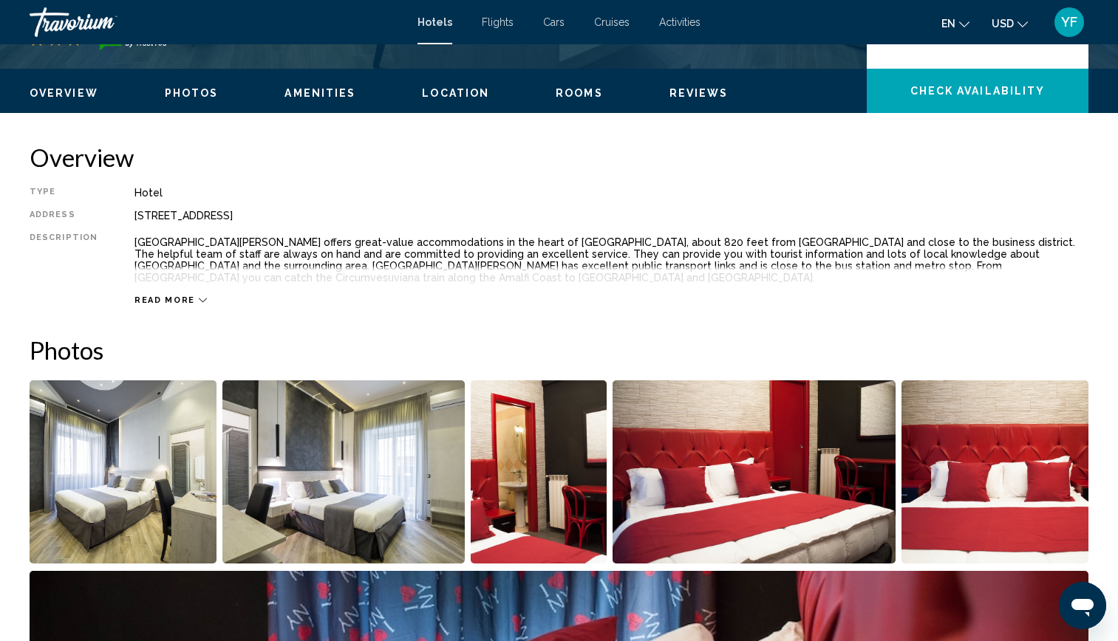
scroll to position [427, 0]
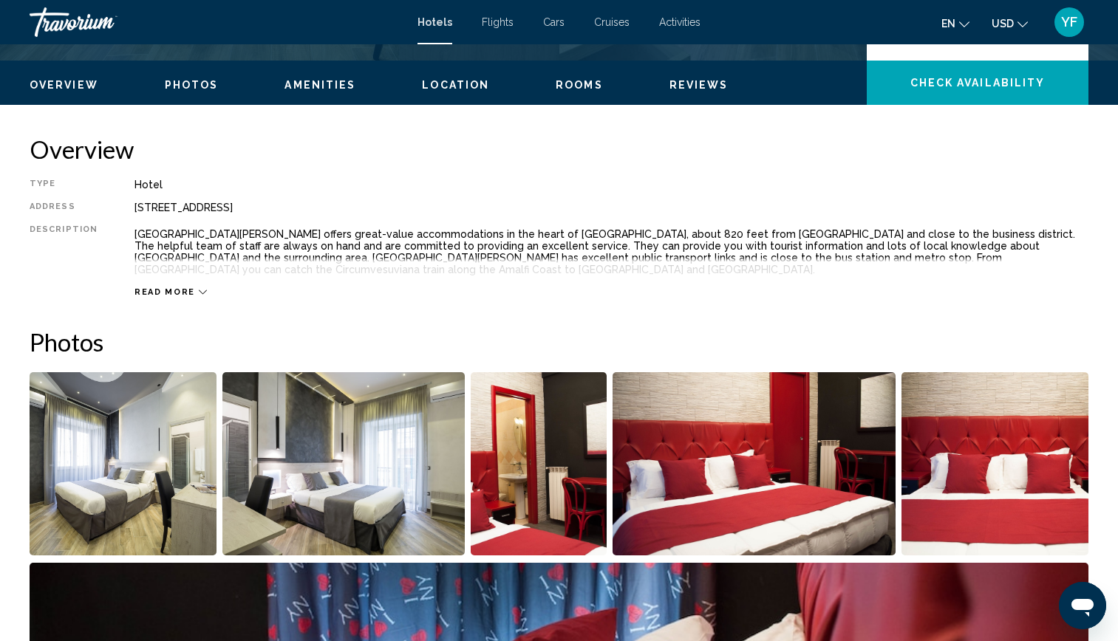
click at [180, 287] on span "Read more" at bounding box center [164, 292] width 61 height 10
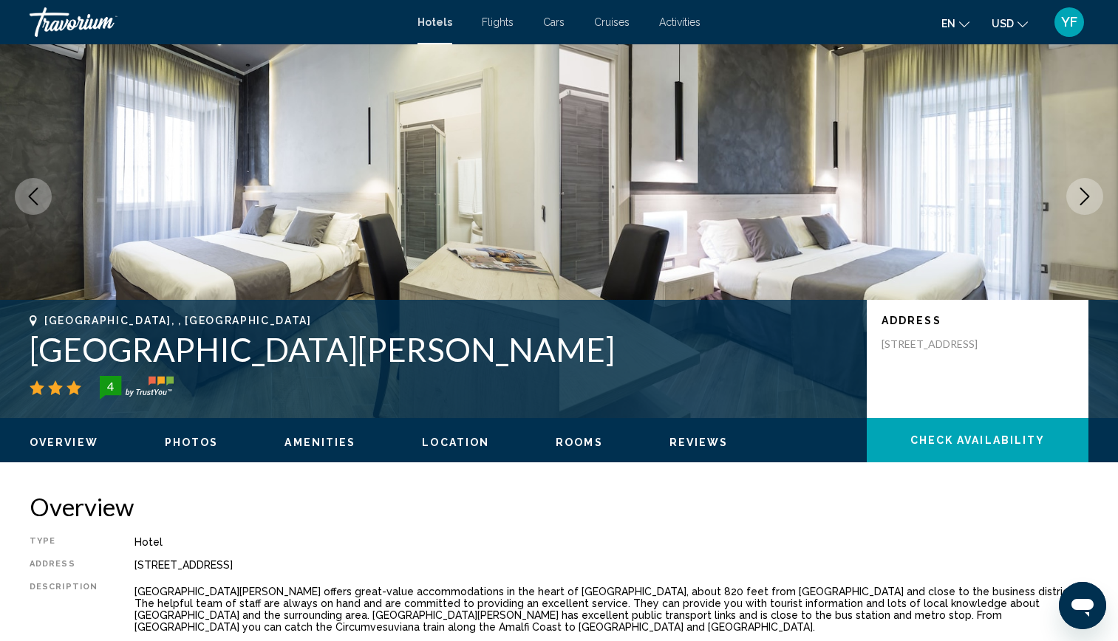
scroll to position [69, 0]
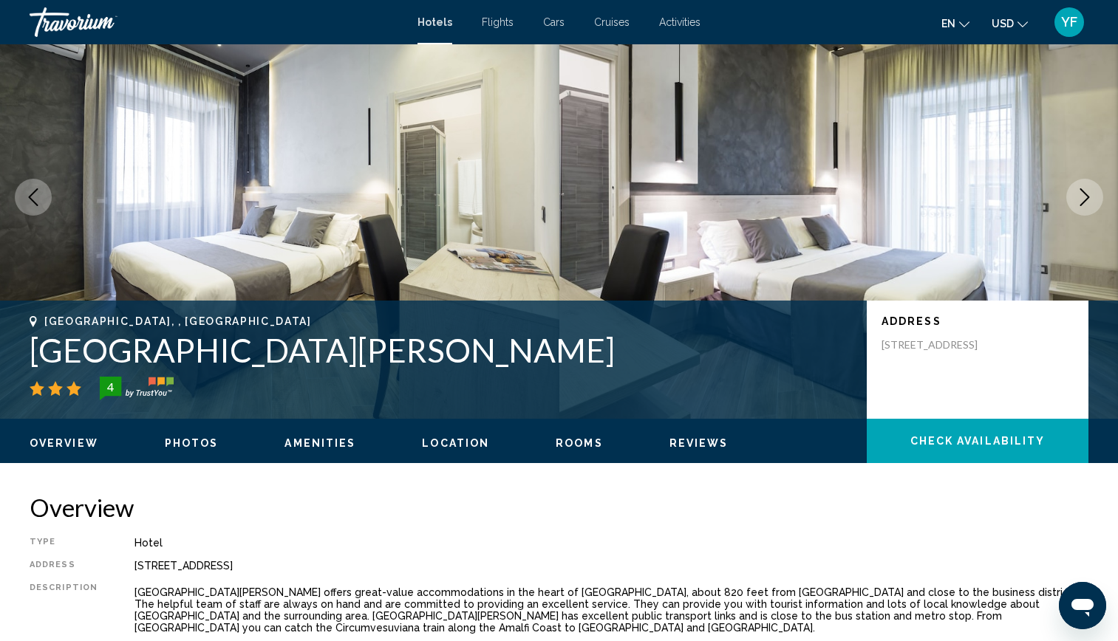
click at [1093, 198] on button "Next image" at bounding box center [1084, 197] width 37 height 37
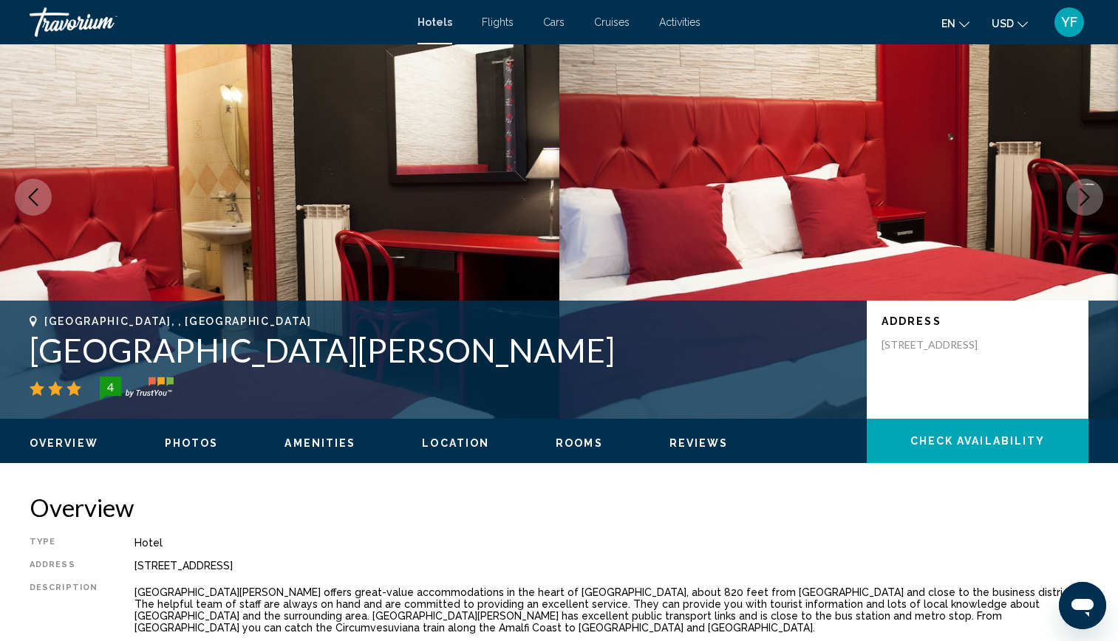
click at [1093, 198] on button "Next image" at bounding box center [1084, 197] width 37 height 37
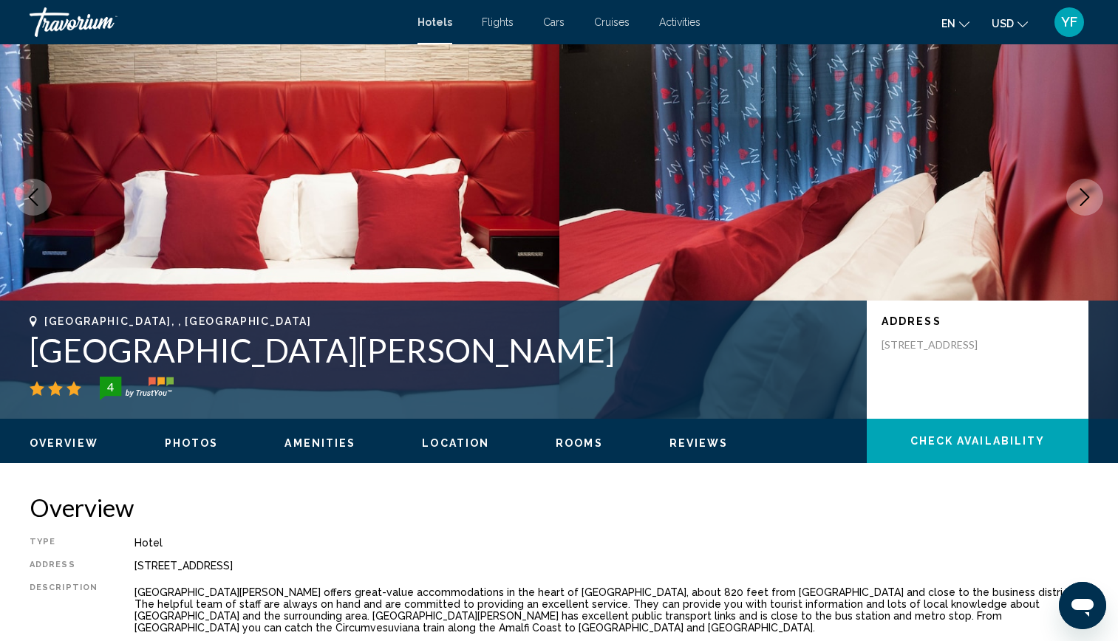
click at [1093, 198] on button "Next image" at bounding box center [1084, 197] width 37 height 37
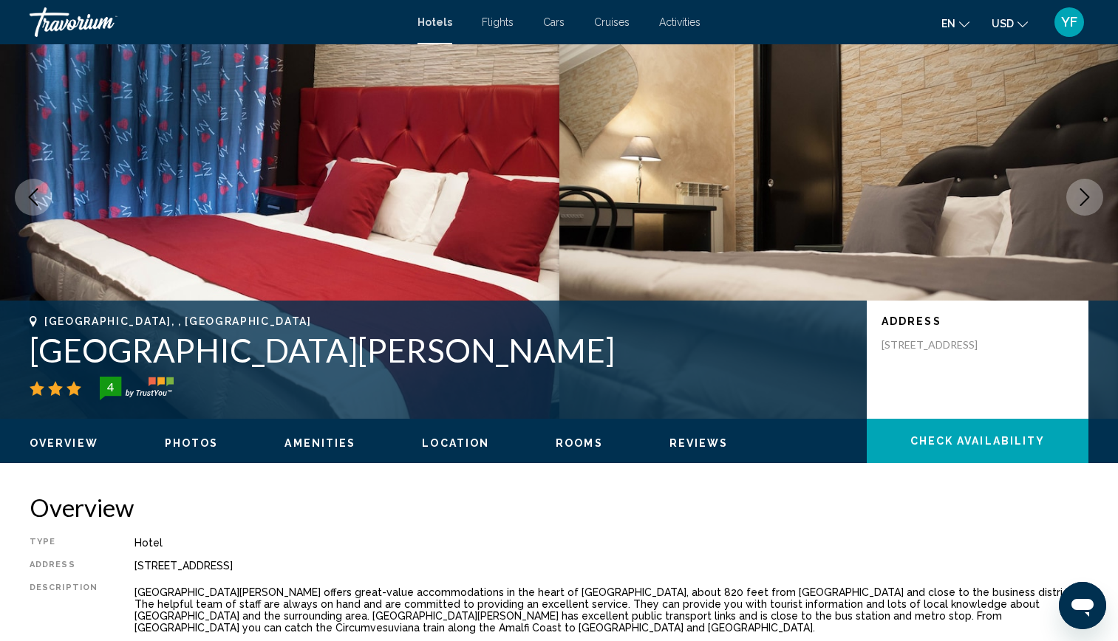
click at [1093, 198] on button "Next image" at bounding box center [1084, 197] width 37 height 37
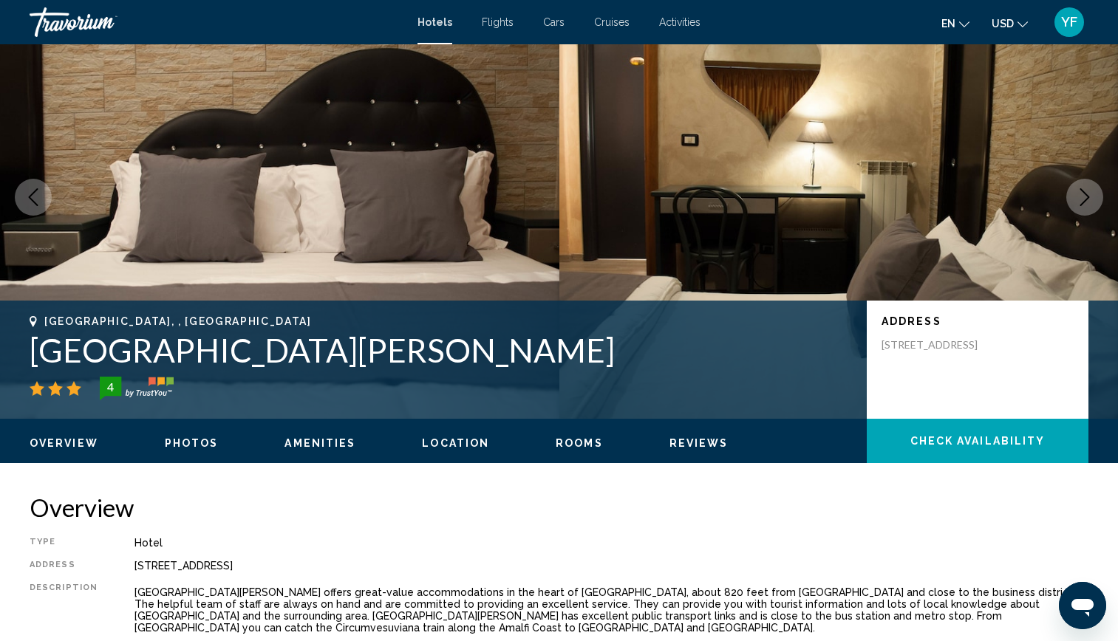
click at [1093, 198] on button "Next image" at bounding box center [1084, 197] width 37 height 37
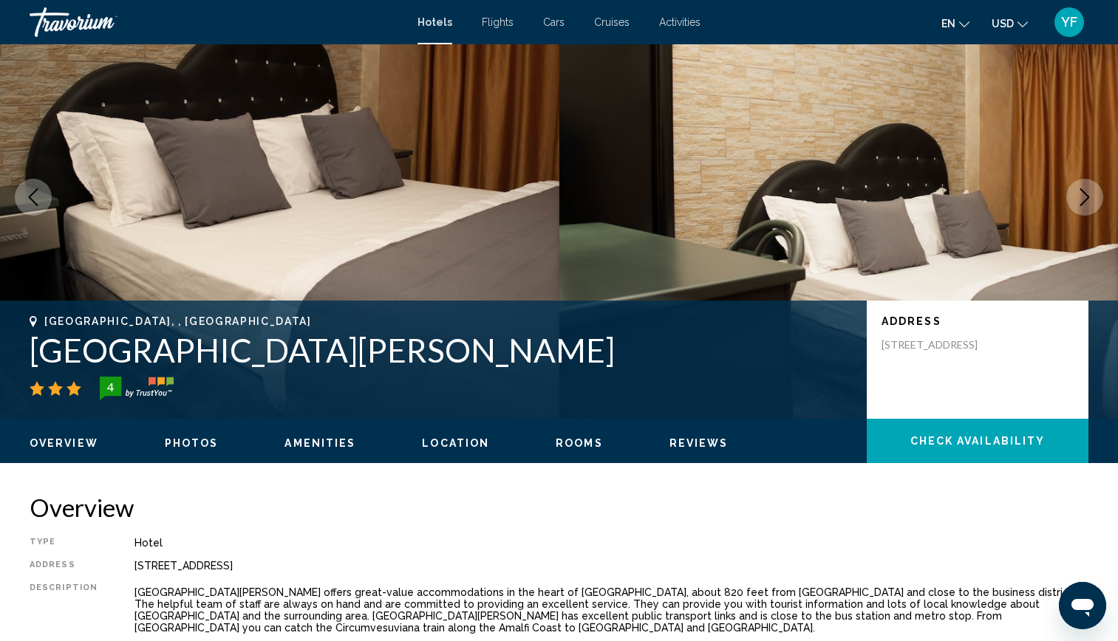
click at [1093, 198] on button "Next image" at bounding box center [1084, 197] width 37 height 37
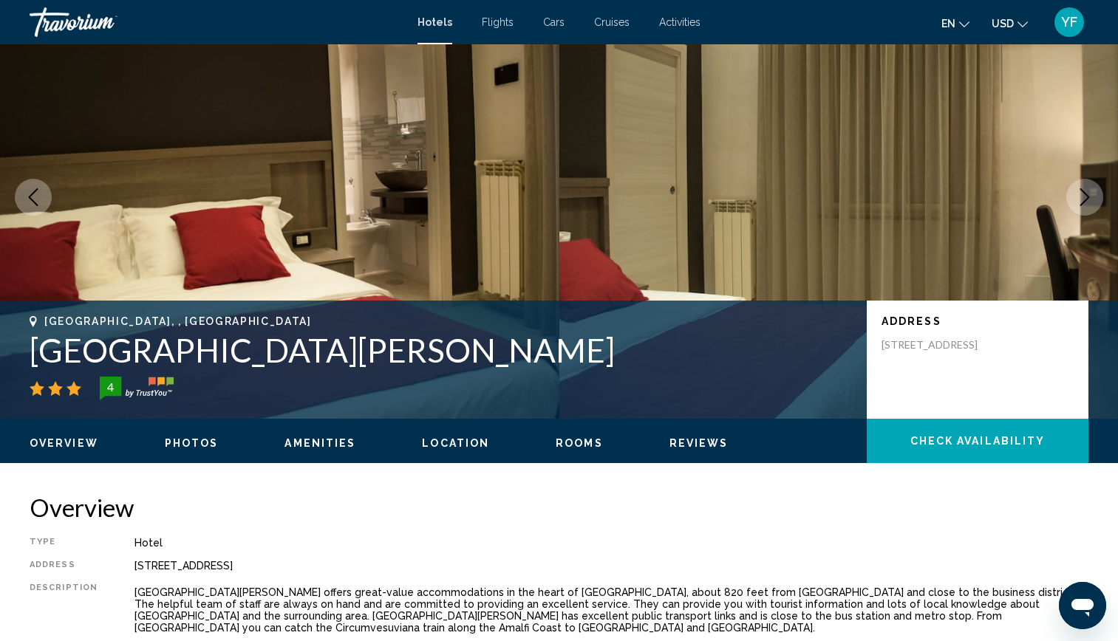
click at [1093, 198] on button "Next image" at bounding box center [1084, 197] width 37 height 37
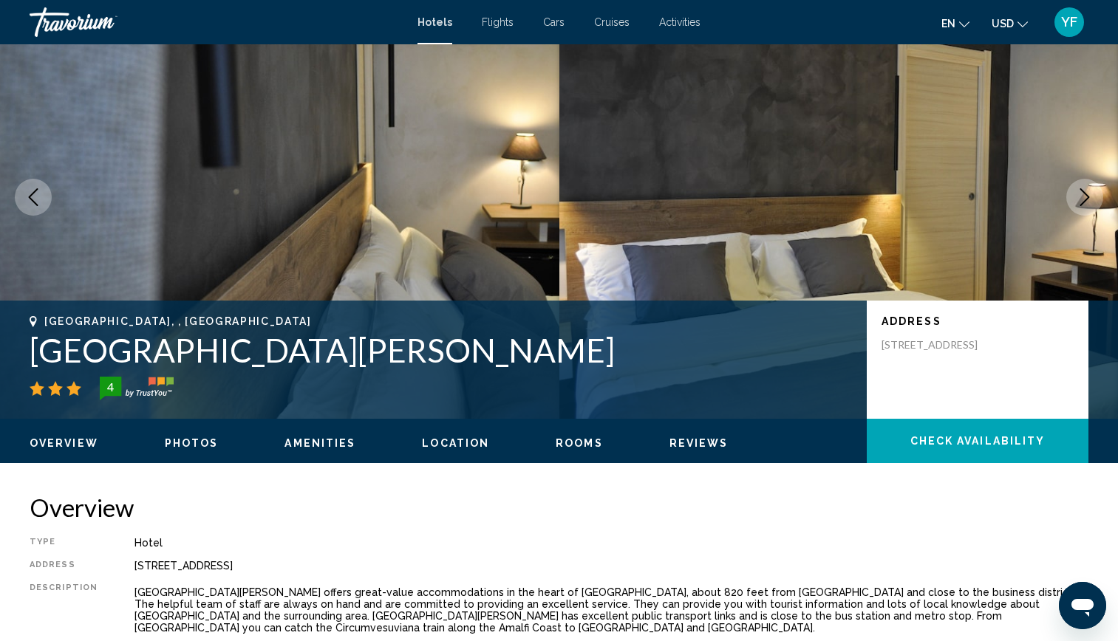
click at [1093, 198] on button "Next image" at bounding box center [1084, 197] width 37 height 37
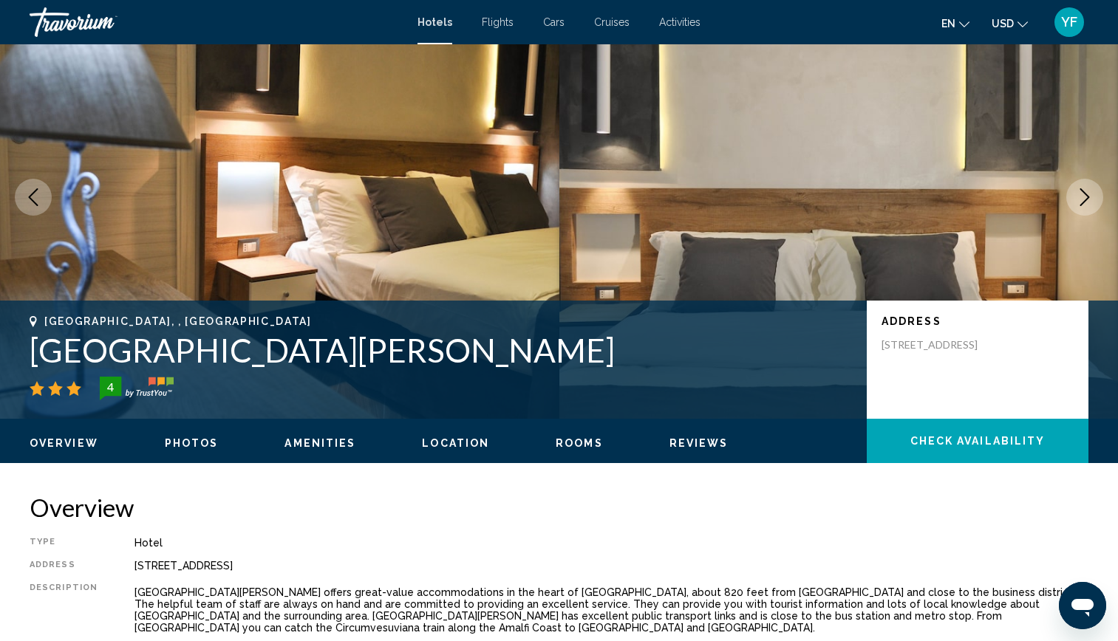
click at [1093, 198] on button "Next image" at bounding box center [1084, 197] width 37 height 37
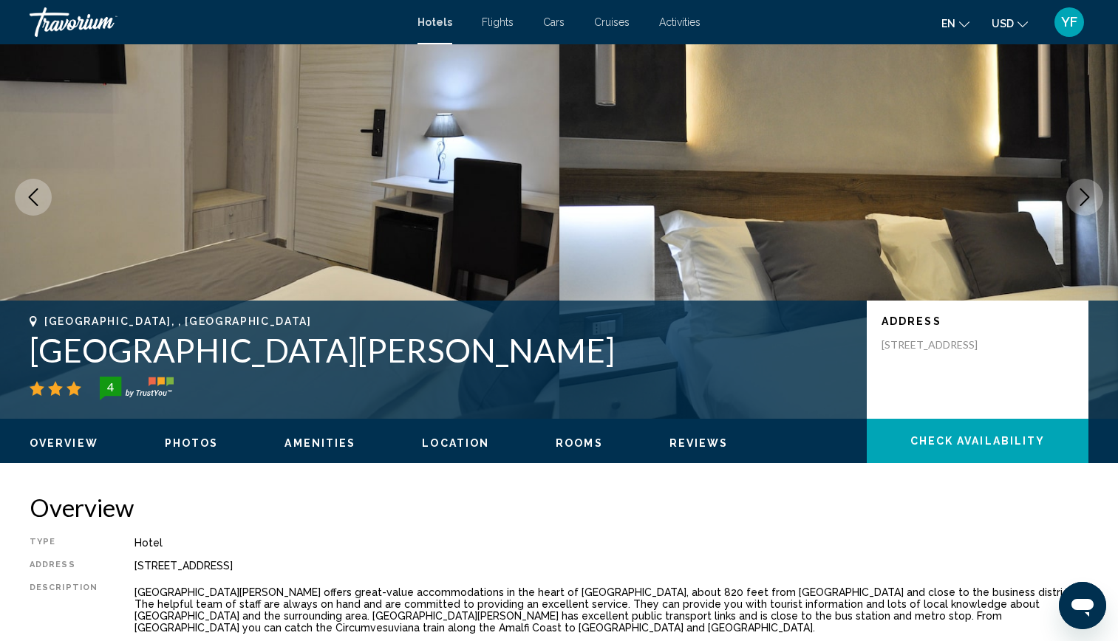
click at [1093, 198] on button "Next image" at bounding box center [1084, 197] width 37 height 37
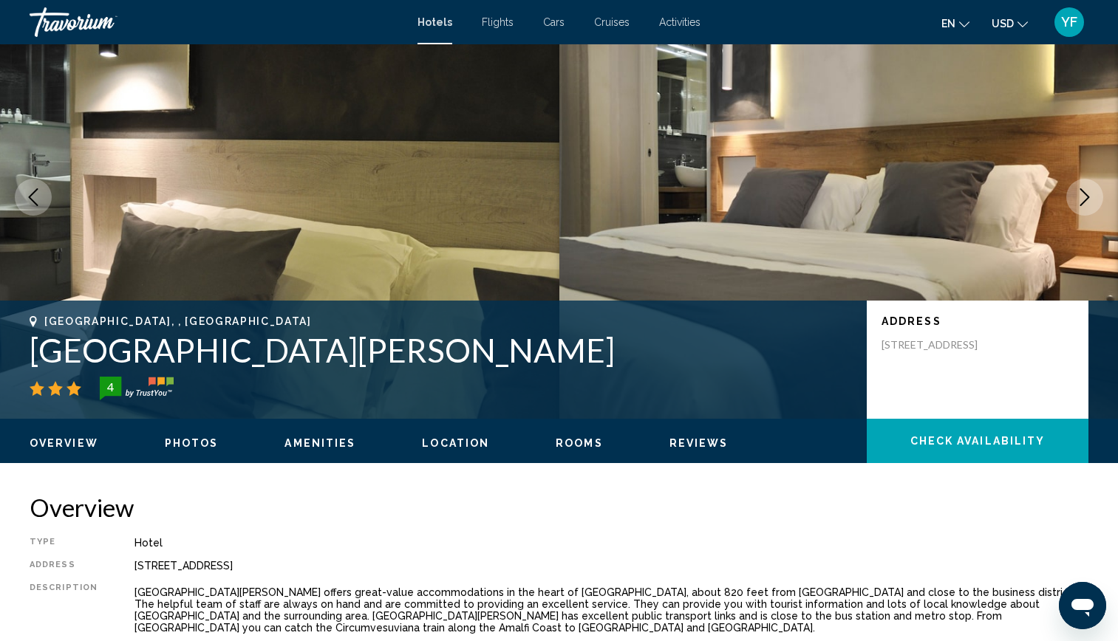
click at [1093, 198] on button "Next image" at bounding box center [1084, 197] width 37 height 37
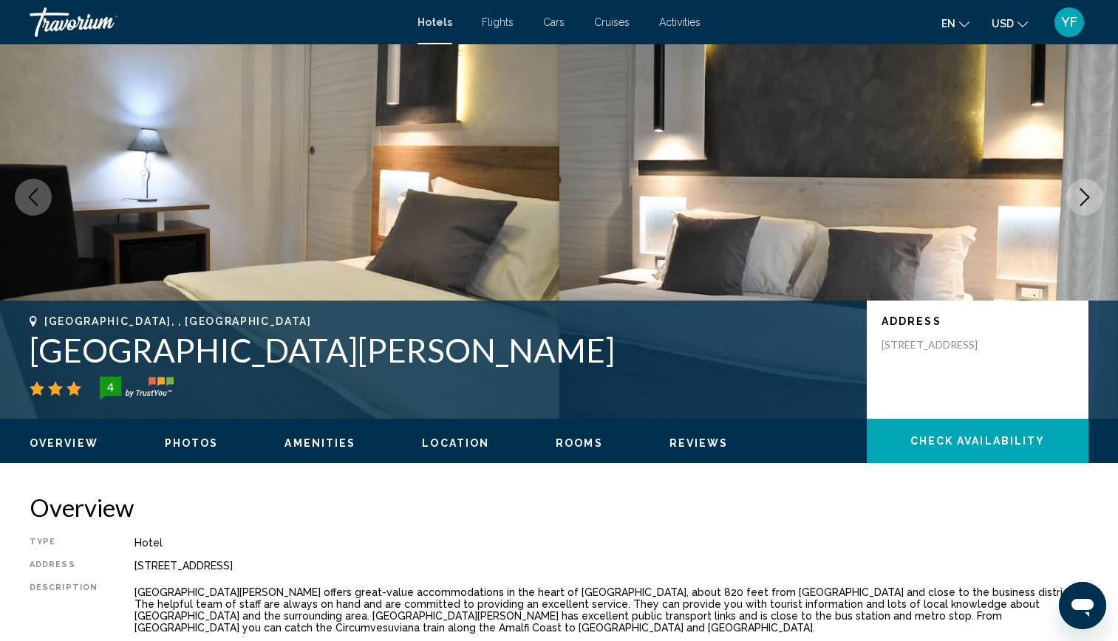
click at [1093, 198] on button "Next image" at bounding box center [1084, 197] width 37 height 37
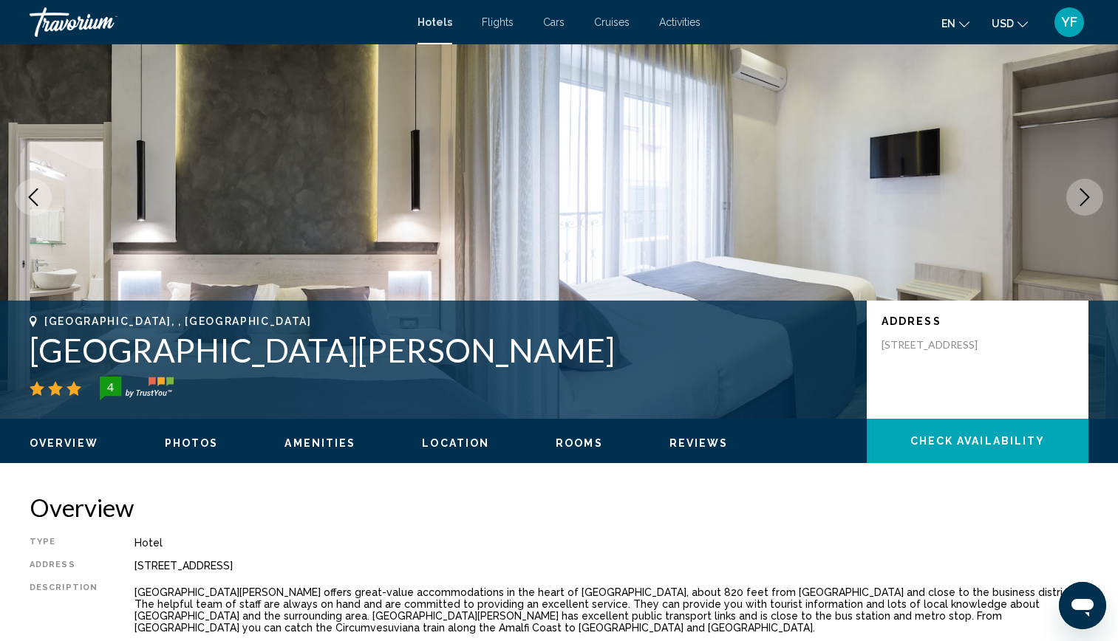
click at [1093, 198] on button "Next image" at bounding box center [1084, 197] width 37 height 37
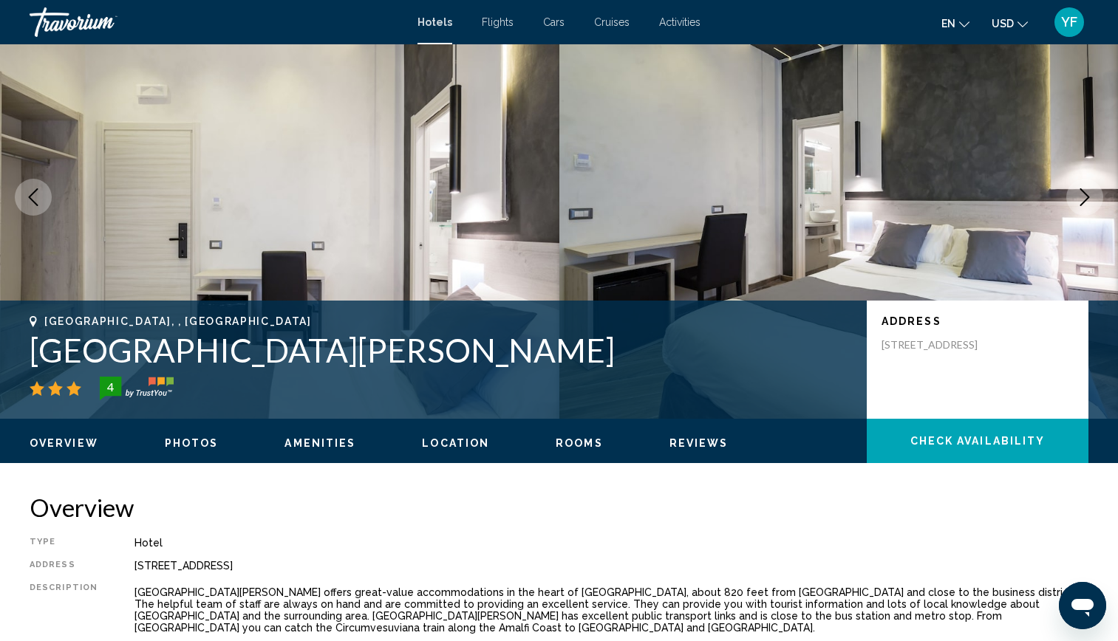
click at [1093, 198] on button "Next image" at bounding box center [1084, 197] width 37 height 37
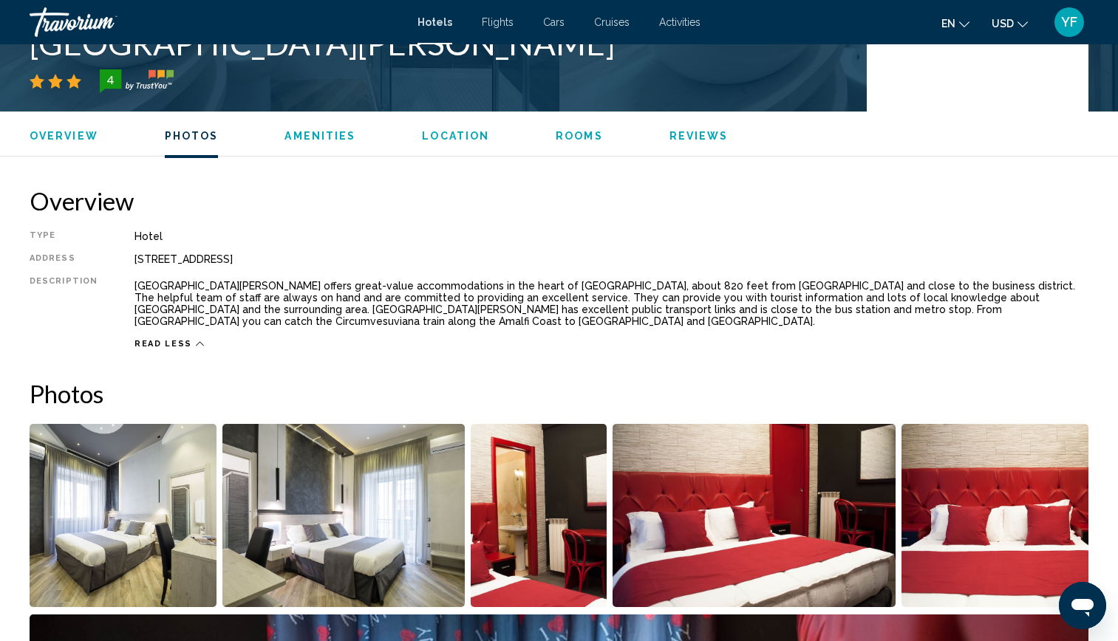
scroll to position [0, 0]
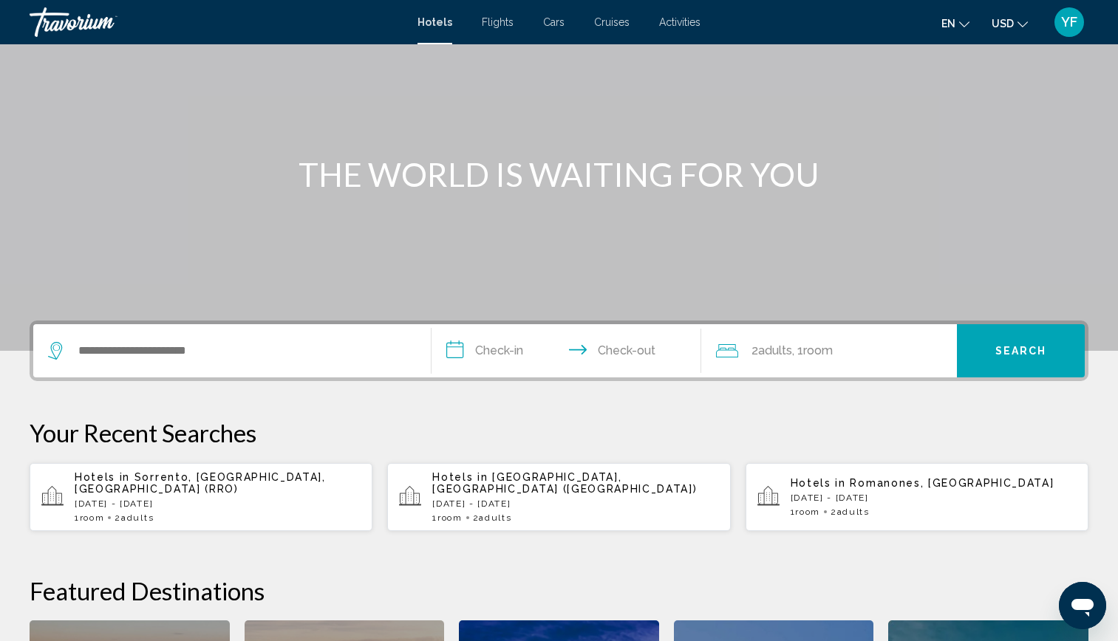
scroll to position [93, 0]
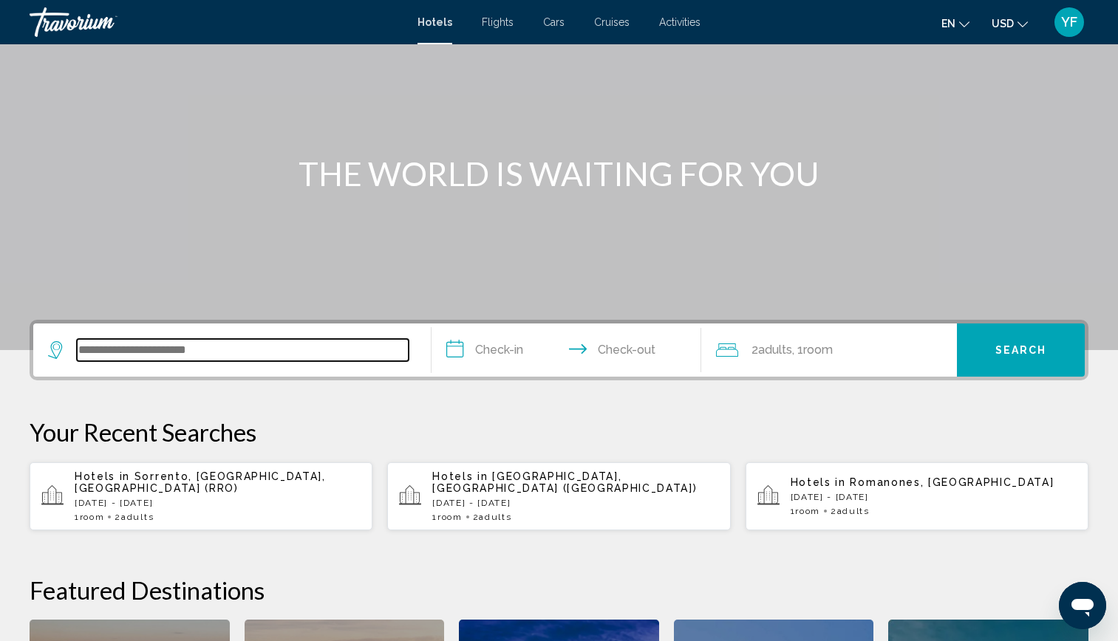
click at [269, 355] on input "Search widget" at bounding box center [243, 350] width 332 height 22
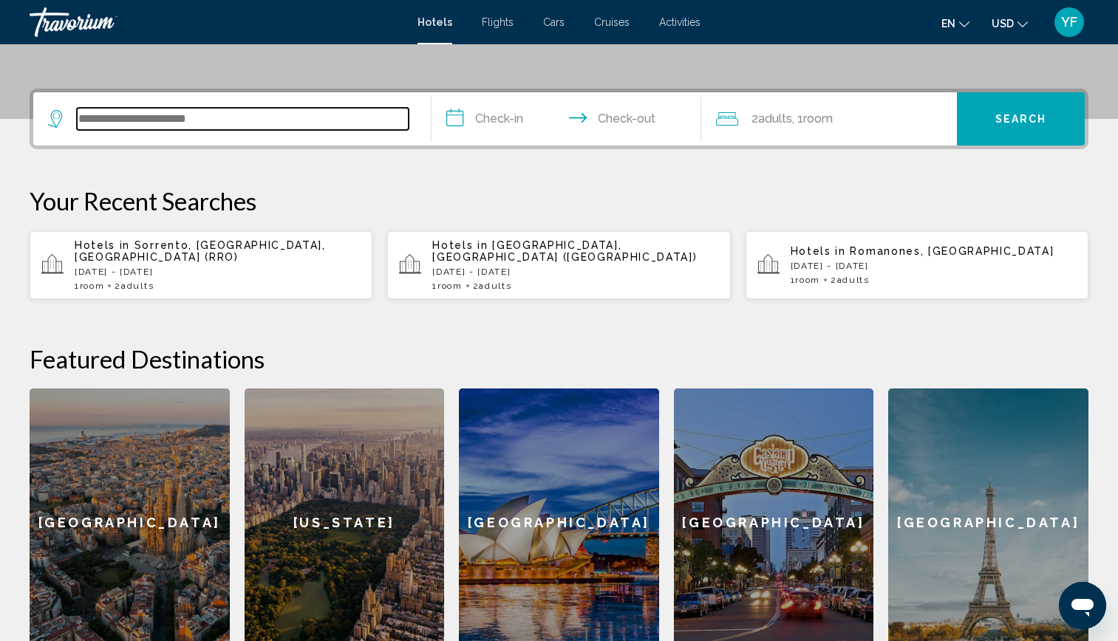
scroll to position [365, 0]
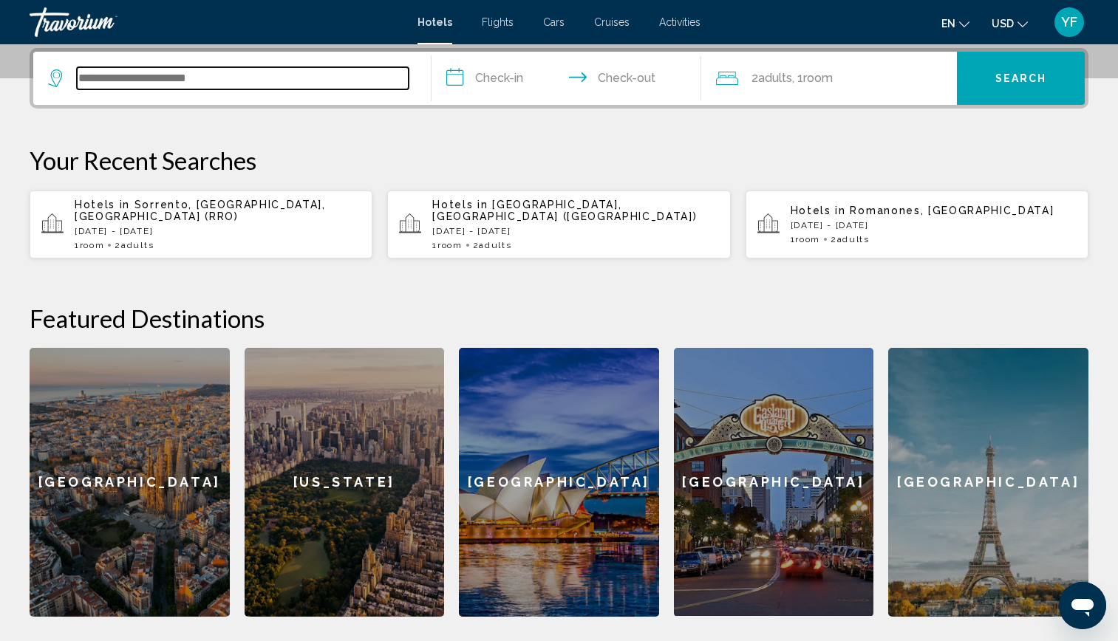
click at [241, 76] on input "Search widget" at bounding box center [243, 78] width 332 height 22
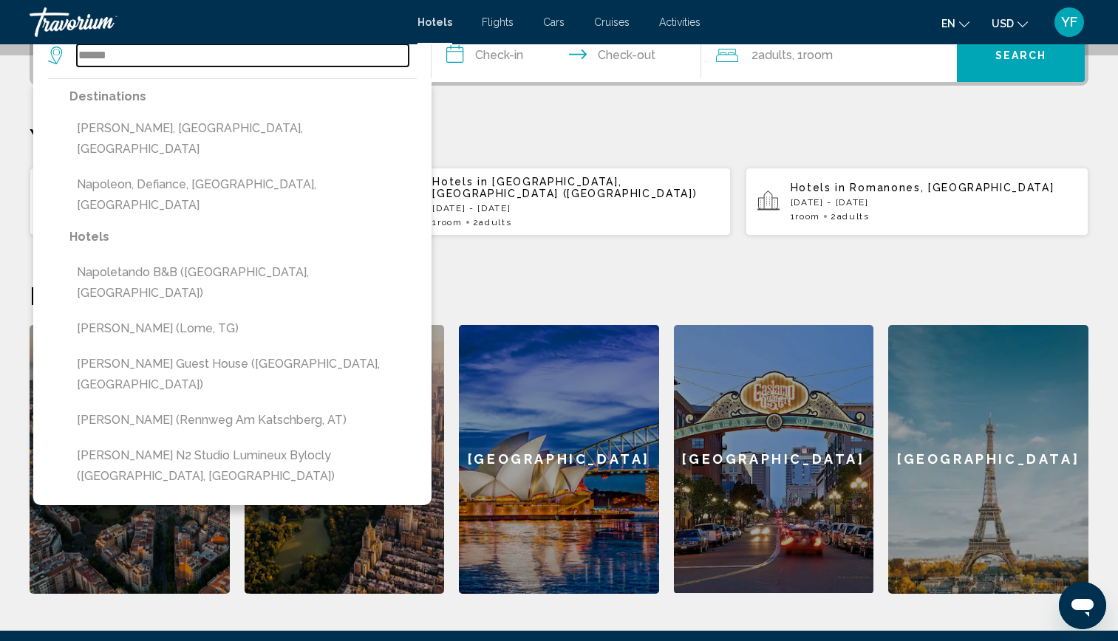
scroll to position [389, 0]
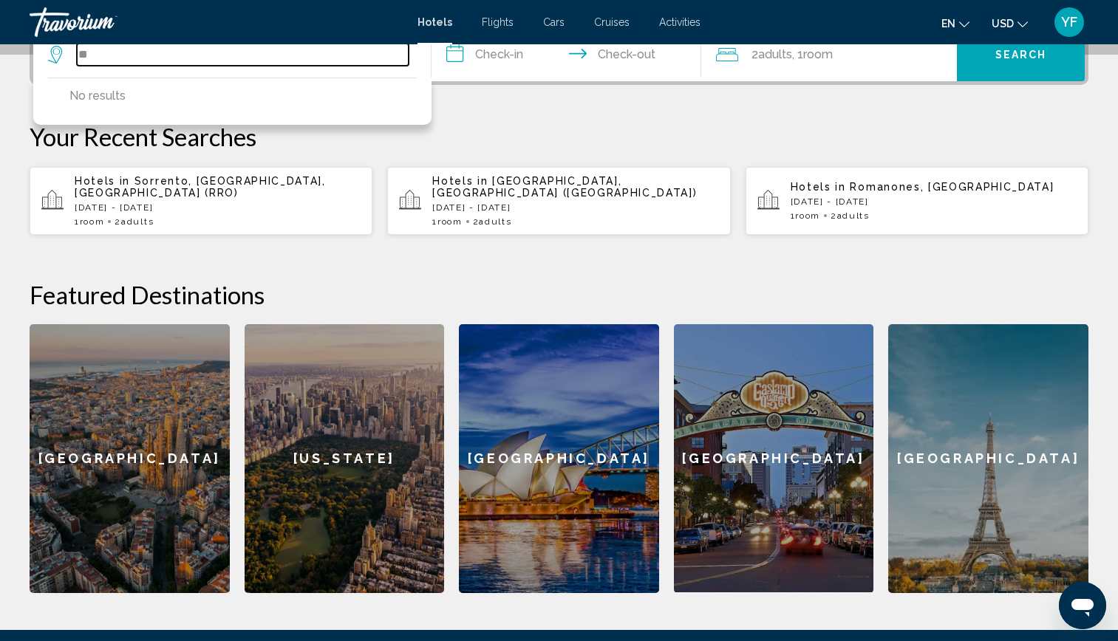
type input "*"
